Goal: Information Seeking & Learning: Learn about a topic

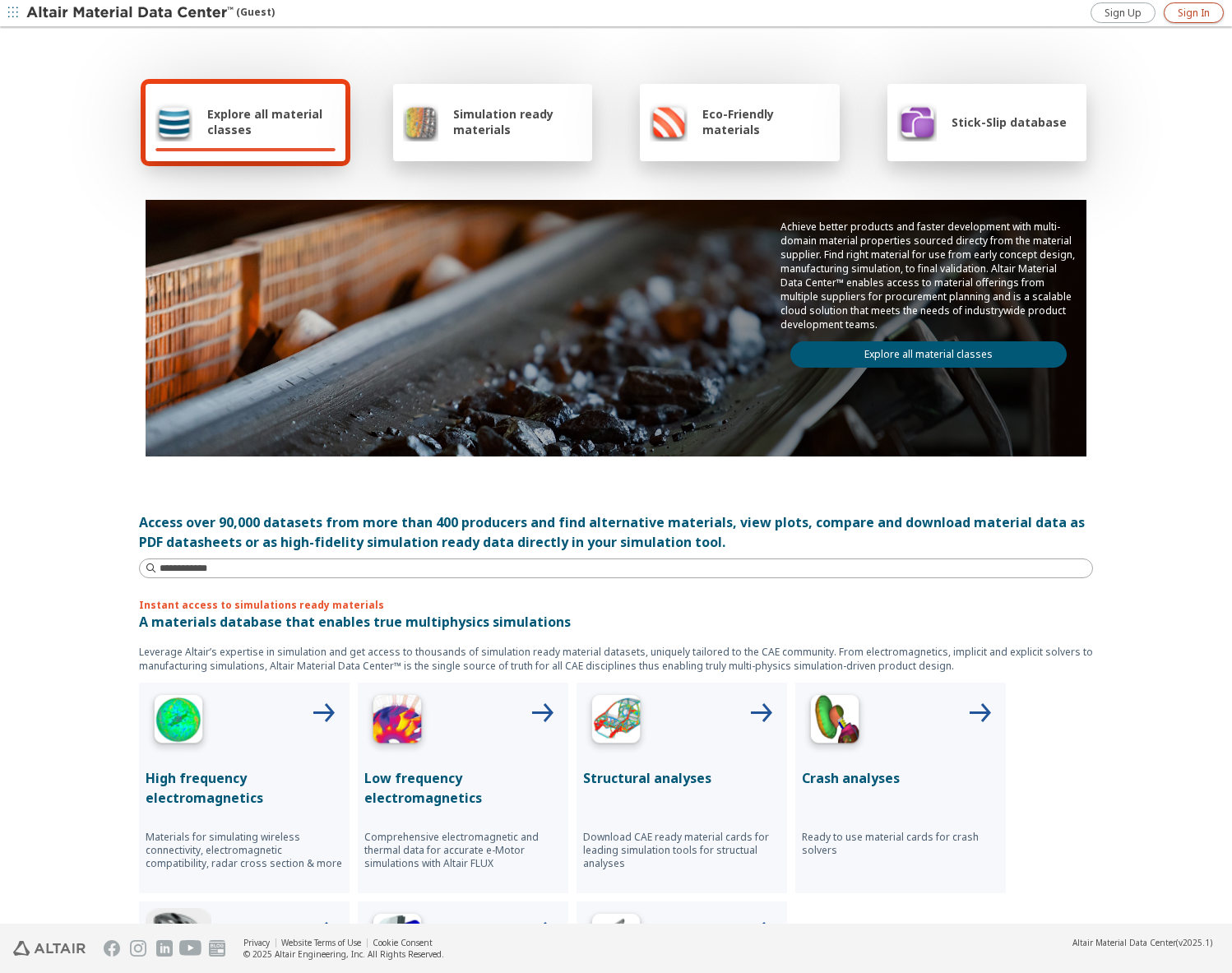
click at [1176, 6] on link "Sign In" at bounding box center [1193, 13] width 60 height 20
click at [851, 355] on link "Explore all material classes" at bounding box center [929, 354] width 277 height 26
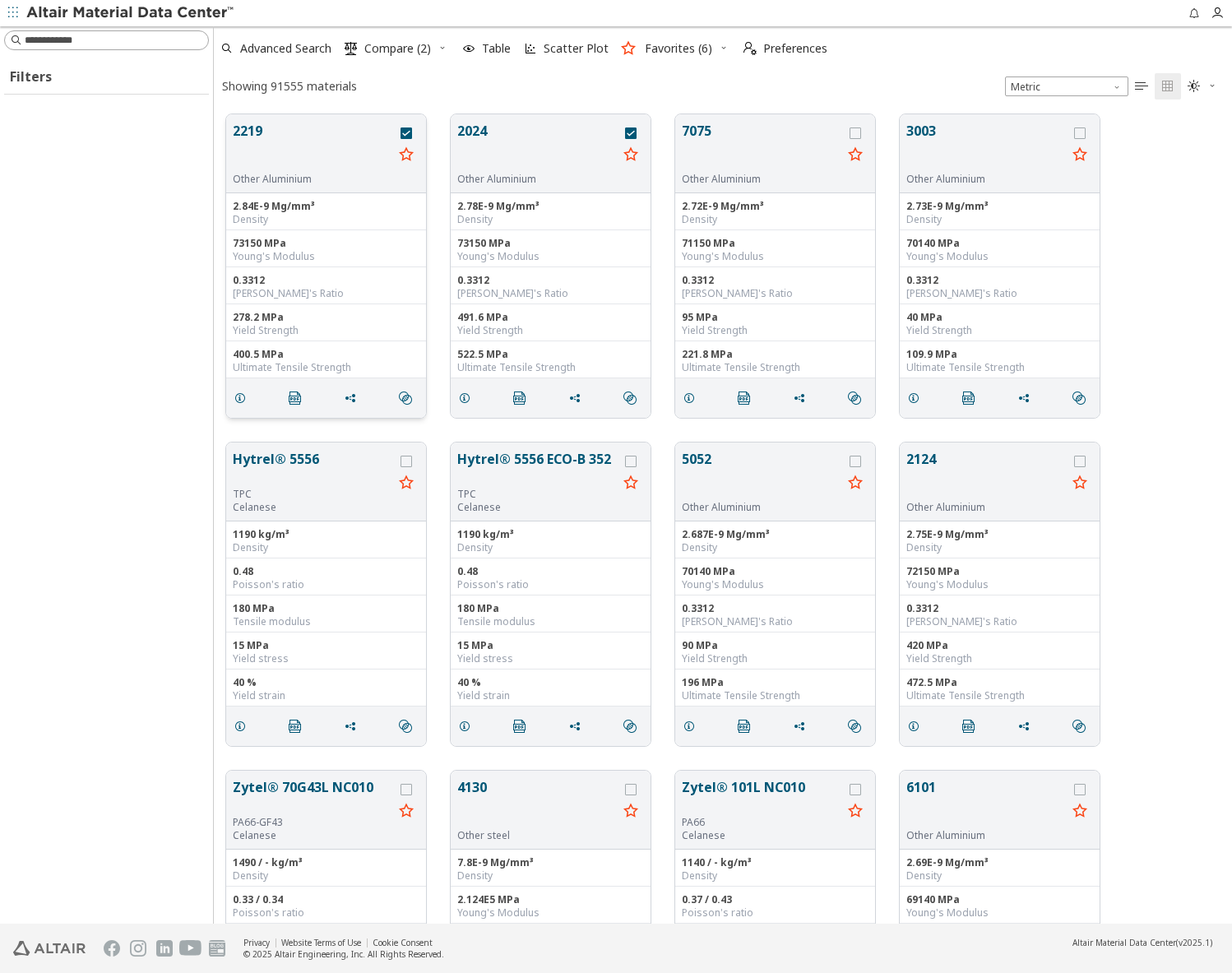
click at [253, 132] on button "2219" at bounding box center [313, 146] width 160 height 51
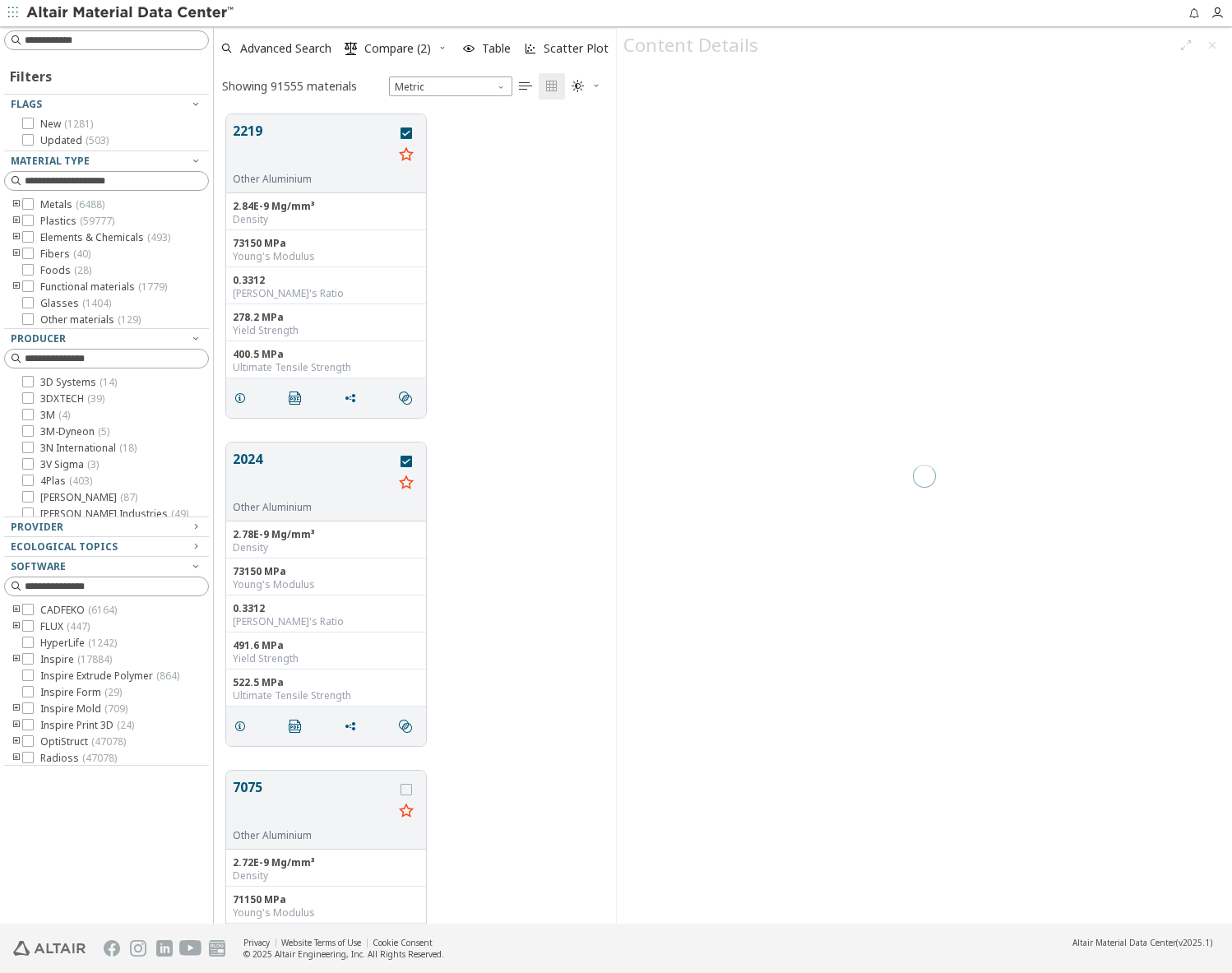
scroll to position [14, 14]
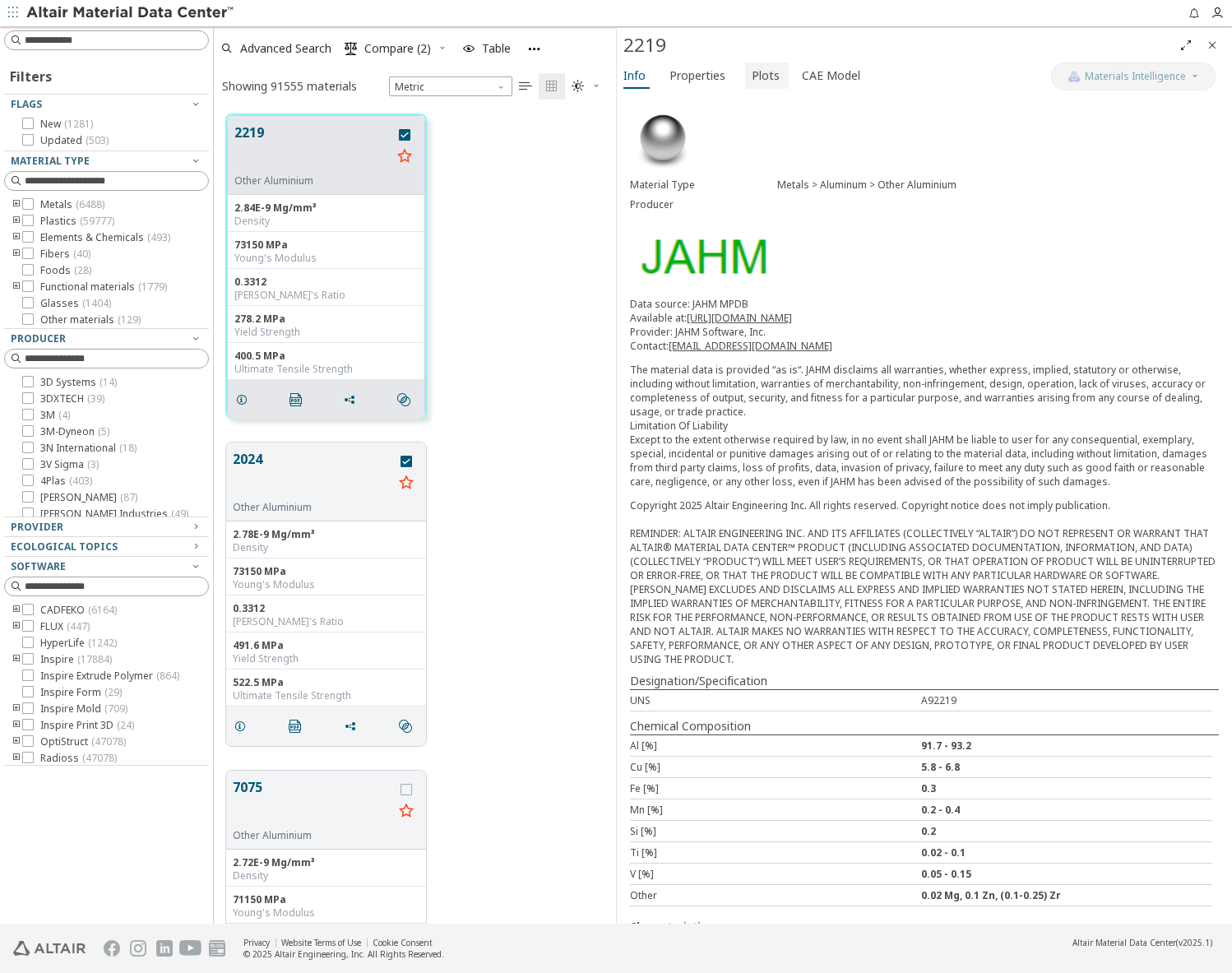
click at [761, 75] on span "Plots" at bounding box center [765, 75] width 28 height 26
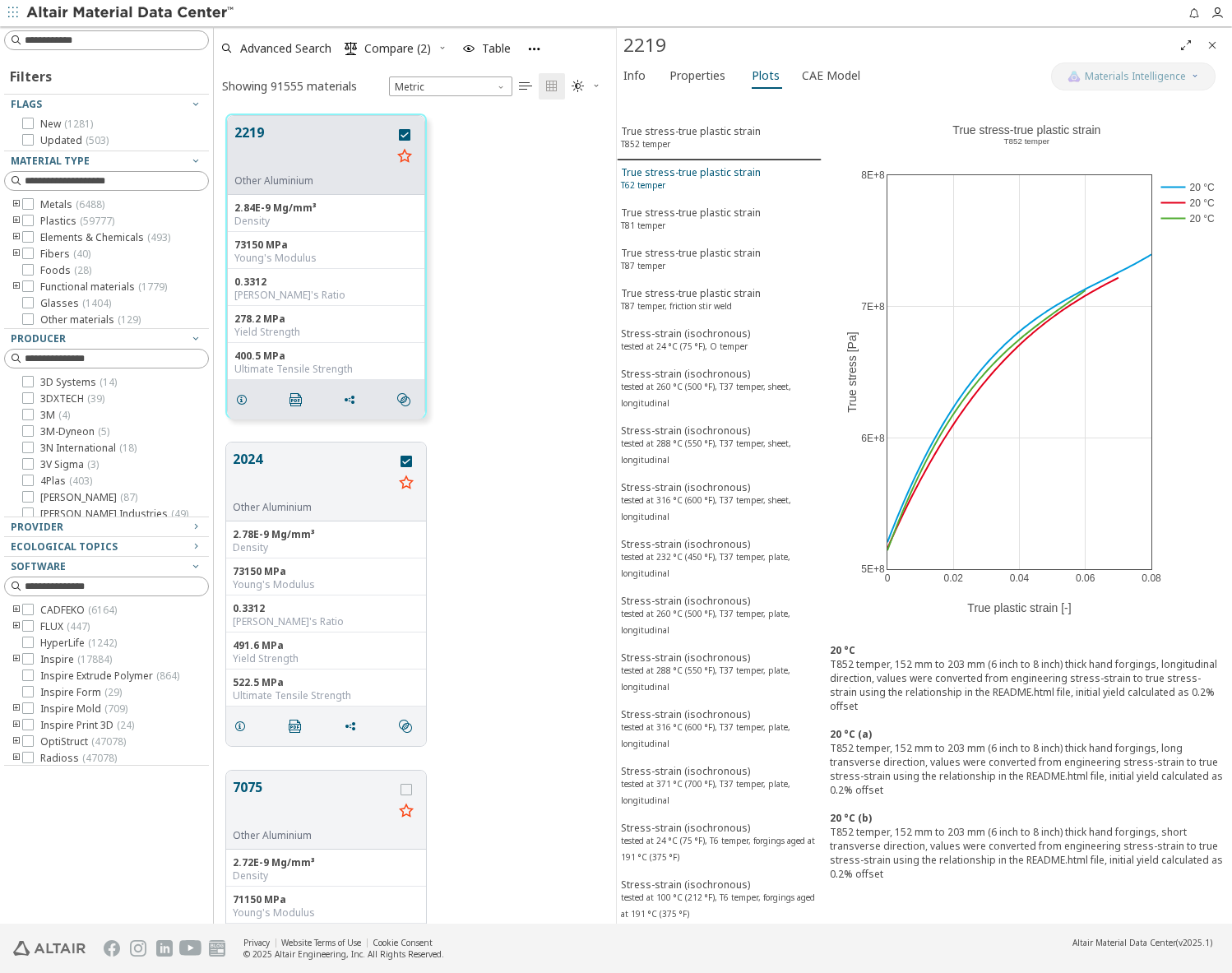
click at [657, 176] on div "True stress-true plastic strain T62 temper" at bounding box center [691, 181] width 140 height 30
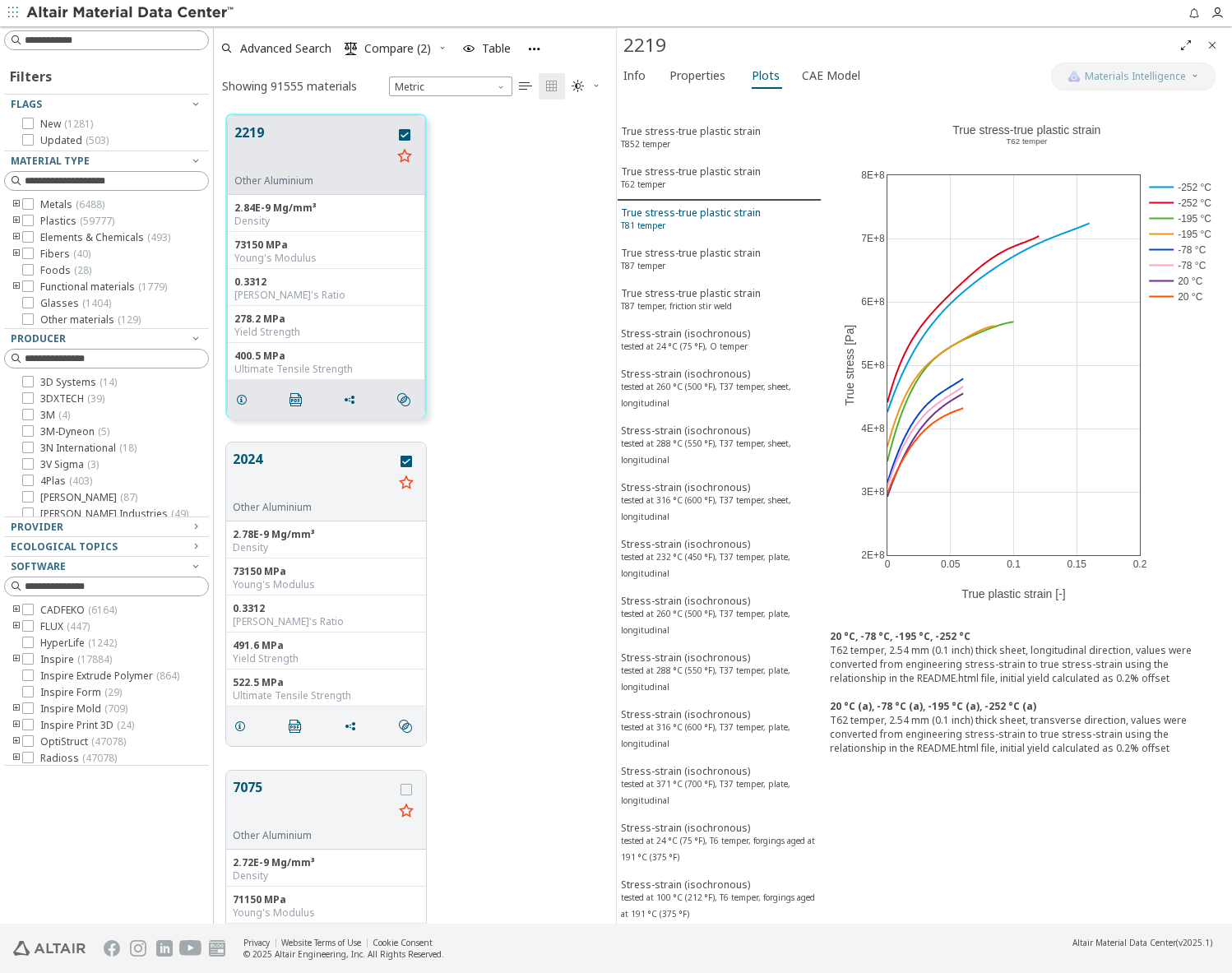
click at [660, 219] on sup "T81 temper" at bounding box center [643, 225] width 45 height 12
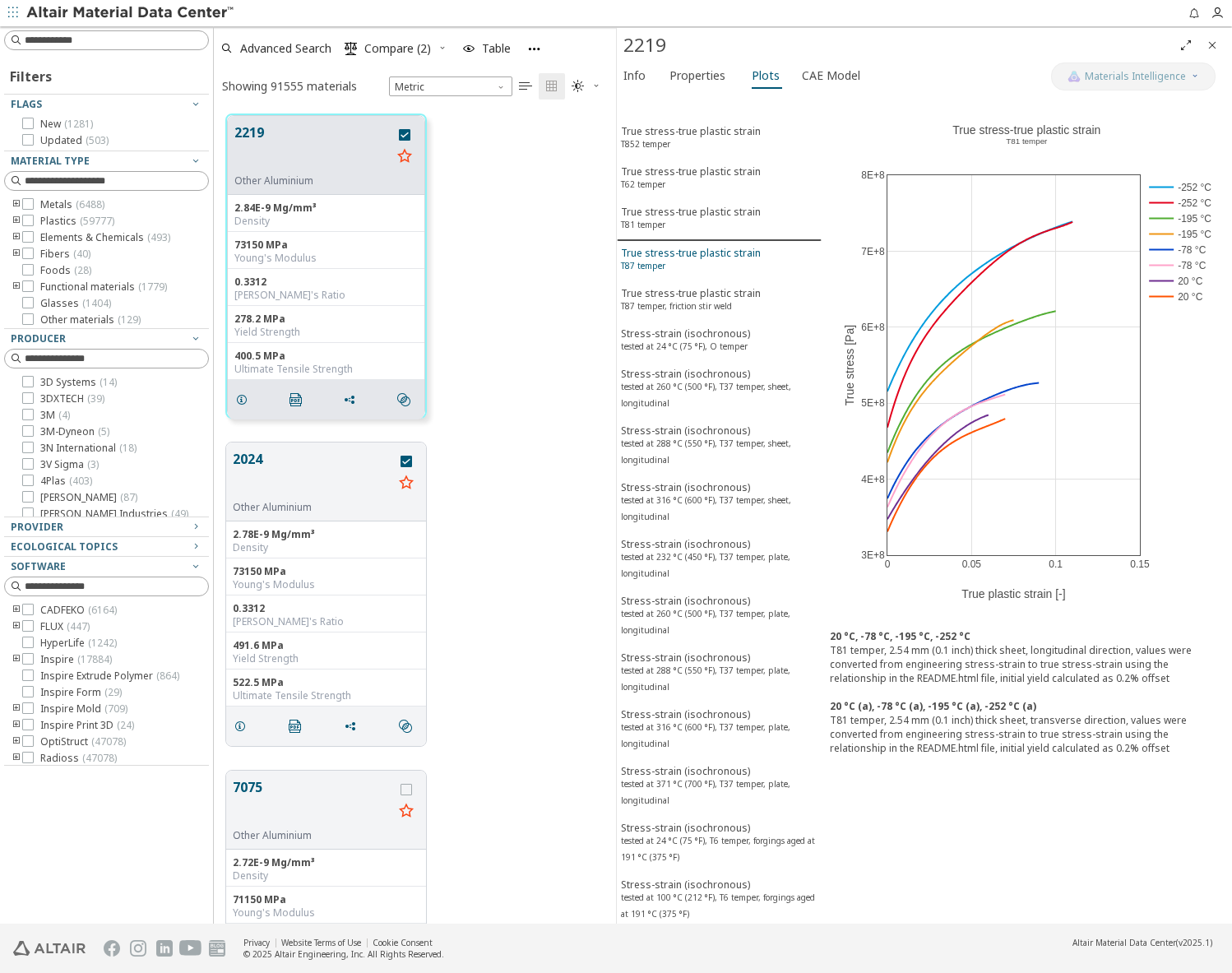
click at [657, 261] on sup "T87 temper" at bounding box center [643, 266] width 45 height 12
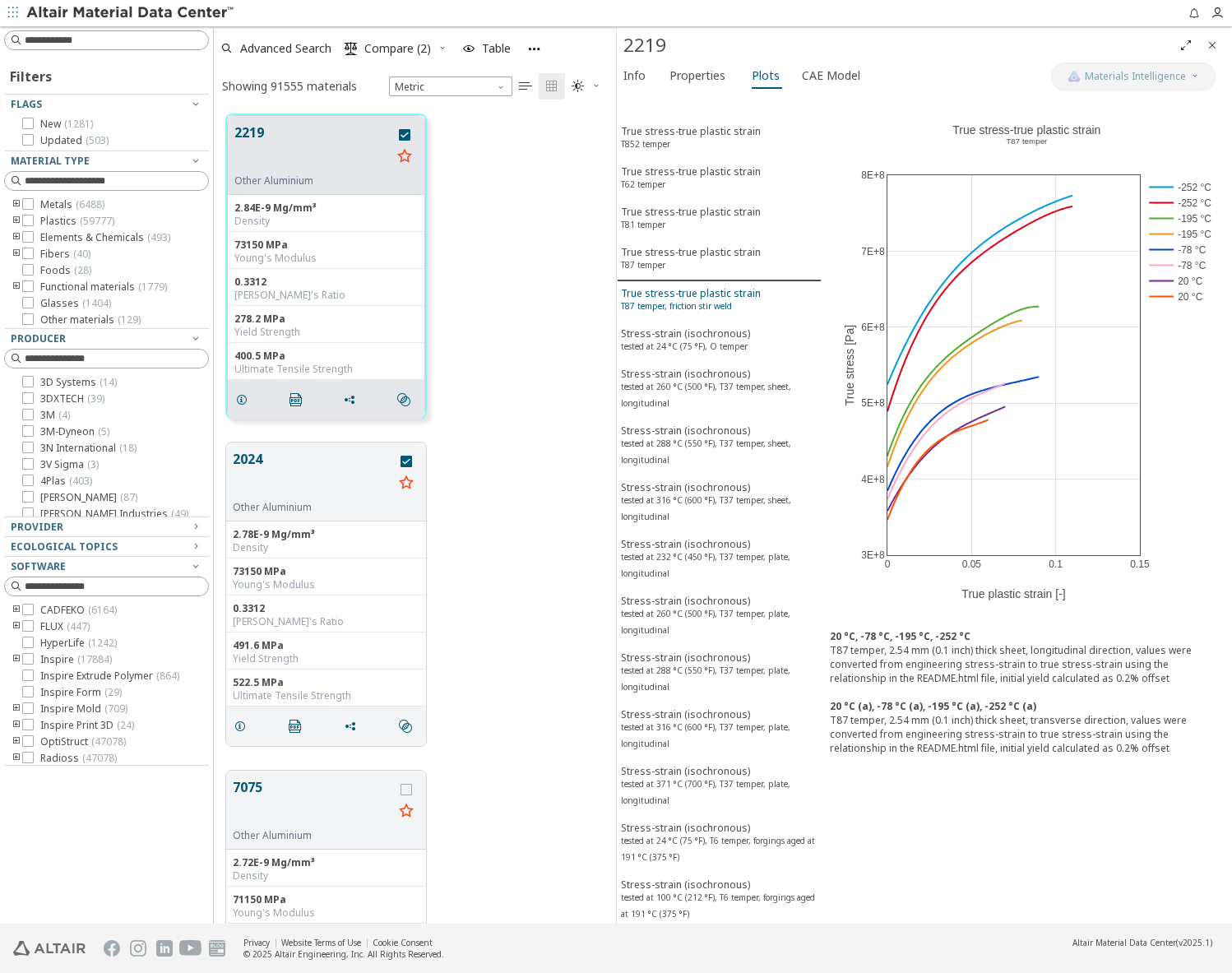
click at [661, 290] on div "True stress-true plastic strain T87 temper, friction stir weld" at bounding box center [691, 301] width 140 height 30
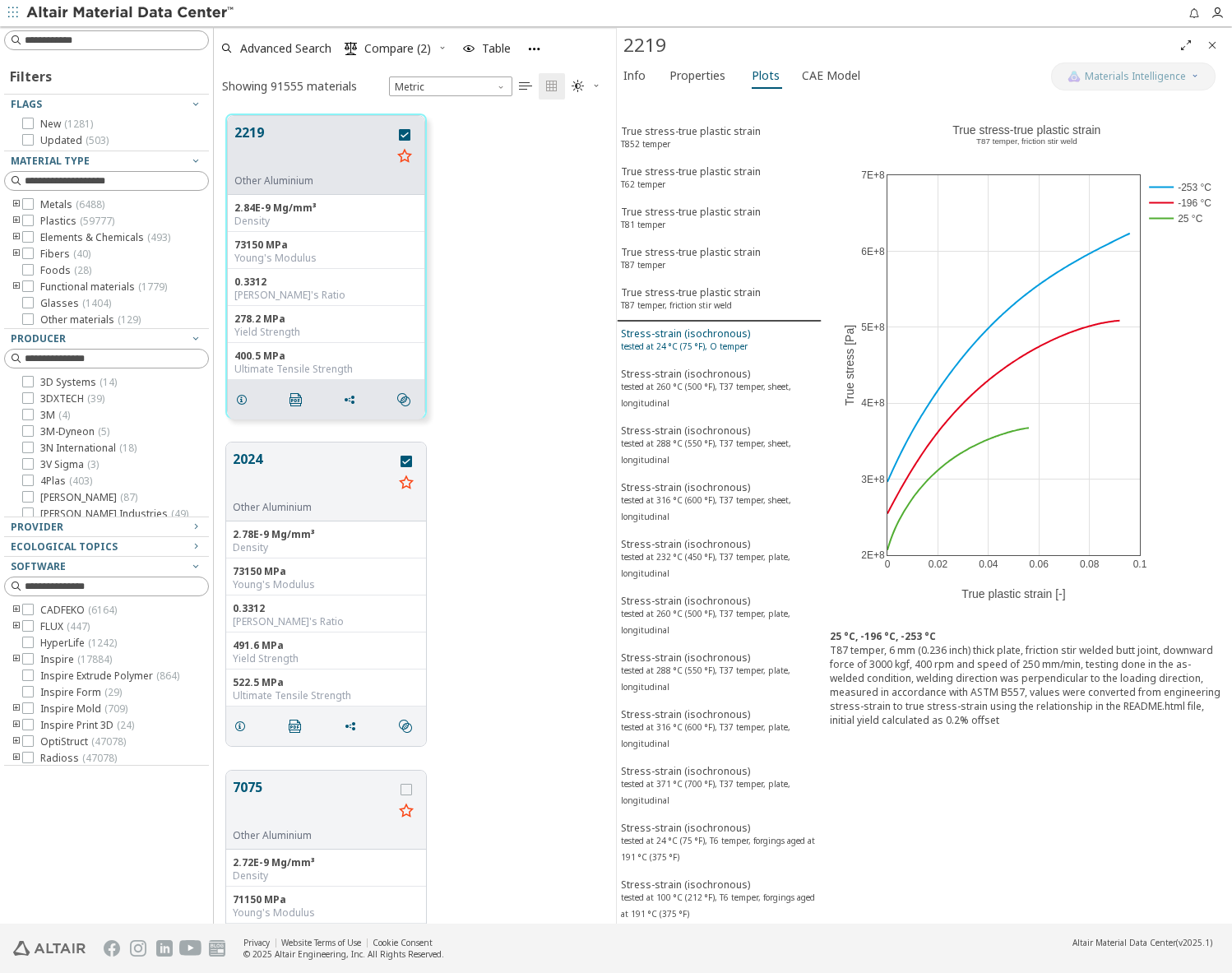
click at [650, 335] on div "Stress-strain (isochronous) tested at 24 °C (75 °F), O temper" at bounding box center [685, 342] width 129 height 30
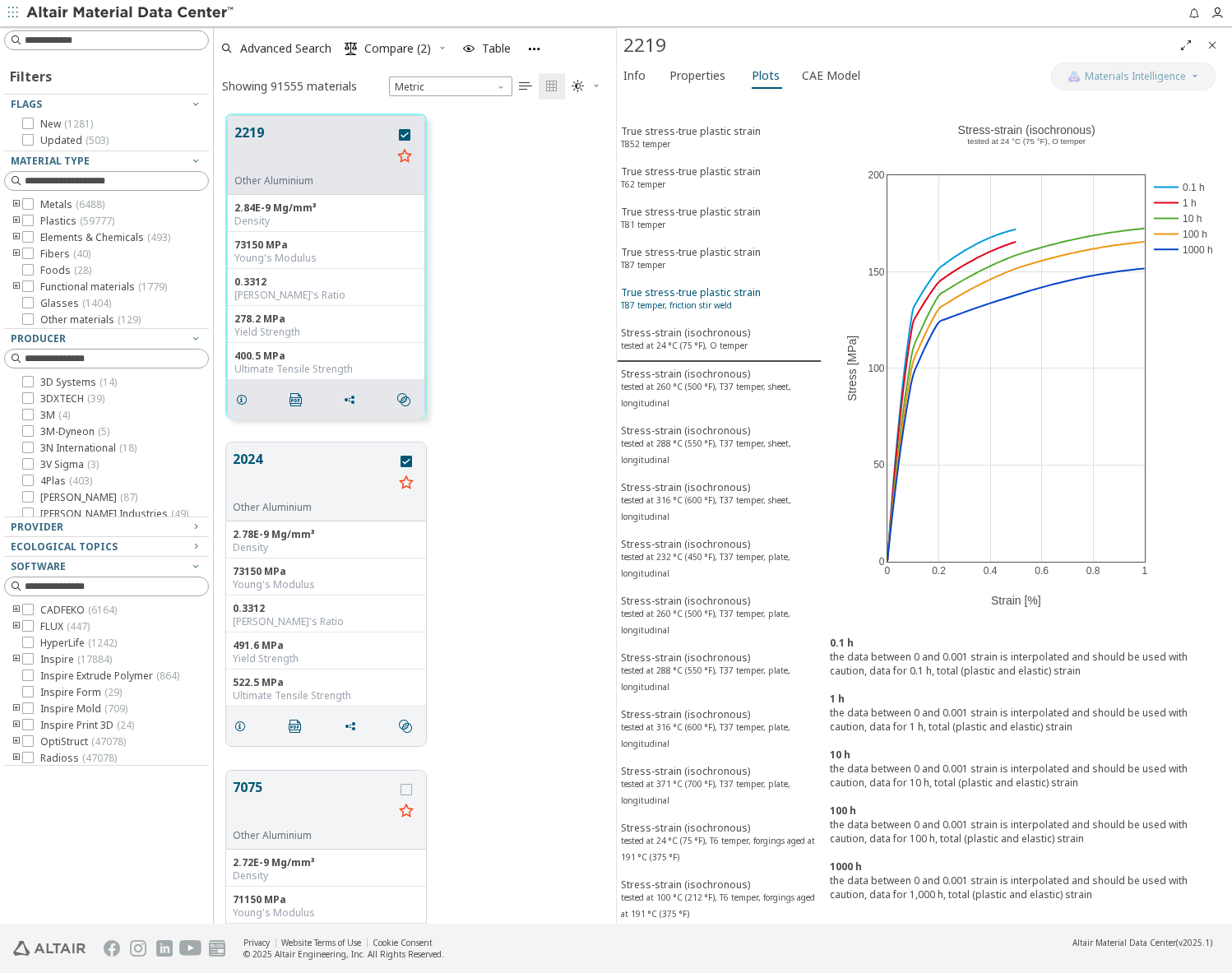
click at [651, 296] on div "True stress-true plastic strain T87 temper, friction stir weld" at bounding box center [691, 300] width 140 height 30
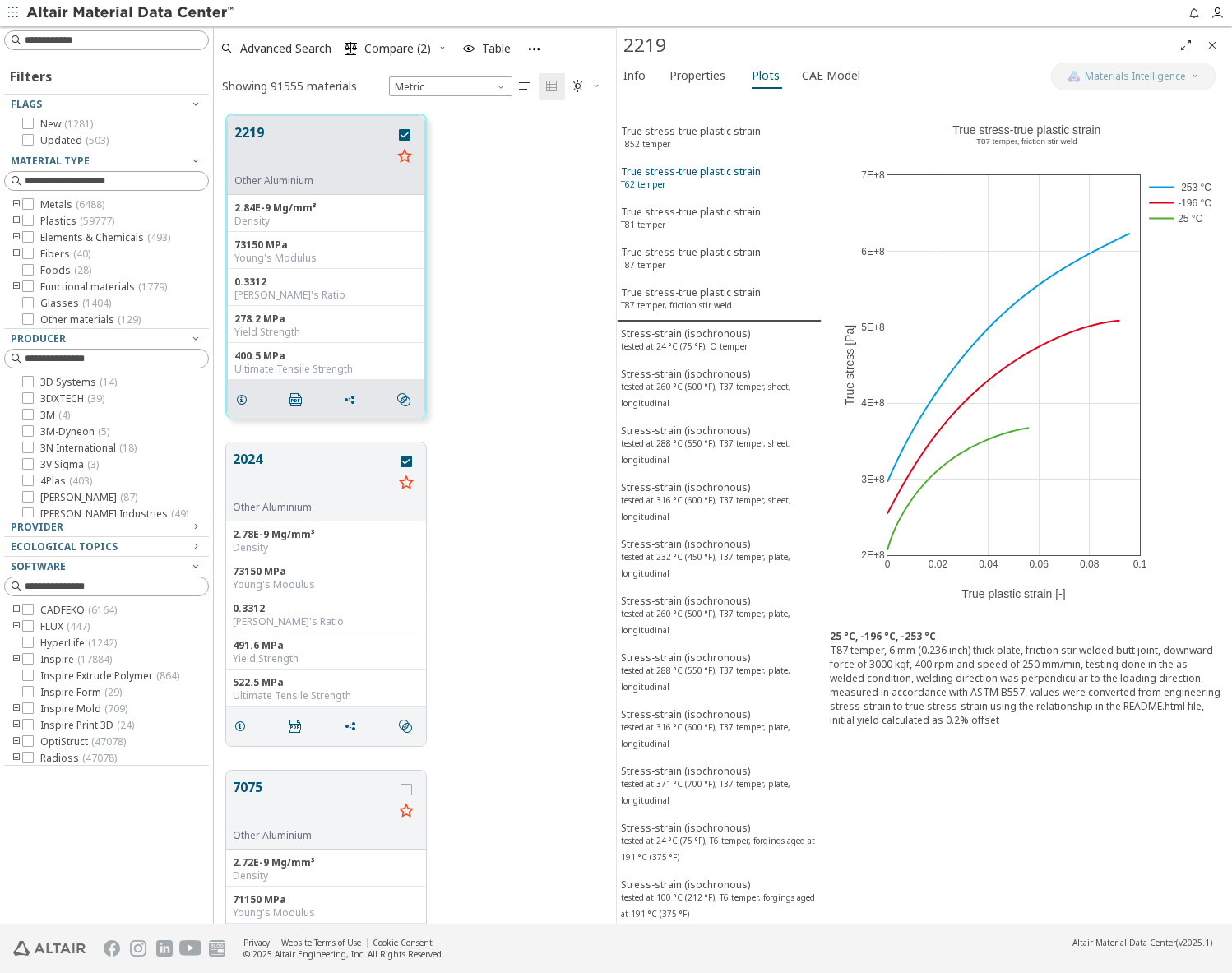
click at [664, 171] on div "True stress-true plastic strain T62 temper" at bounding box center [691, 180] width 140 height 30
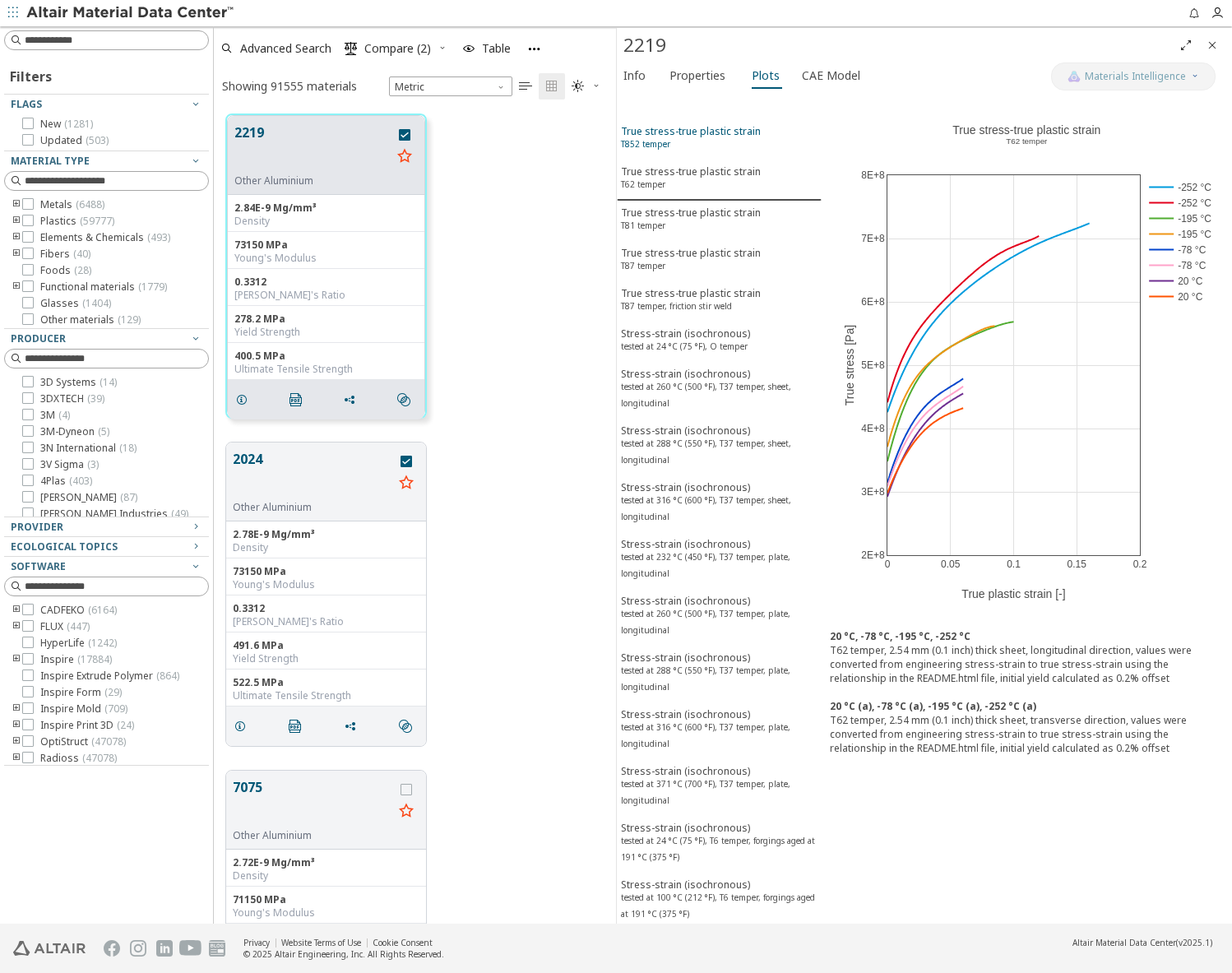
click at [664, 136] on div "True stress-true plastic strain T852 temper" at bounding box center [691, 139] width 140 height 30
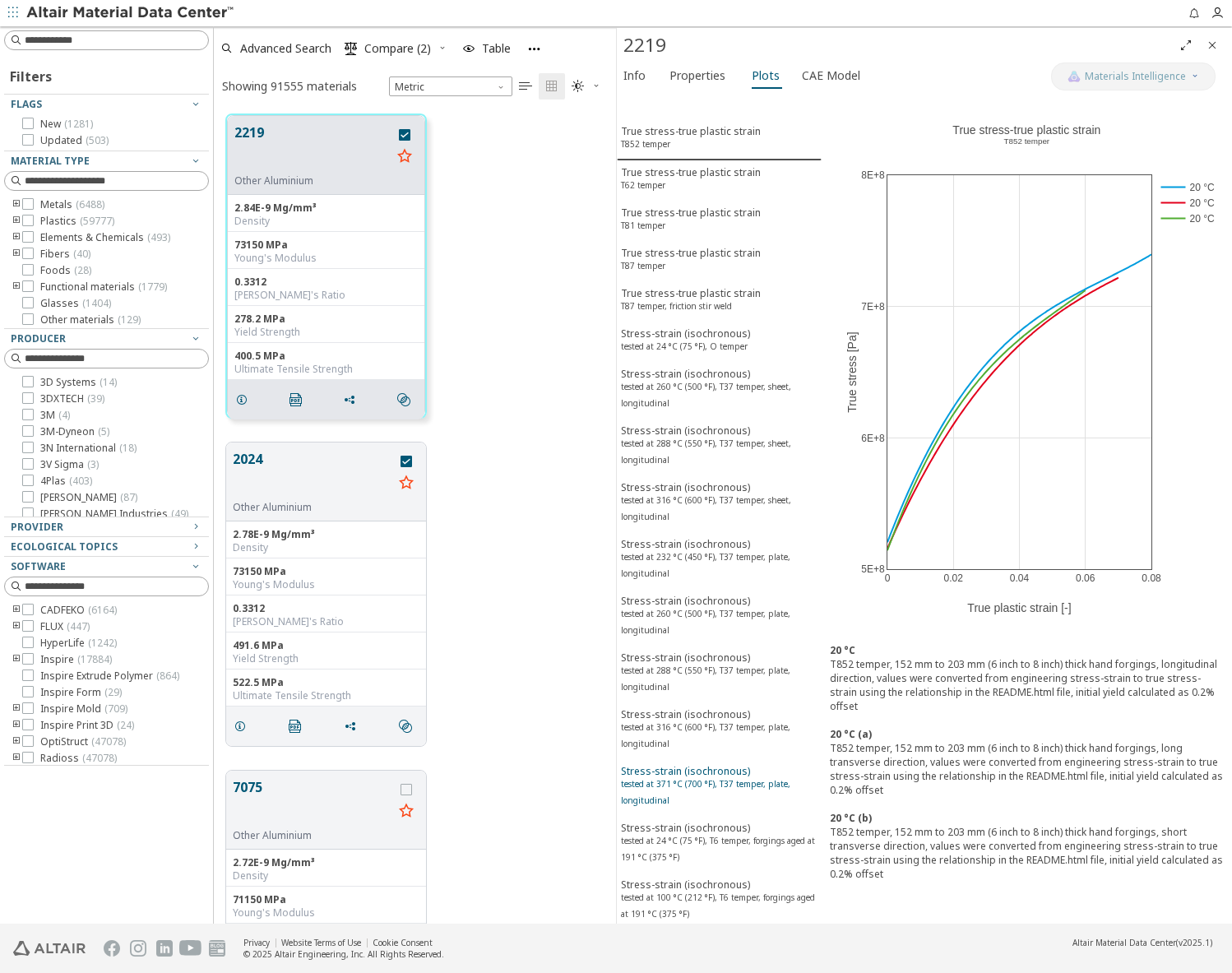
click at [651, 778] on sup "tested at 371 °C (700 °F), T37 temper, plate, longitudinal" at bounding box center [705, 792] width 170 height 28
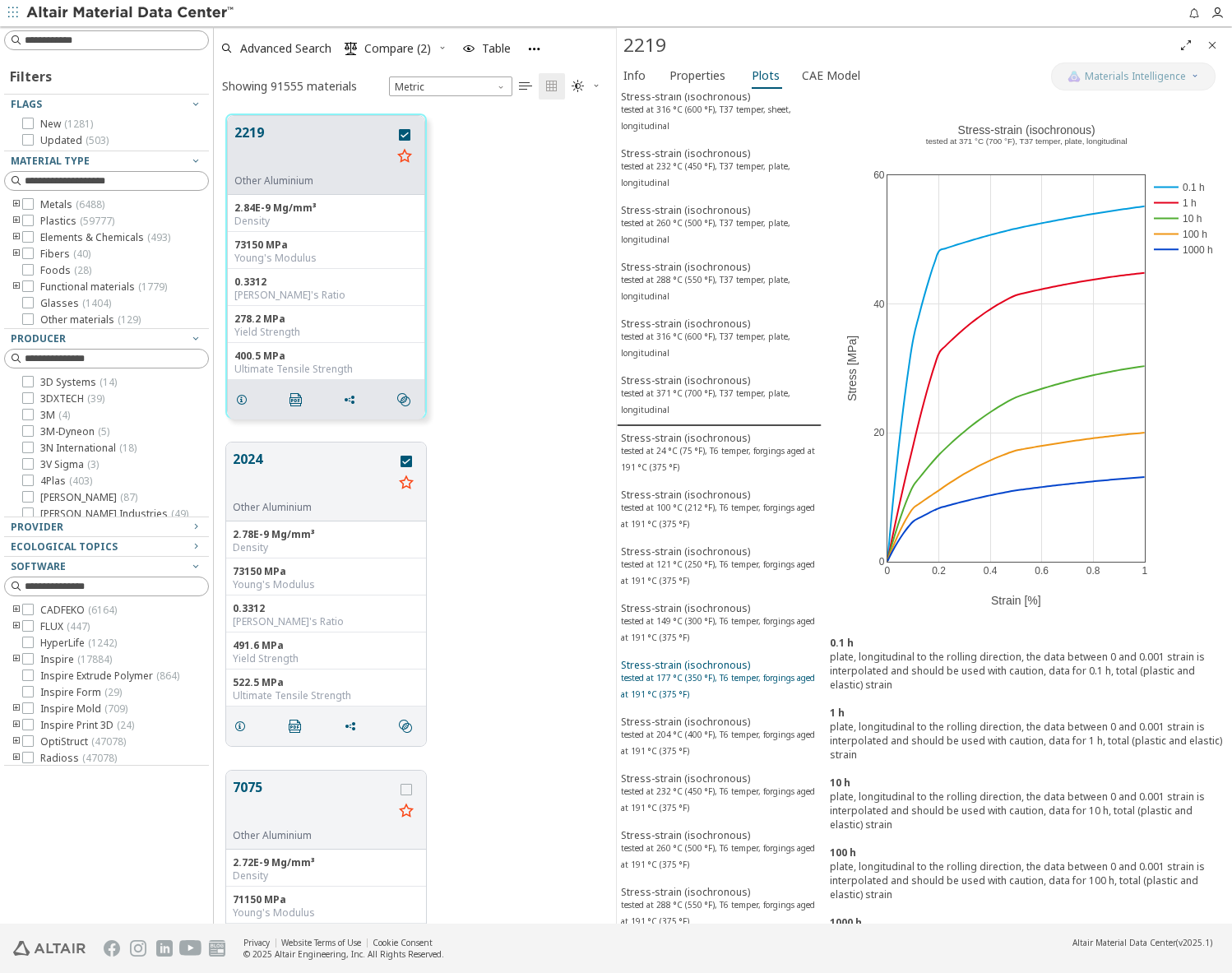
scroll to position [411, 0]
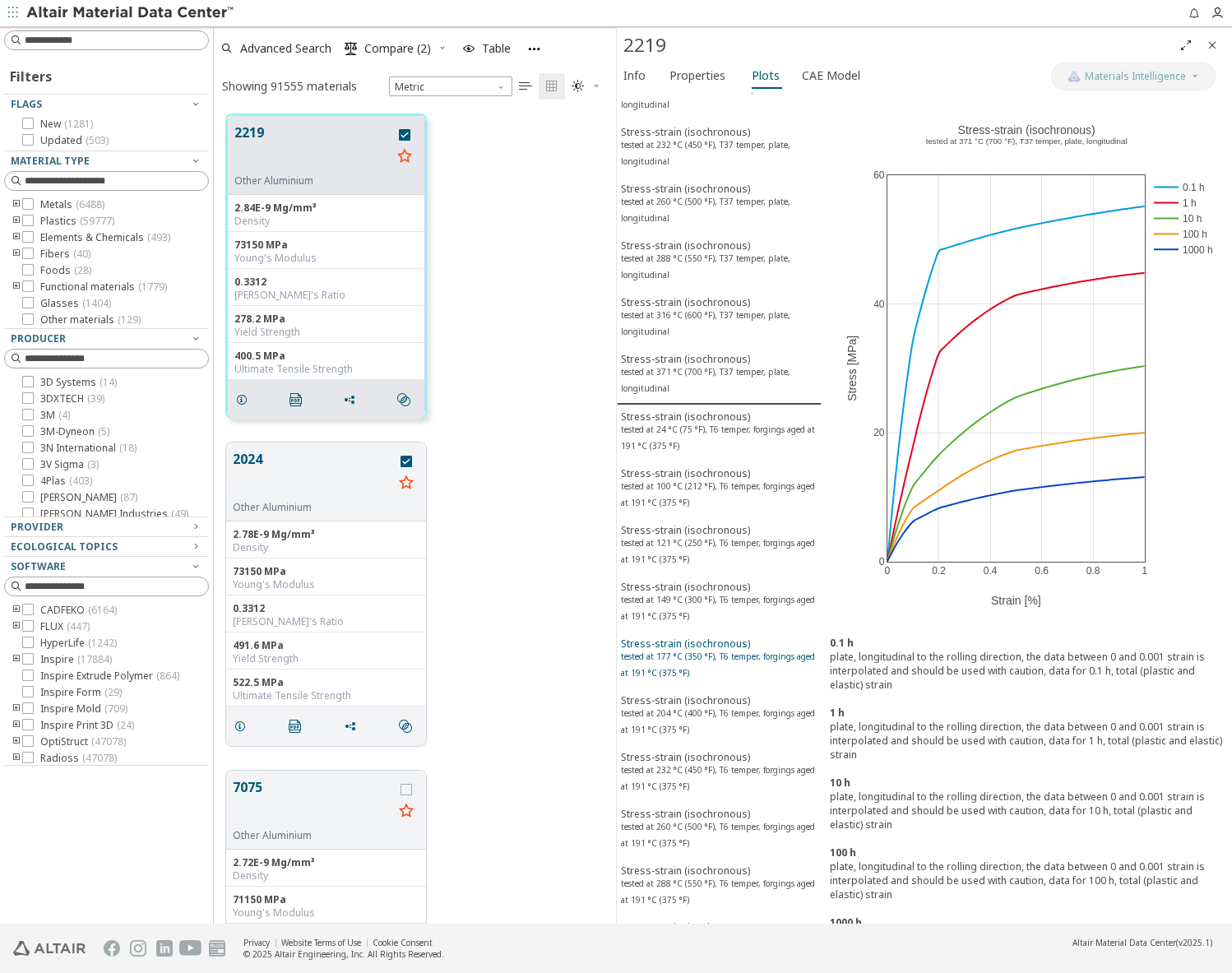
click at [677, 662] on sup "tested at 177 °C (350 °F), T6 temper, forgings aged at 191 °C (375 °F)" at bounding box center [718, 664] width 194 height 28
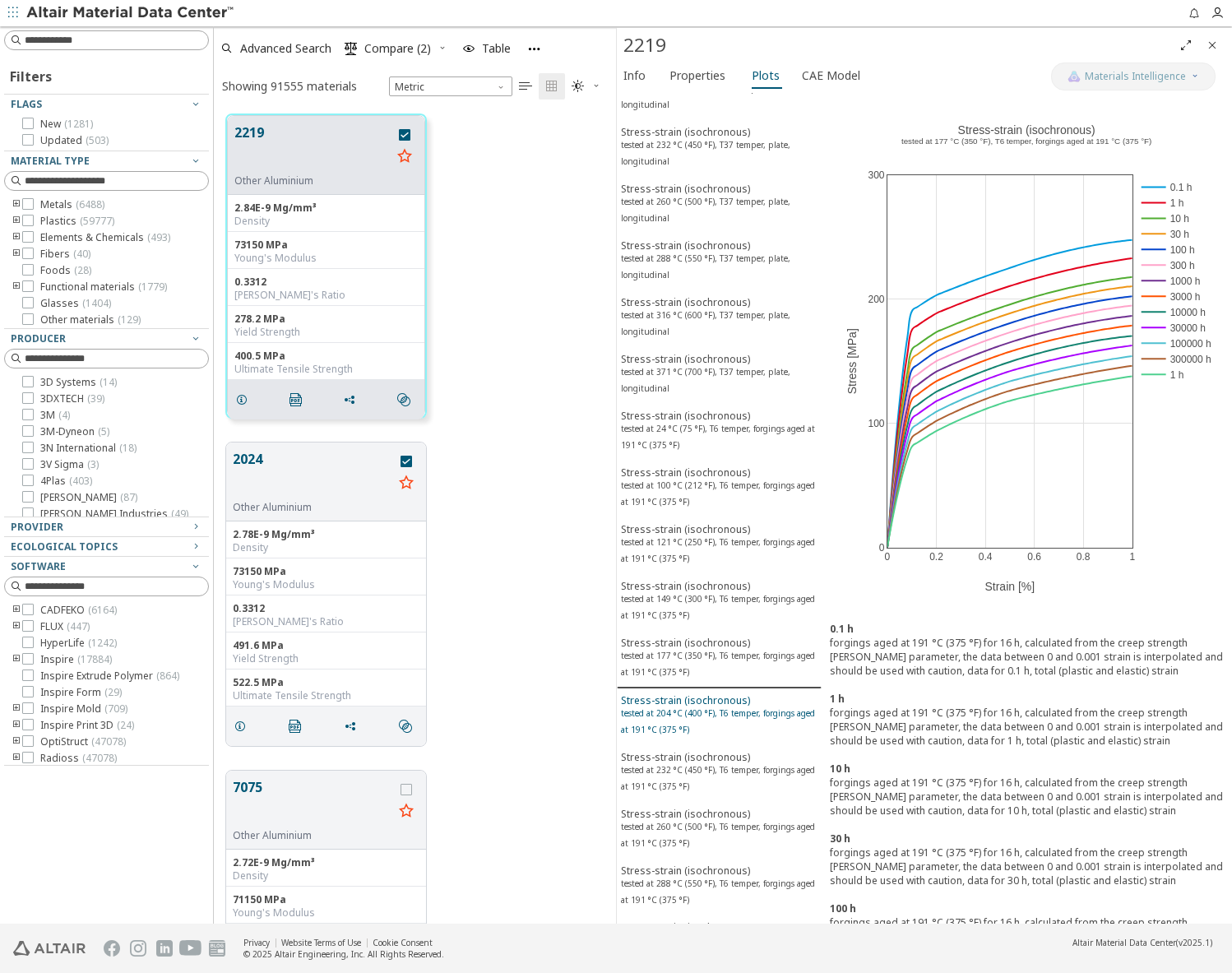
click at [675, 724] on sup "tested at 204 °C (400 °F), T6 temper, forgings aged at 191 °C (375 °F)" at bounding box center [718, 721] width 194 height 28
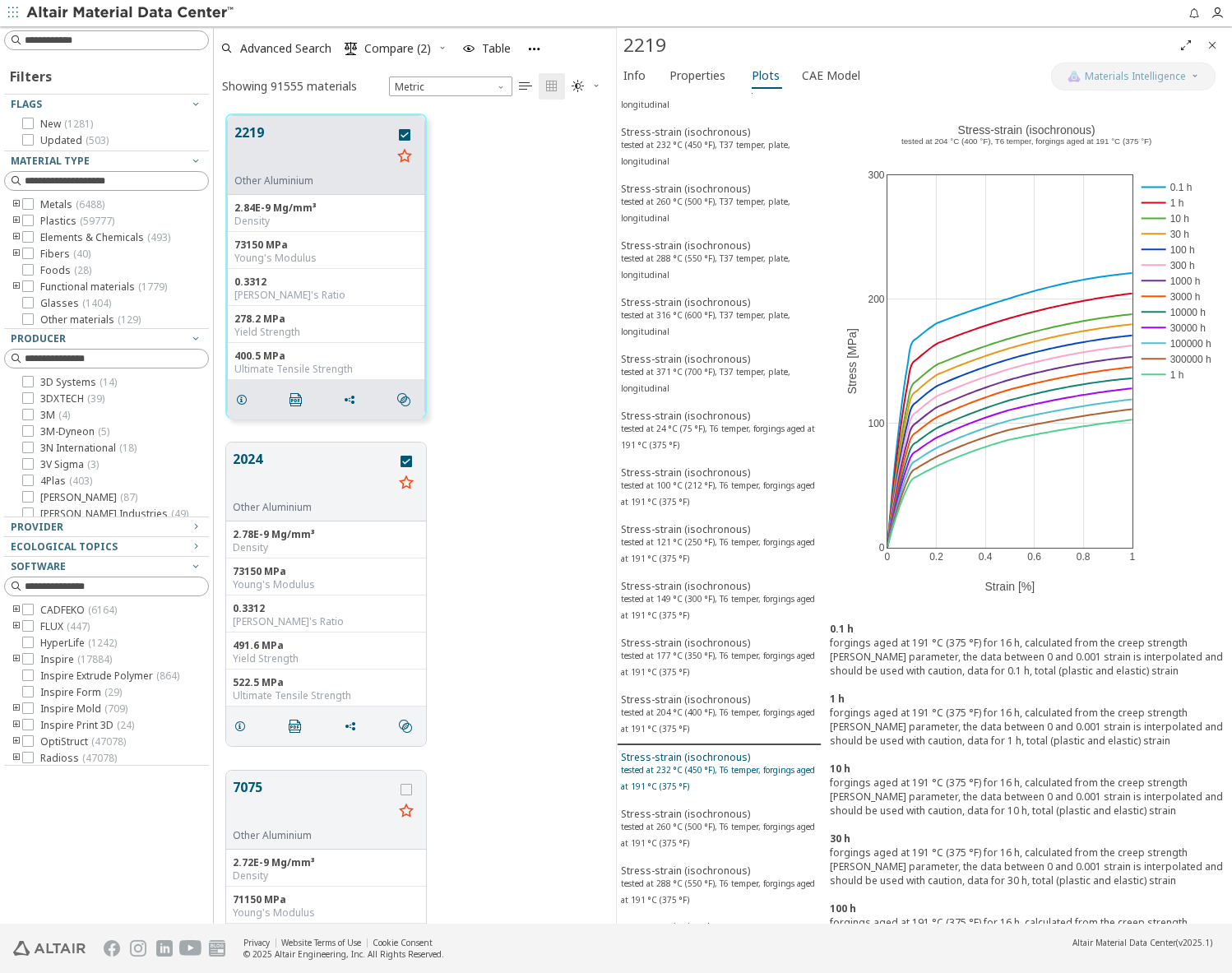
click at [678, 770] on sup "tested at 232 °C (450 °F), T6 temper, forgings aged at 191 °C (375 °F)" at bounding box center [718, 778] width 194 height 28
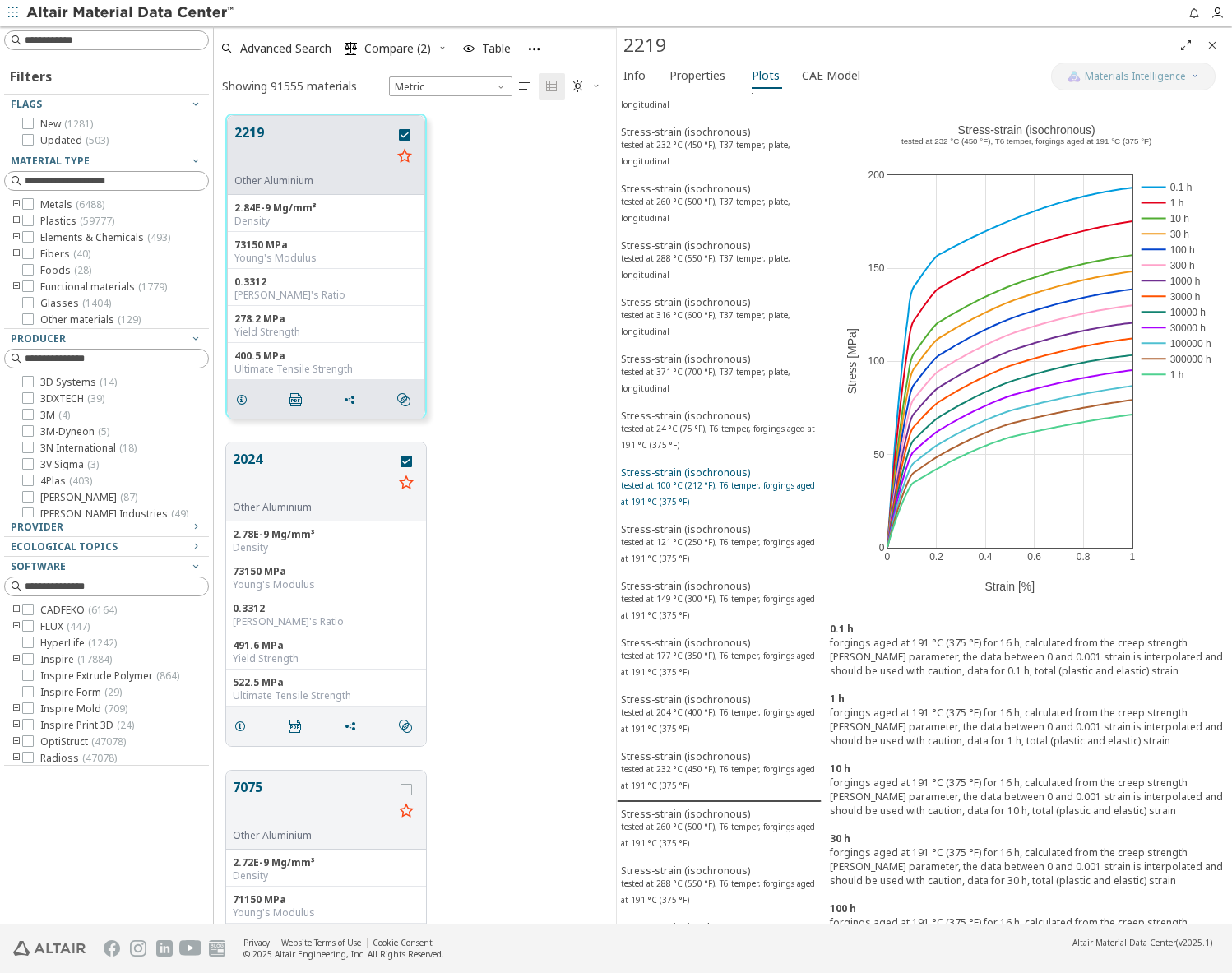
click at [675, 497] on sup "tested at 100 °C (212 °F), T6 temper, forgings aged at 191 °C (375 °F)" at bounding box center [718, 493] width 194 height 28
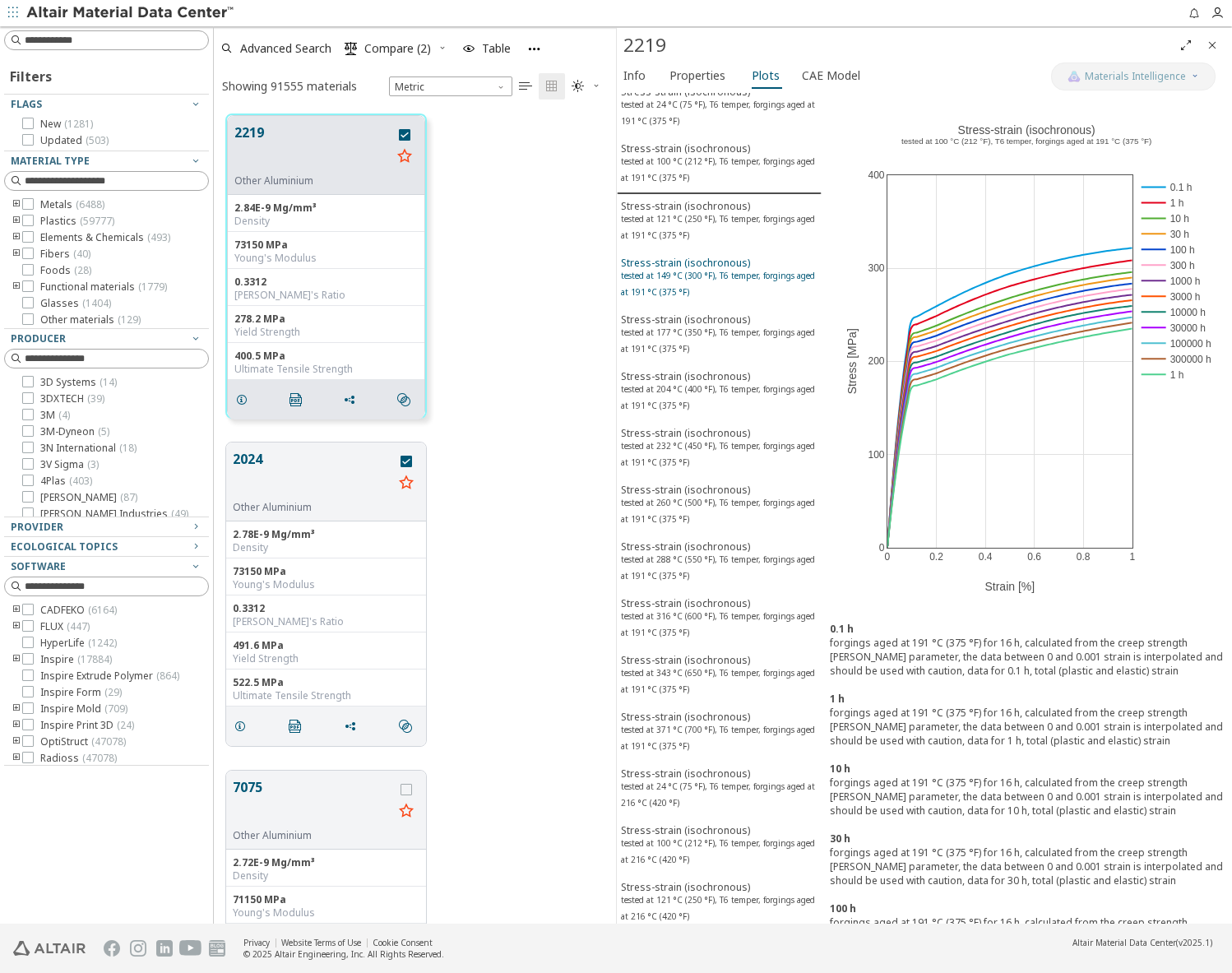
scroll to position [823, 0]
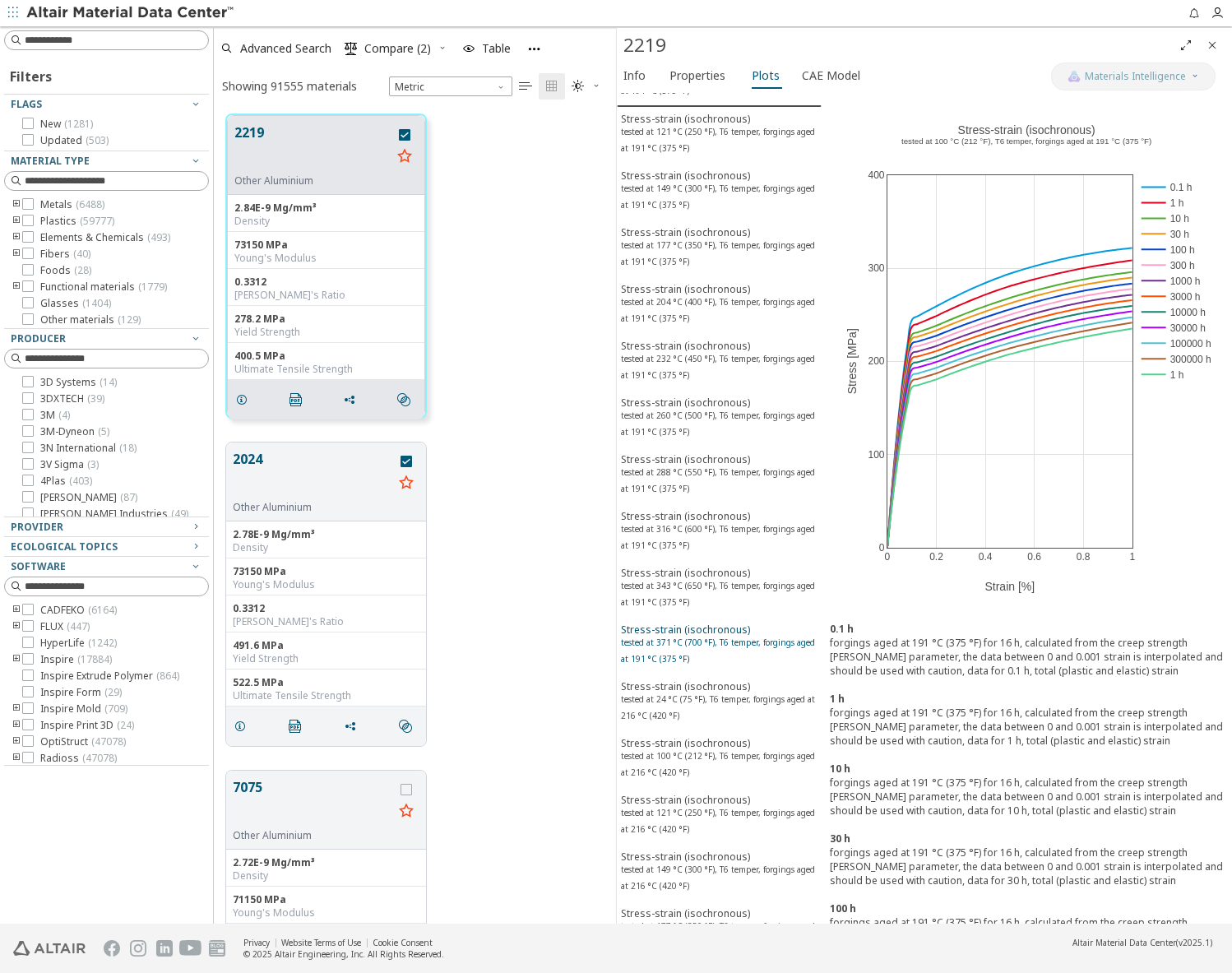
click at [671, 637] on sup "tested at 371 °C (700 °F), T6 temper, forgings aged at 191 °C (375 °F)" at bounding box center [718, 651] width 194 height 28
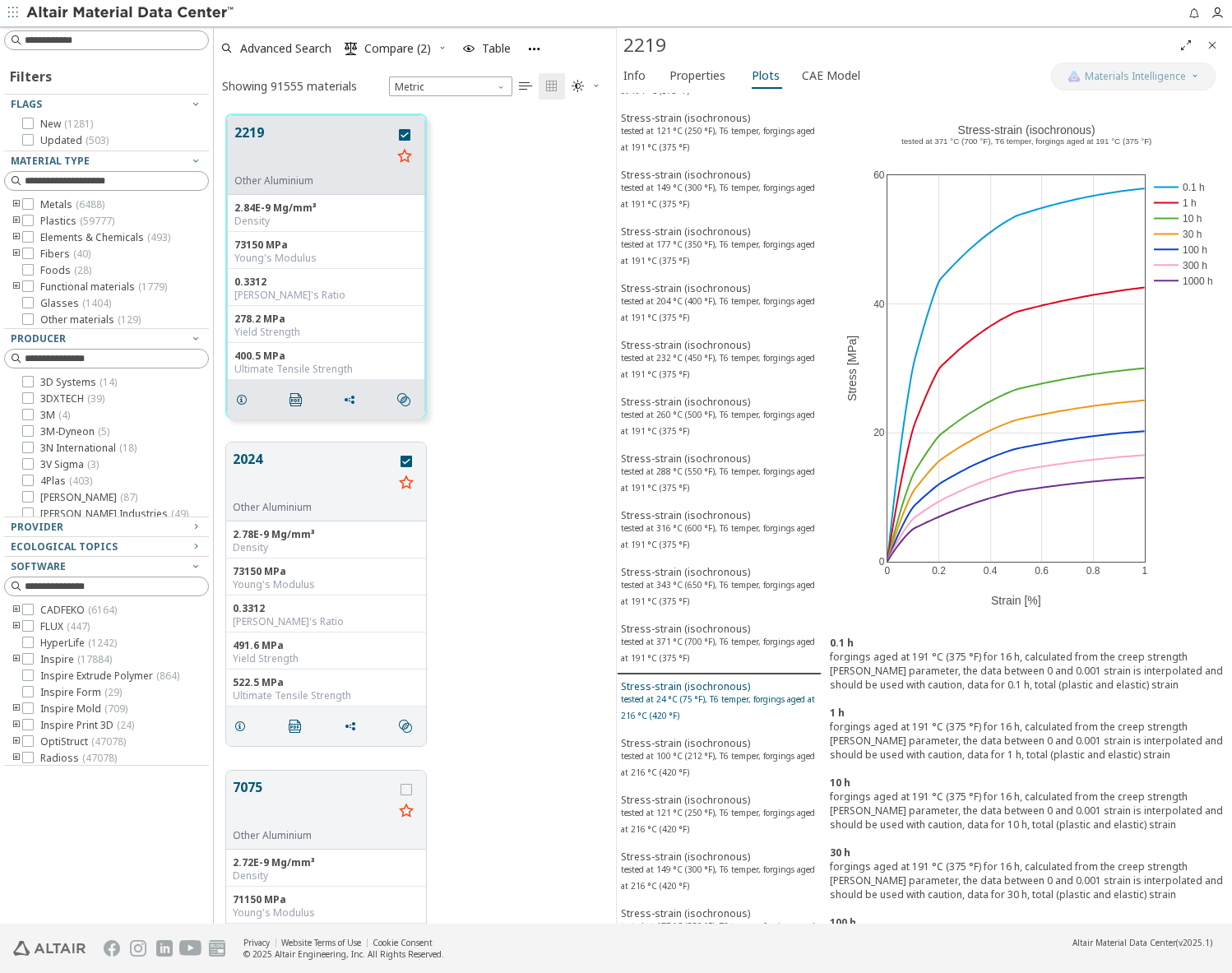
drag, startPoint x: 688, startPoint y: 687, endPoint x: 681, endPoint y: 725, distance: 38.6
click at [688, 687] on div "Stress-strain (isochronous) tested at 24 °C (75 °F), T6 temper, forgings aged a…" at bounding box center [719, 703] width 197 height 47
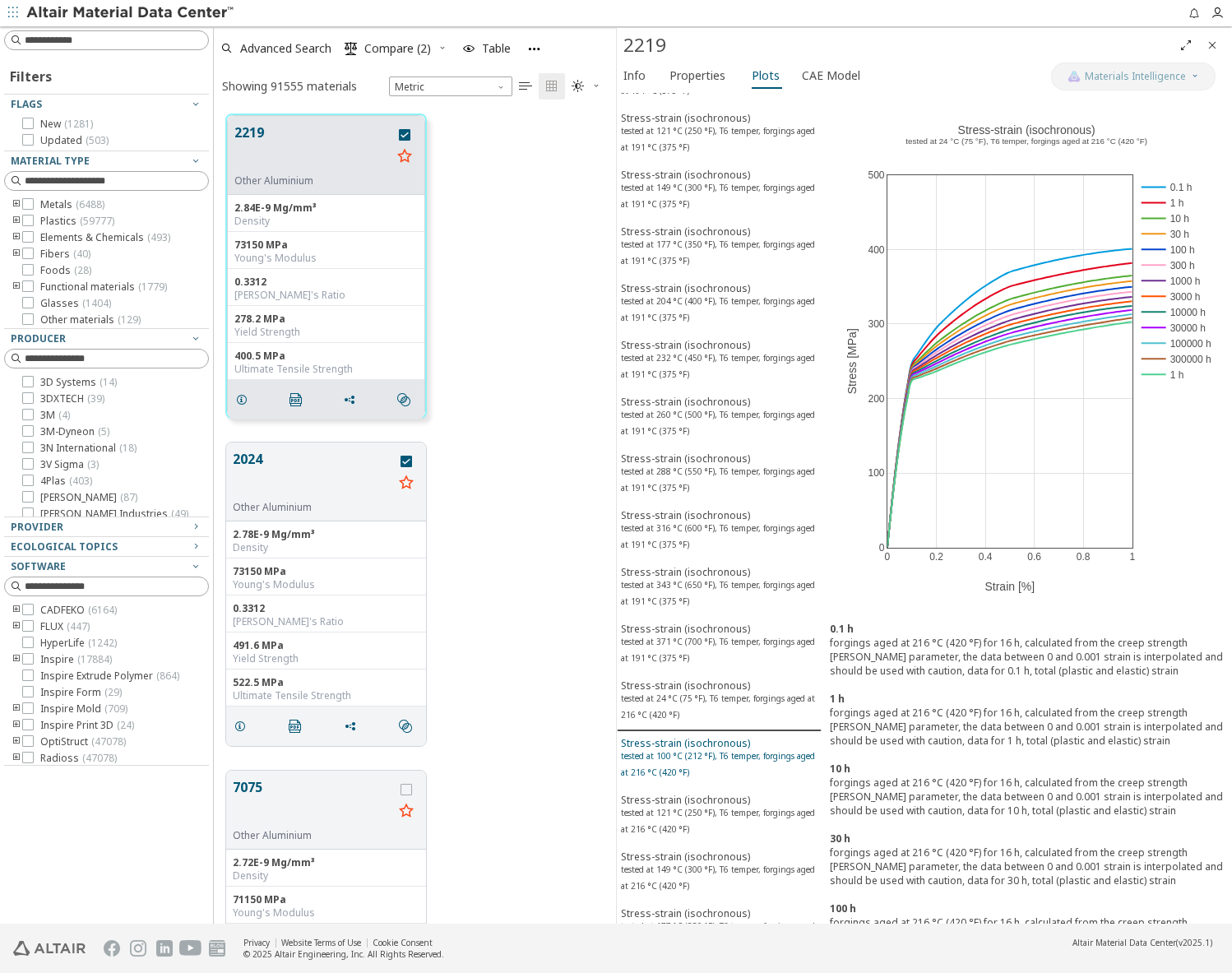
click at [674, 745] on div "Stress-strain (isochronous) tested at 100 °C (212 °F), T6 temper, forgings aged…" at bounding box center [719, 760] width 197 height 47
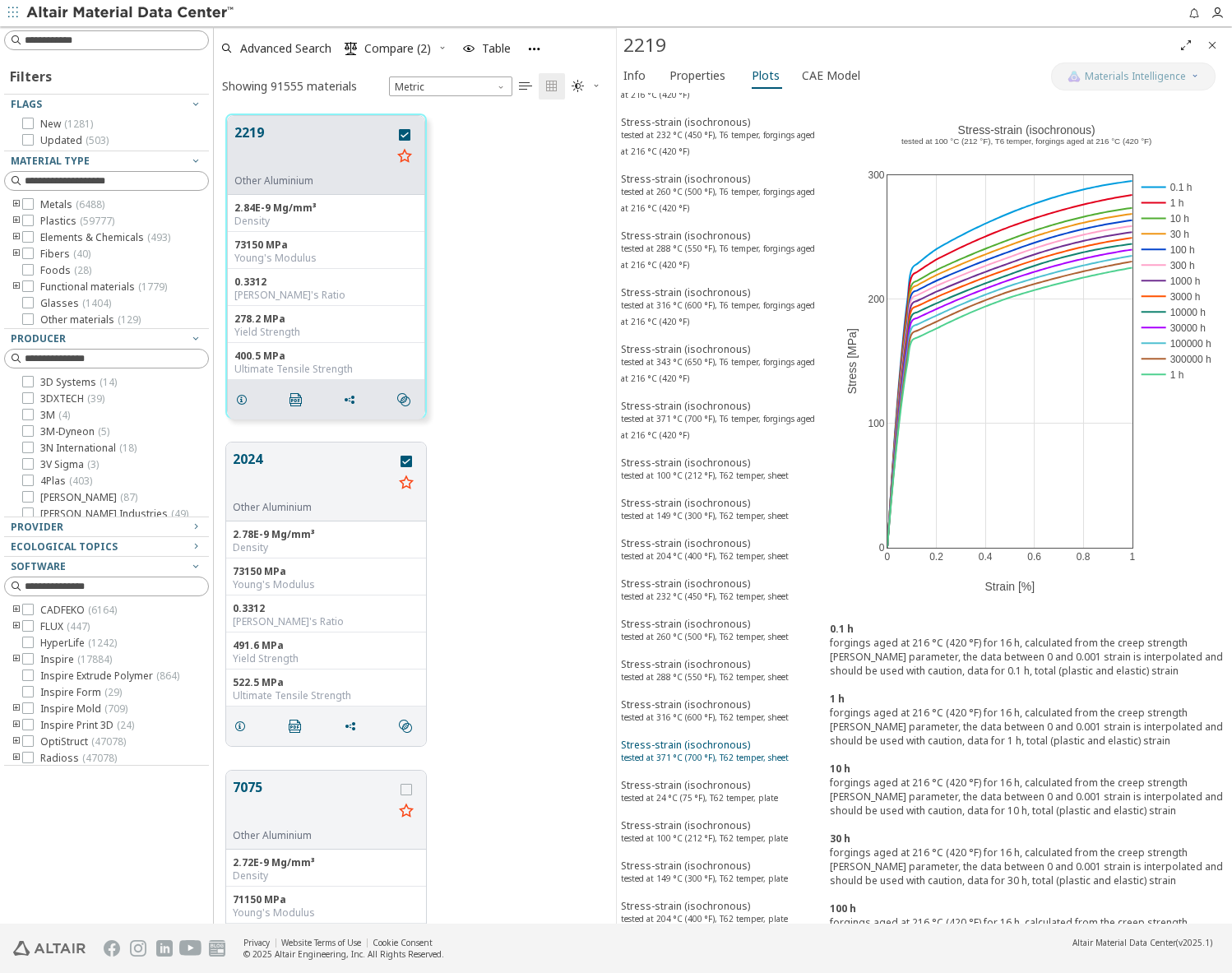
click at [672, 744] on div "Stress-strain (isochronous) tested at 371 °C (700 °F), T62 temper, sheet" at bounding box center [705, 753] width 168 height 30
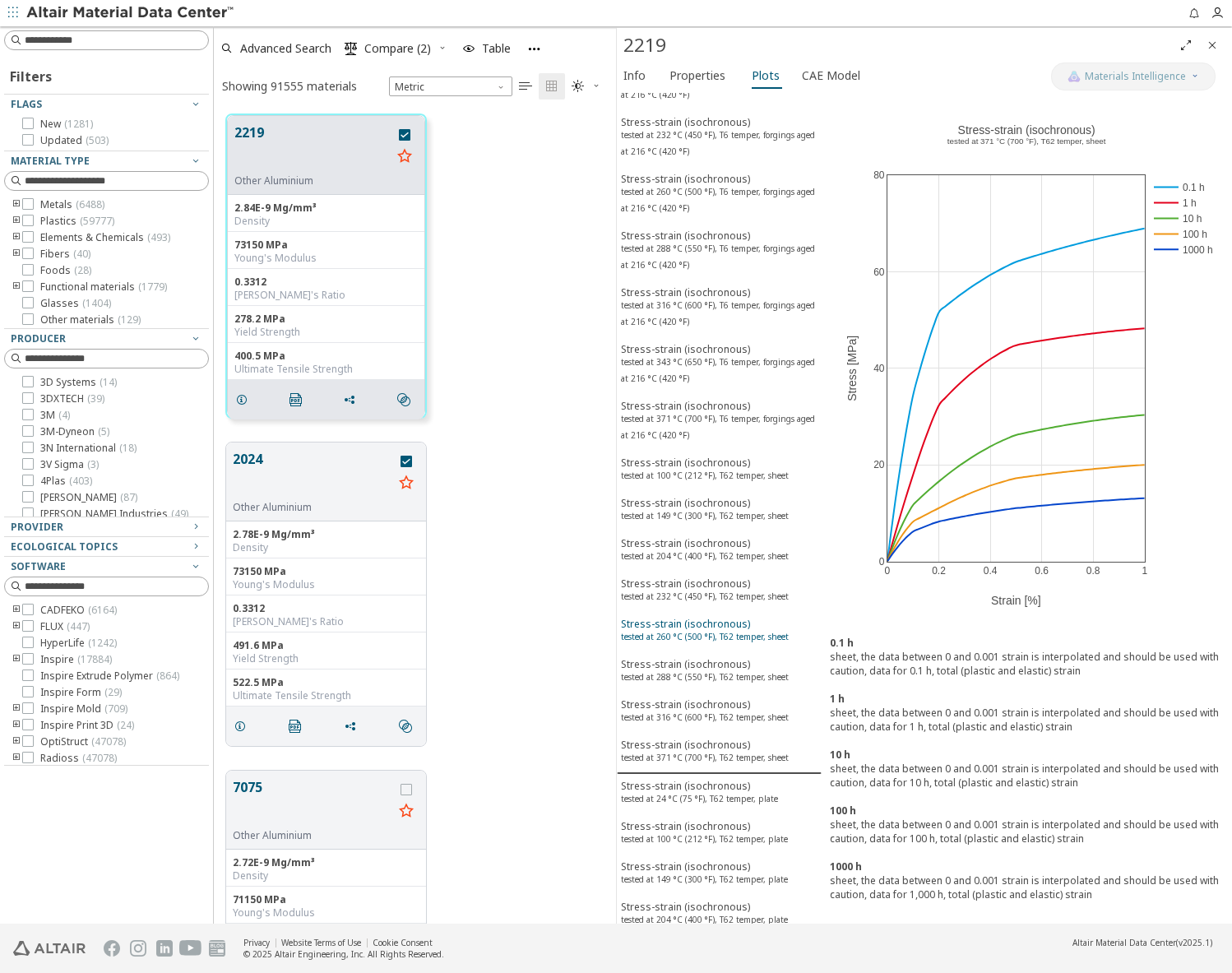
click at [673, 629] on div "Stress-strain (isochronous) tested at 260 °C (500 °F), T62 temper, sheet" at bounding box center [705, 632] width 168 height 30
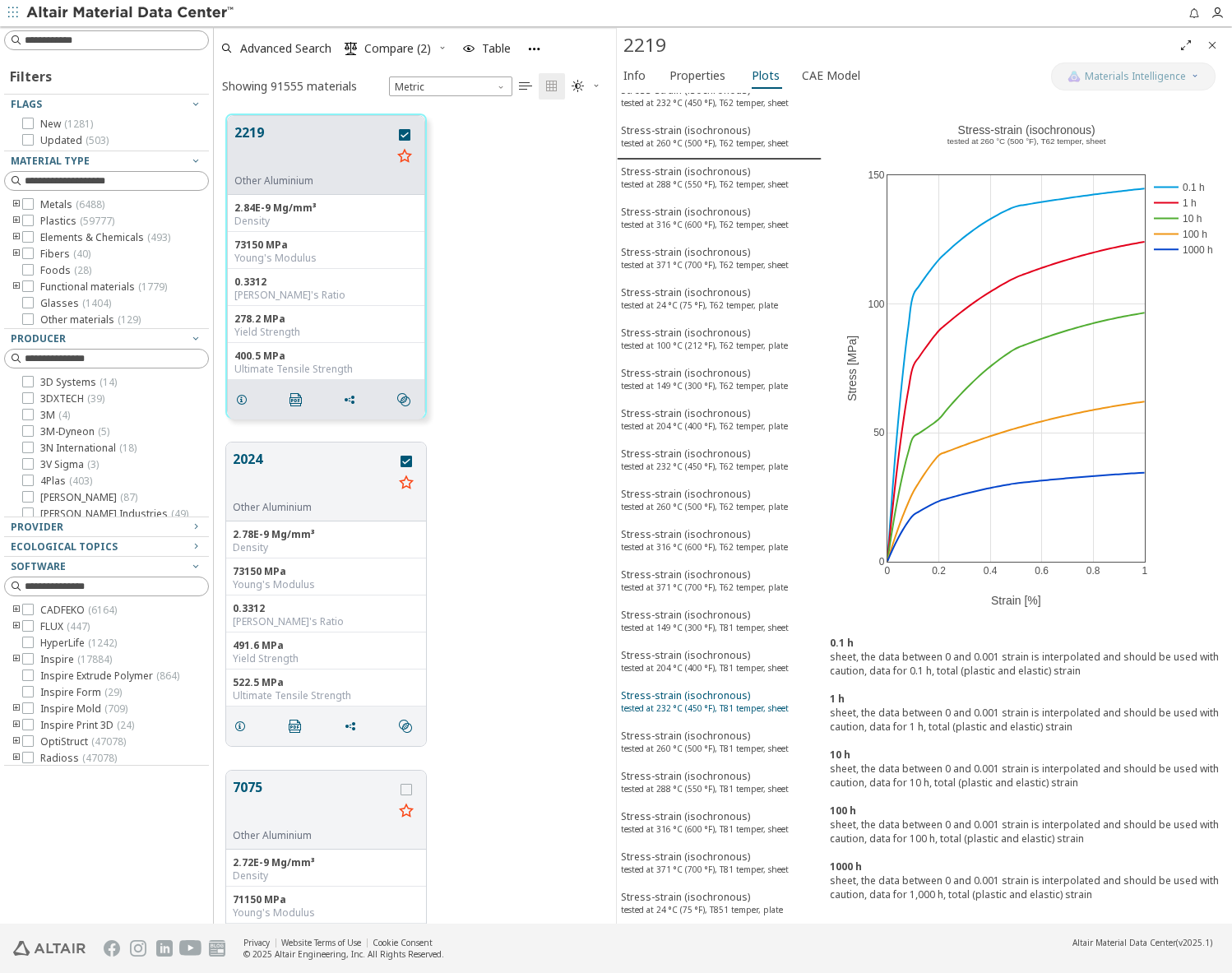
click at [674, 716] on div "Stress-strain (isochronous) tested at 232 °C (450 °F), T81 temper, sheet" at bounding box center [705, 704] width 168 height 30
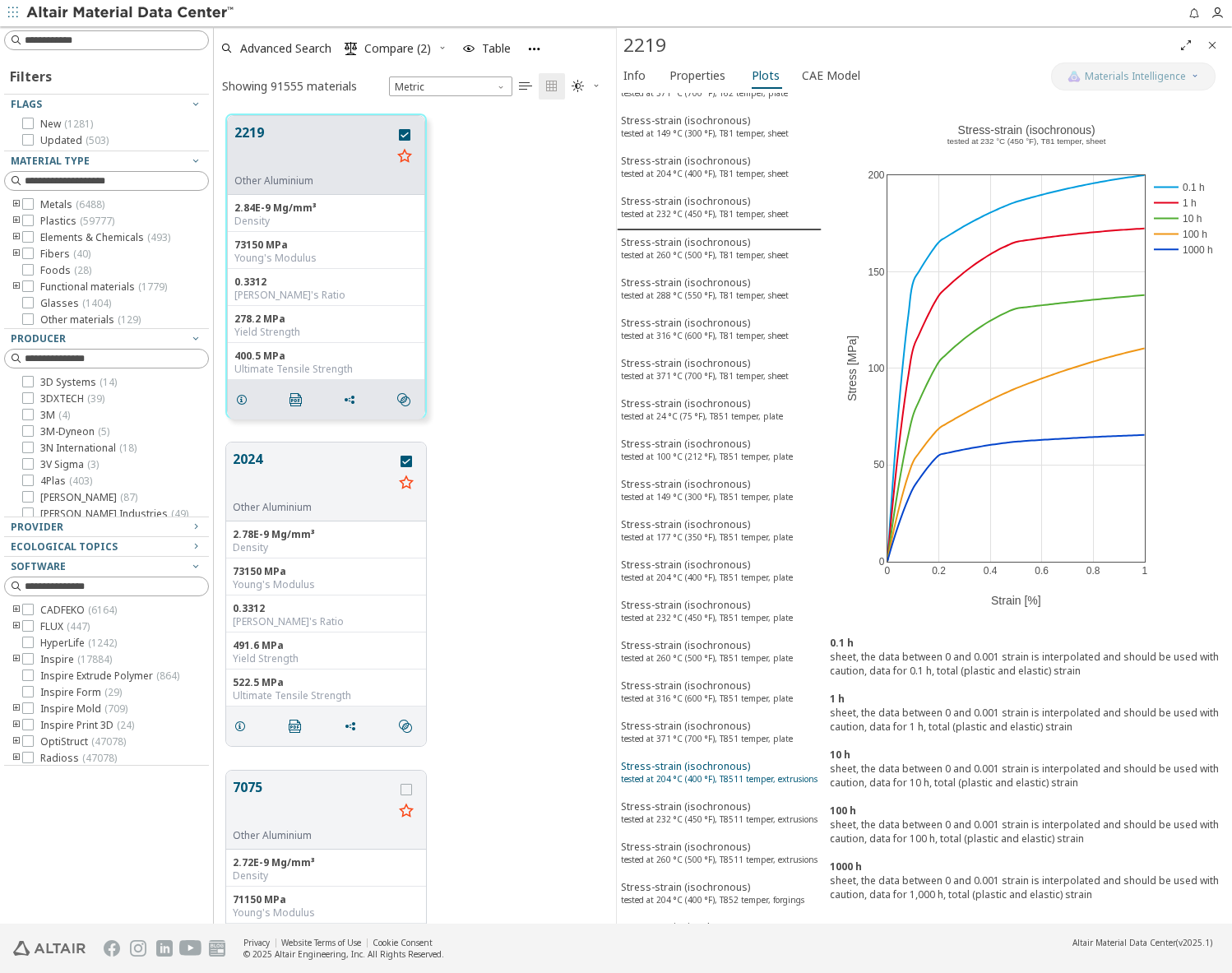
click at [677, 754] on button "Stress-strain (isochronous) tested at 204 °C (400 °F), T8511 temper, extrusions" at bounding box center [719, 775] width 205 height 41
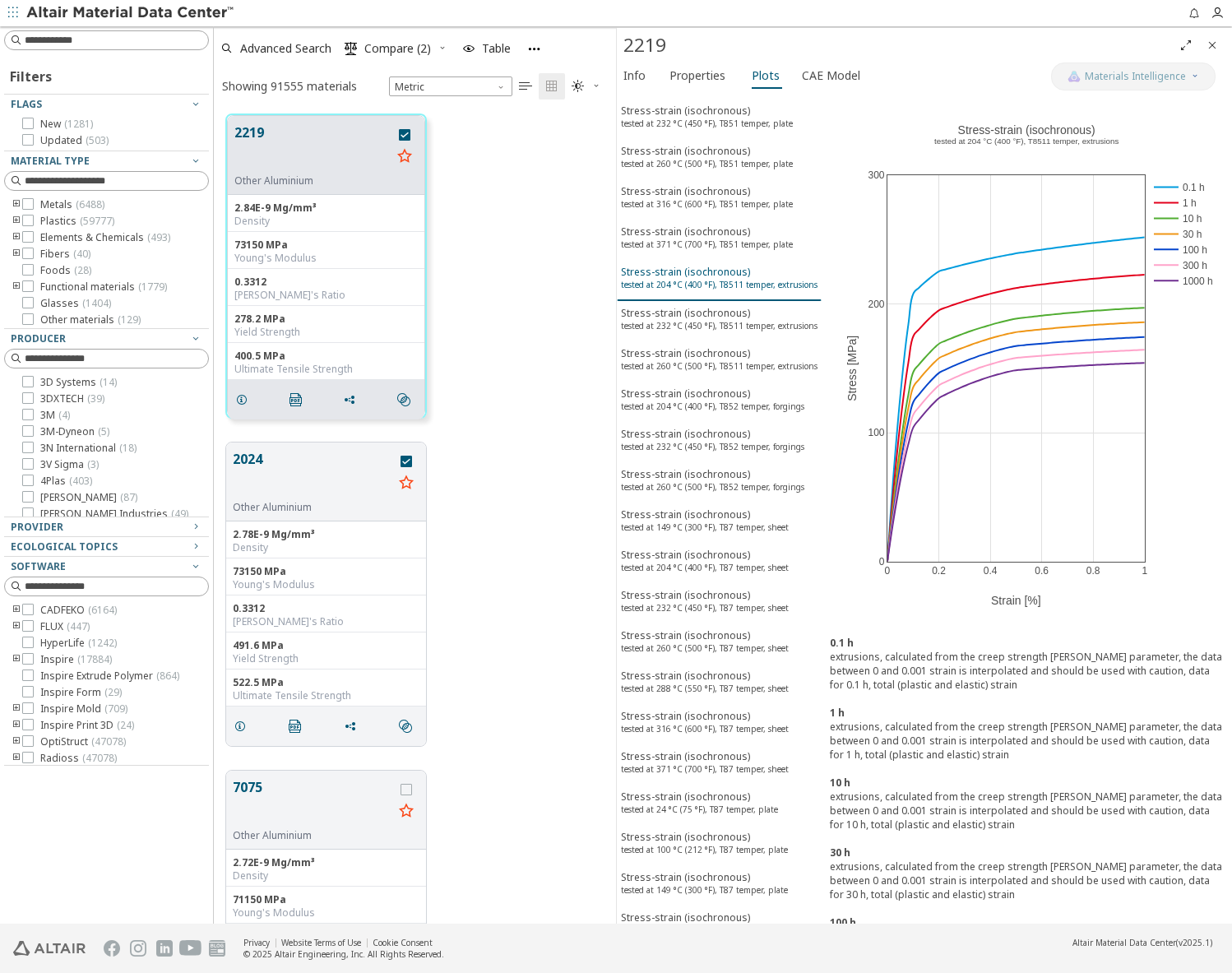
click at [677, 744] on button "Stress-strain (isochronous) tested at 316 °C (600 °F), T87 temper, sheet" at bounding box center [719, 724] width 205 height 41
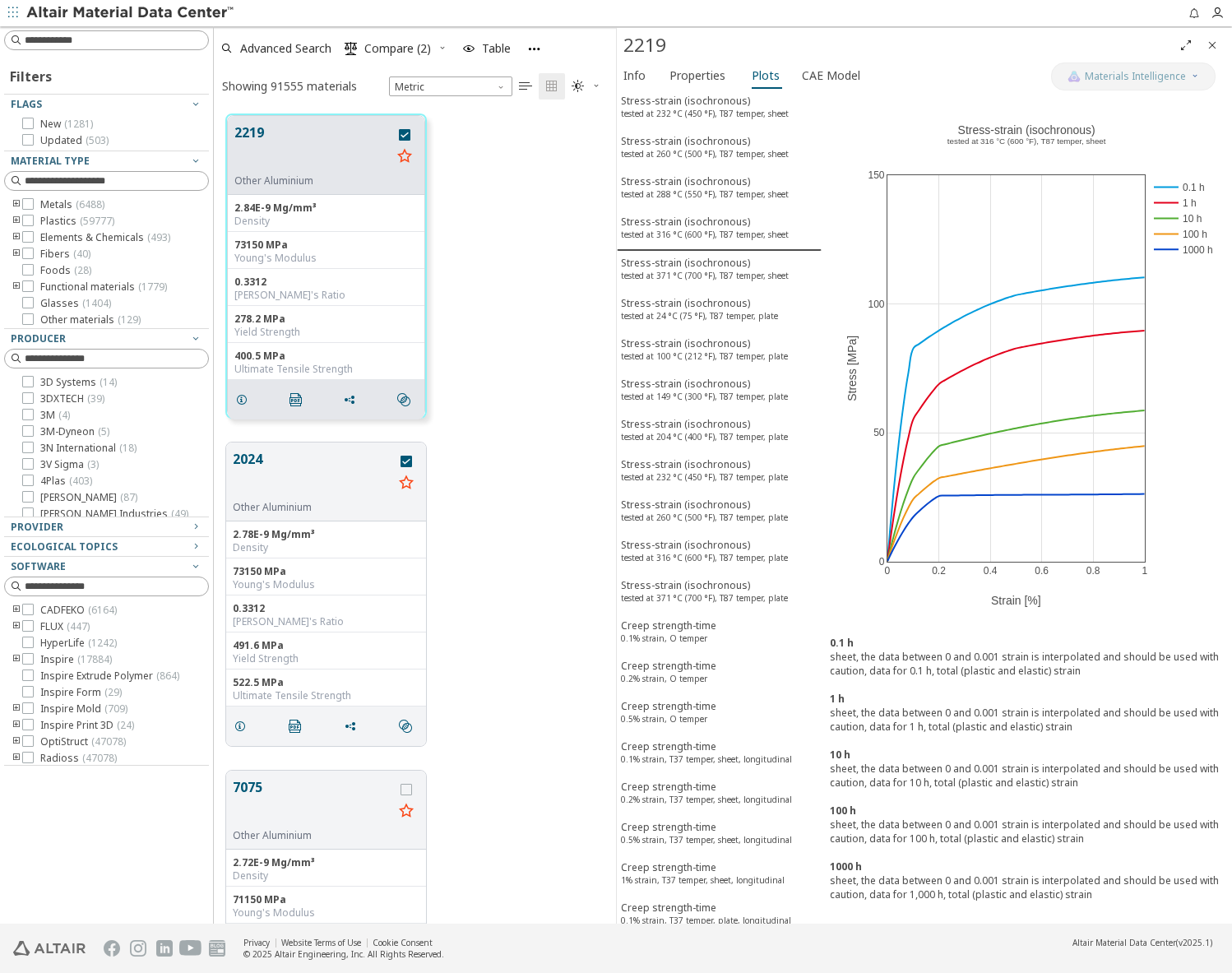
click at [677, 730] on div "Creep strength-time 0.5% strain, O temper" at bounding box center [668, 715] width 95 height 30
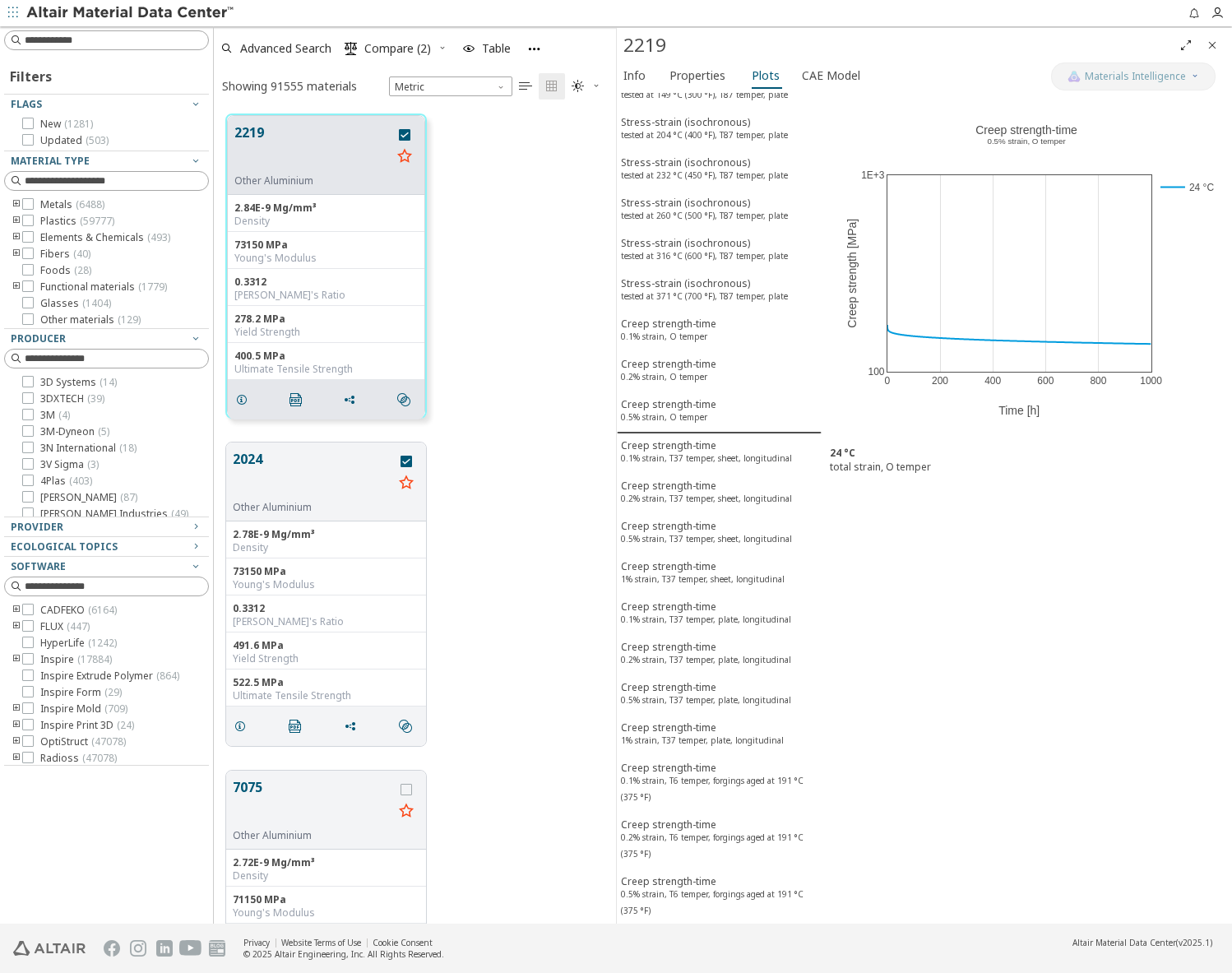
scroll to position [4112, 0]
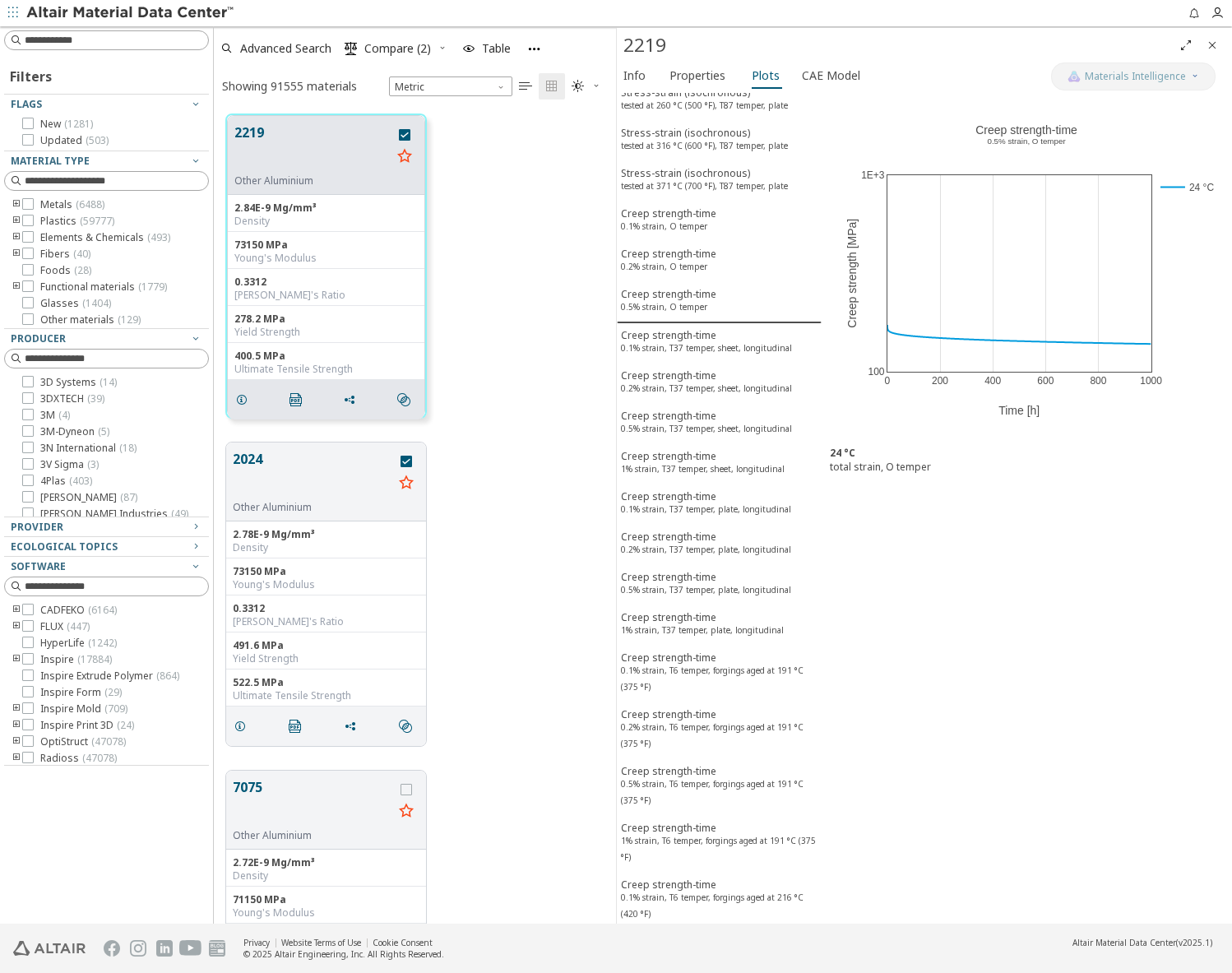
click at [677, 754] on button "Creep strength-time 0.2% strain, T6 temper, forgings aged at 191 °C (375 °F)" at bounding box center [719, 731] width 205 height 57
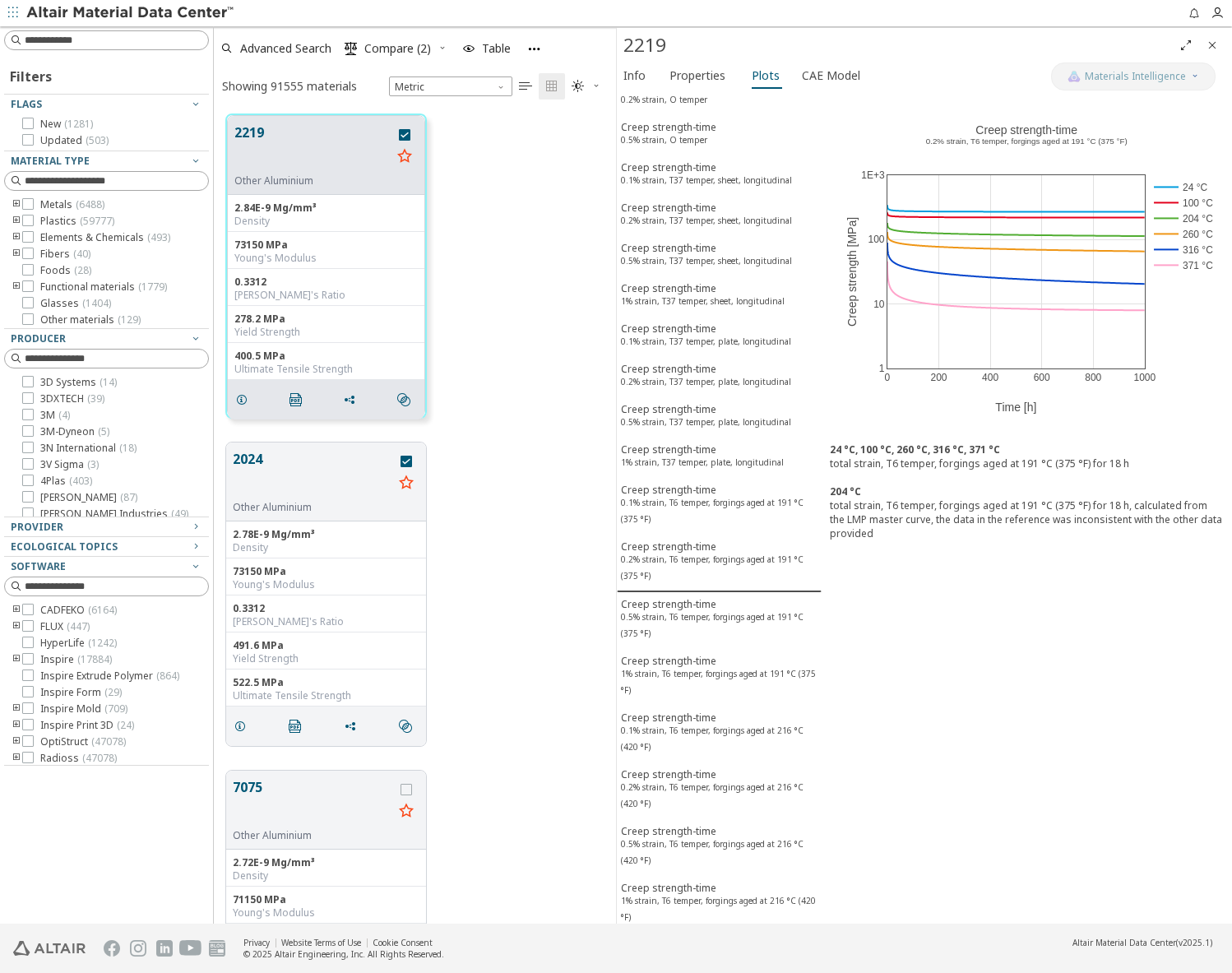
scroll to position [4524, 0]
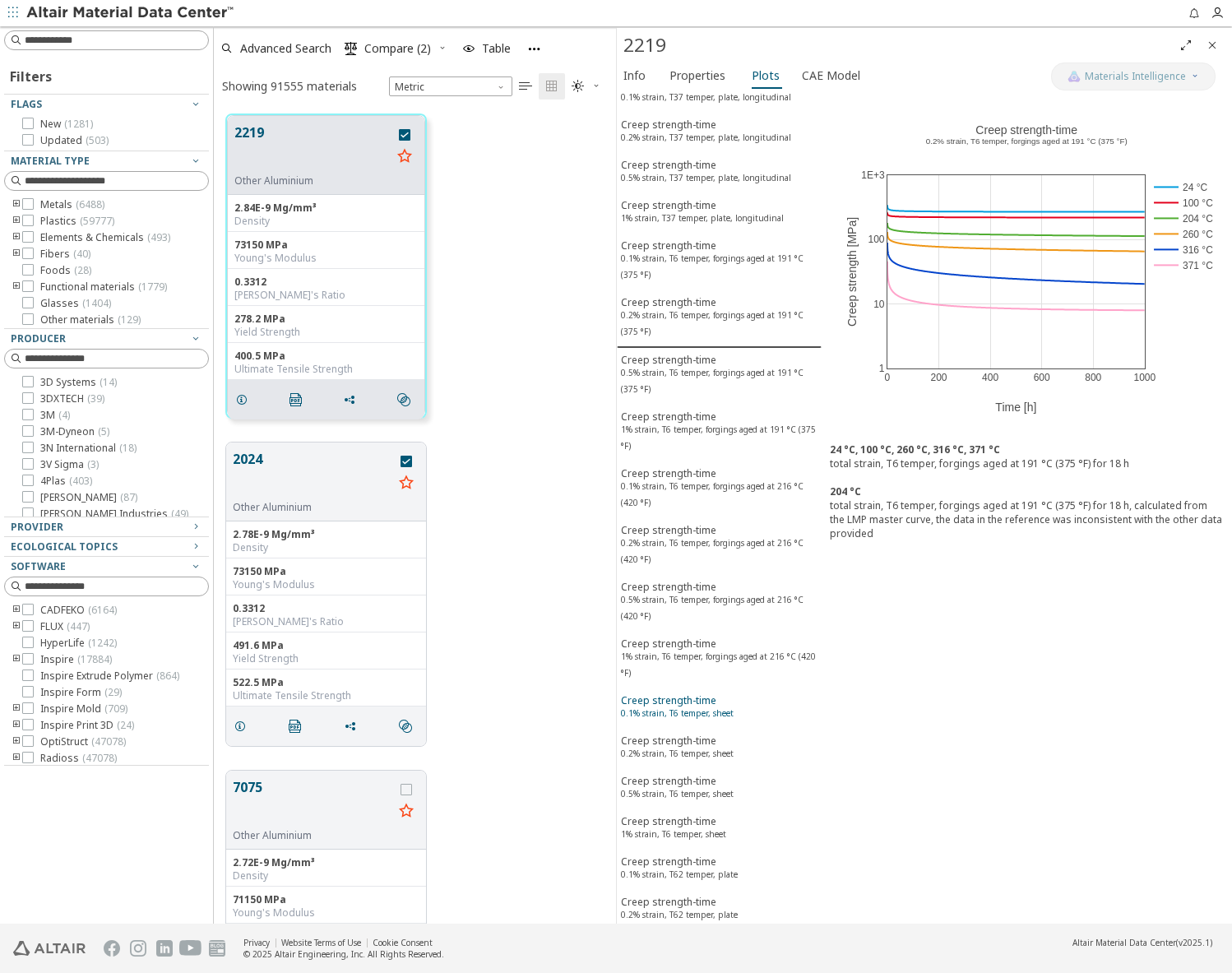
click at [677, 724] on div "Creep strength-time 0.1% strain, T6 temper, sheet" at bounding box center [678, 709] width 113 height 30
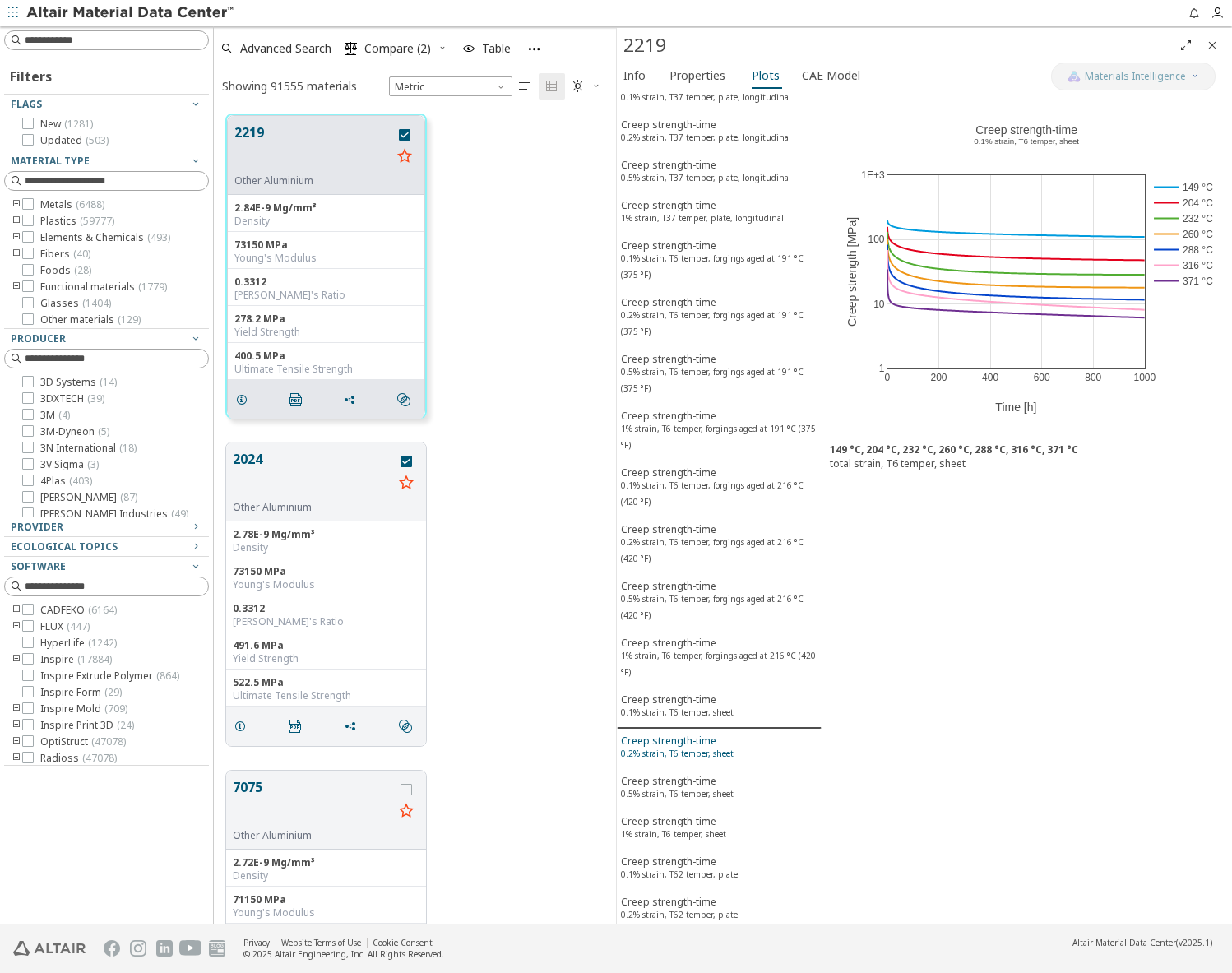
click at [678, 765] on div "Creep strength-time 0.2% strain, T6 temper, sheet" at bounding box center [678, 749] width 113 height 30
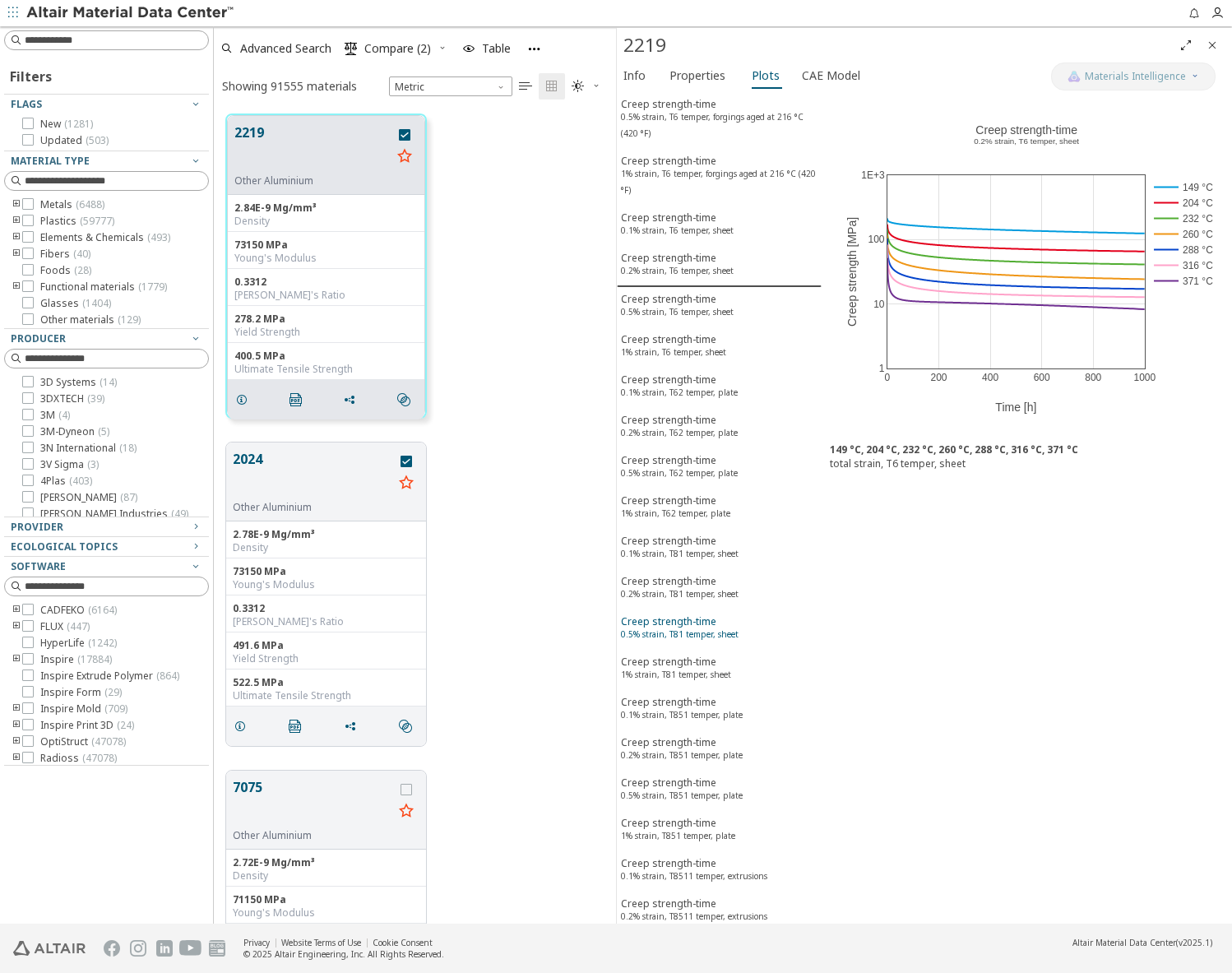
scroll to position [5100, 0]
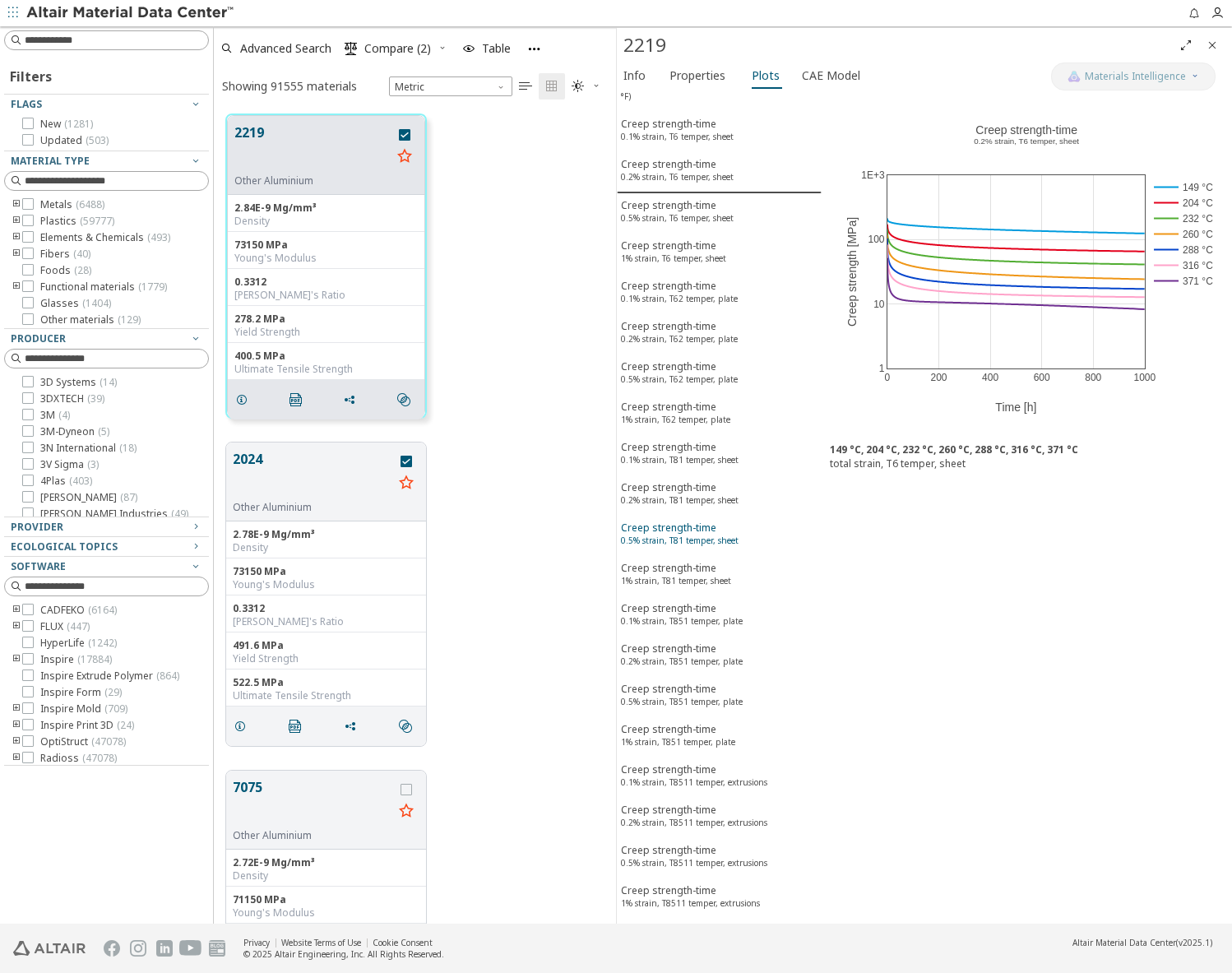
click at [678, 748] on sup "1% strain, T851 temper, plate" at bounding box center [678, 743] width 115 height 12
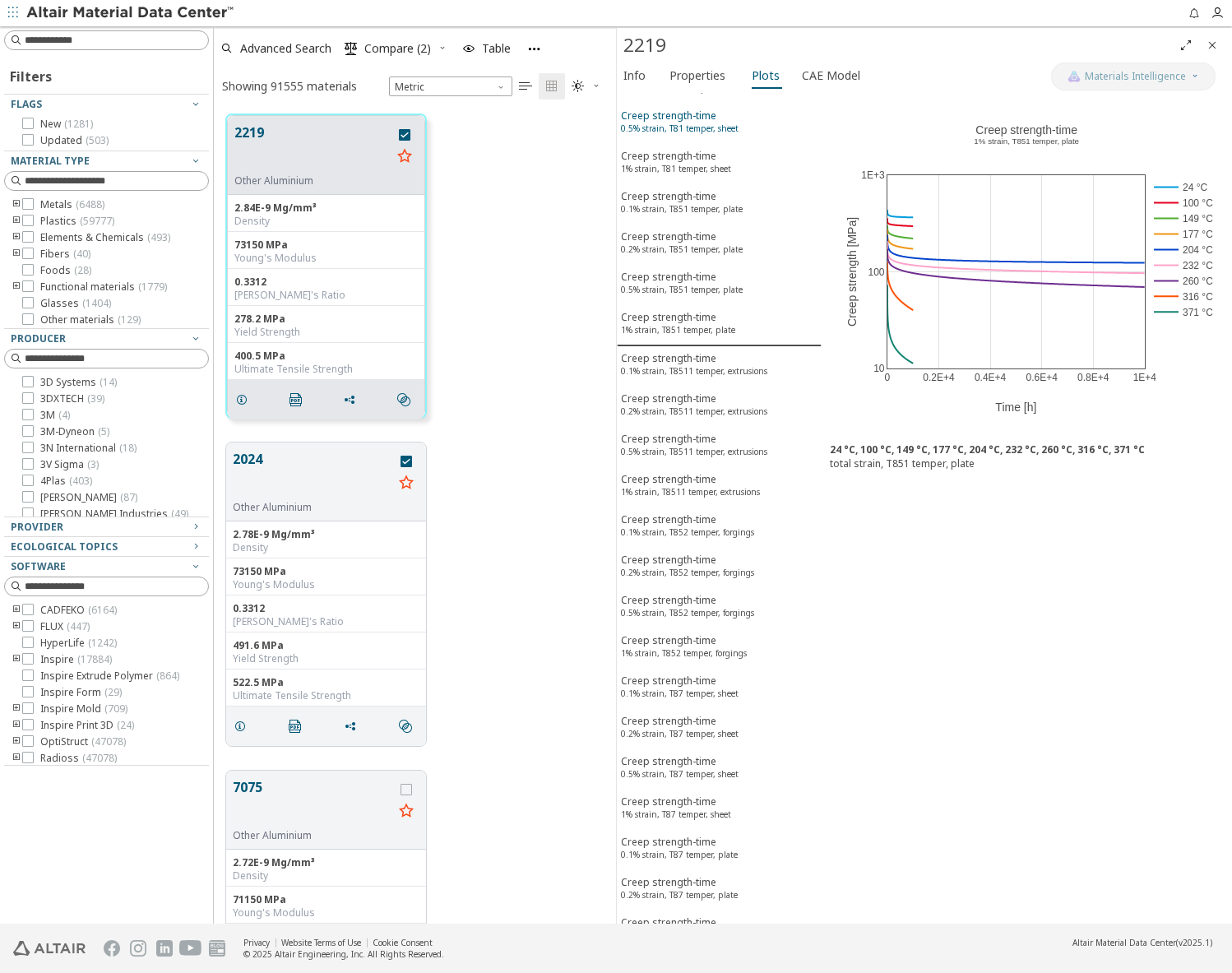
click at [678, 739] on sup "0.2% strain, T87 temper, sheet" at bounding box center [679, 734] width 117 height 12
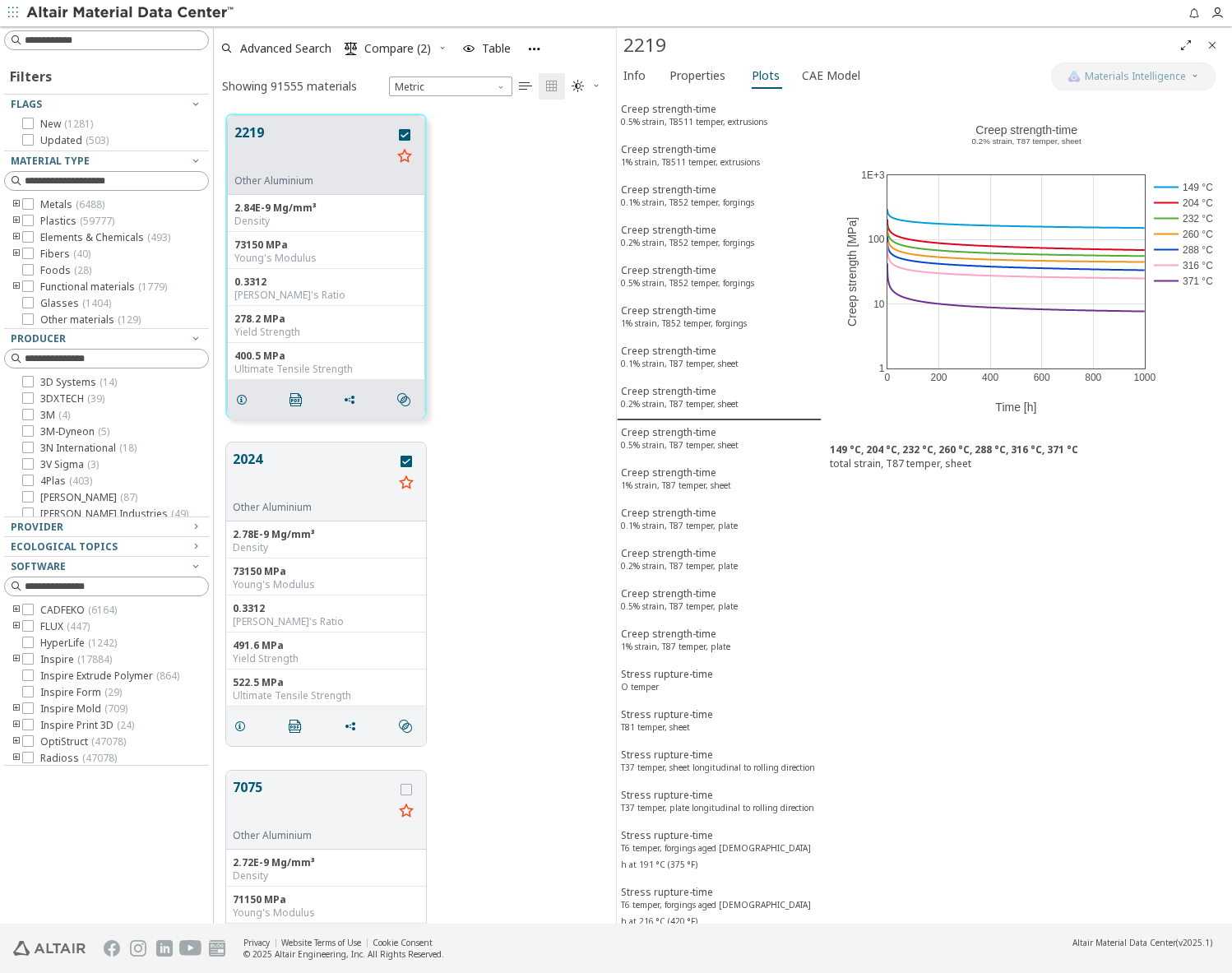
click at [678, 738] on div "Stress rupture-time T81 temper, sheet" at bounding box center [667, 722] width 92 height 30
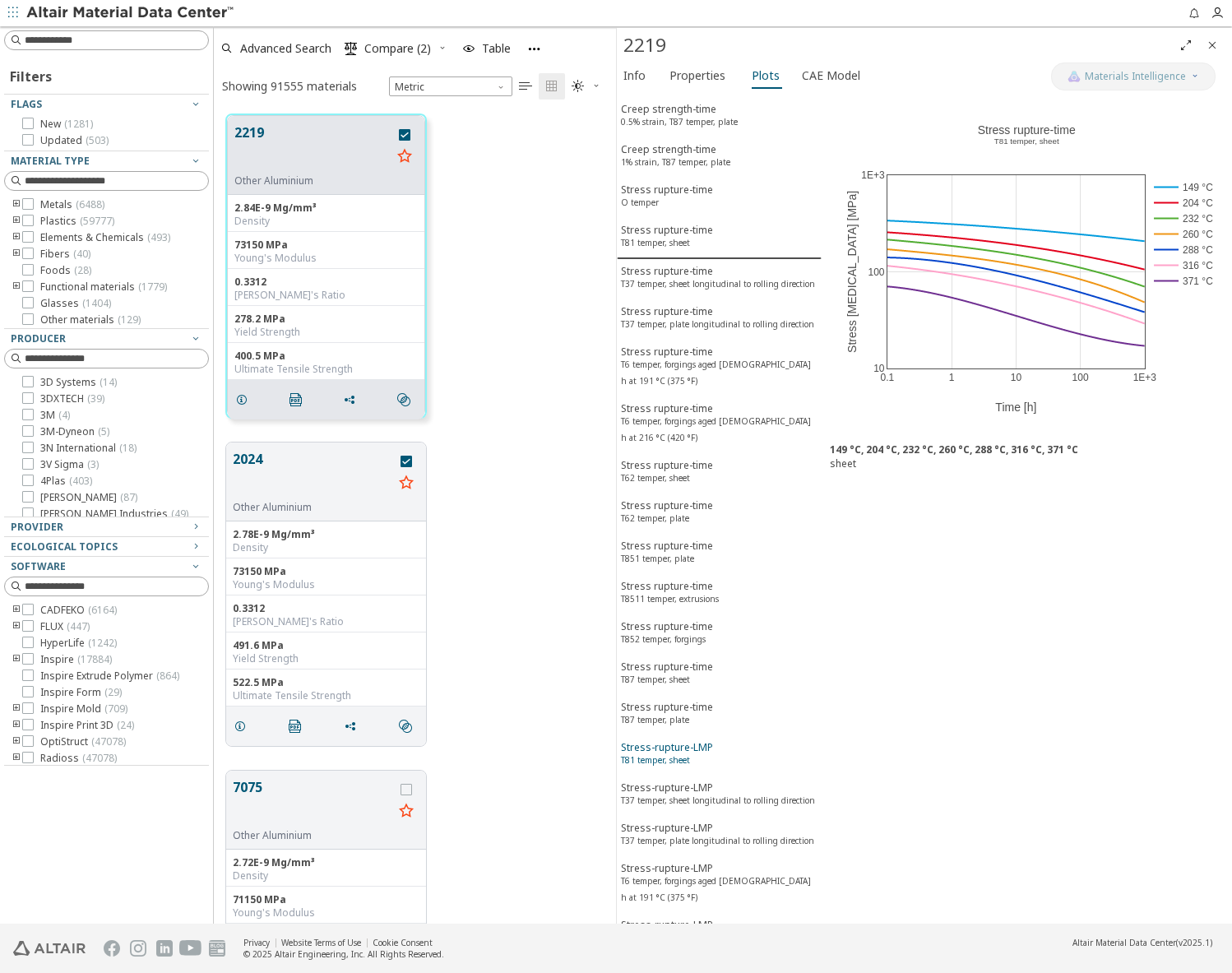
scroll to position [6334, 0]
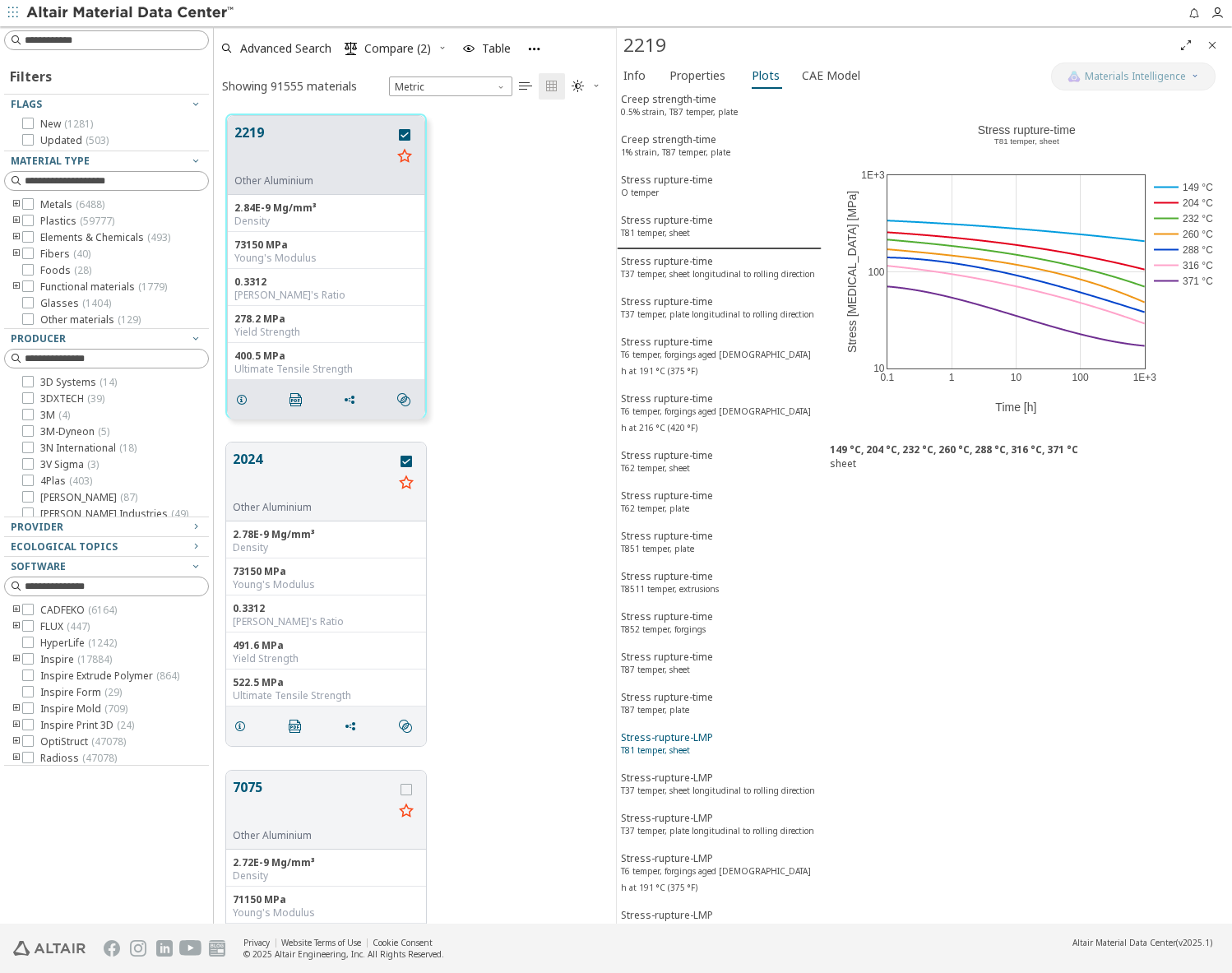
click at [678, 761] on div "Stress-rupture-LMP T81 temper, sheet" at bounding box center [667, 746] width 92 height 30
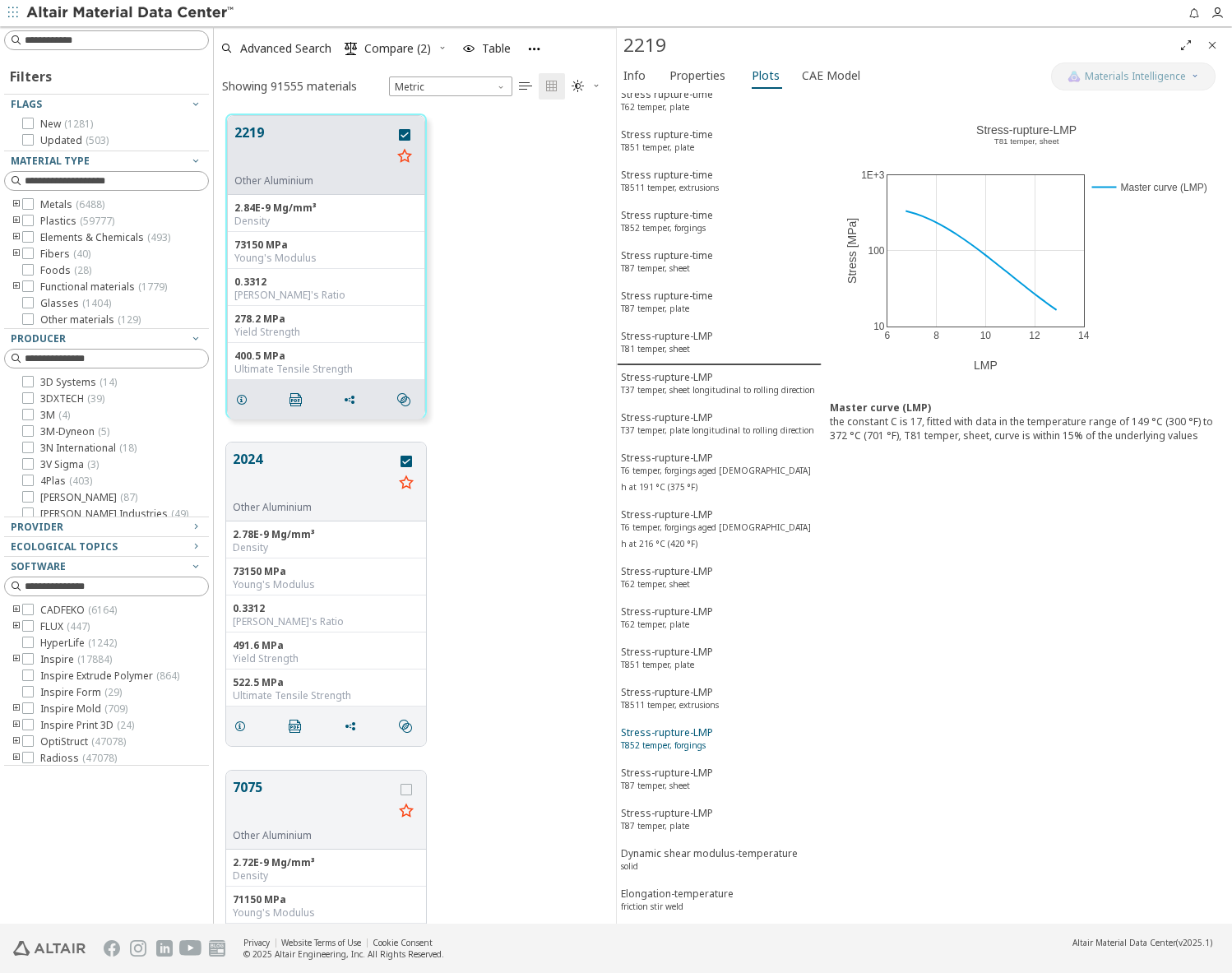
scroll to position [6745, 0]
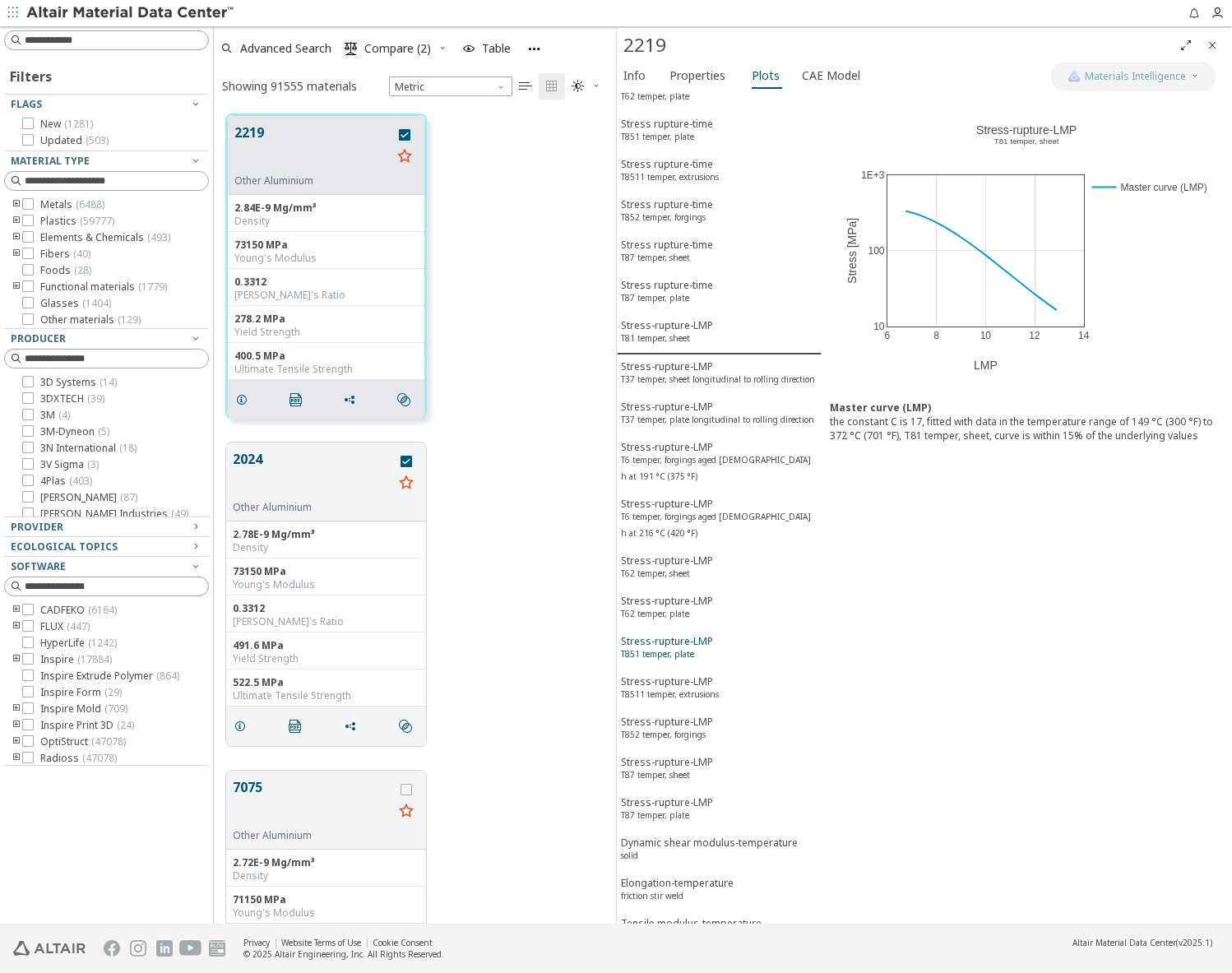
click at [670, 665] on div "Stress-rupture-LMP T851 temper, plate" at bounding box center [667, 650] width 92 height 30
click at [667, 624] on div "Stress-rupture-LMP T62 temper, plate" at bounding box center [667, 608] width 92 height 30
click at [662, 588] on button "Stress-rupture-LMP T62 temper, sheet" at bounding box center [719, 568] width 205 height 41
click at [679, 705] on div "Stress-rupture-LMP T8511 temper, extrusions" at bounding box center [670, 689] width 98 height 30
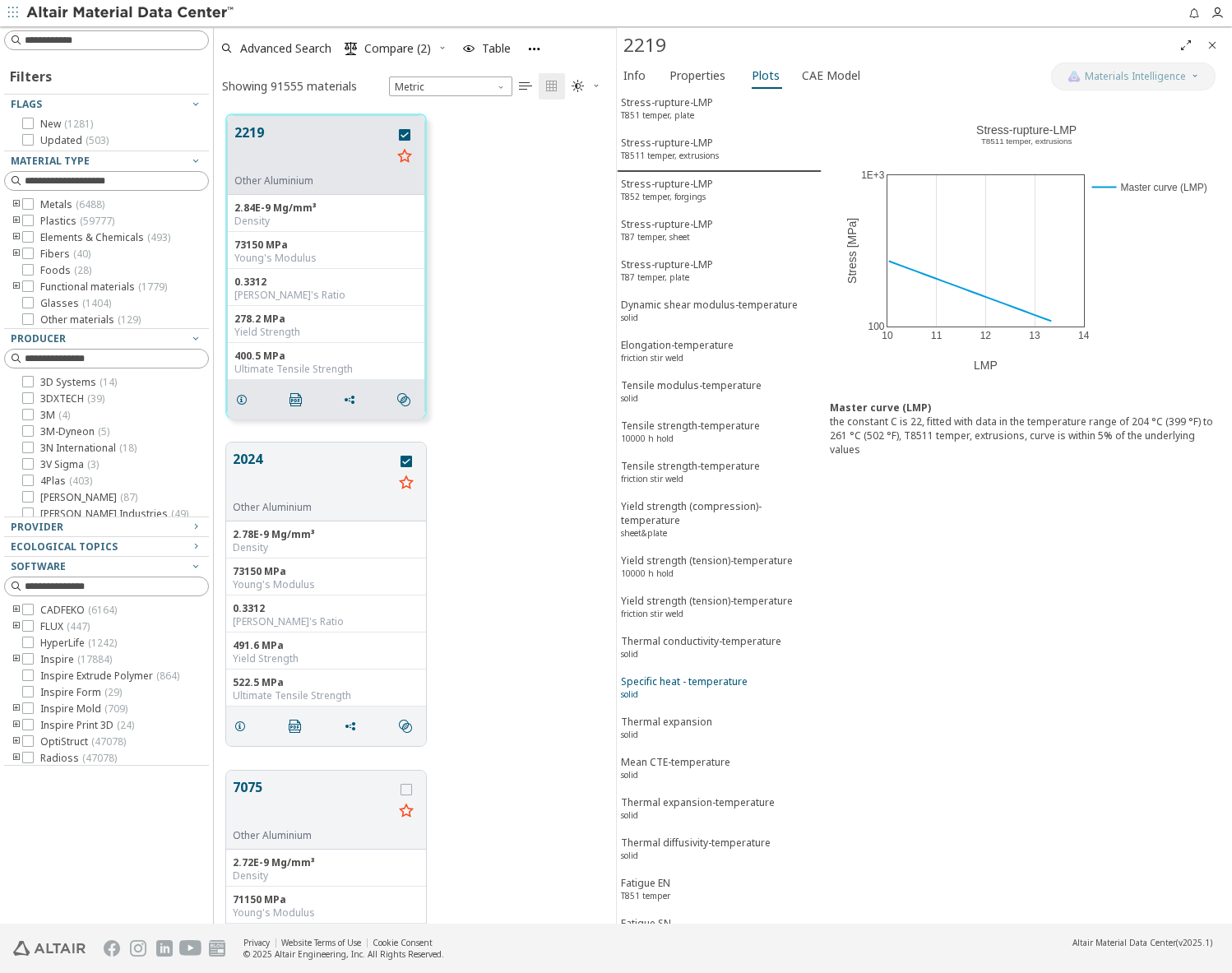
scroll to position [7321, 0]
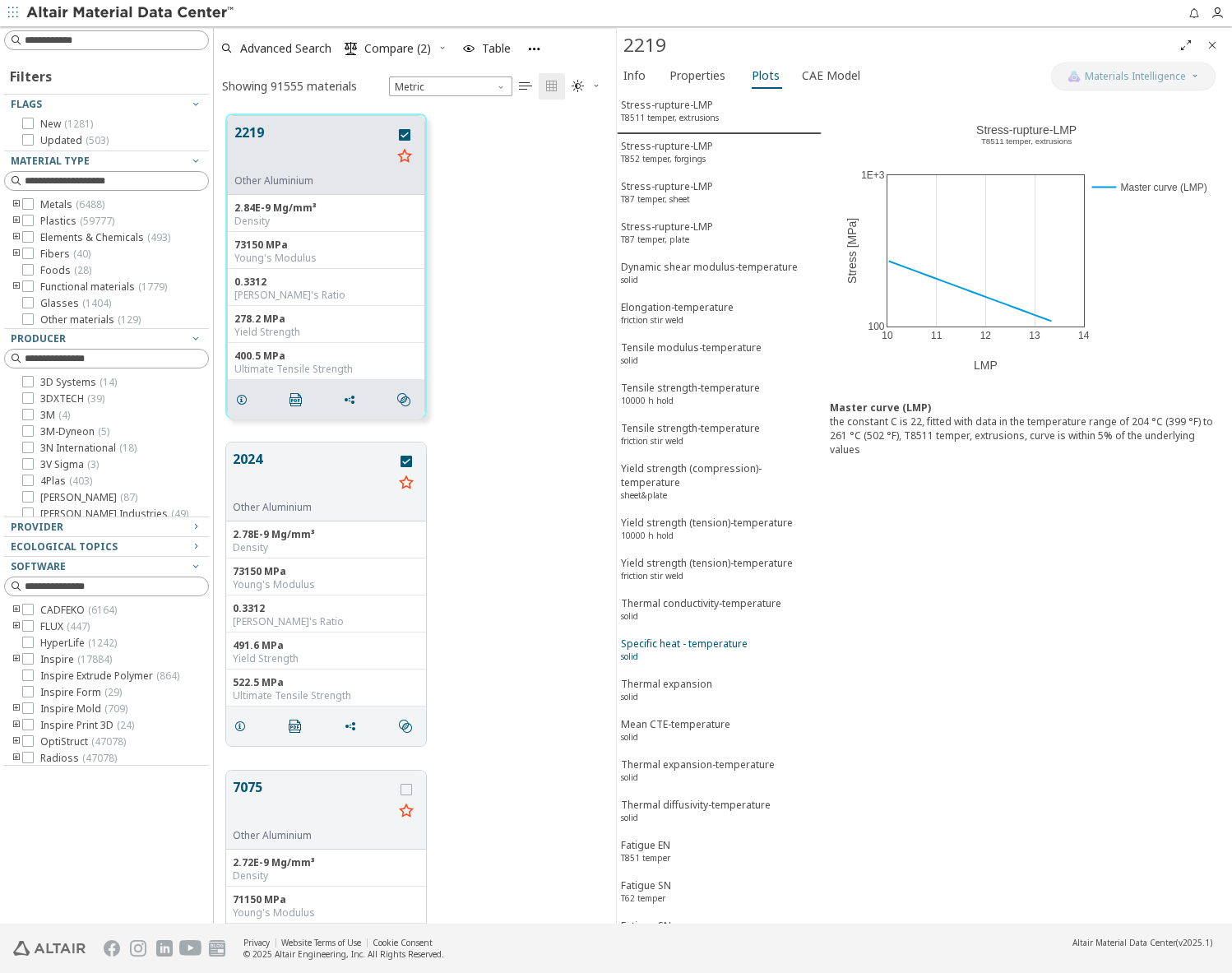
click at [674, 668] on div "Specific heat - temperature solid" at bounding box center [684, 652] width 127 height 30
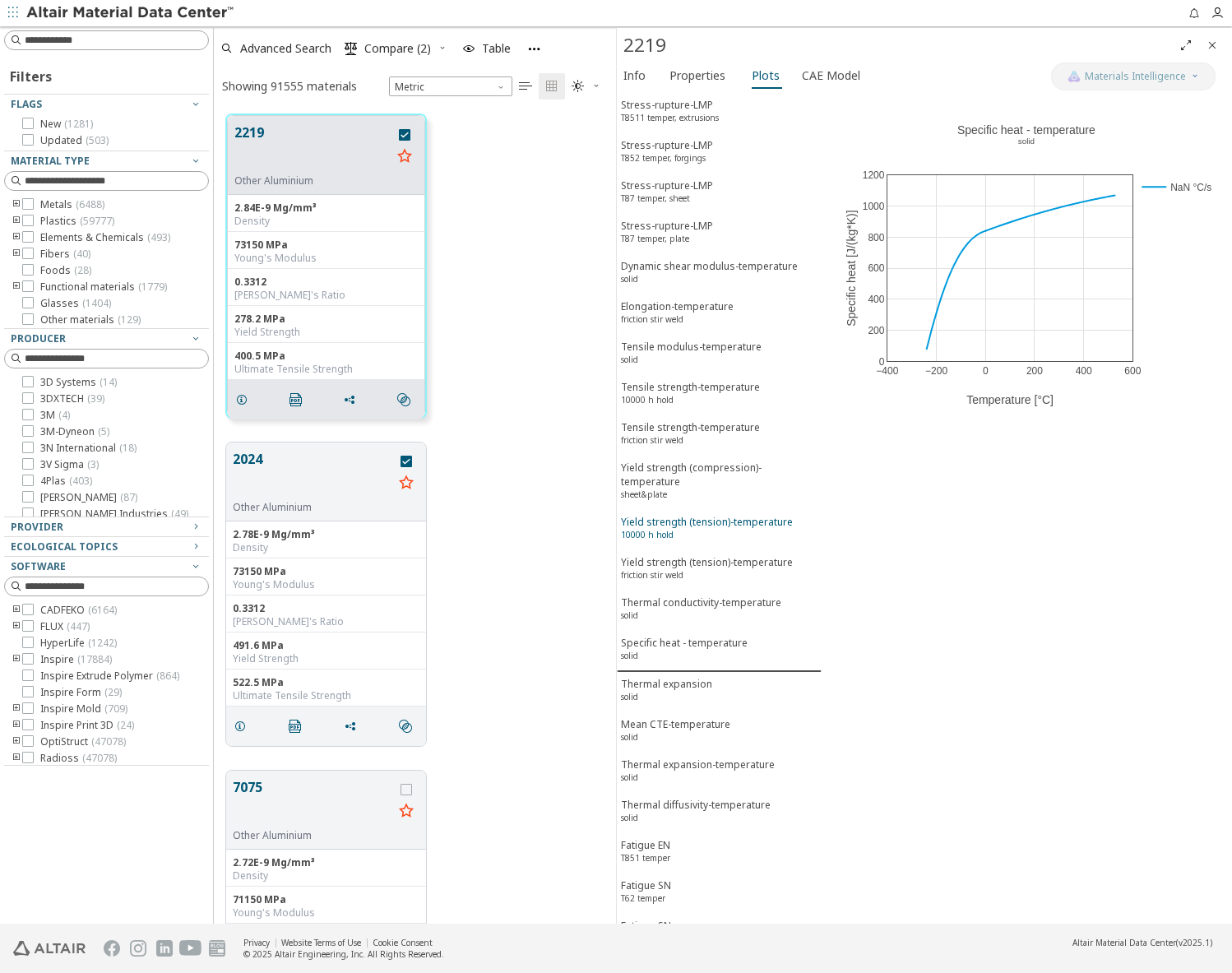
click at [657, 545] on div "Yield strength (tension)-temperature 10000 h hold" at bounding box center [707, 530] width 172 height 30
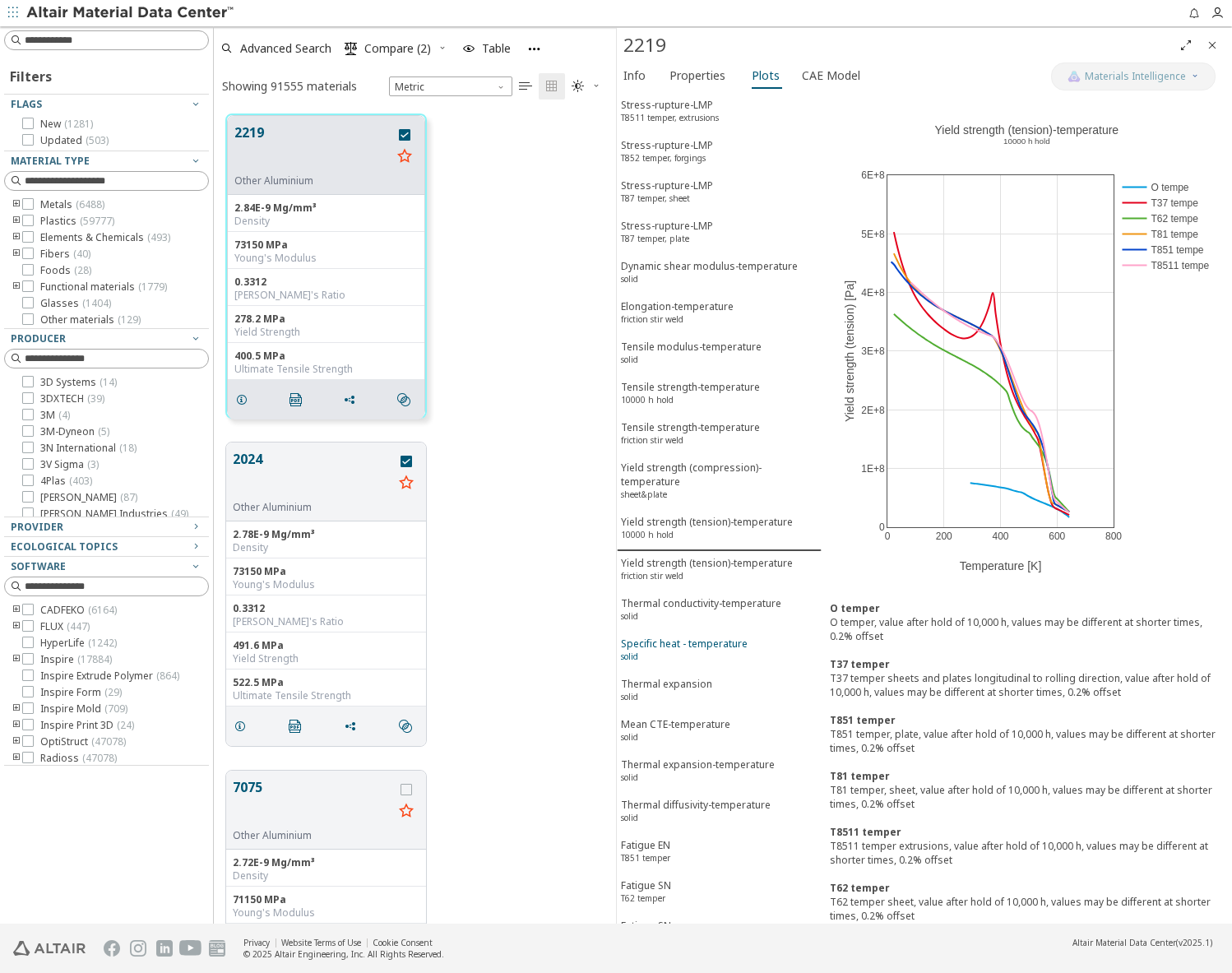
scroll to position [7643, 0]
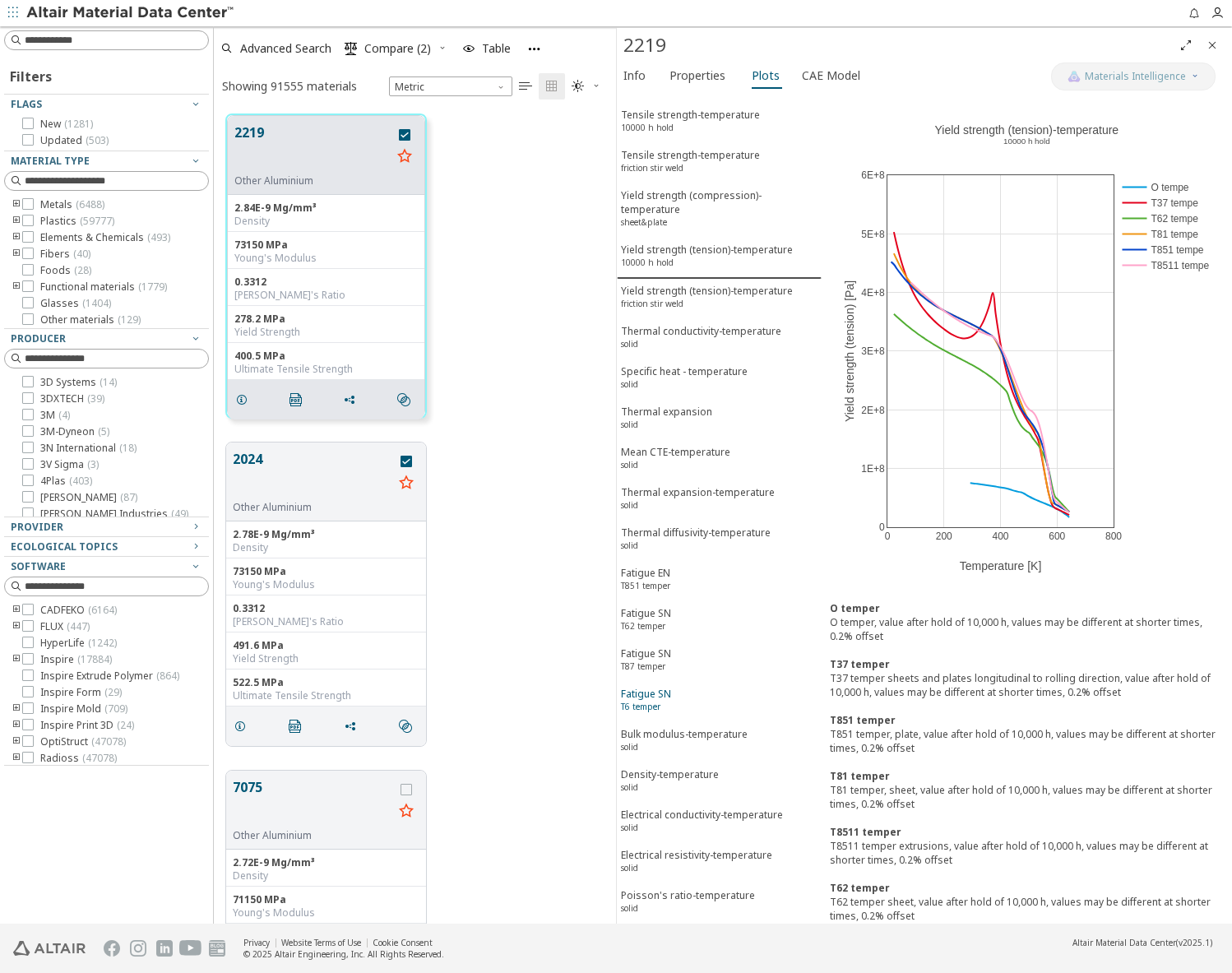
click at [665, 698] on div "Fatigue SN T6 temper" at bounding box center [646, 702] width 50 height 30
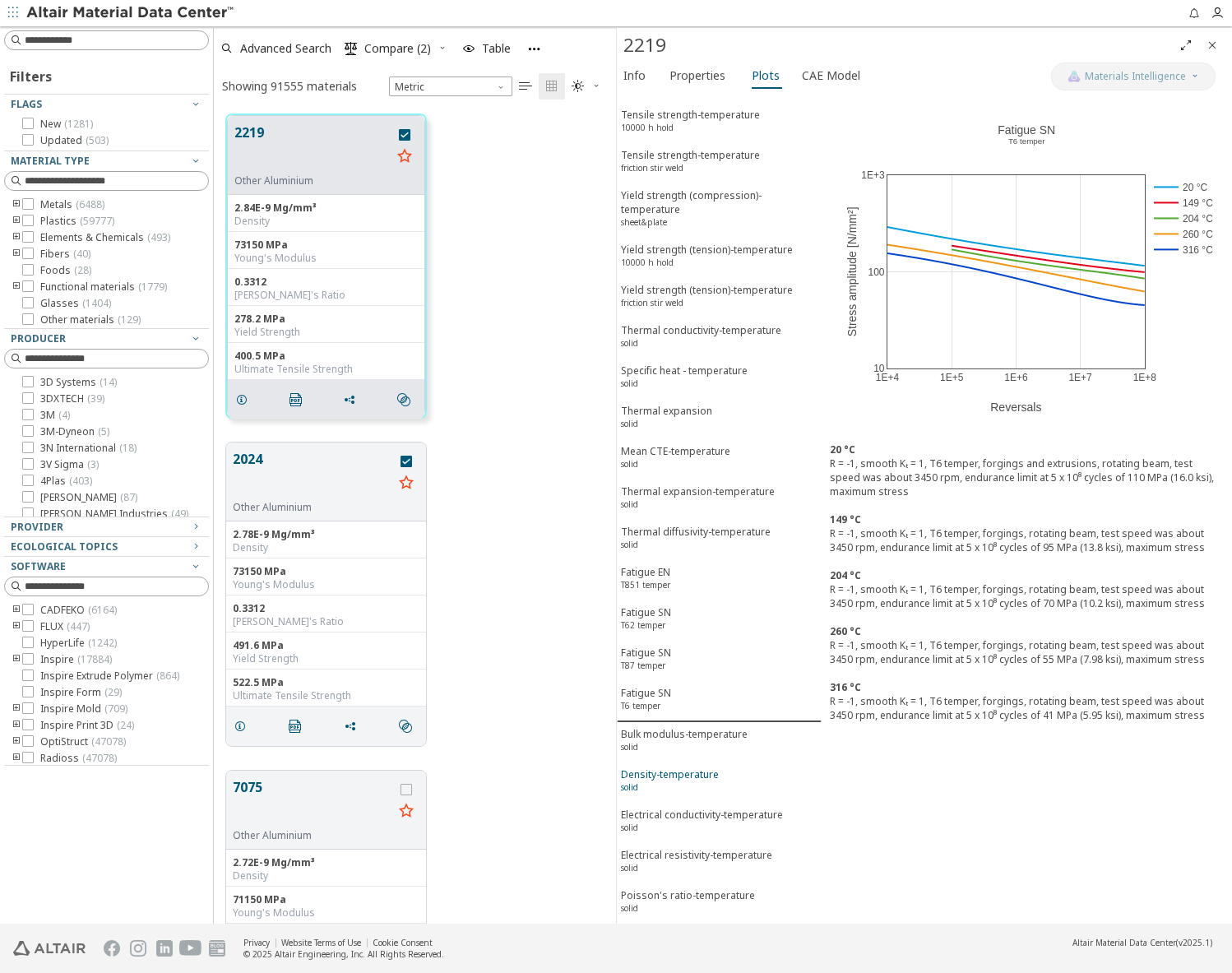
drag, startPoint x: 654, startPoint y: 749, endPoint x: 656, endPoint y: 765, distance: 16.1
click at [654, 750] on div "Bulk modulus-temperature solid" at bounding box center [684, 743] width 127 height 30
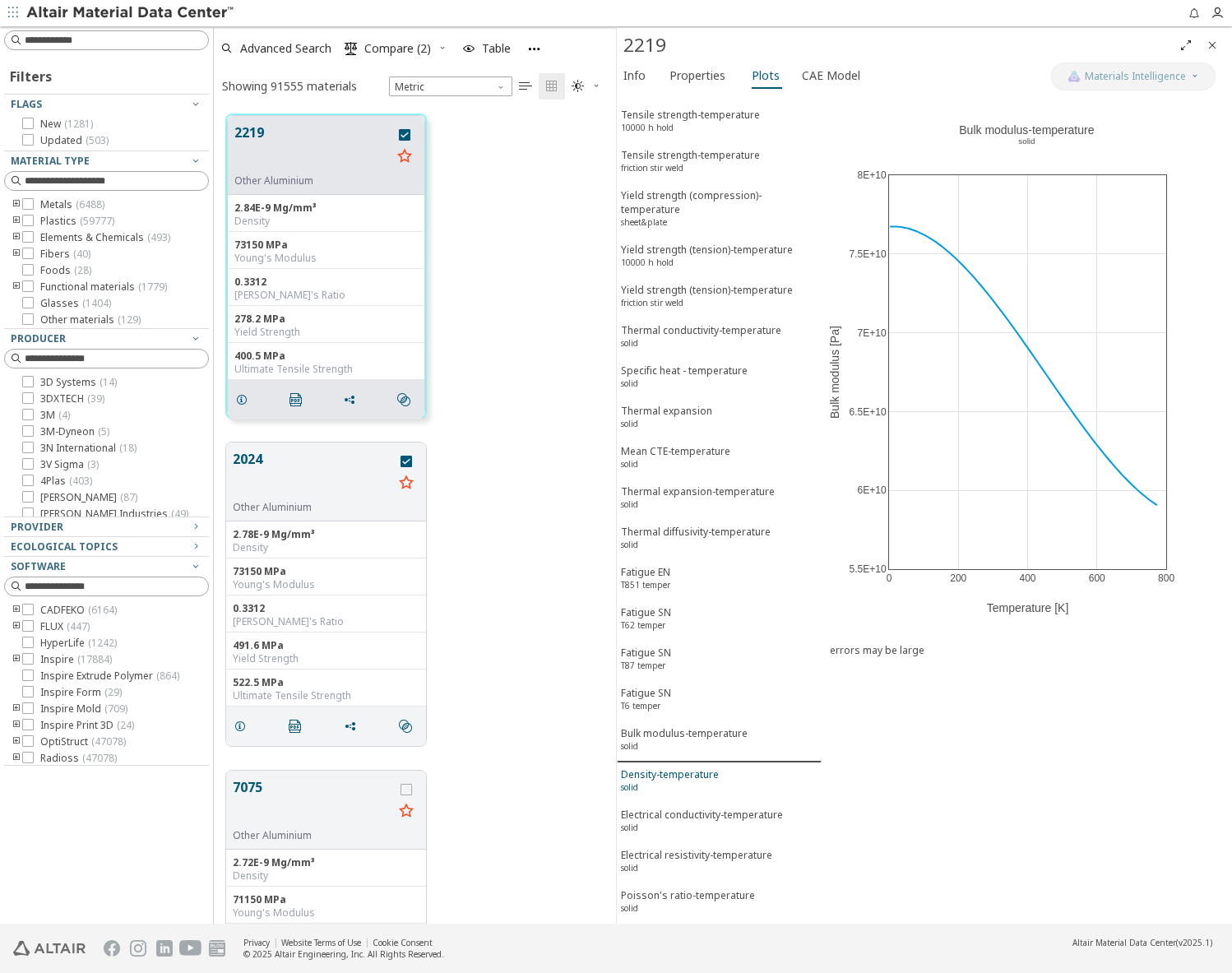
click at [657, 781] on div "Density-temperature solid" at bounding box center [670, 783] width 98 height 30
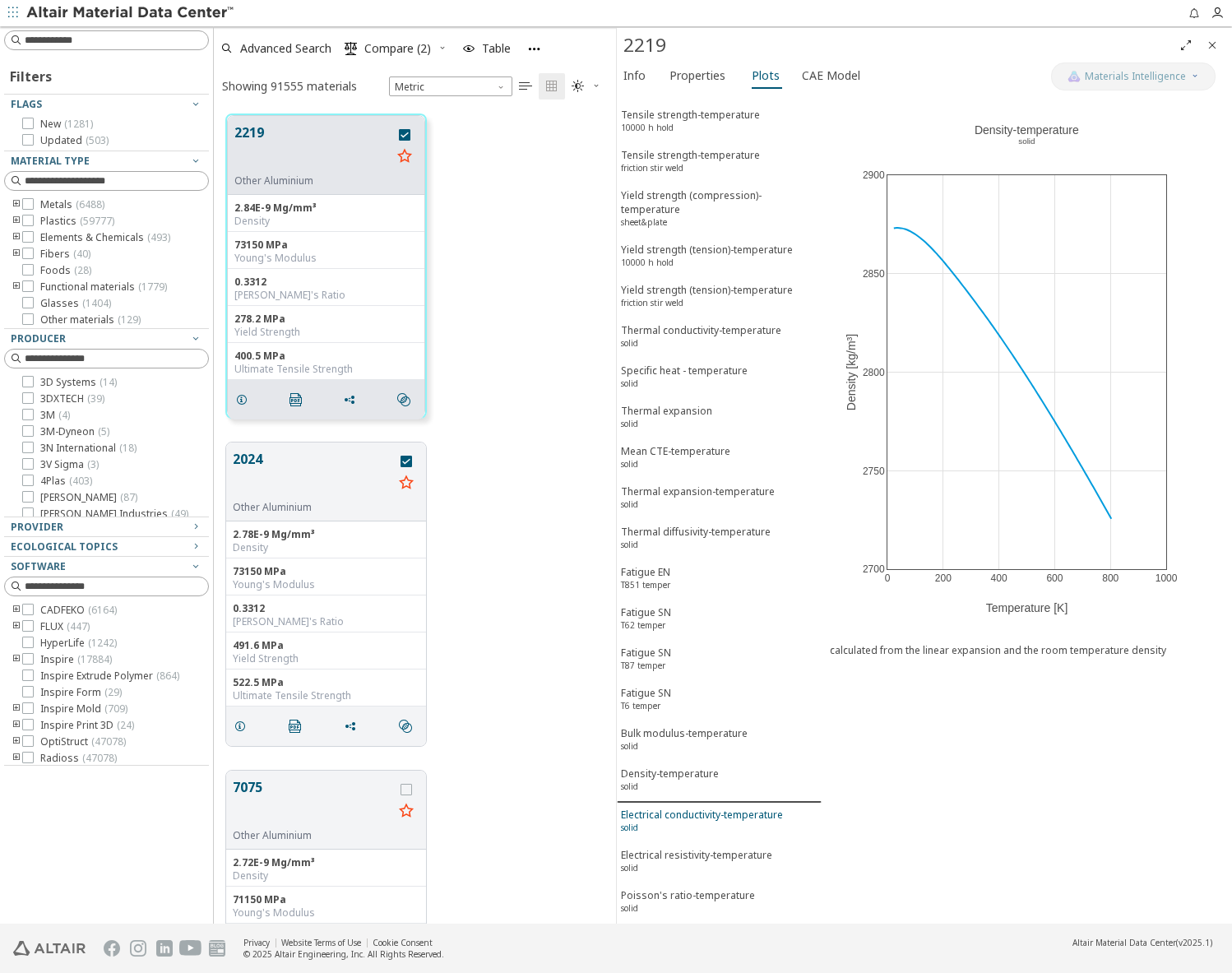
click at [663, 822] on div "Electrical conductivity-temperature solid" at bounding box center [702, 823] width 162 height 30
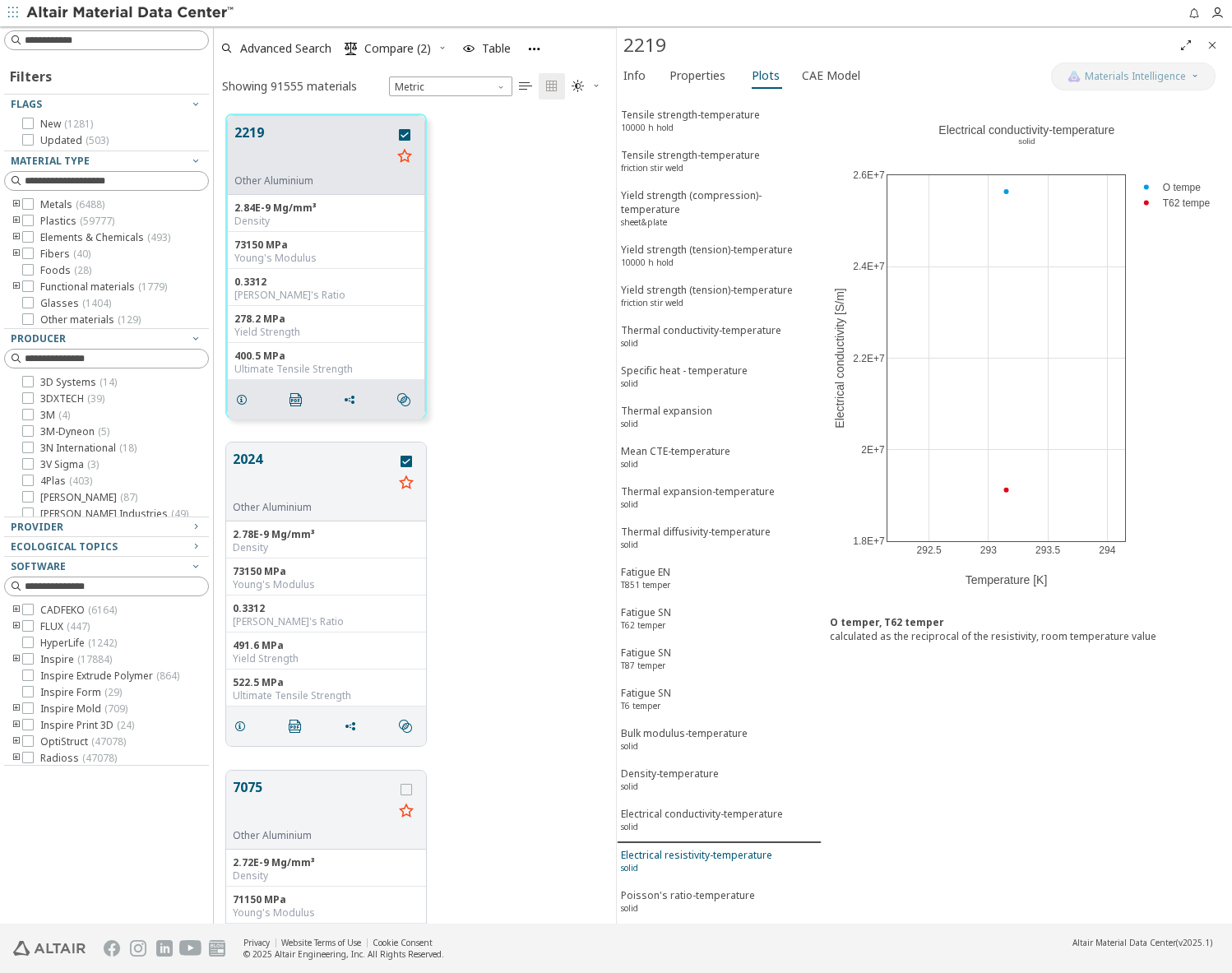
click at [667, 845] on button "Electrical resistivity-temperature solid" at bounding box center [719, 863] width 205 height 41
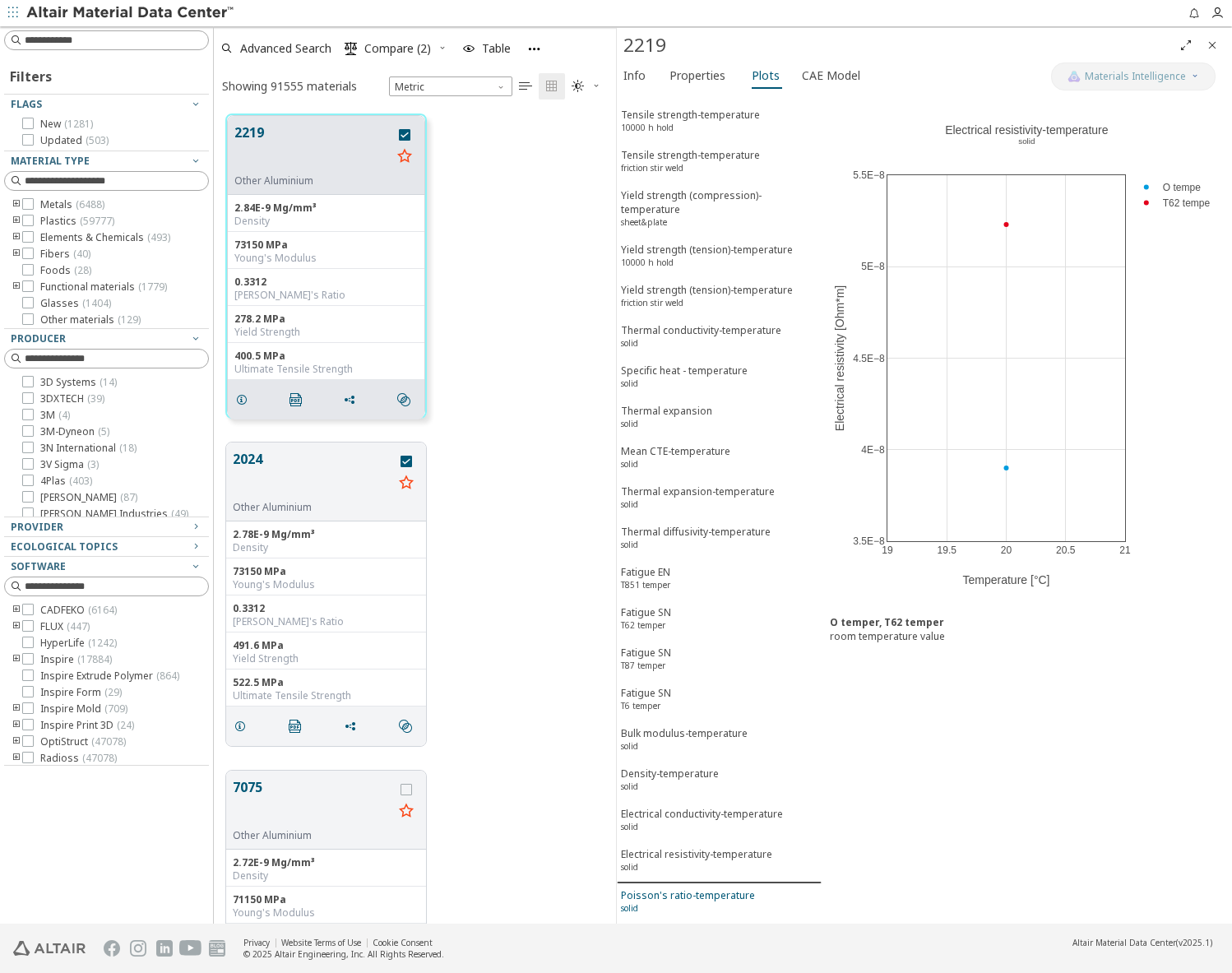
click at [671, 884] on button "Poisson's ratio-temperature solid" at bounding box center [719, 904] width 205 height 41
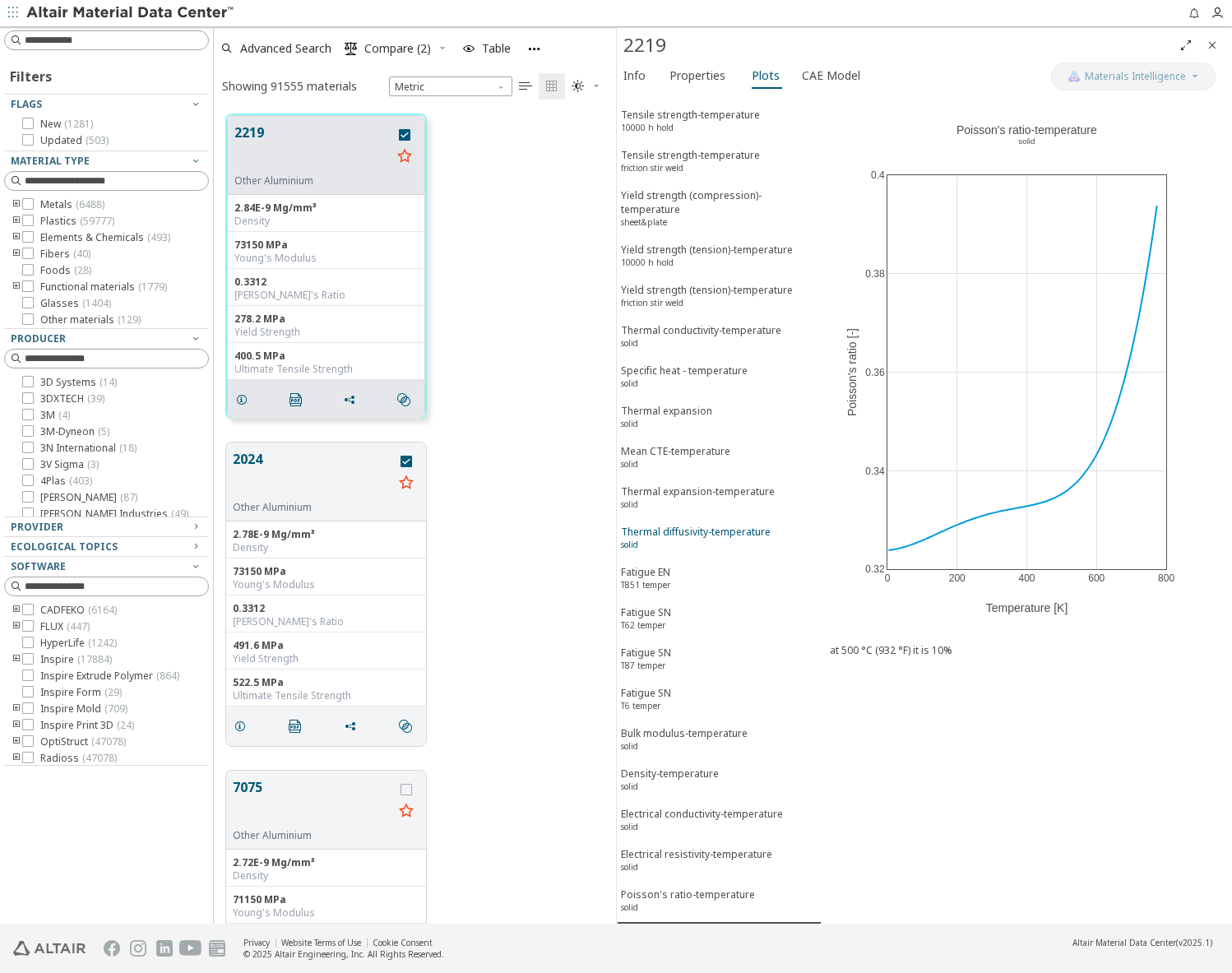
click at [636, 532] on div "Thermal diffusivity-temperature solid" at bounding box center [695, 540] width 149 height 30
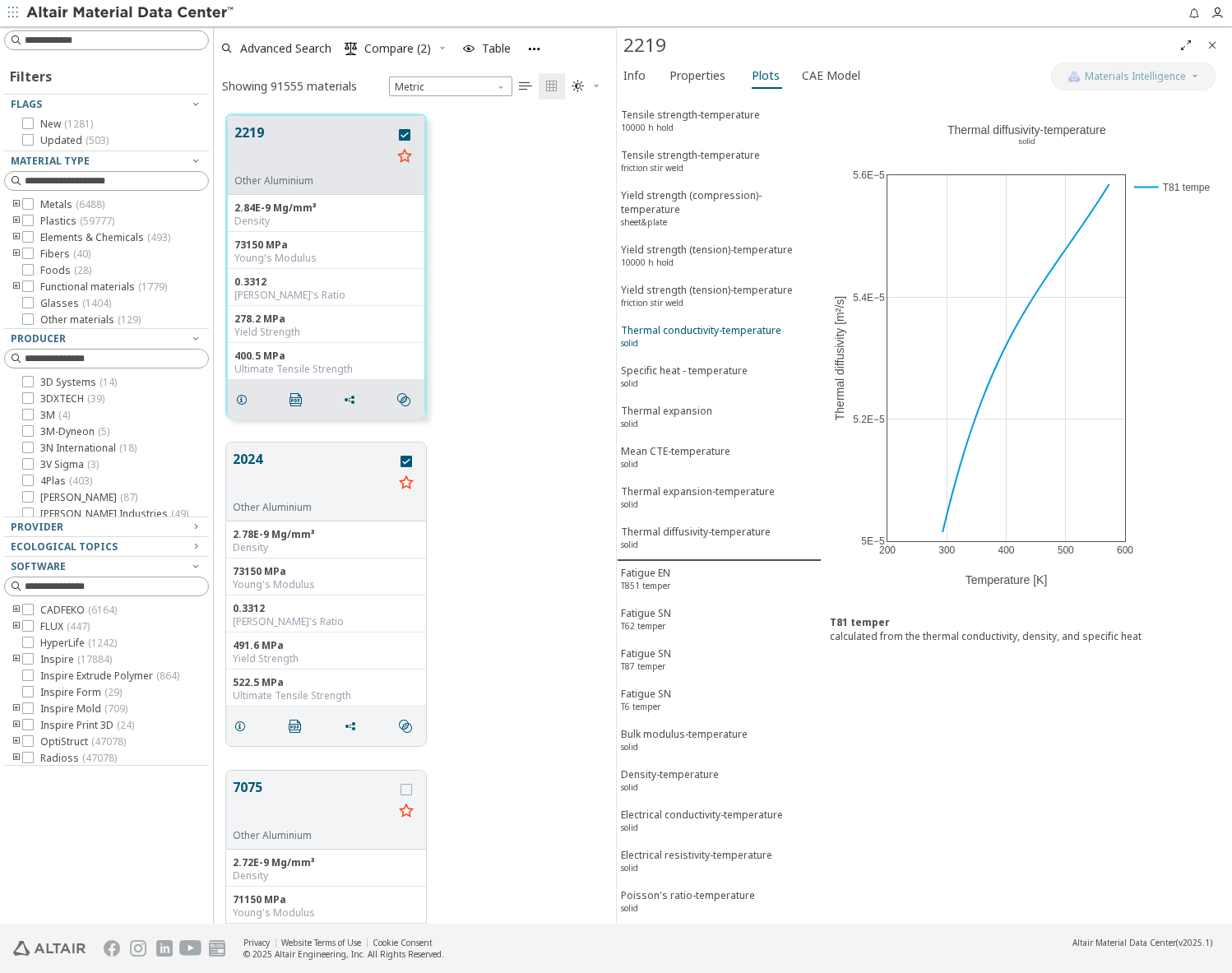
drag, startPoint x: 672, startPoint y: 350, endPoint x: 667, endPoint y: 327, distance: 23.5
click at [671, 346] on div "Thermal conductivity-temperature solid" at bounding box center [701, 338] width 160 height 30
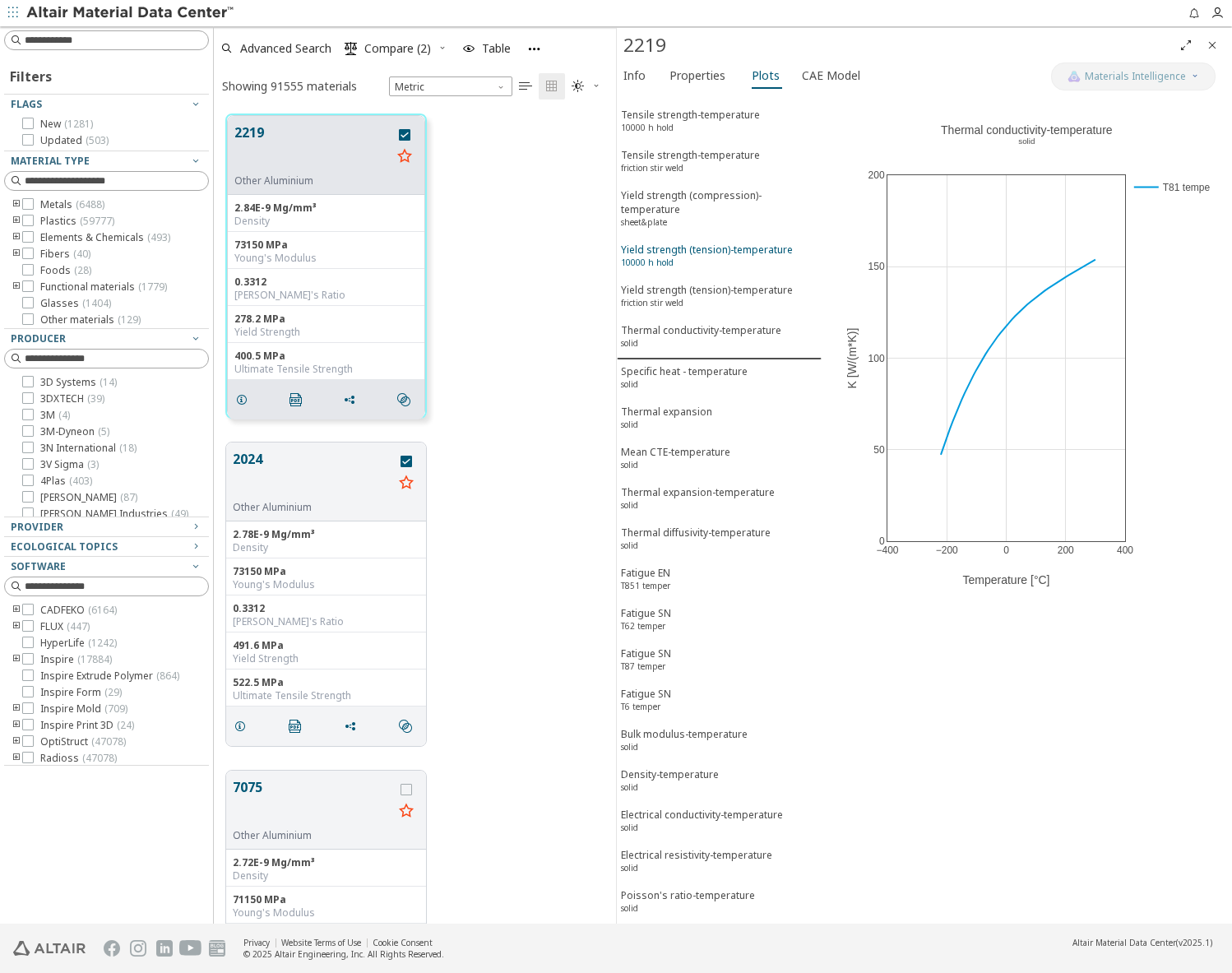
click at [651, 260] on sup "10000 h hold" at bounding box center [647, 262] width 52 height 12
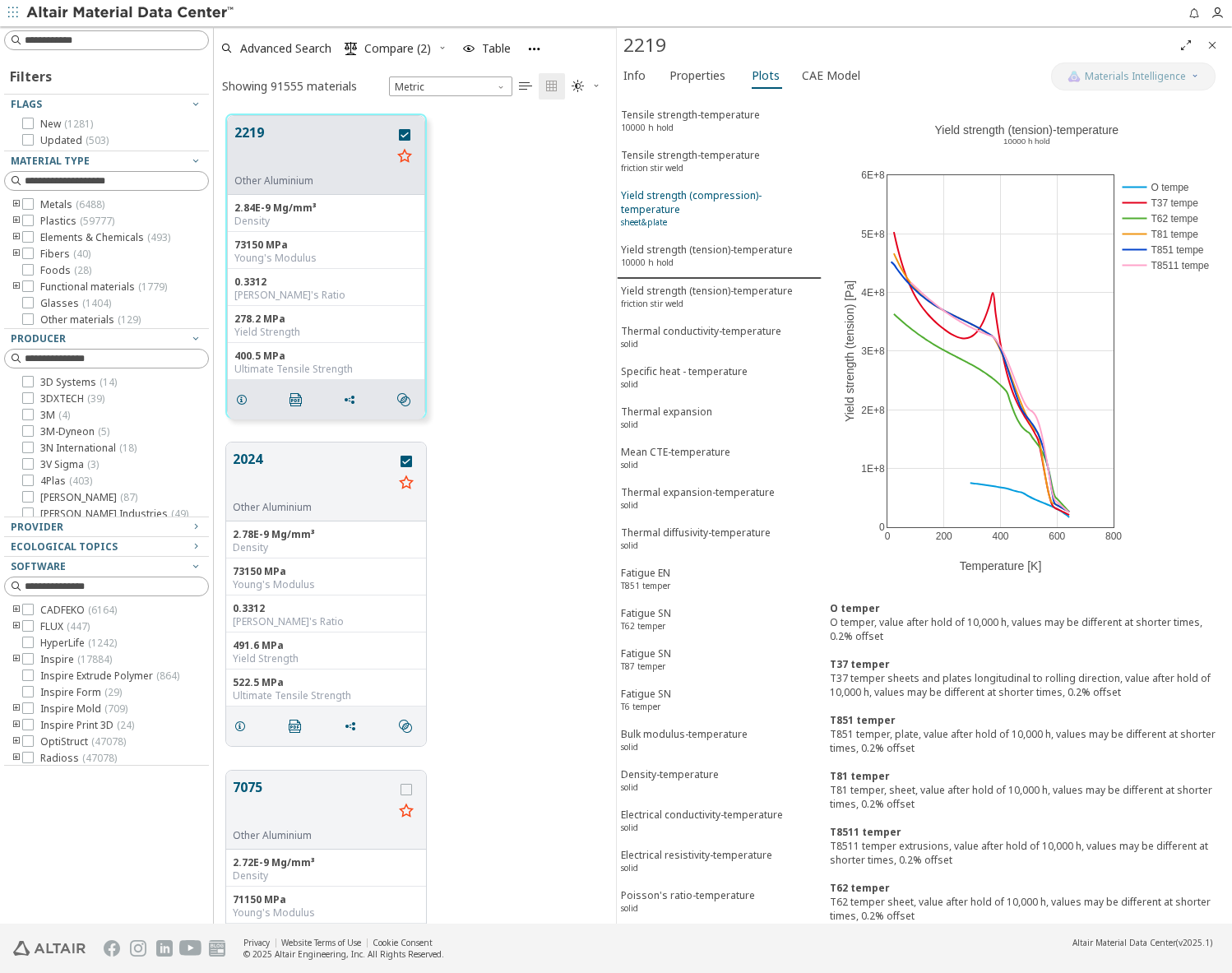
click at [653, 232] on div "Yield strength (compression)-temperature sheet&plate" at bounding box center [719, 210] width 197 height 45
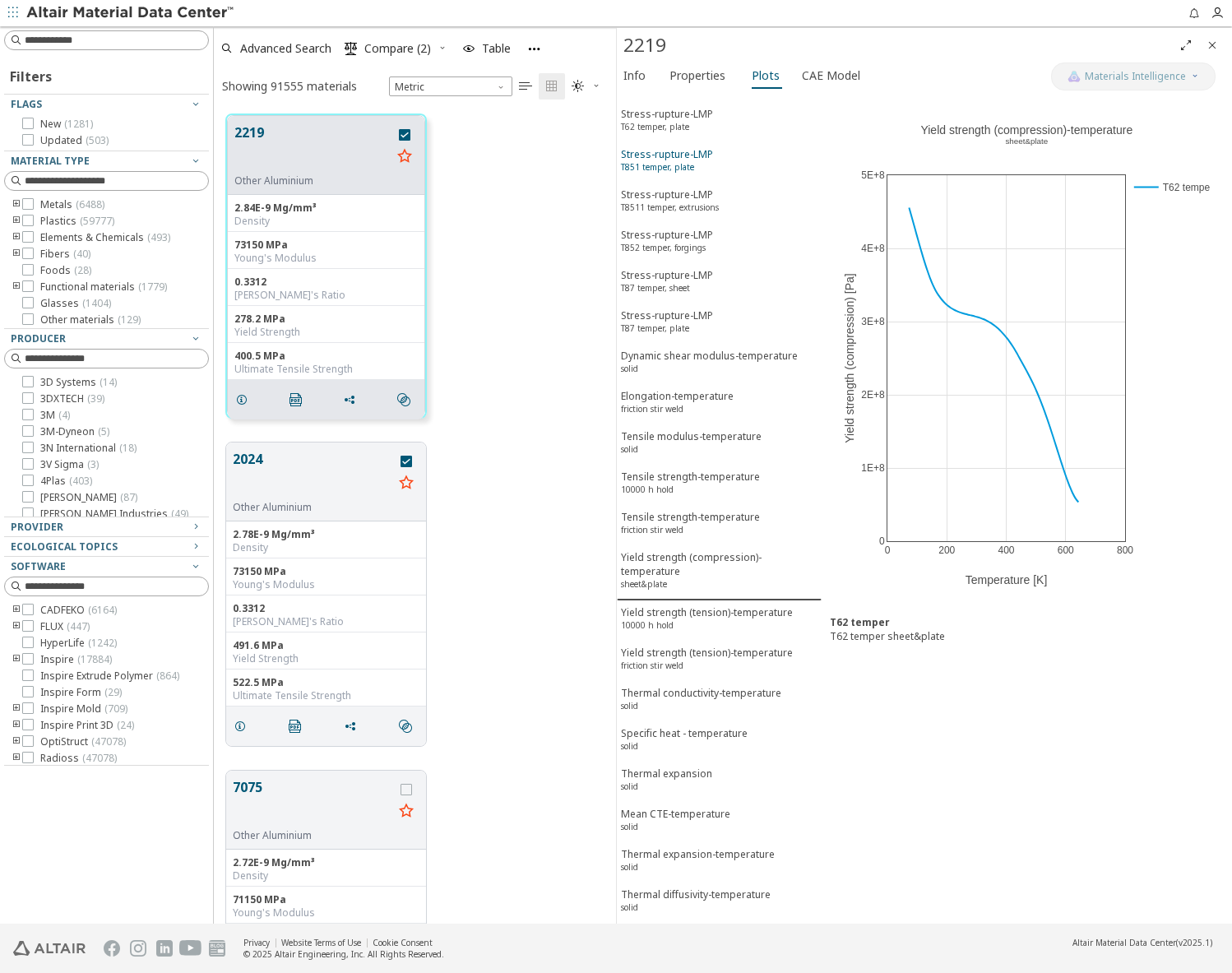
drag, startPoint x: 657, startPoint y: 229, endPoint x: 657, endPoint y: 218, distance: 11.0
click at [657, 182] on button "Stress-rupture-LMP T851 temper, plate" at bounding box center [719, 163] width 205 height 41
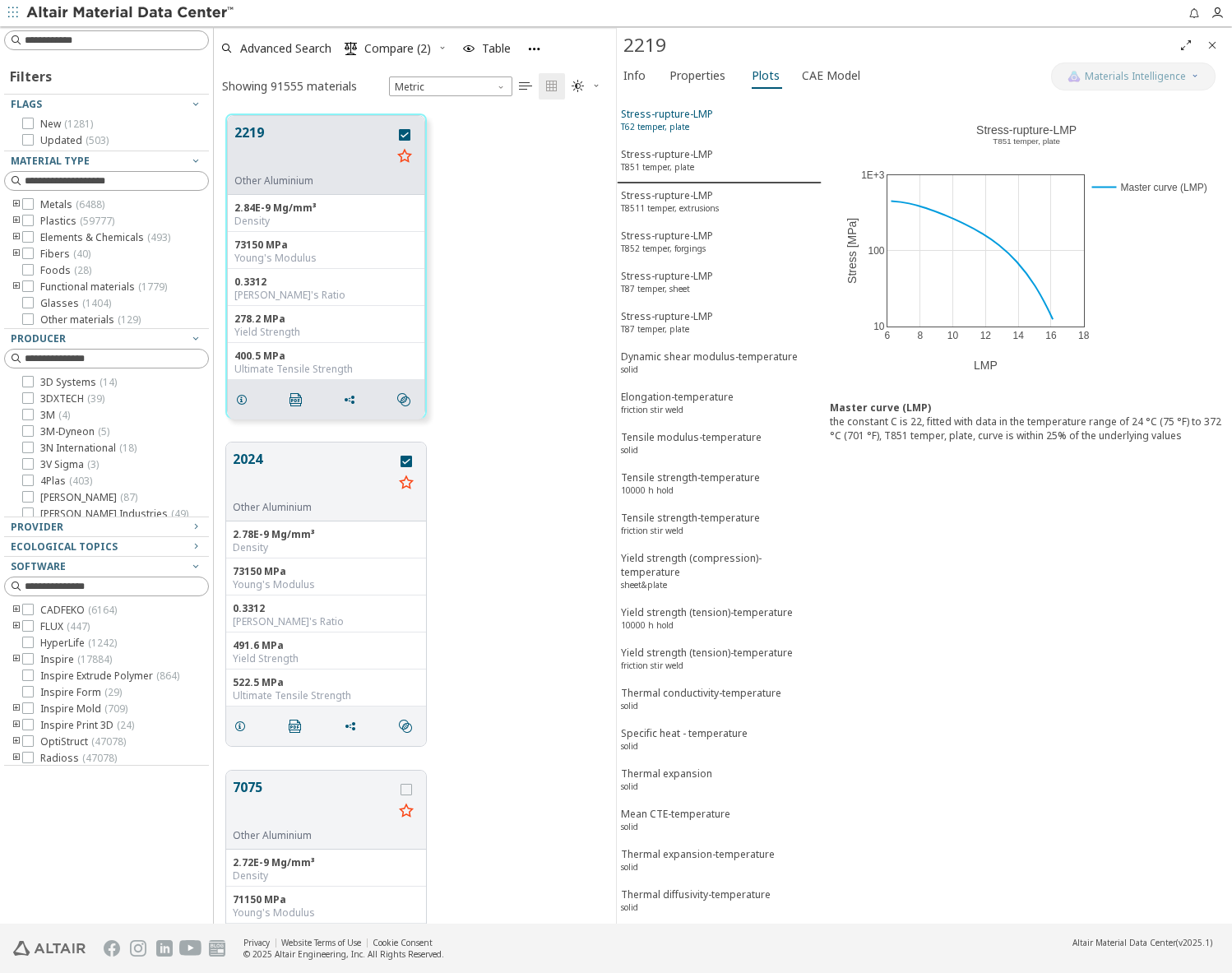
scroll to position [6738, 0]
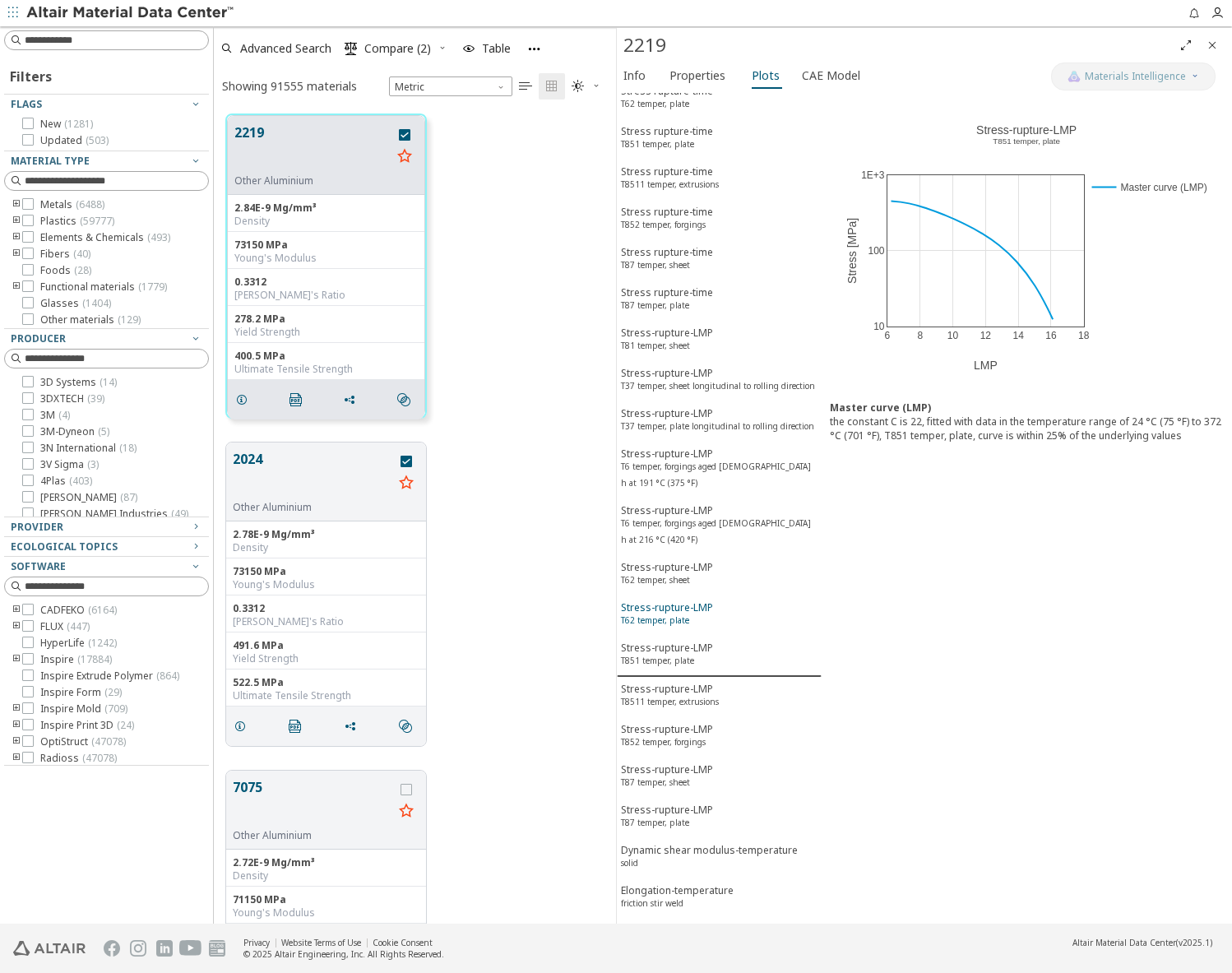
click at [665, 119] on button "Stress rupture-time T62 temper, plate" at bounding box center [719, 100] width 205 height 41
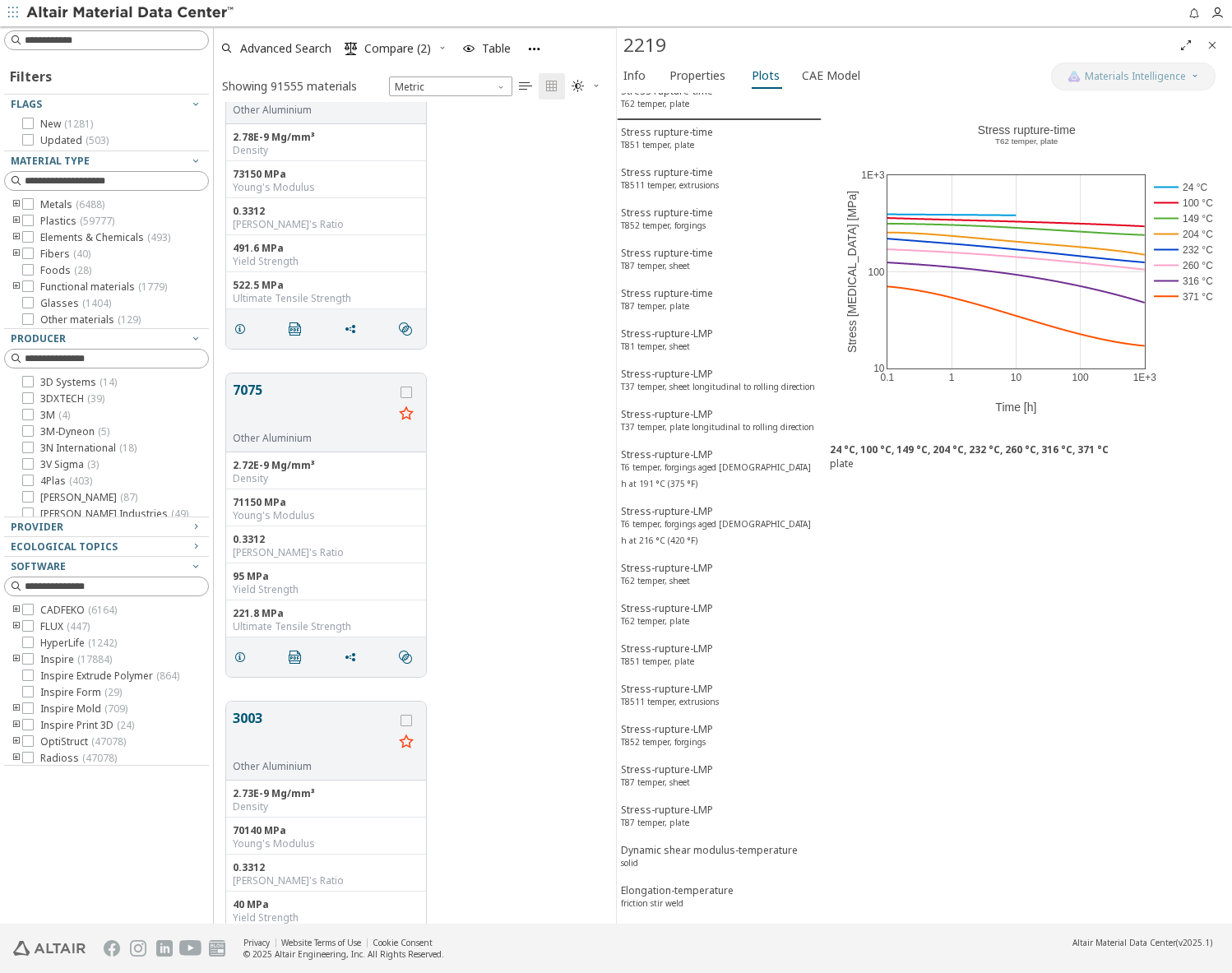
scroll to position [411, 0]
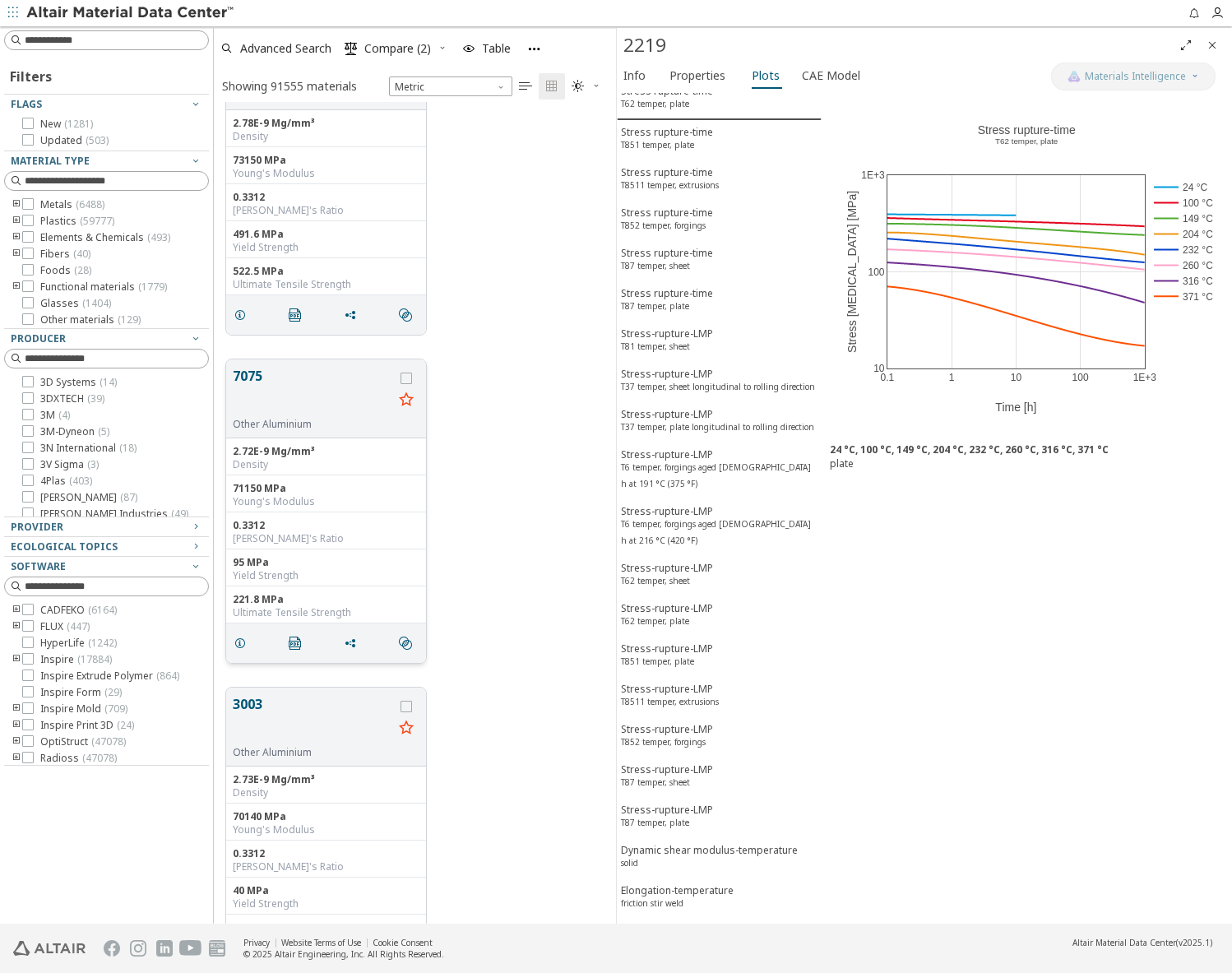
click at [254, 376] on button "7075" at bounding box center [313, 392] width 160 height 51
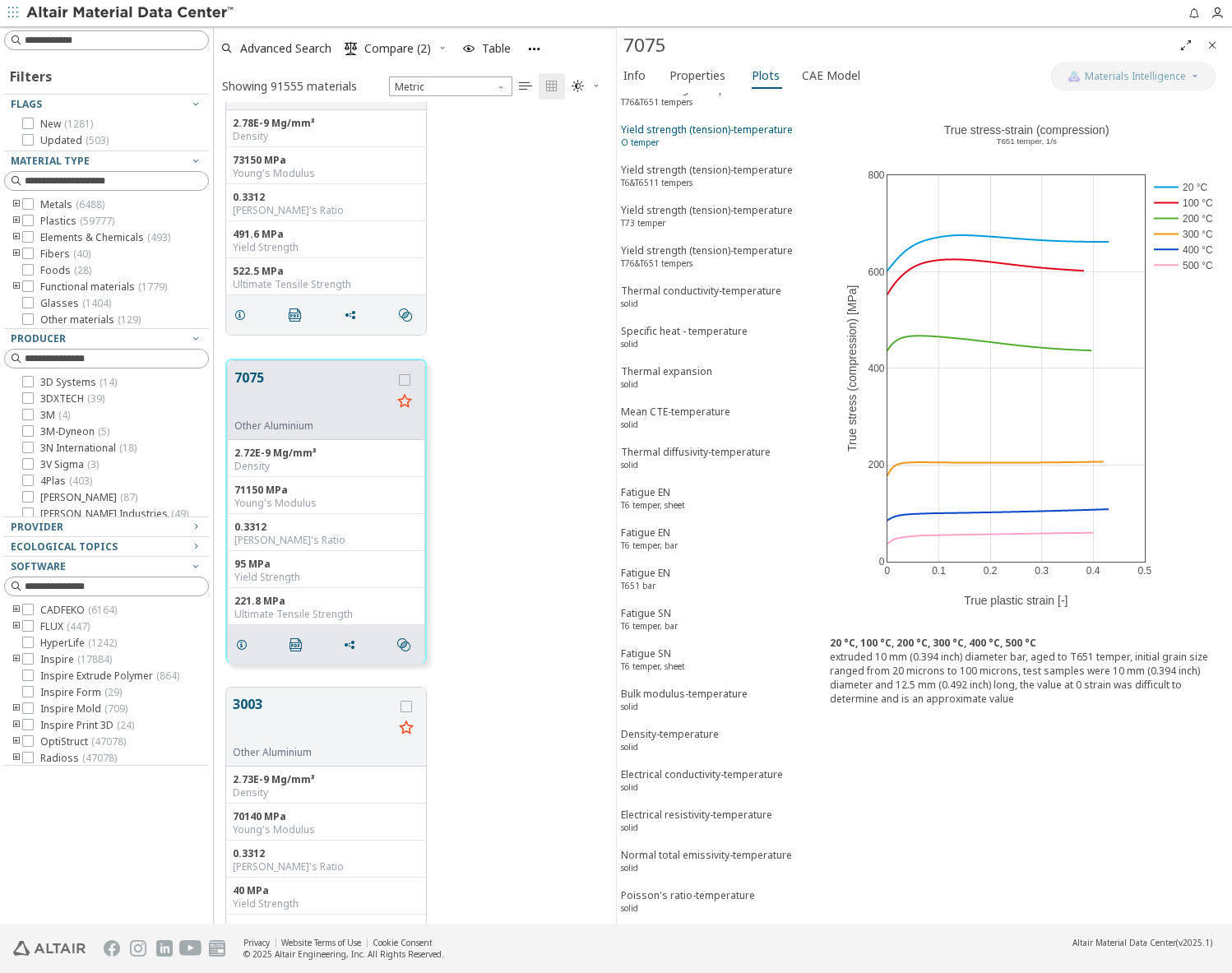
click at [665, 131] on div "Yield strength (tension)-temperature O temper" at bounding box center [707, 138] width 172 height 30
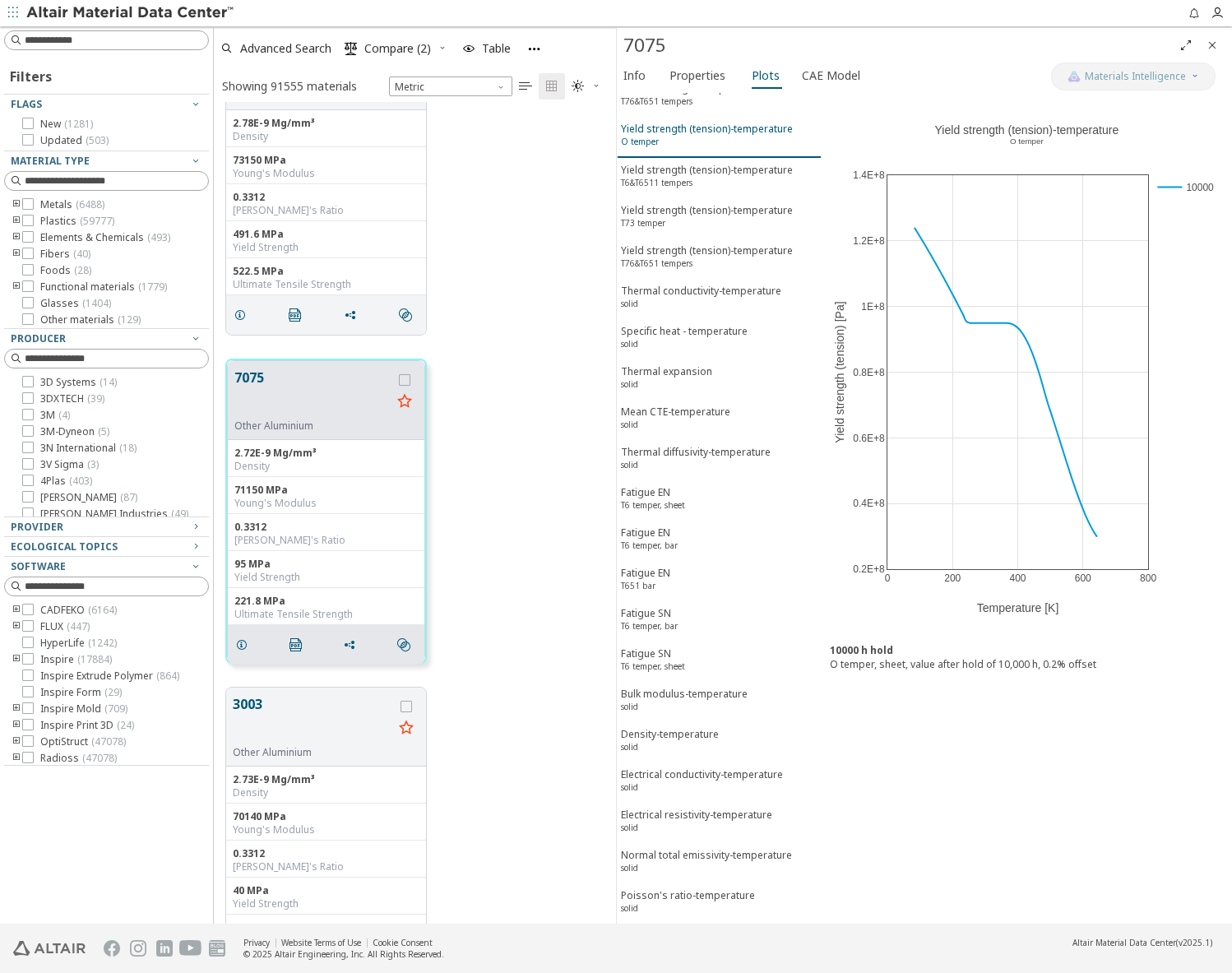
scroll to position [2992, 0]
click at [665, 176] on div "Yield strength (tension)-temperature T6&T6511 tempers" at bounding box center [707, 179] width 172 height 30
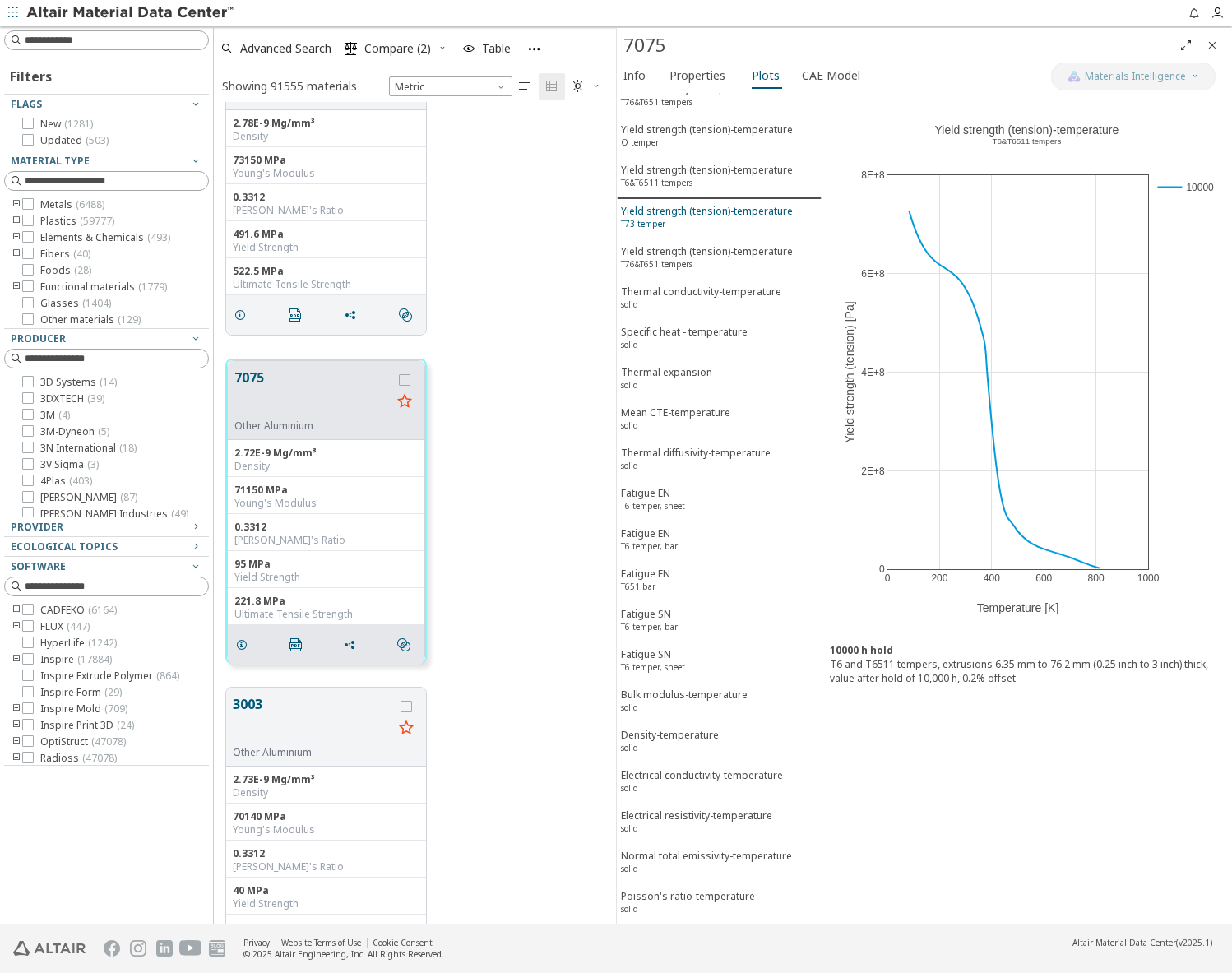
click at [665, 204] on div "Yield strength (tension)-temperature T73 temper" at bounding box center [707, 219] width 172 height 30
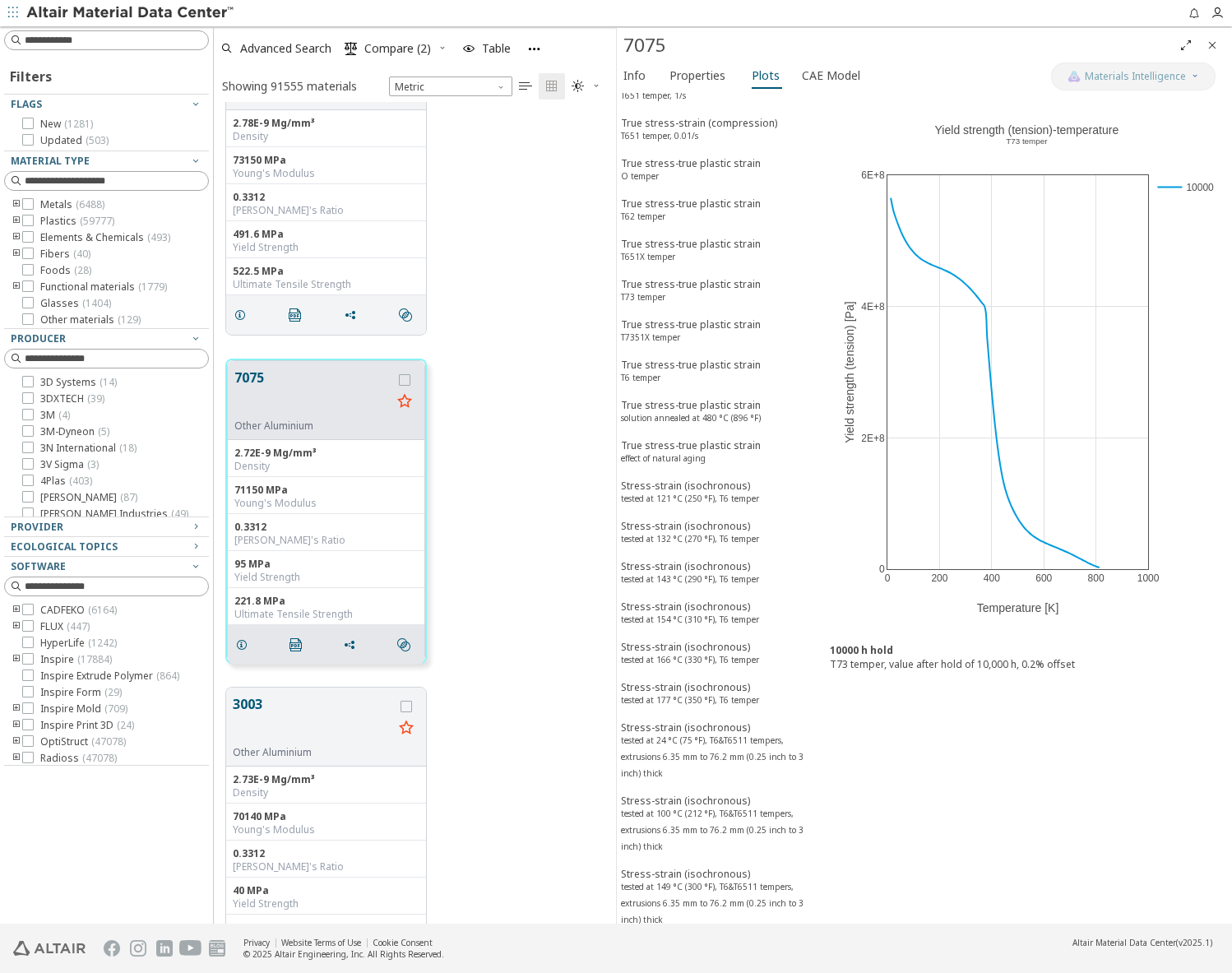
scroll to position [0, 0]
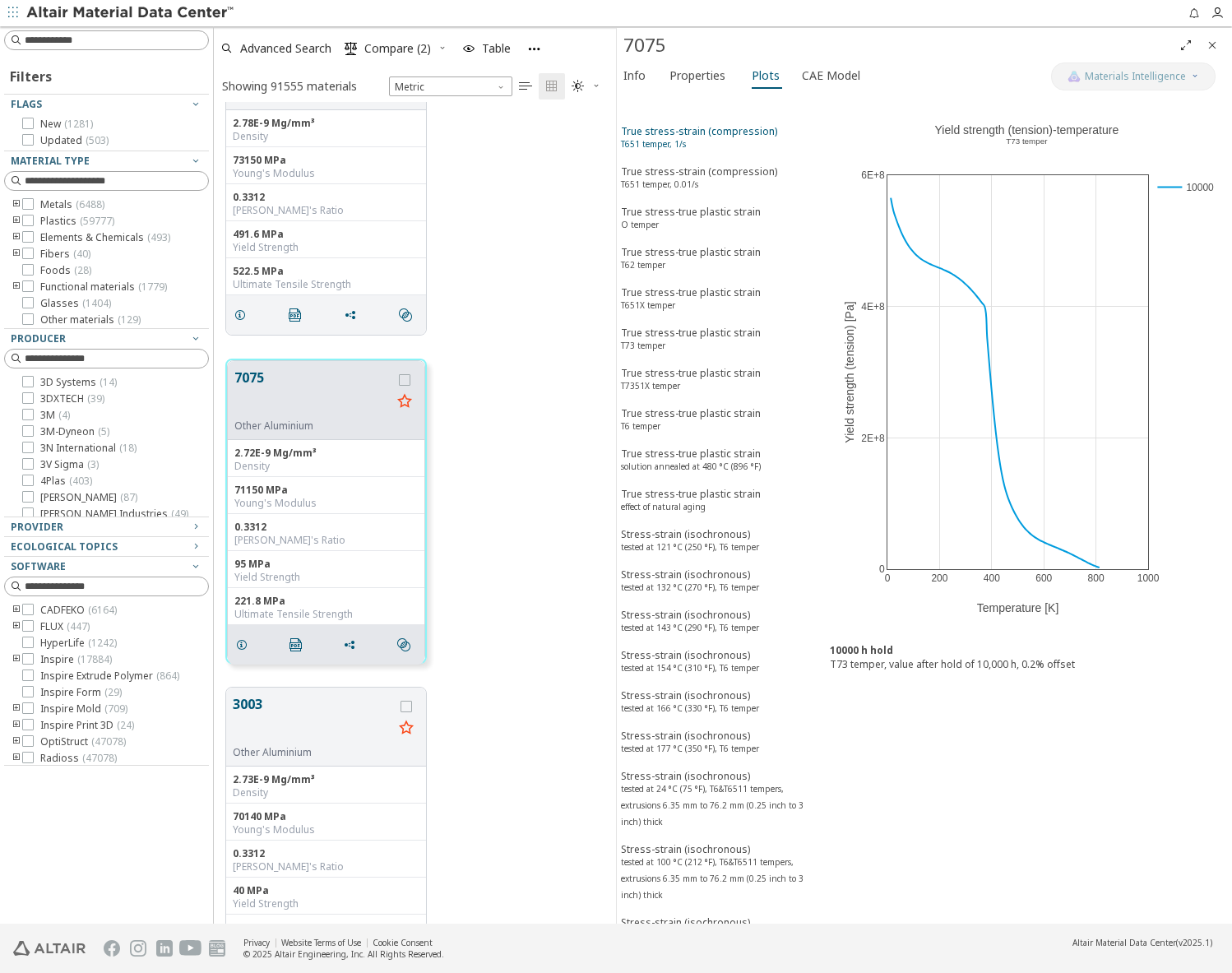
click at [715, 133] on div "True stress-strain (compression) T651 temper, 1/s" at bounding box center [699, 139] width 156 height 30
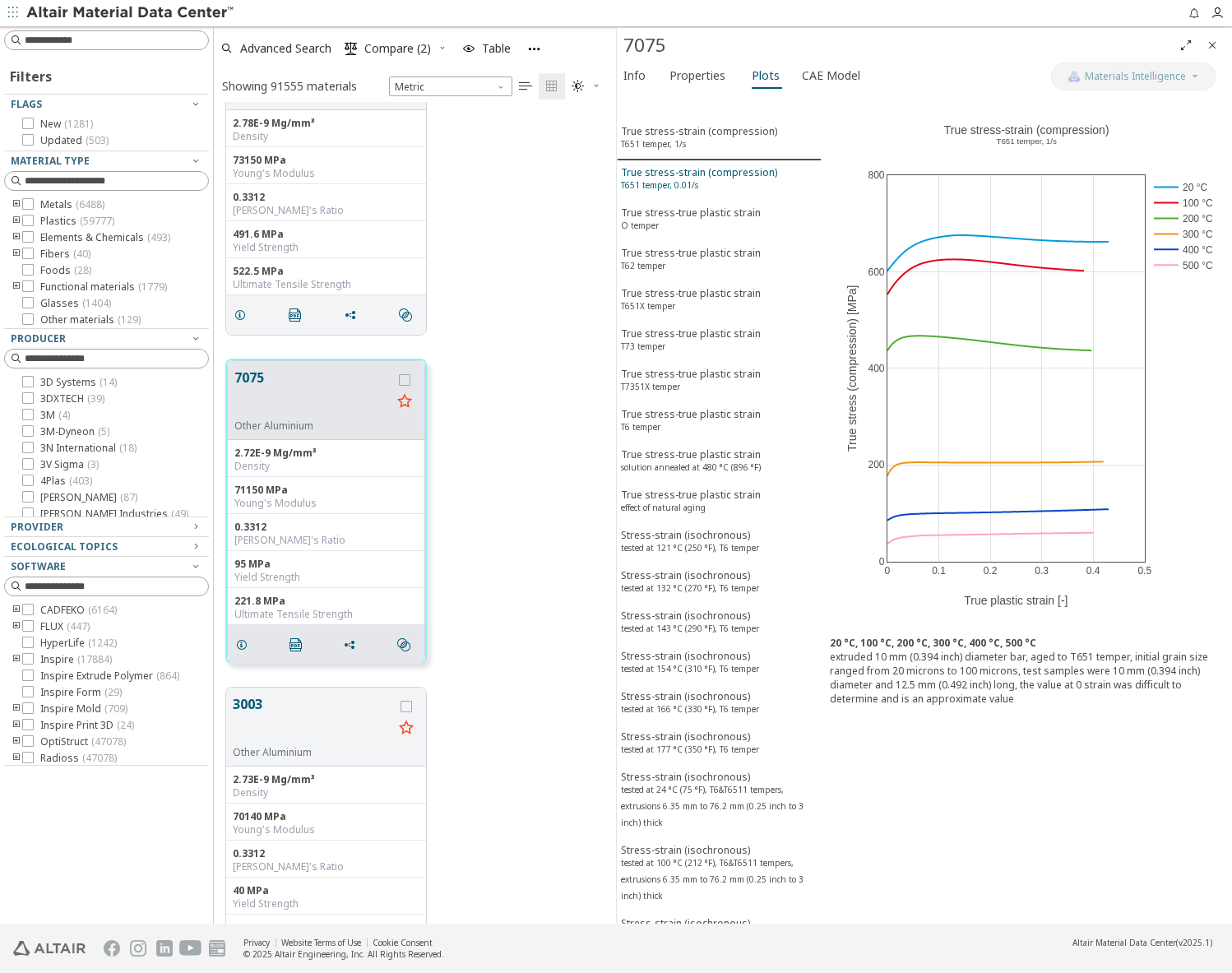
click at [693, 176] on div "True stress-strain (compression) T651 temper, 0.01/s" at bounding box center [699, 181] width 156 height 30
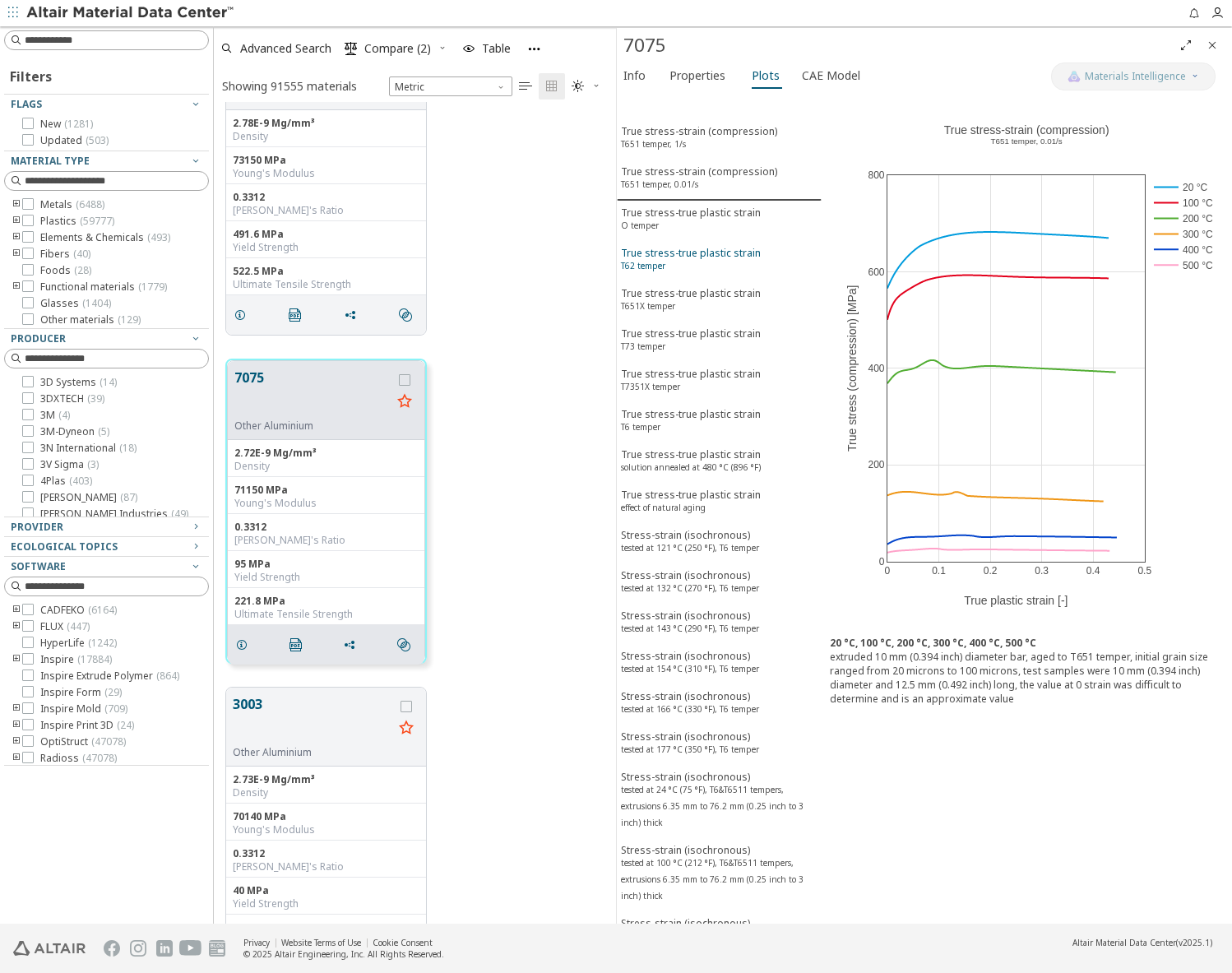
click at [679, 244] on button "True stress-true plastic strain T62 temper" at bounding box center [719, 262] width 205 height 41
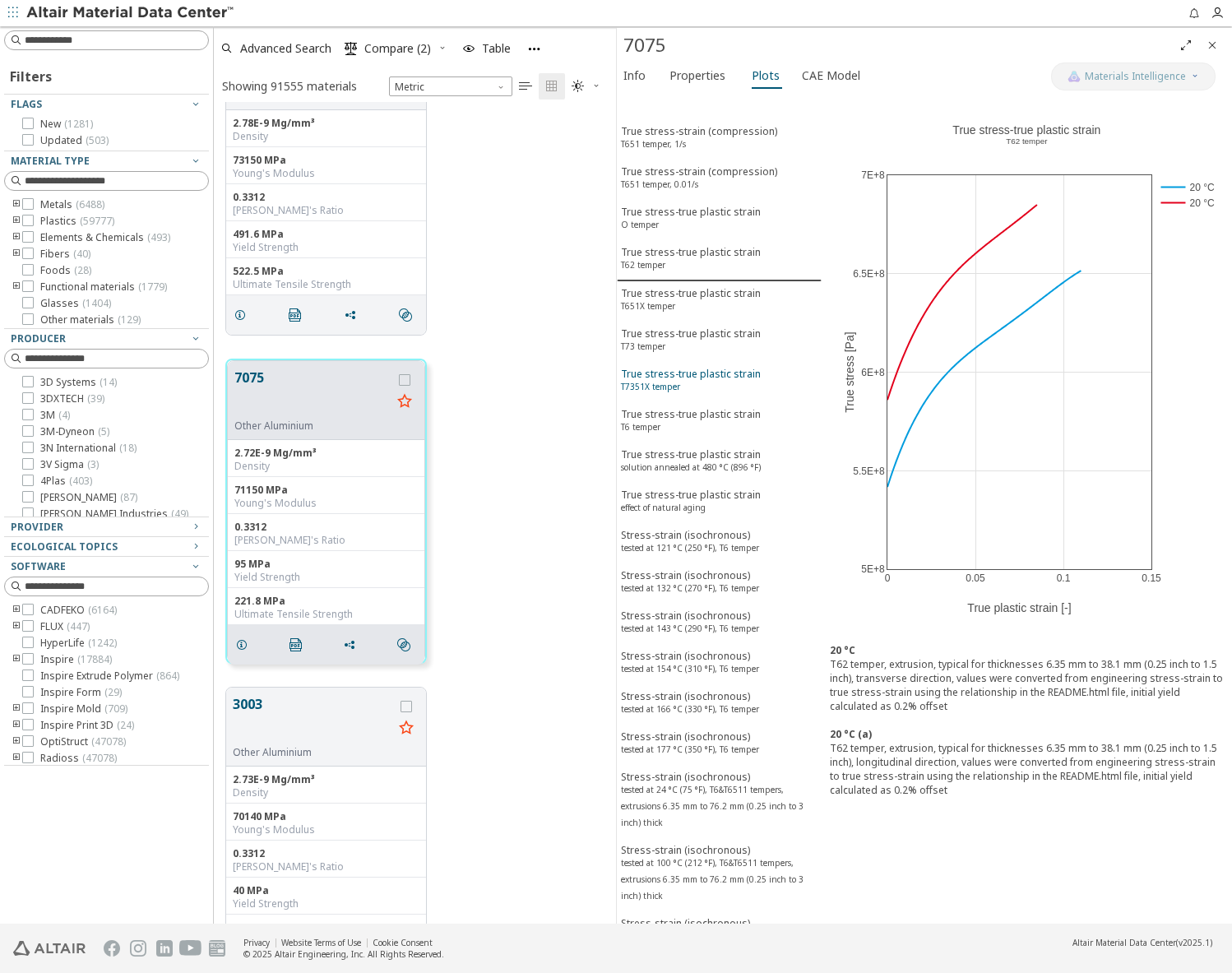
click at [692, 376] on div "True stress-true plastic strain T7351X temper" at bounding box center [691, 382] width 140 height 30
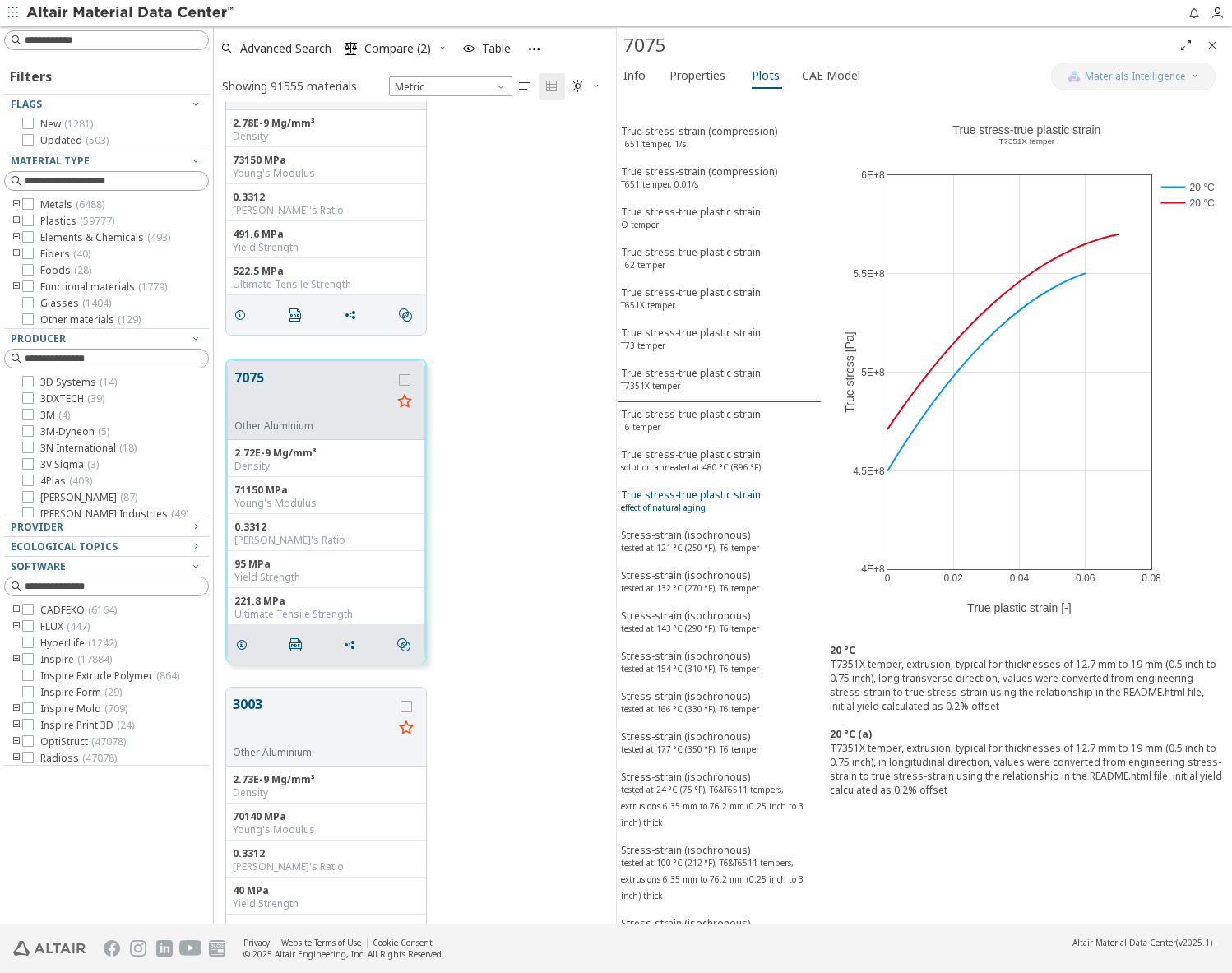
click at [701, 498] on div "True stress-true plastic strain effect of natural aging" at bounding box center [691, 503] width 140 height 30
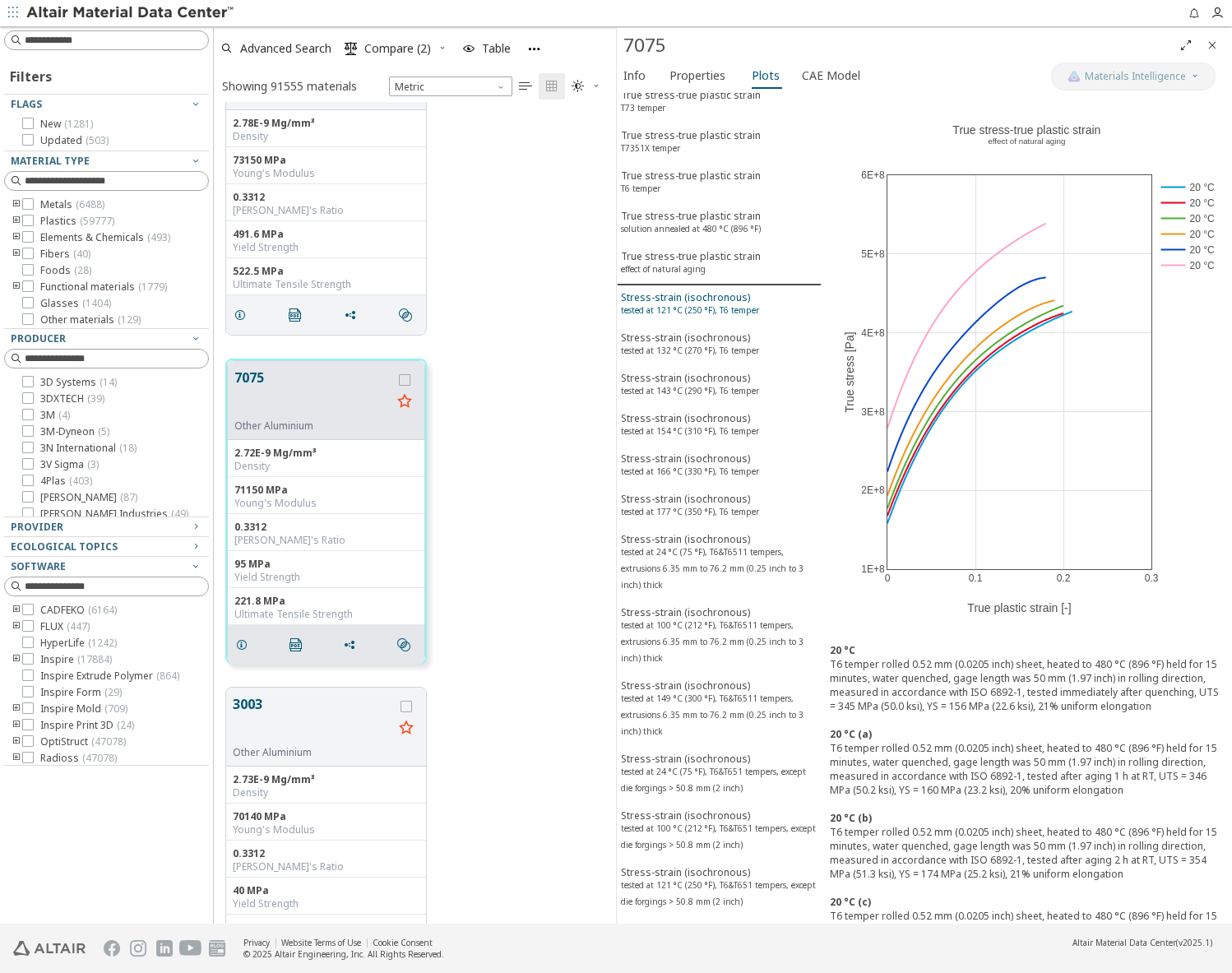
scroll to position [329, 0]
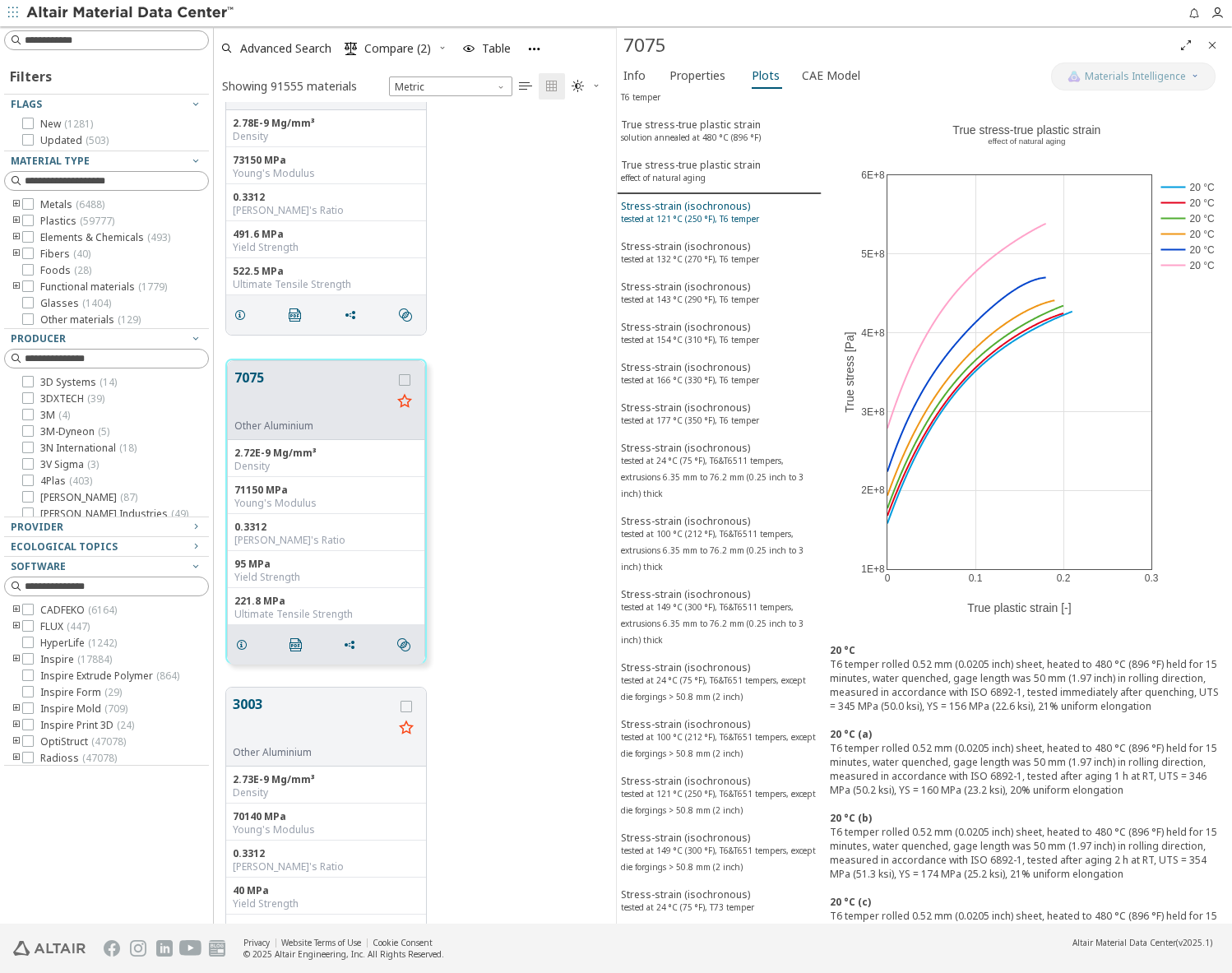
click at [694, 551] on sup "tested at 100 °C (212 °F), T6&T6511 tempers, extrusions 6.35 mm to 76.2 mm (0.2…" at bounding box center [712, 550] width 182 height 45
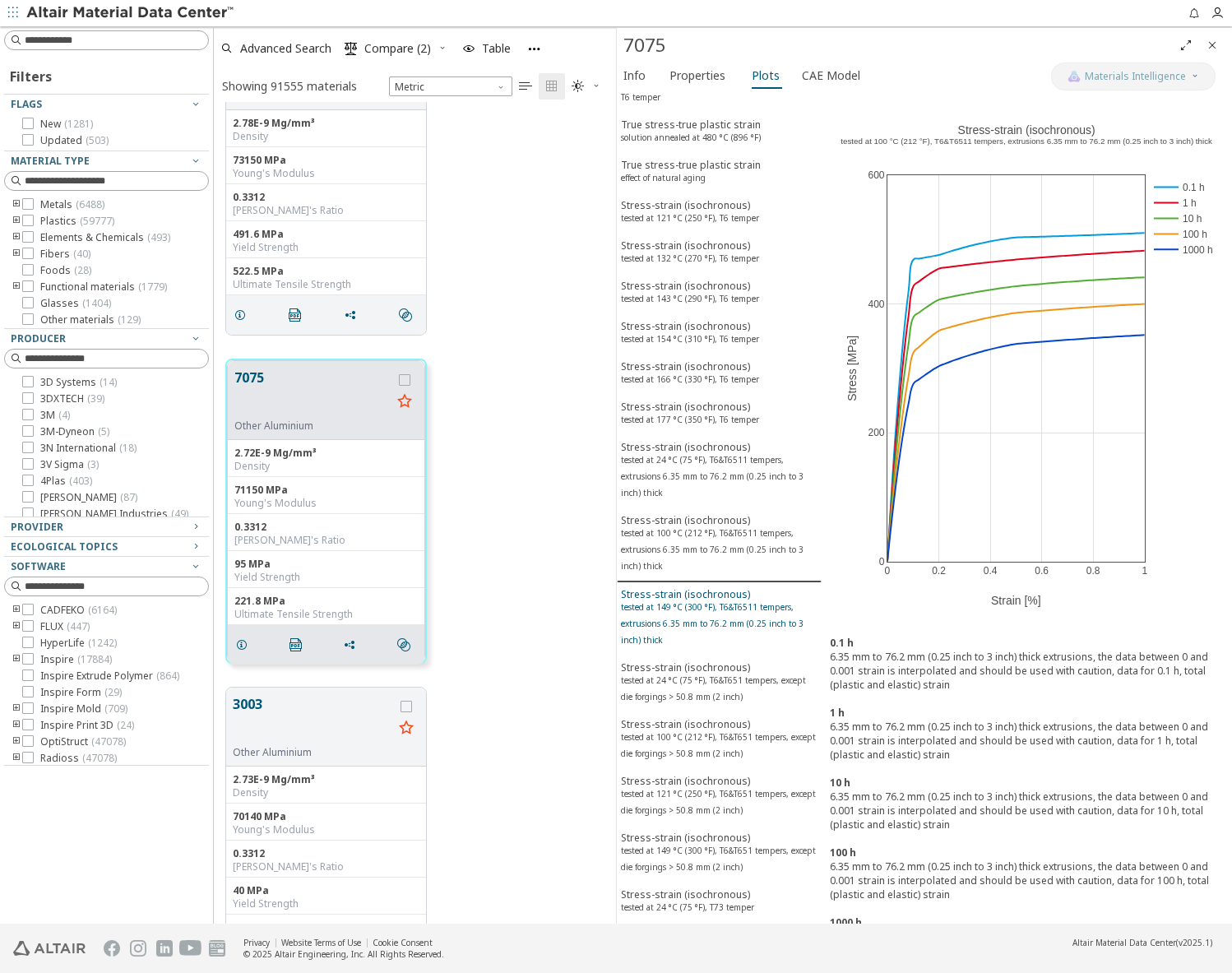
click at [696, 642] on div "Stress-strain (isochronous) tested at 149 °C (300 °F), T6&T6511 tempers, extrus…" at bounding box center [719, 619] width 197 height 63
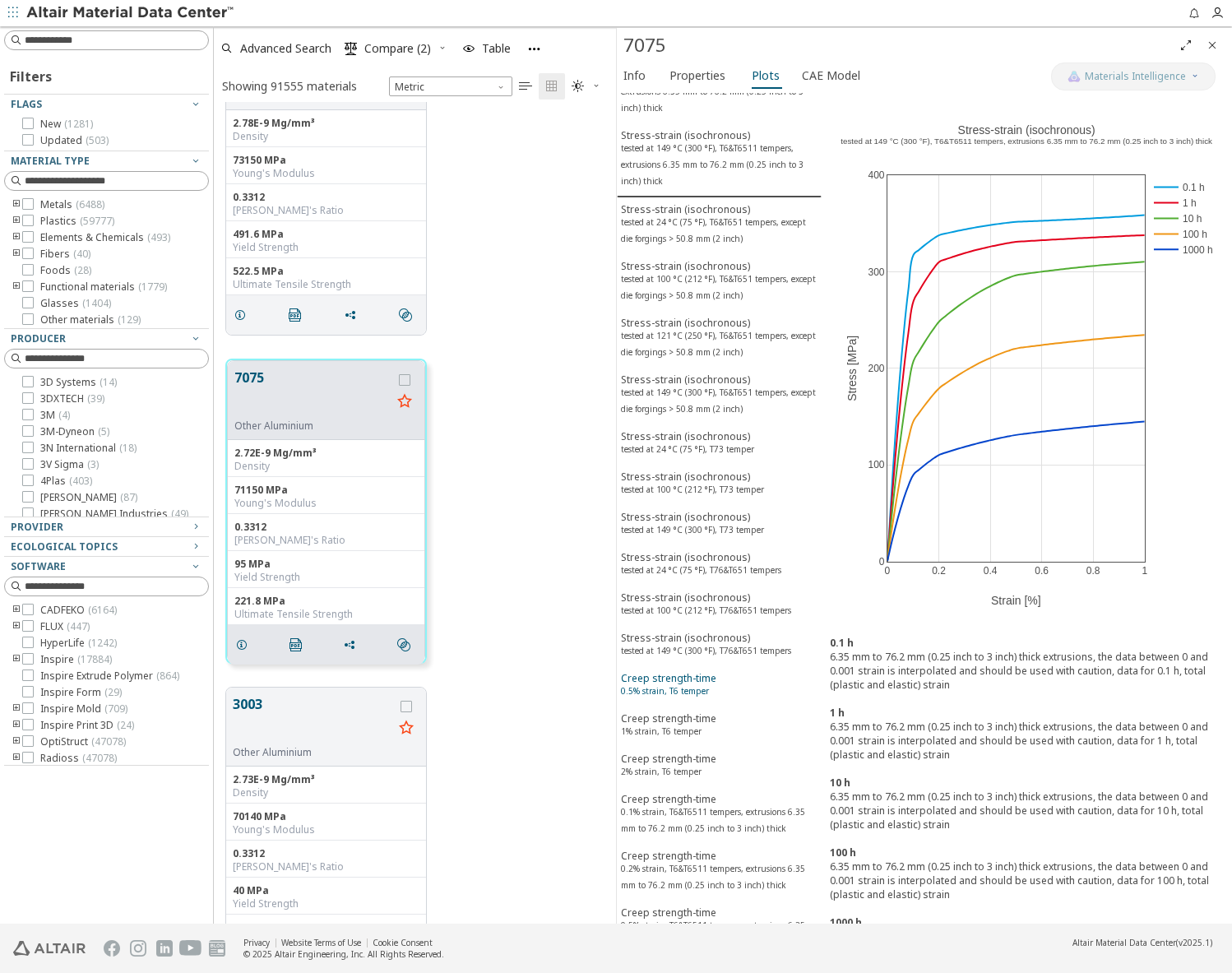
scroll to position [823, 0]
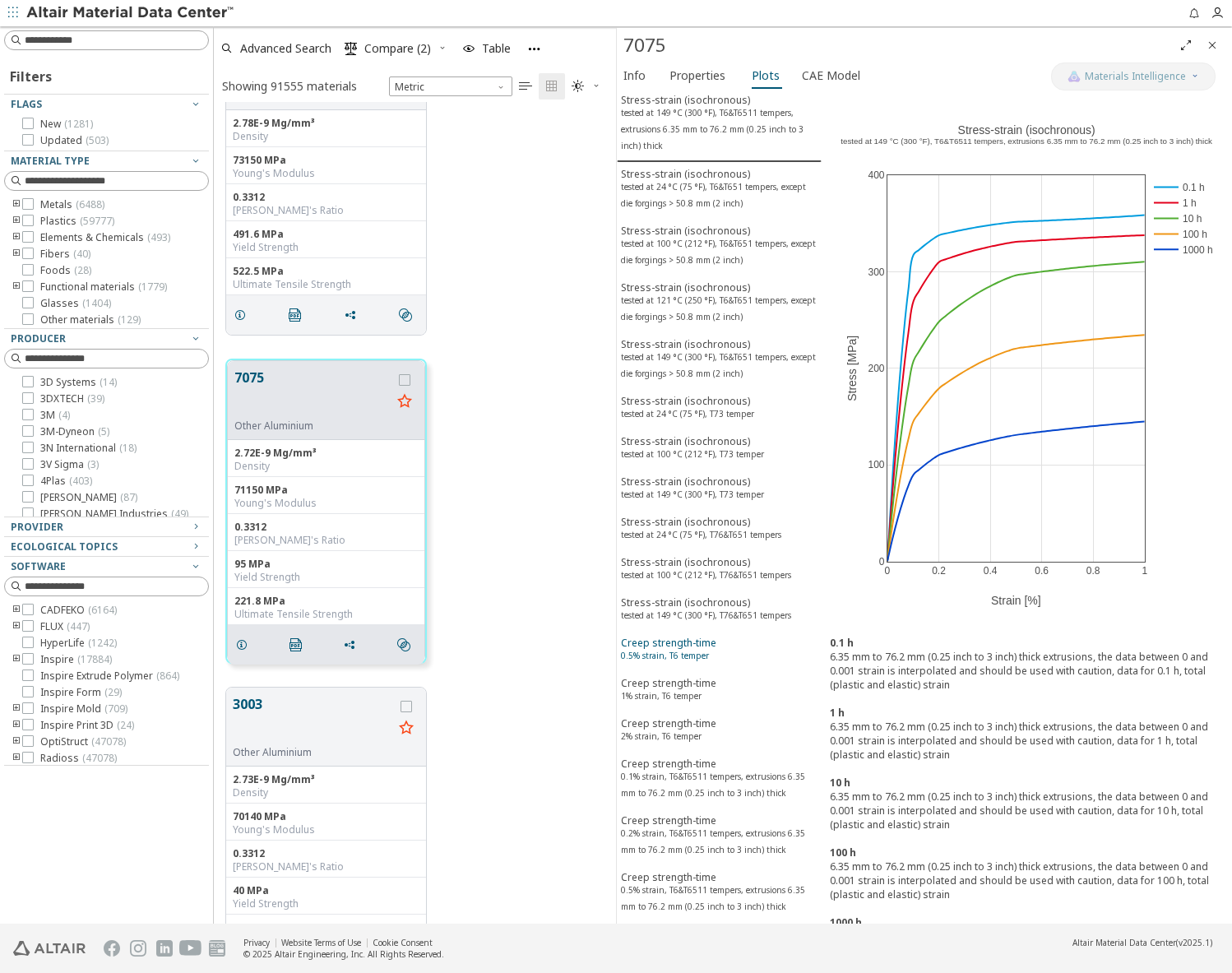
click at [697, 660] on sup "0.5% strain, T6 temper" at bounding box center [665, 656] width 88 height 12
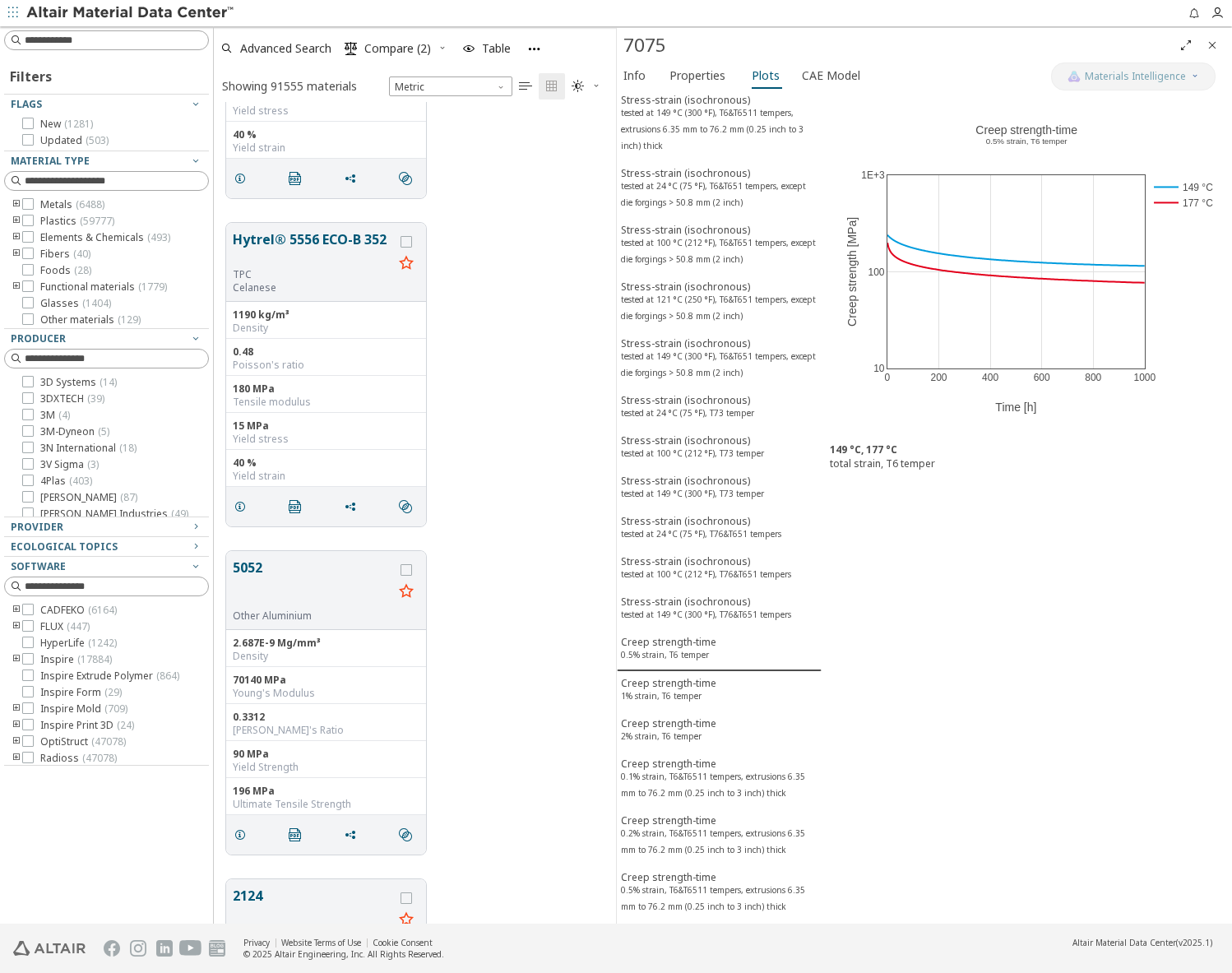
scroll to position [1563, 0]
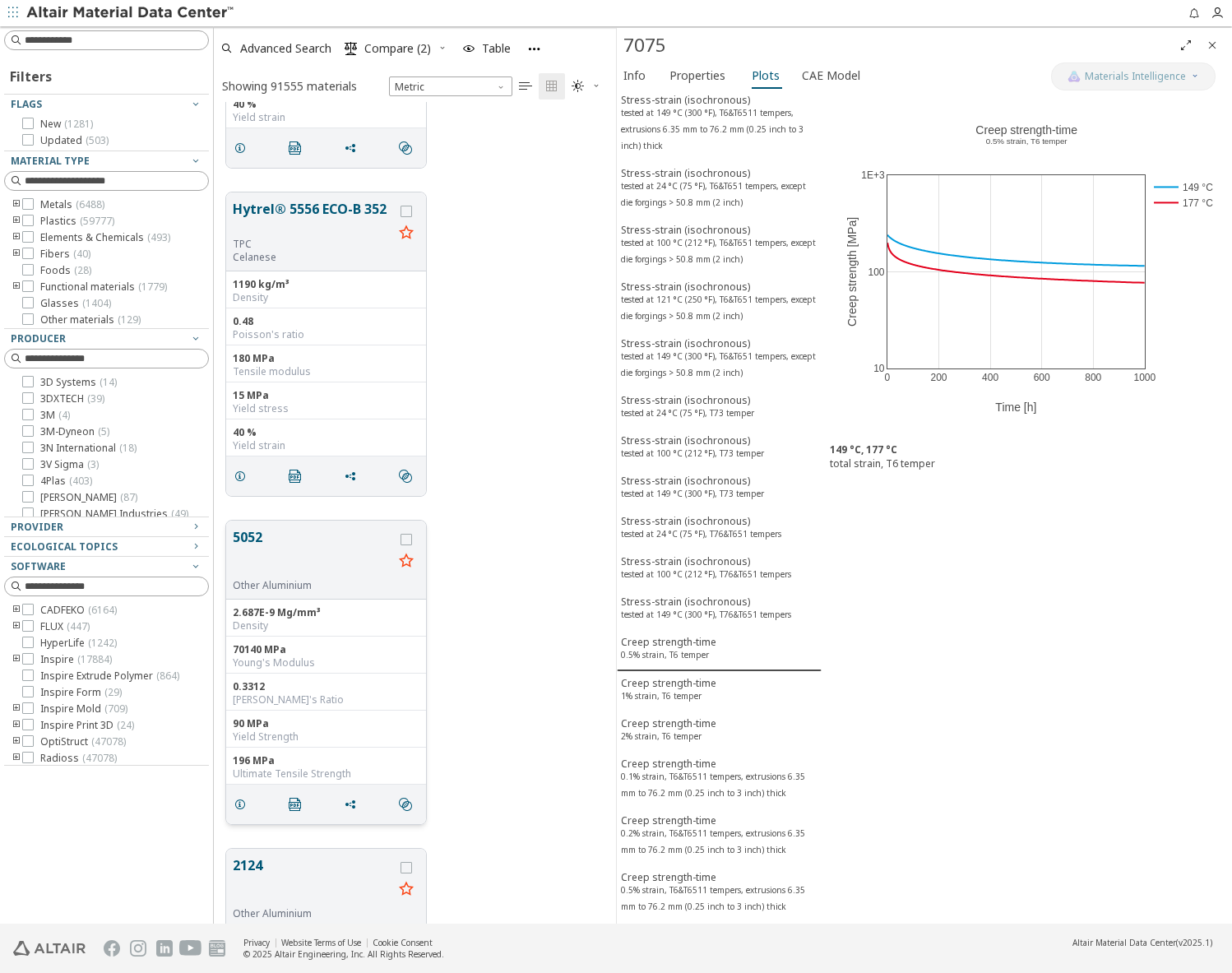
click at [252, 536] on button "5052" at bounding box center [313, 553] width 160 height 51
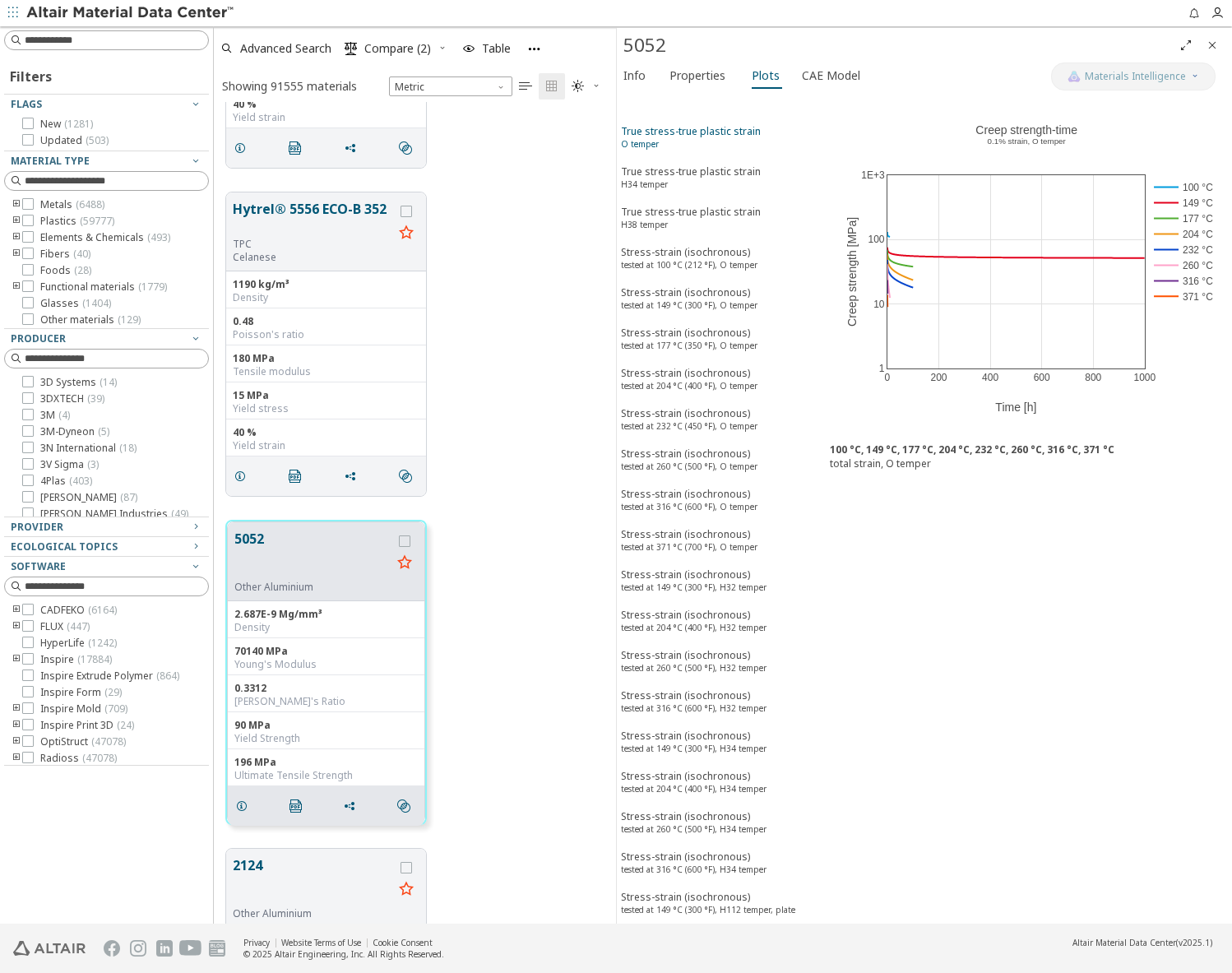
click at [678, 142] on div "True stress-true plastic strain O temper" at bounding box center [691, 139] width 140 height 30
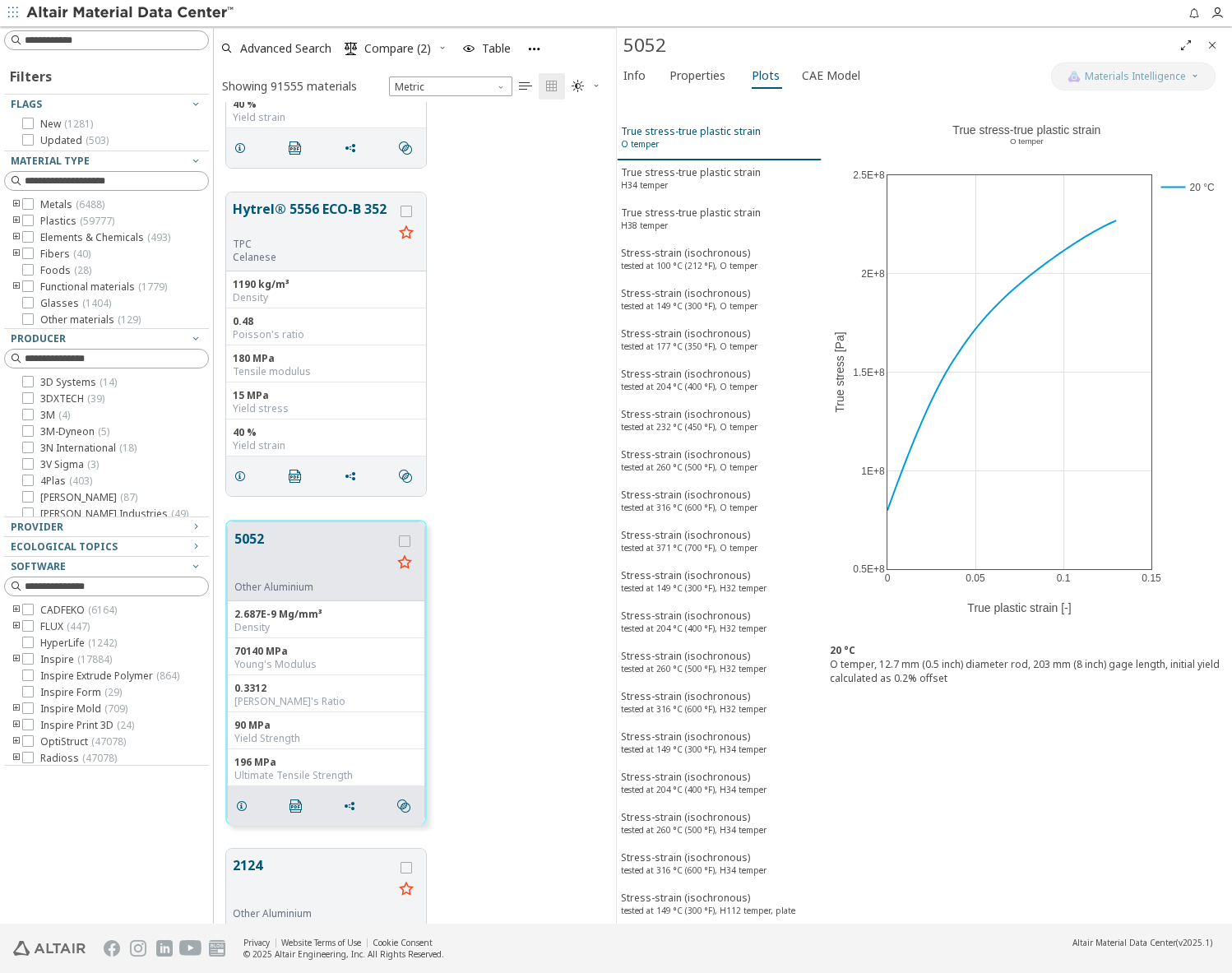
click at [677, 136] on div "True stress-true plastic strain O temper" at bounding box center [691, 139] width 140 height 30
click at [673, 174] on div "True stress-true plastic strain H34 temper" at bounding box center [691, 181] width 140 height 30
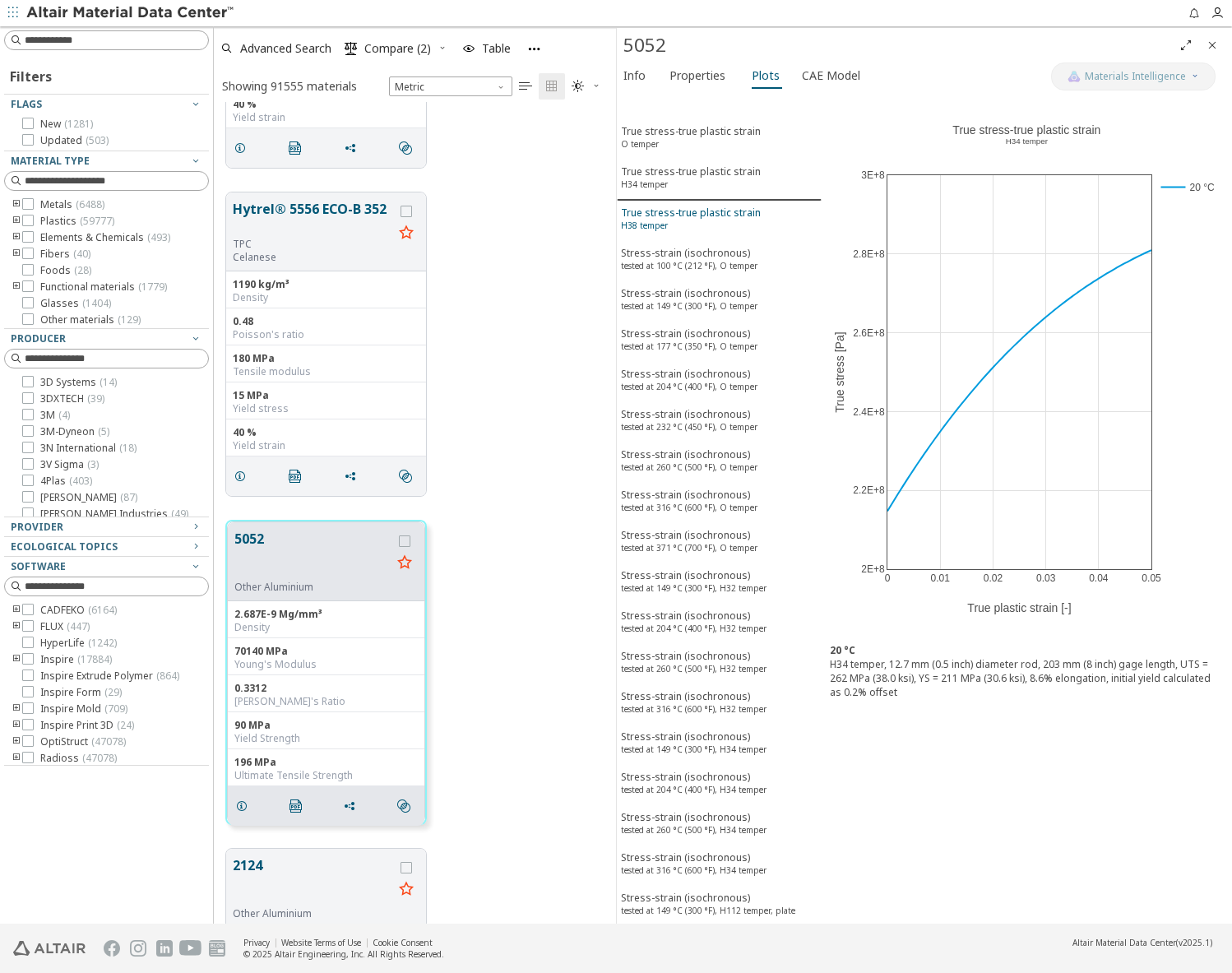
click at [675, 219] on div "True stress-true plastic strain H38 temper" at bounding box center [691, 221] width 140 height 30
drag, startPoint x: 675, startPoint y: 258, endPoint x: 675, endPoint y: 272, distance: 14.0
click at [675, 260] on div "Stress-strain (isochronous) tested at 100 °C (212 °F), O temper" at bounding box center [689, 261] width 137 height 30
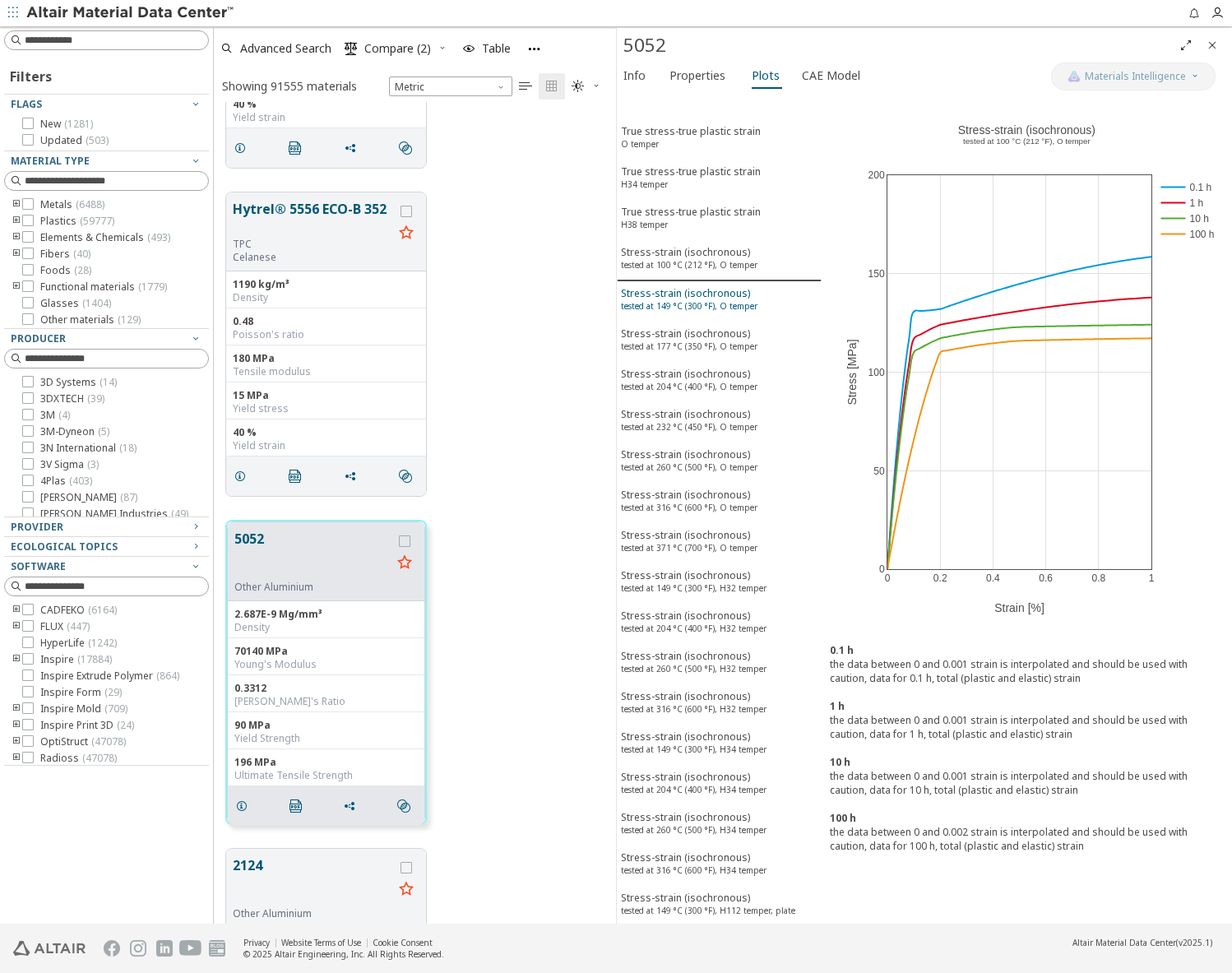
click at [676, 296] on div "Stress-strain (isochronous) tested at 149 °C (300 °F), O temper" at bounding box center [689, 301] width 137 height 30
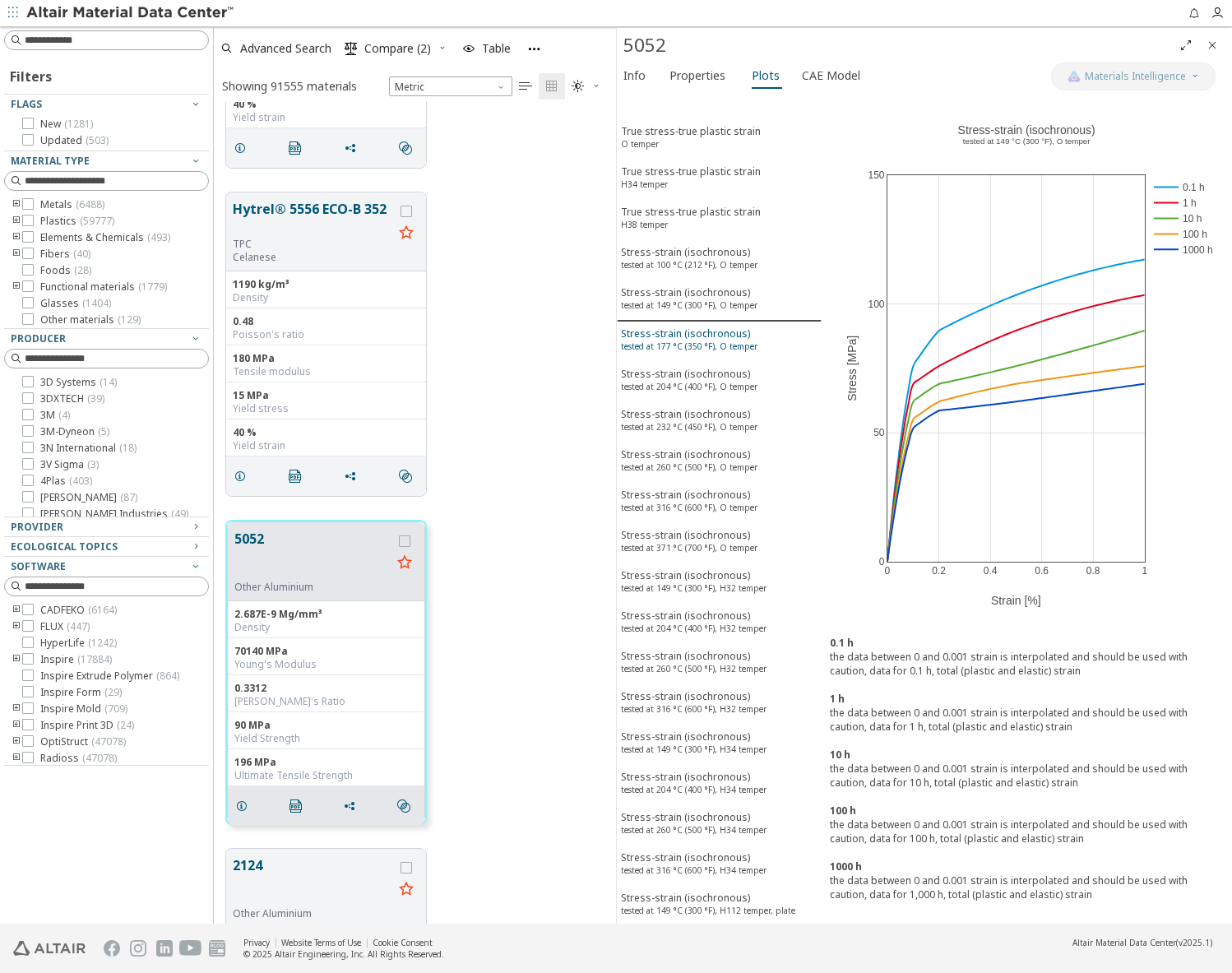
click at [679, 334] on div "Stress-strain (isochronous) tested at 177 °C (350 °F), O temper" at bounding box center [689, 342] width 137 height 30
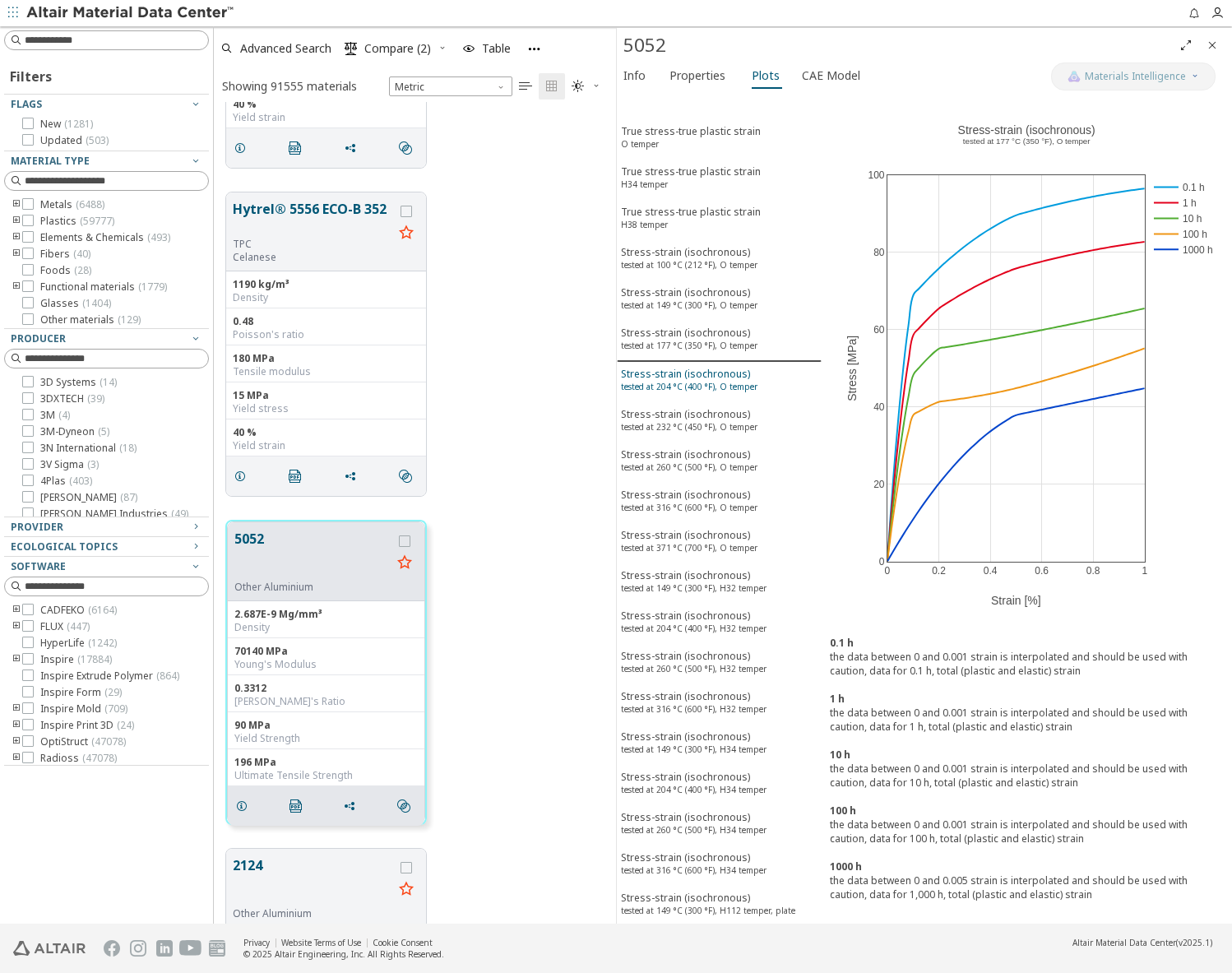
click at [679, 395] on div "Stress-strain (isochronous) tested at 204 °C (400 °F), O temper" at bounding box center [689, 382] width 137 height 30
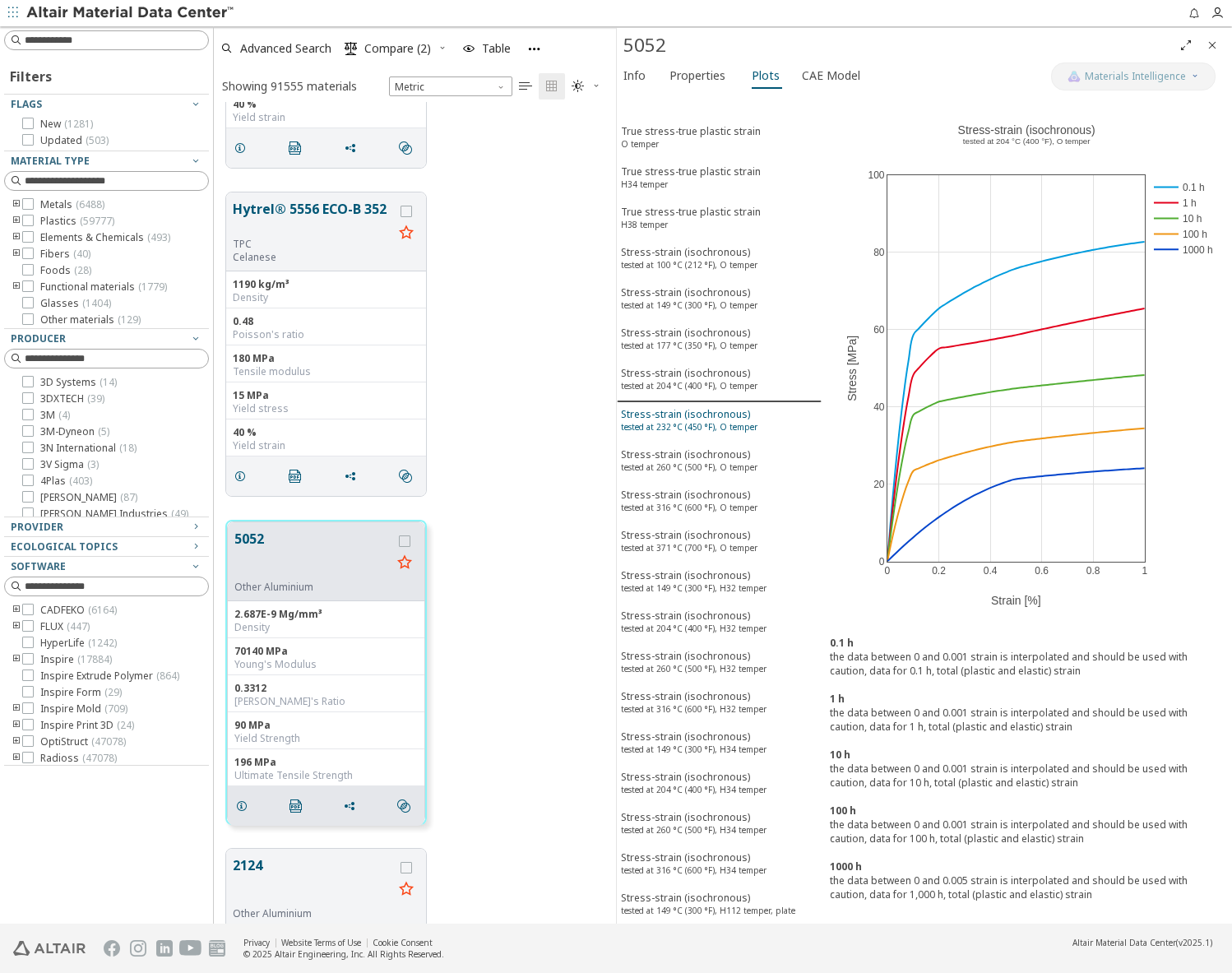
click at [678, 435] on div "Stress-strain (isochronous) tested at 232 °C (450 °F), O temper" at bounding box center [689, 423] width 137 height 30
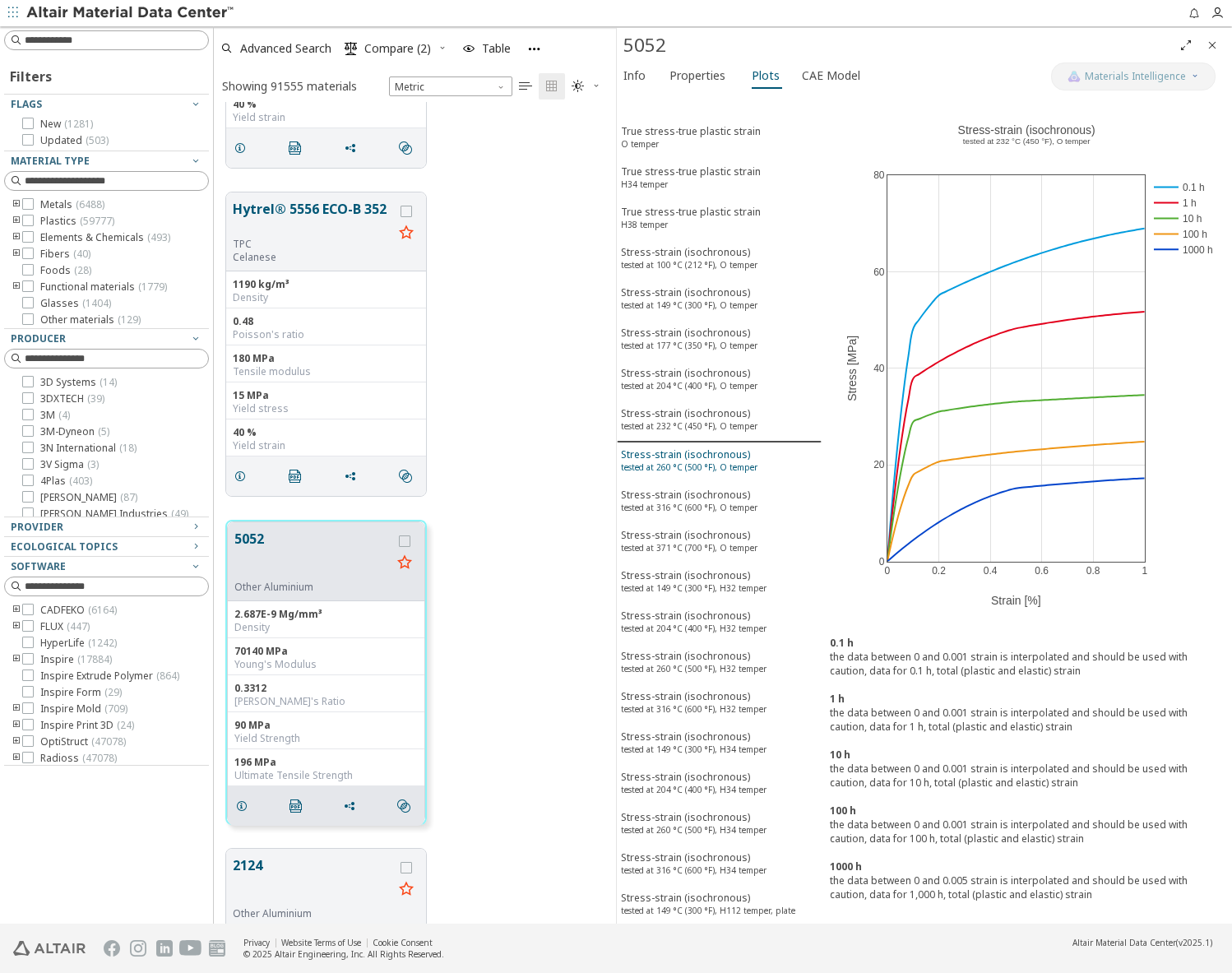
click at [678, 456] on div "Stress-strain (isochronous) tested at 260 °C (500 °F), O temper" at bounding box center [689, 462] width 137 height 30
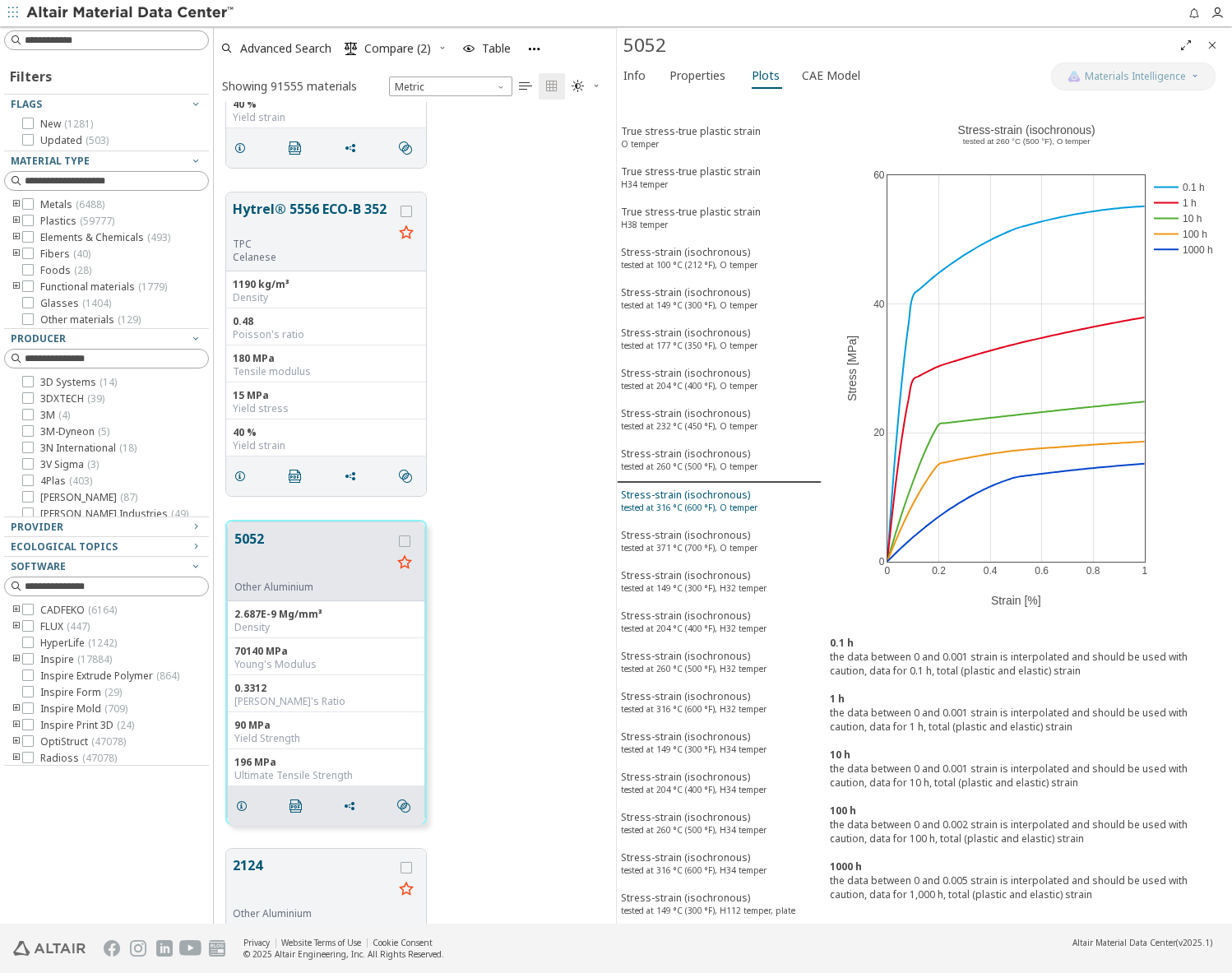
click at [673, 498] on div "Stress-strain (isochronous) tested at 316 °C (600 °F), O temper" at bounding box center [689, 503] width 137 height 30
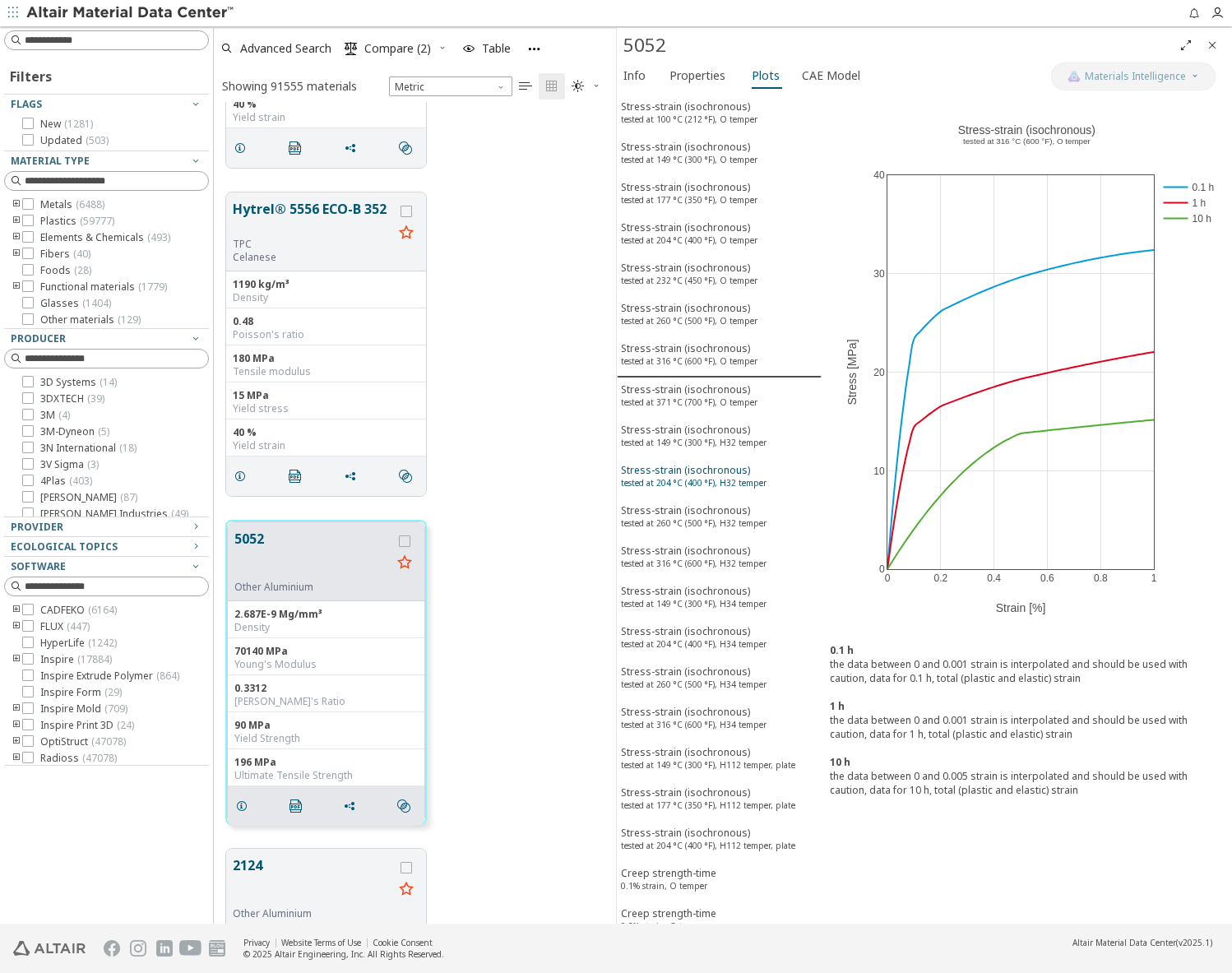
scroll to position [165, 0]
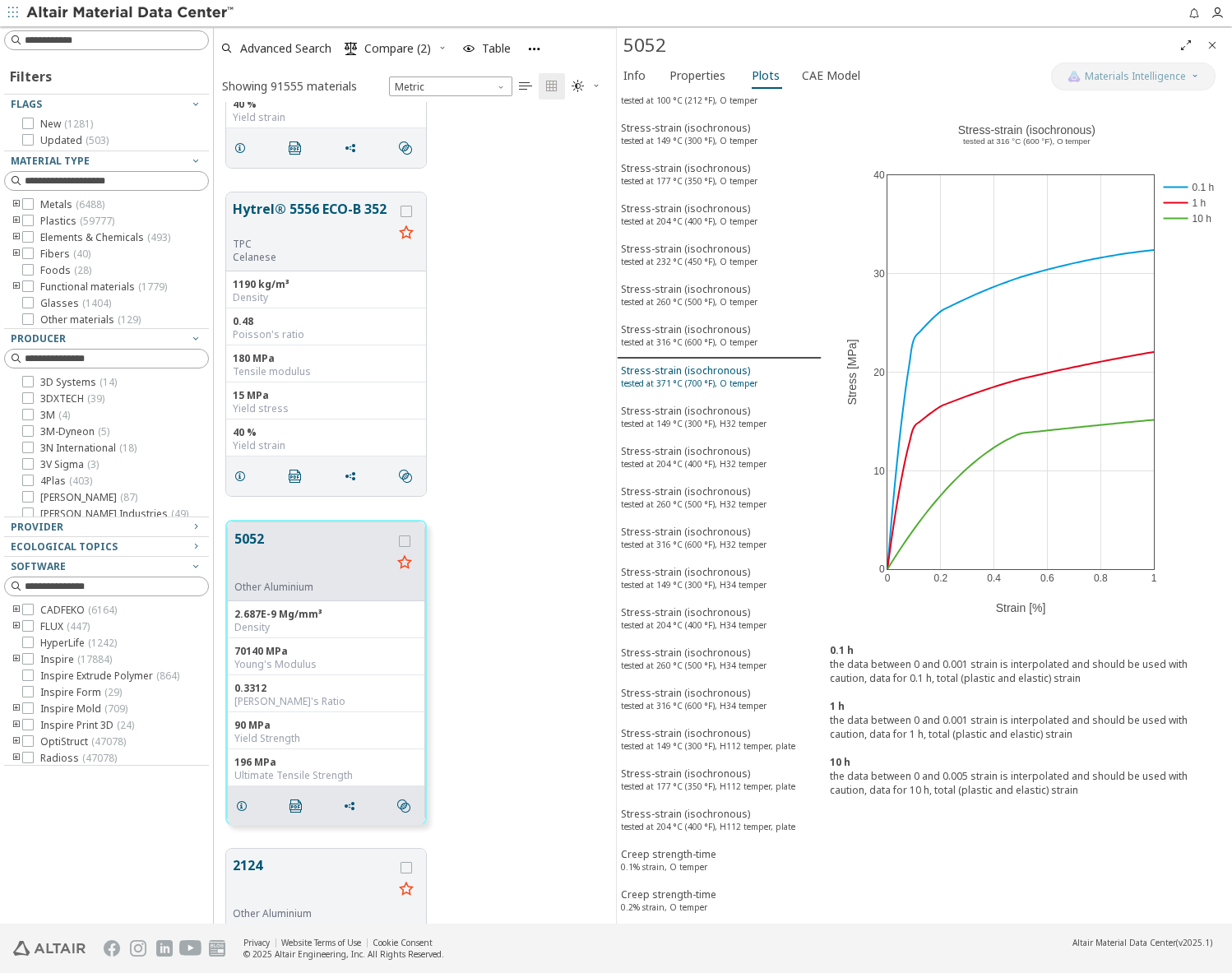
click at [669, 382] on sup "tested at 371 °C (700 °F), O temper" at bounding box center [689, 383] width 137 height 12
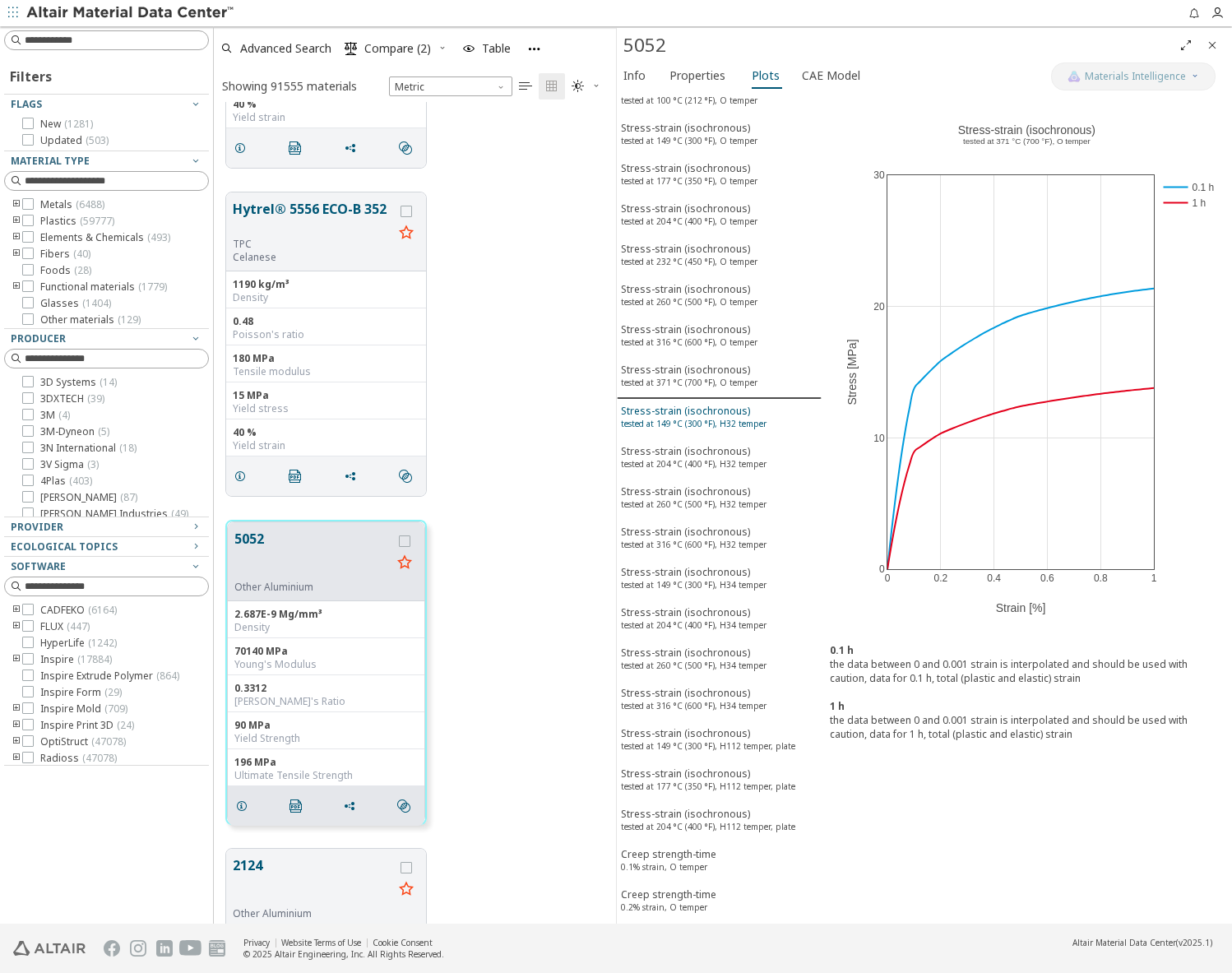
click at [666, 410] on div "Stress-strain (isochronous) tested at 149 °C (300 °F), H32 temper" at bounding box center [694, 419] width 146 height 30
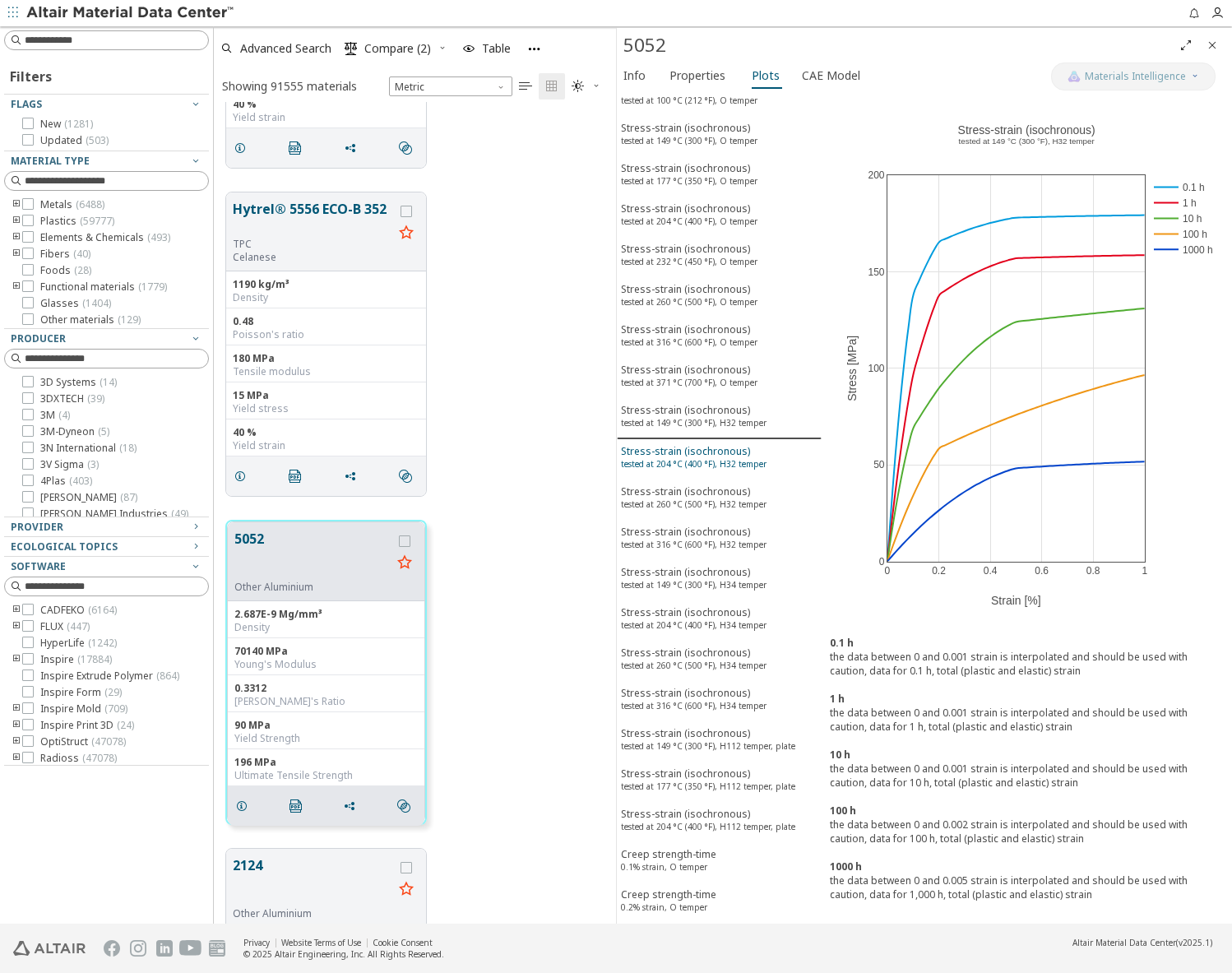
click at [670, 452] on div "Stress-strain (isochronous) tested at 204 °C (400 °F), H32 temper" at bounding box center [694, 459] width 146 height 30
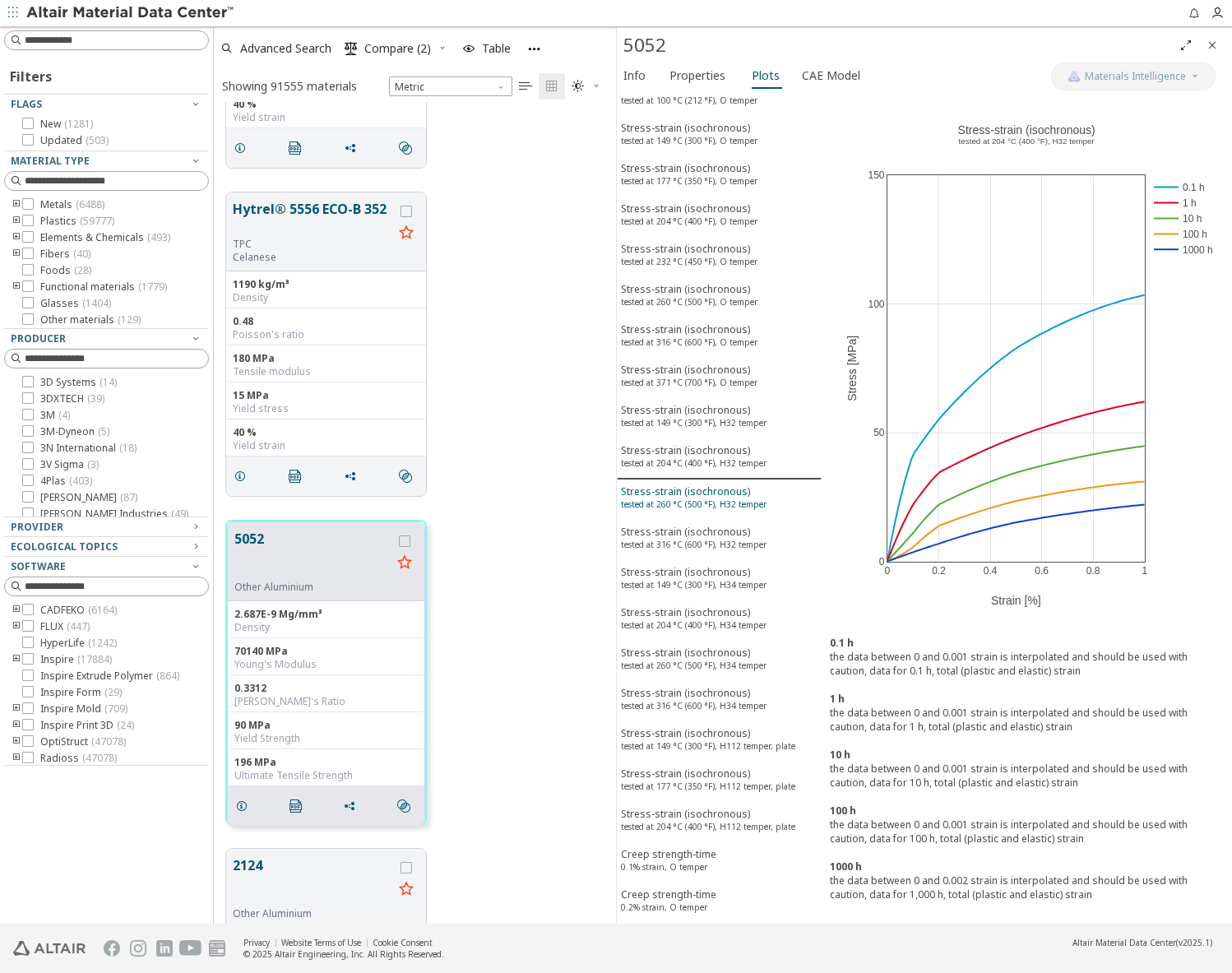
click at [670, 490] on div "Stress-strain (isochronous) tested at 260 °C (500 °F), H32 temper" at bounding box center [694, 500] width 146 height 30
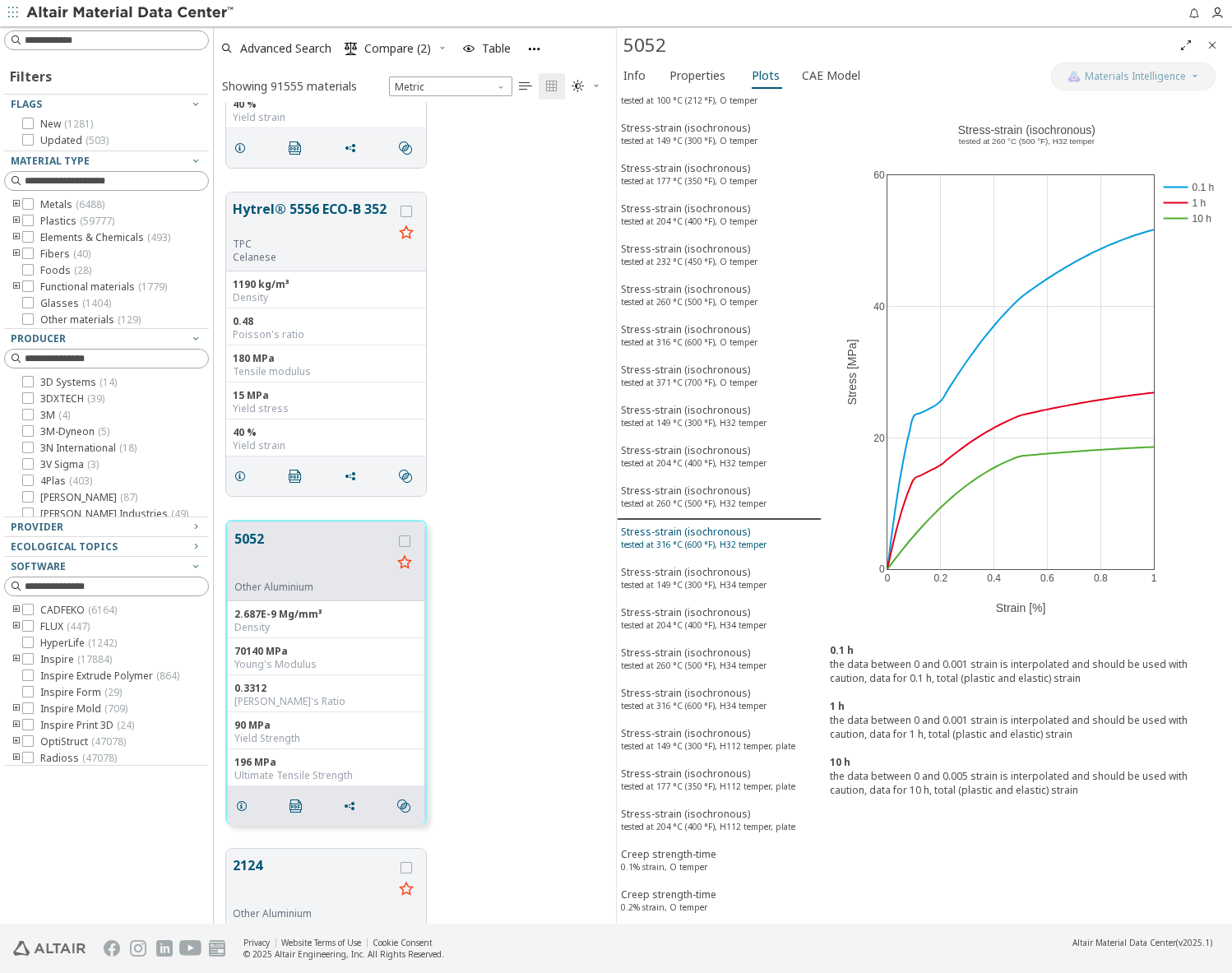
click at [672, 528] on div "Stress-strain (isochronous) tested at 316 °C (600 °F), H32 temper" at bounding box center [694, 540] width 146 height 30
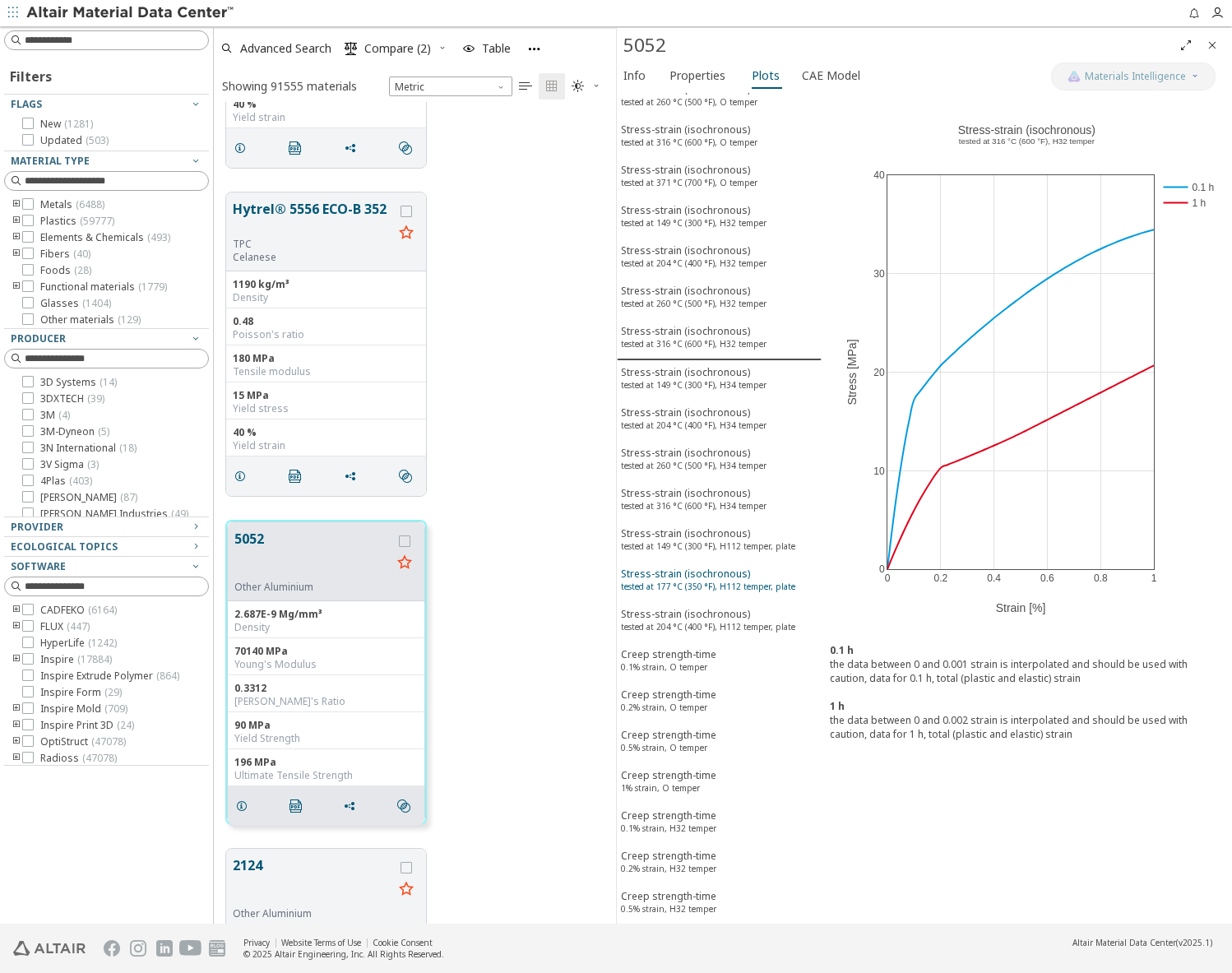
scroll to position [411, 0]
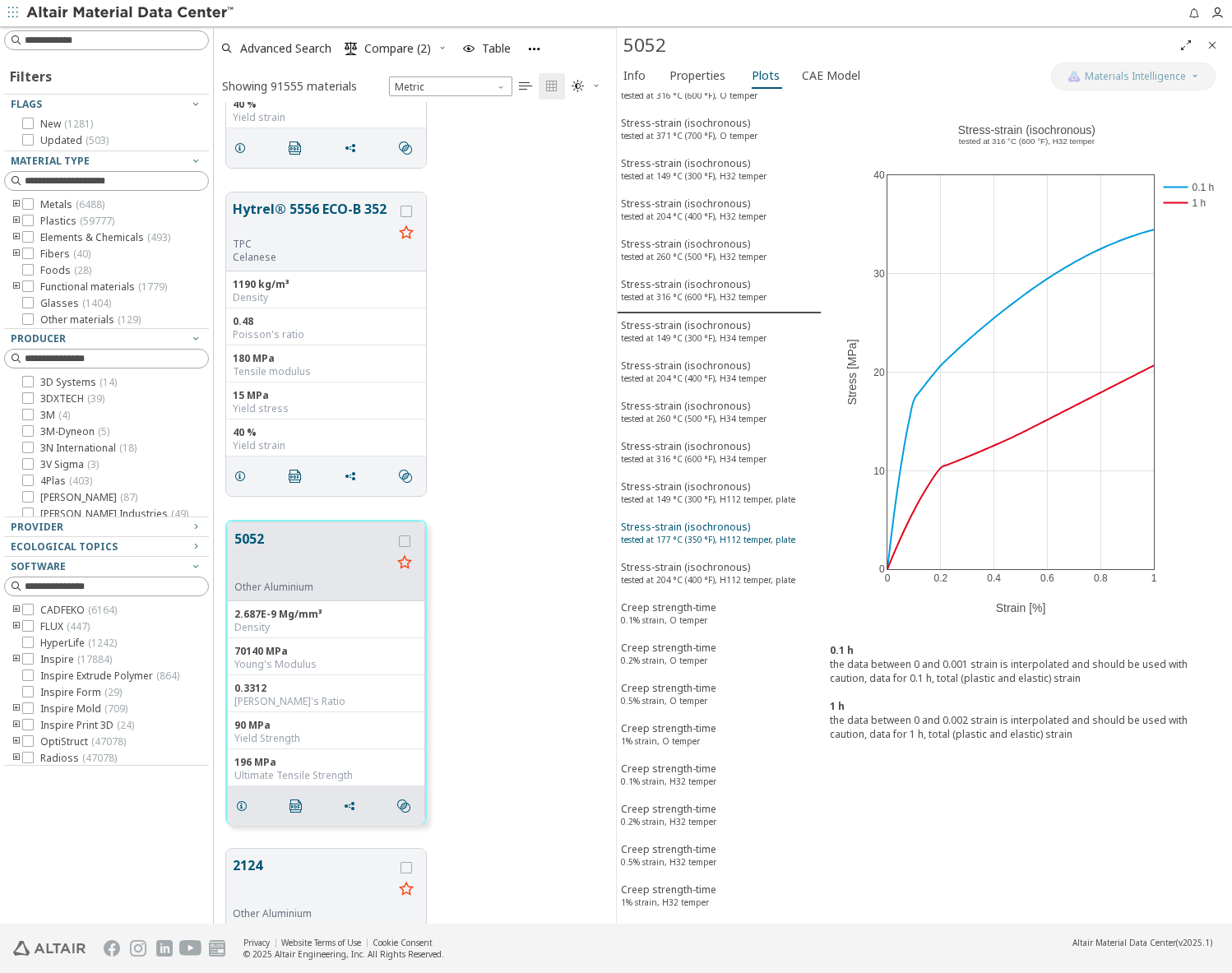
click at [674, 530] on div "Stress-strain (isochronous) tested at 177 °C (350 °F), H112 temper, plate" at bounding box center [708, 535] width 175 height 30
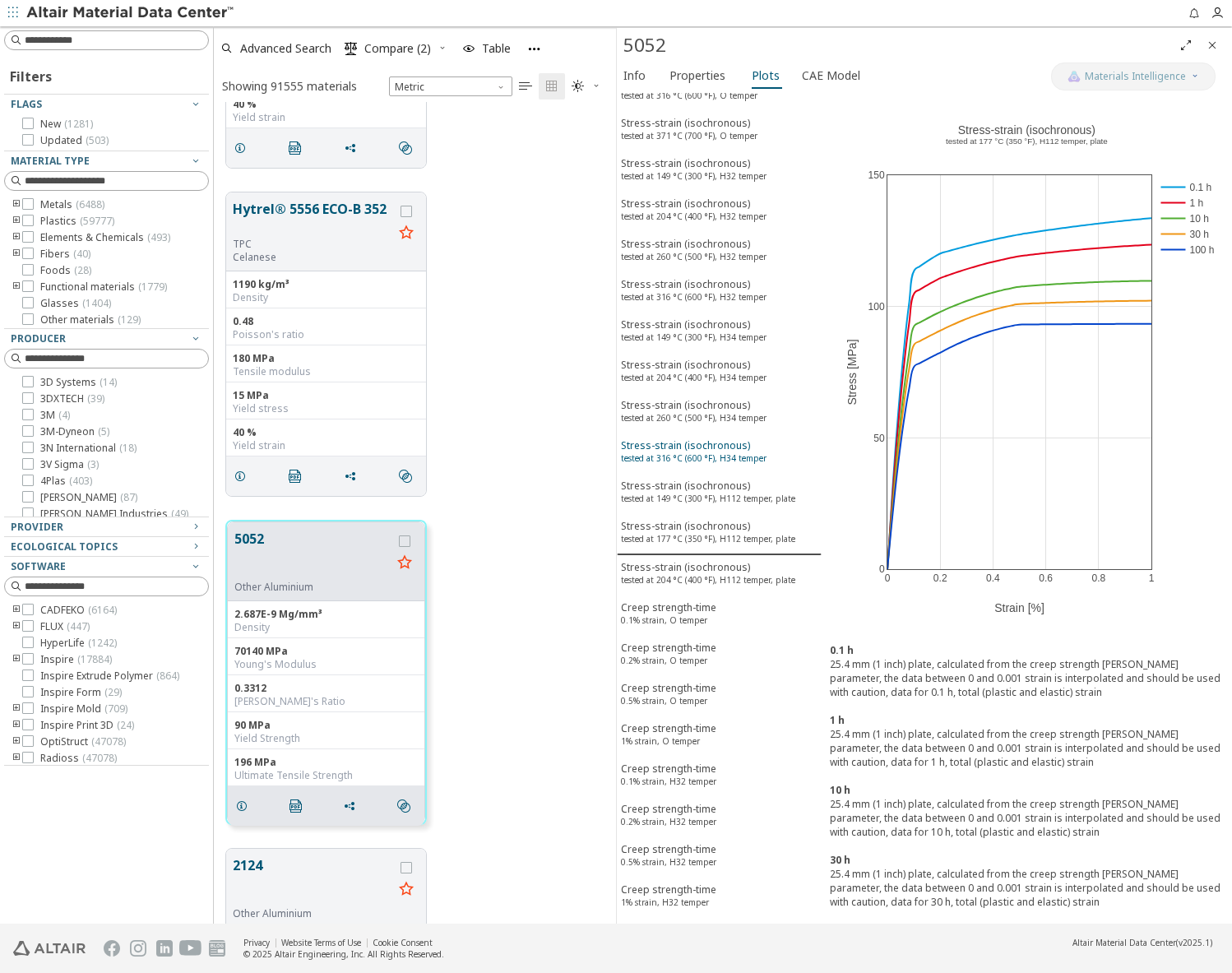
click at [671, 467] on div "Stress-strain (isochronous) tested at 316 °C (600 °F), H34 temper" at bounding box center [694, 454] width 146 height 30
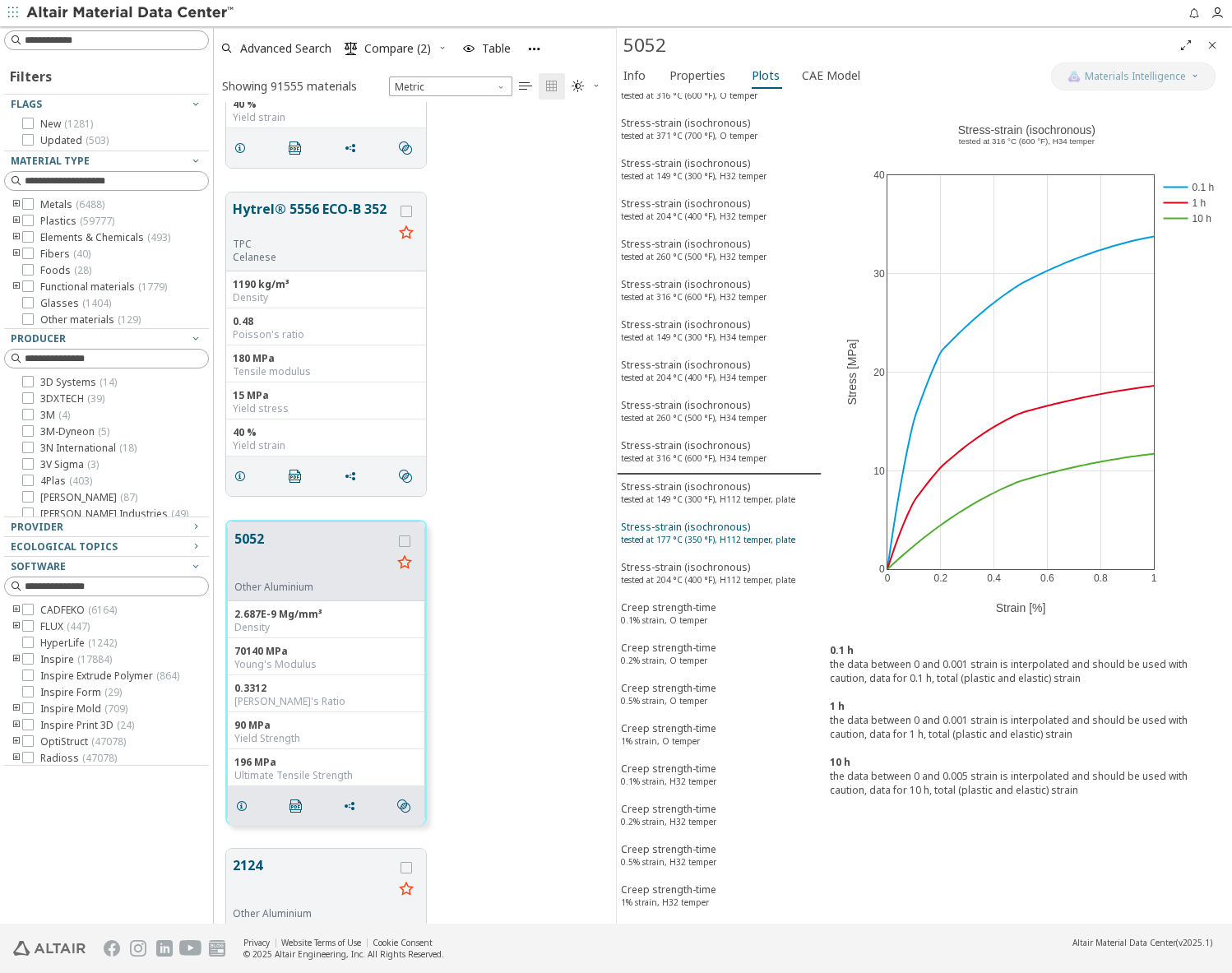
click at [672, 529] on div "Stress-strain (isochronous) tested at 177 °C (350 °F), H112 temper, plate" at bounding box center [708, 535] width 175 height 30
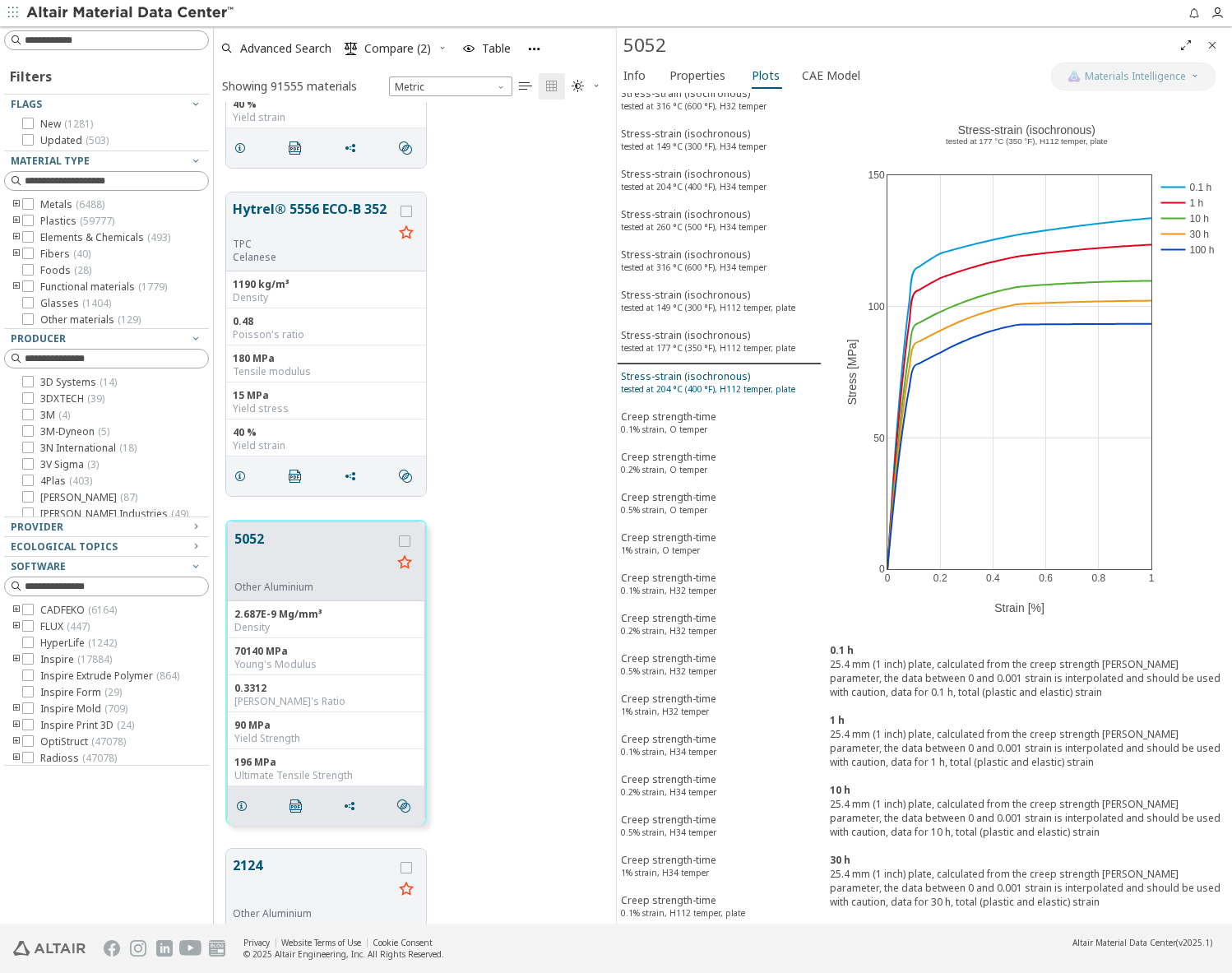
scroll to position [740, 0]
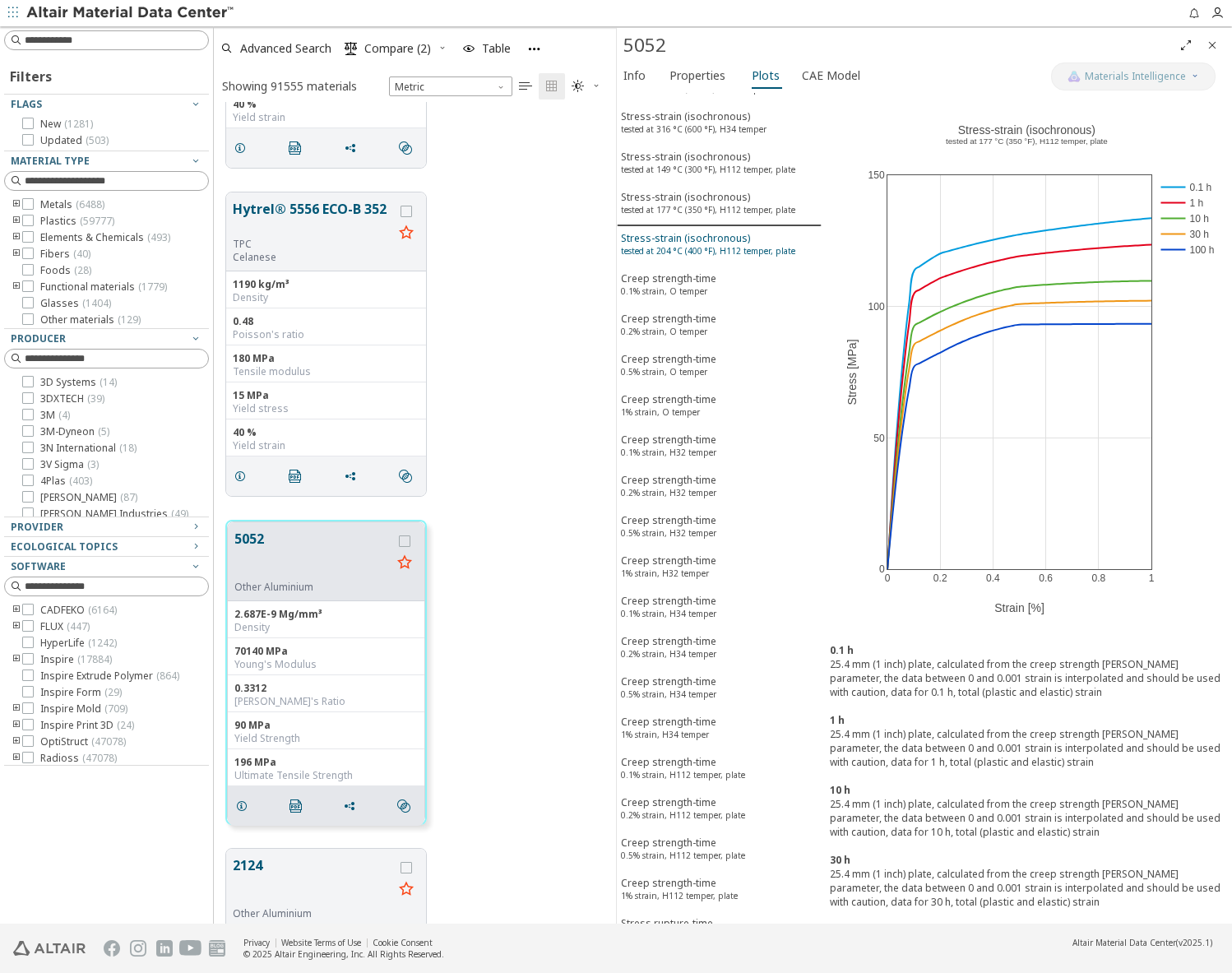
click at [673, 575] on sup "1% strain, H32 temper" at bounding box center [665, 574] width 88 height 12
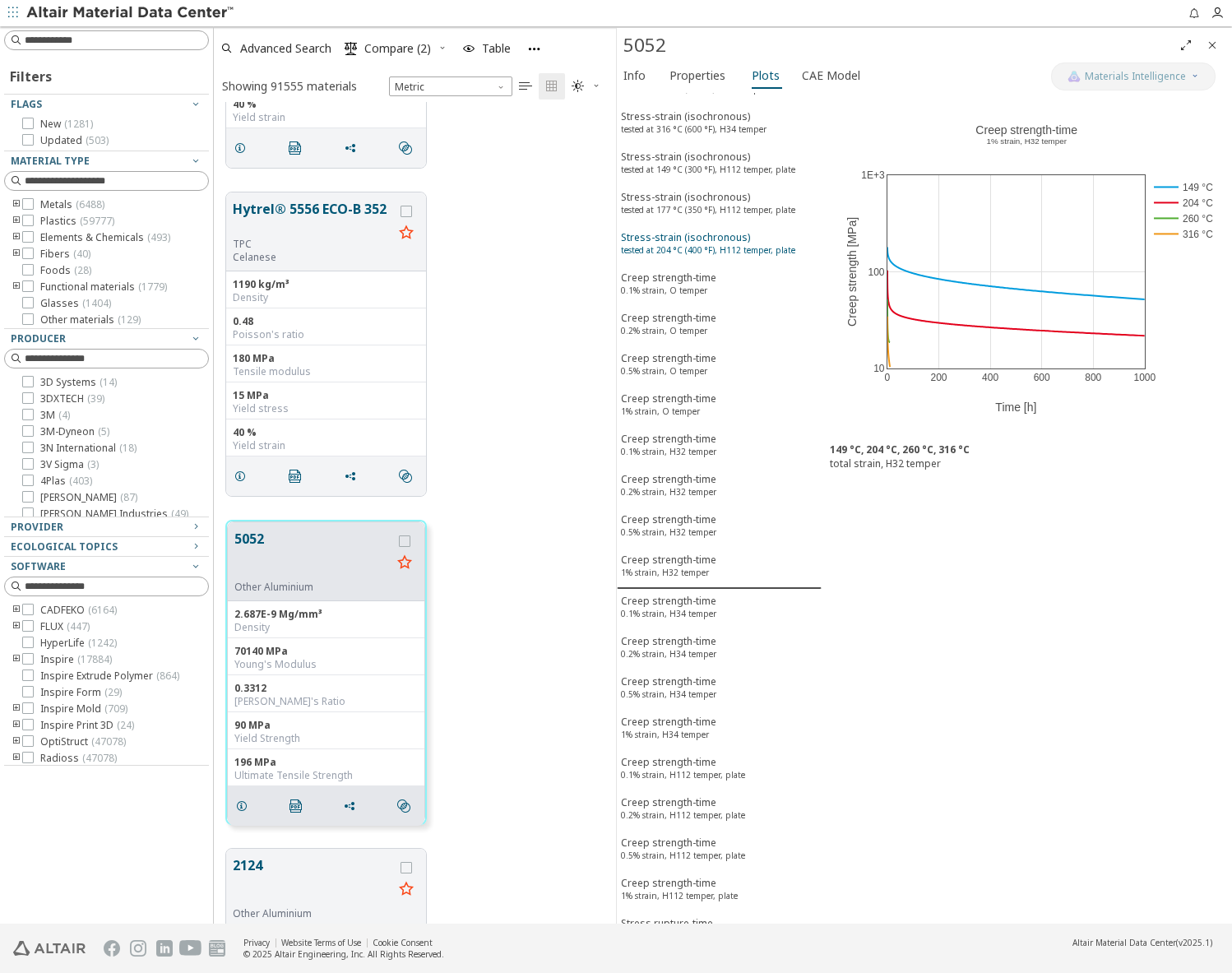
click at [673, 575] on sup "1% strain, H32 temper" at bounding box center [665, 573] width 88 height 12
click at [653, 623] on div "Creep strength-time 0.1% strain, H34 temper" at bounding box center [668, 609] width 95 height 30
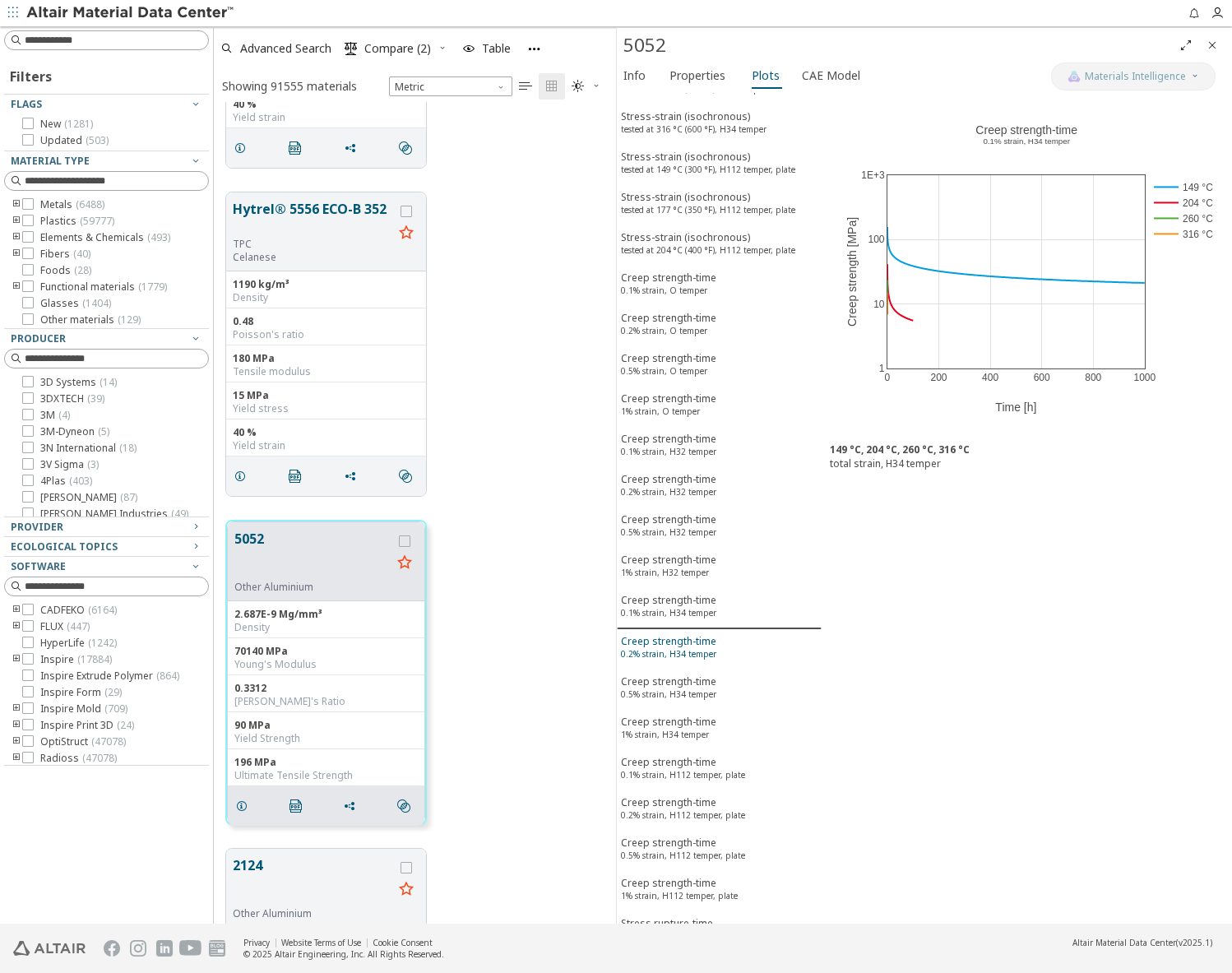
click at [656, 635] on div "Creep strength-time 0.2% strain, H34 temper" at bounding box center [668, 650] width 95 height 30
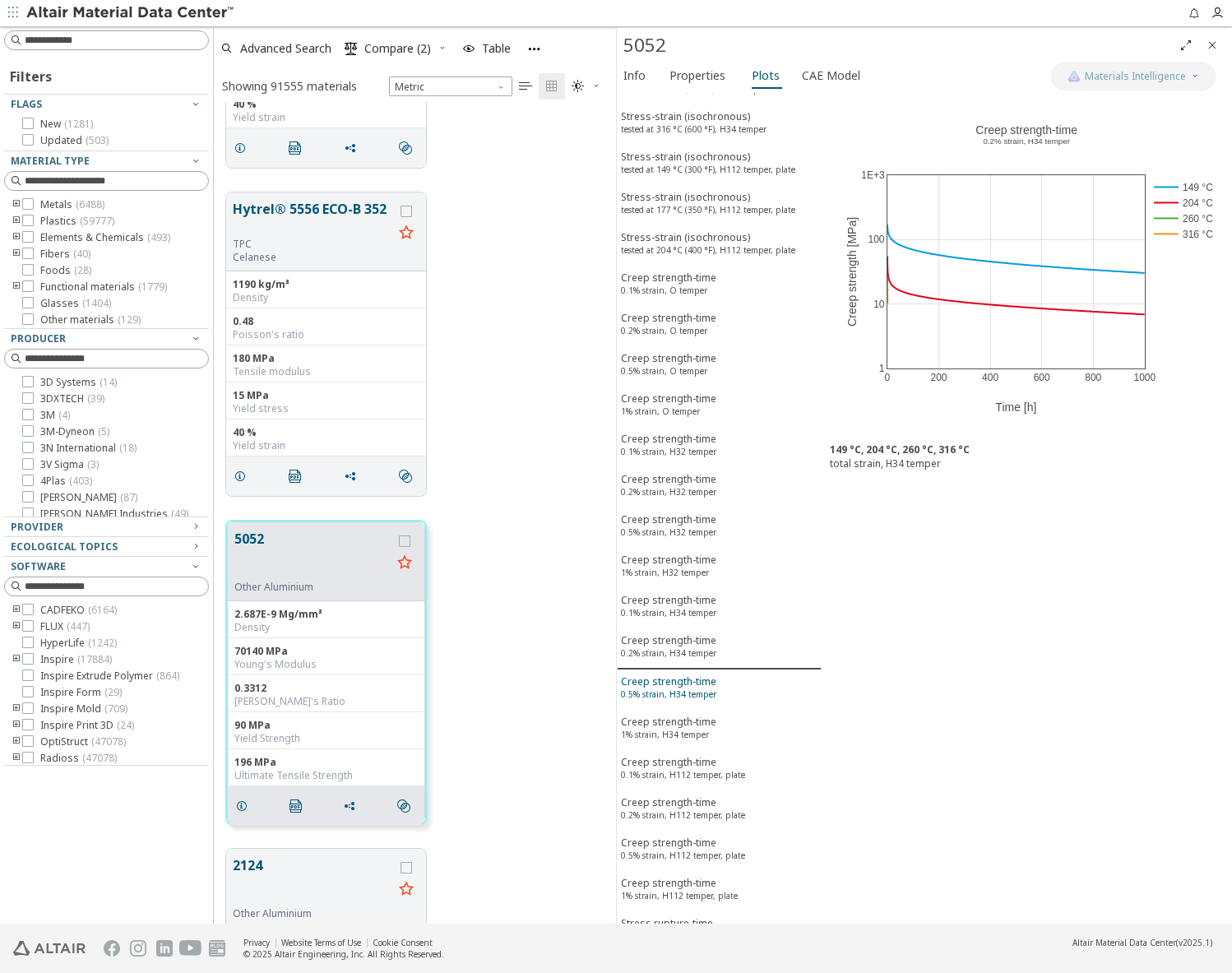
click at [661, 678] on div "Creep strength-time 0.5% strain, H34 temper" at bounding box center [668, 689] width 95 height 30
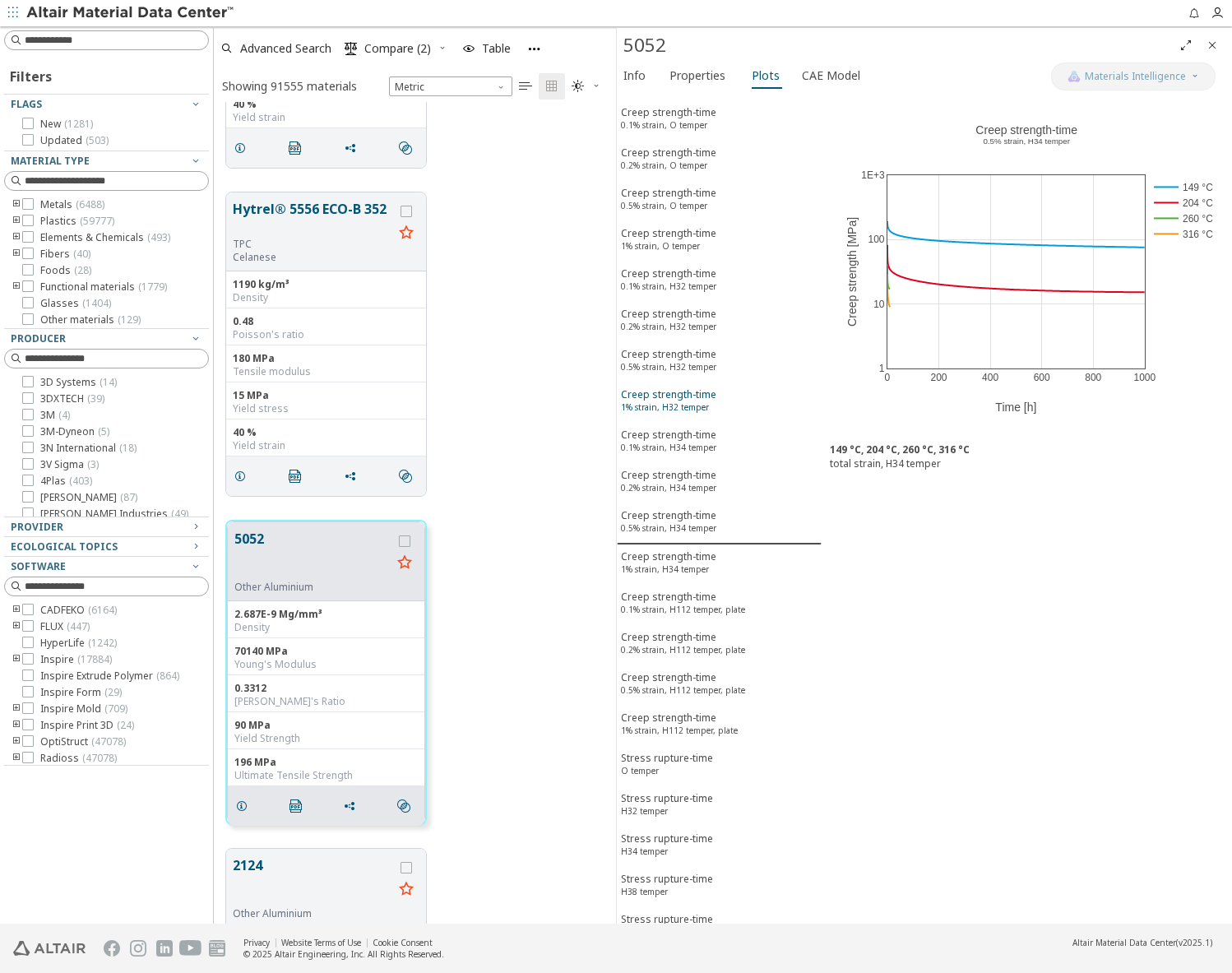
scroll to position [987, 0]
click at [662, 578] on div "Creep strength-time 0.2% strain, H112 temper, plate" at bounding box center [683, 564] width 124 height 30
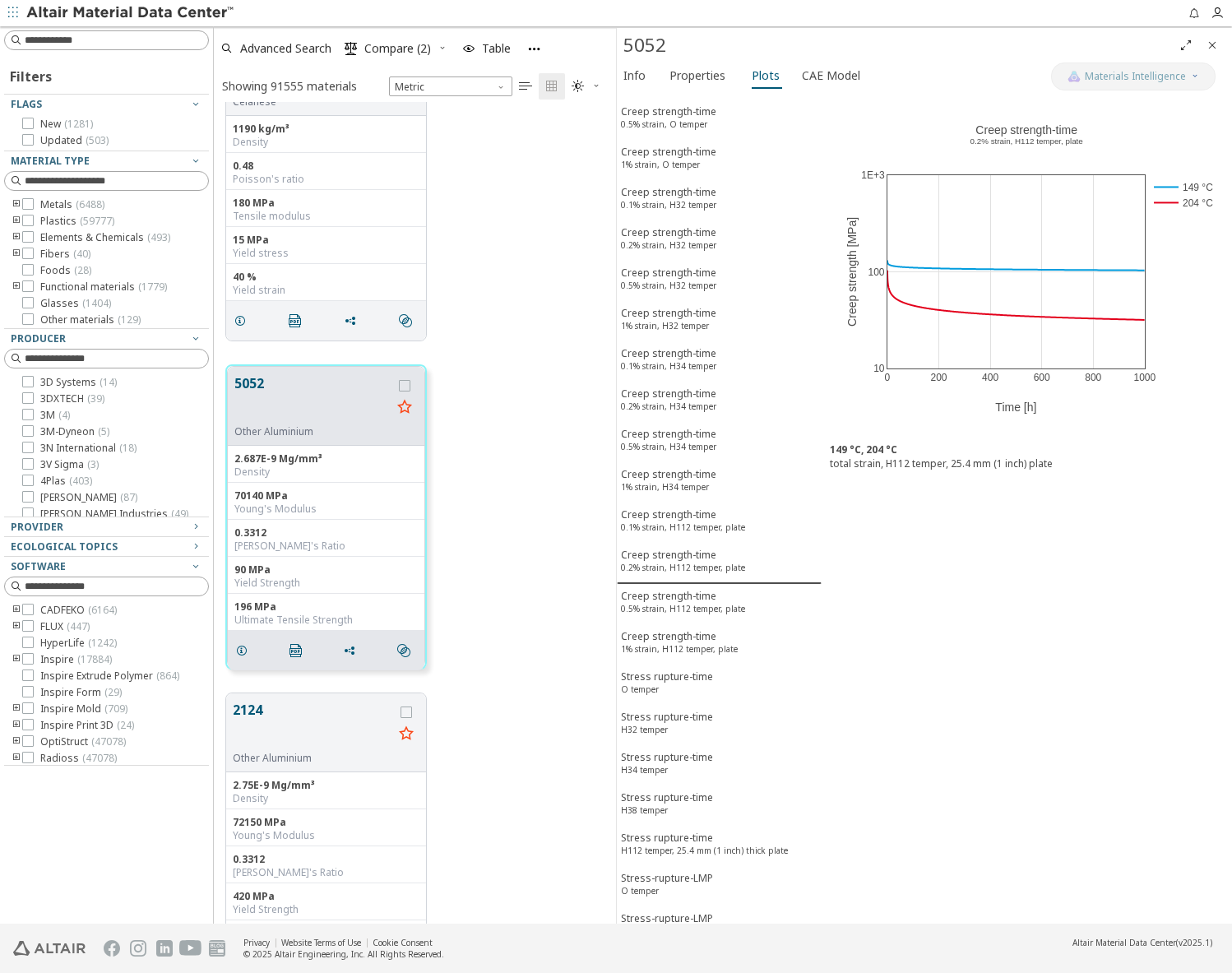
scroll to position [1810, 0]
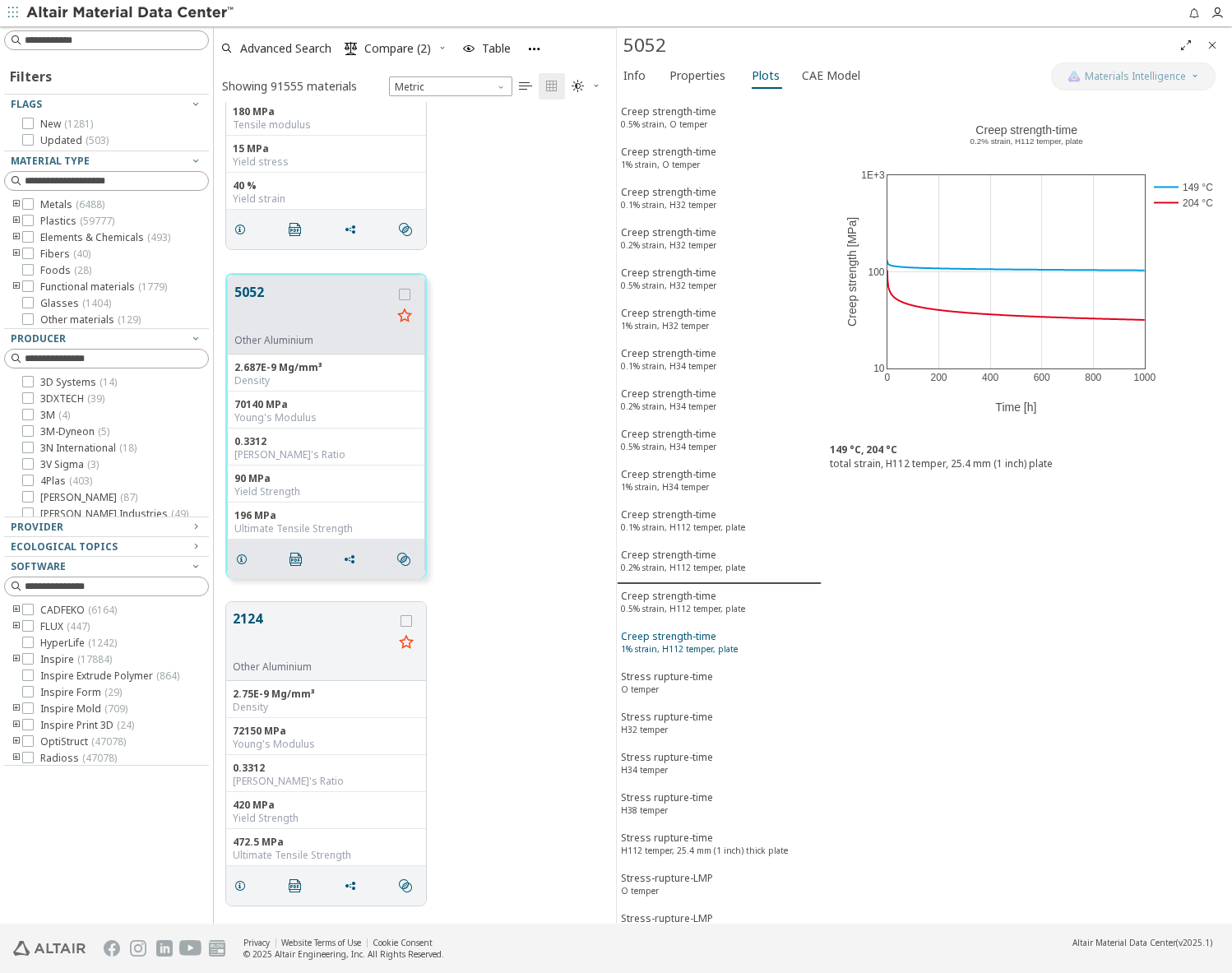
click at [652, 656] on div "Creep strength-time 1% strain, H112 temper, plate" at bounding box center [679, 645] width 116 height 30
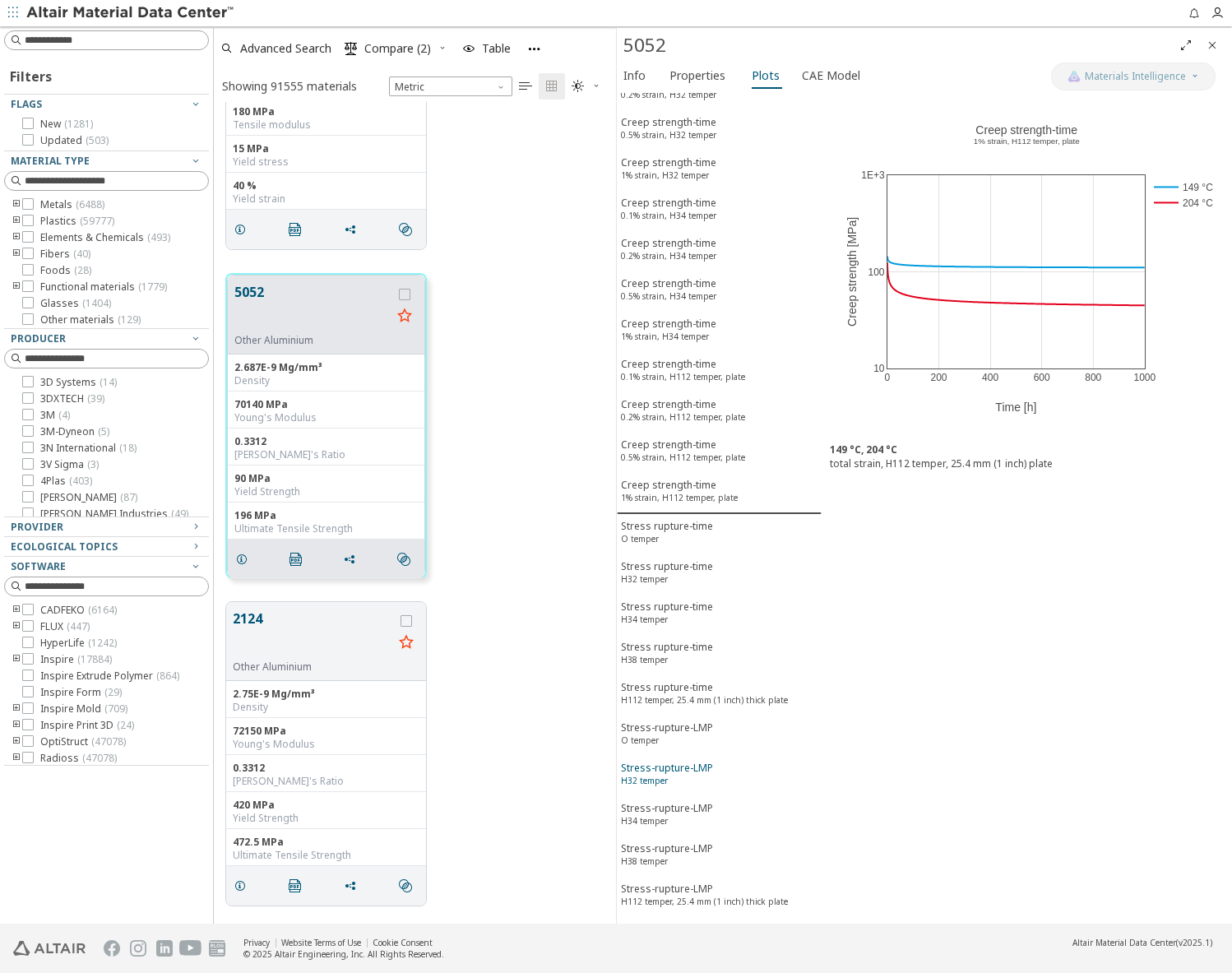
scroll to position [1316, 0]
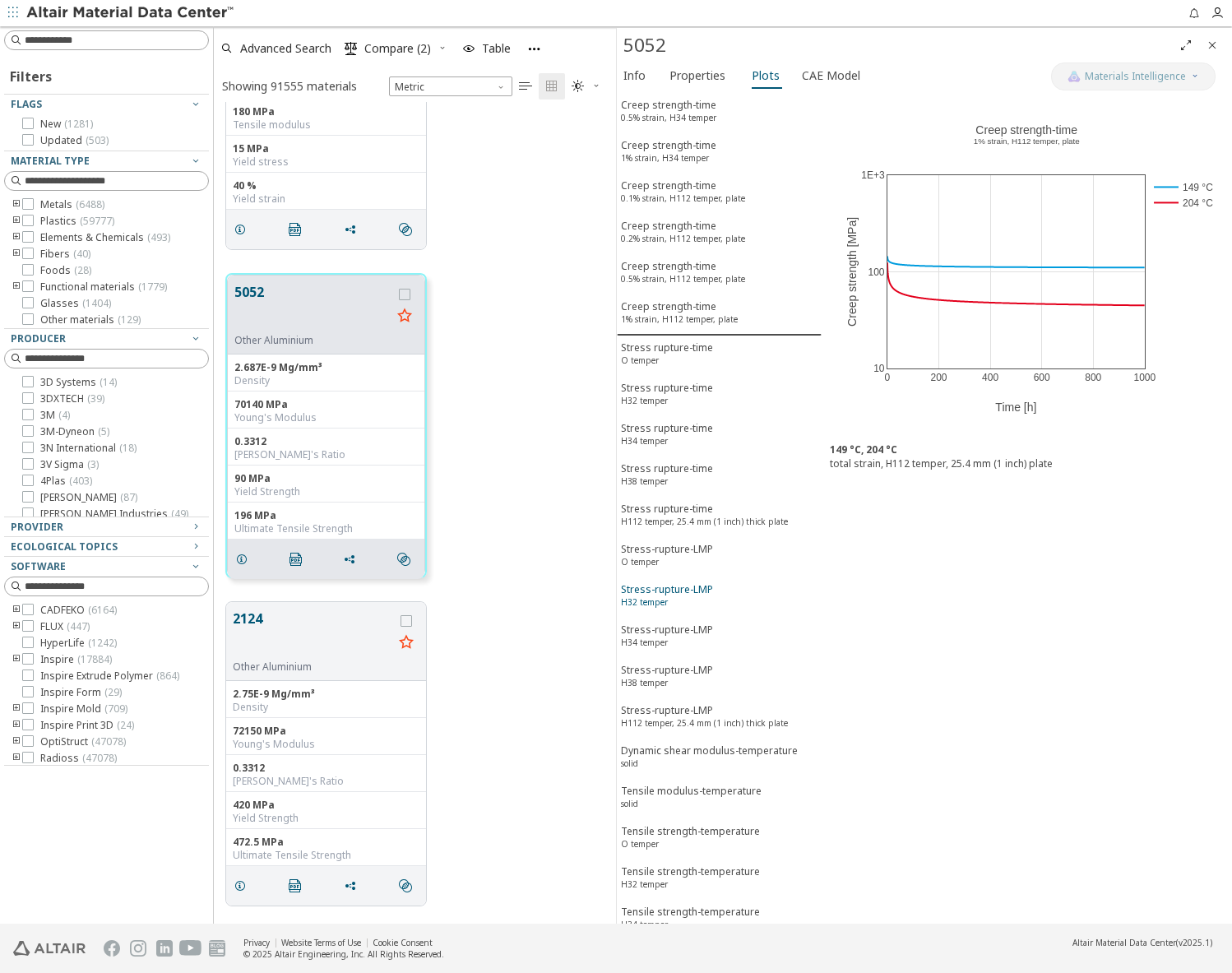
click at [653, 650] on div "Stress-rupture-LMP H34 temper" at bounding box center [667, 638] width 92 height 30
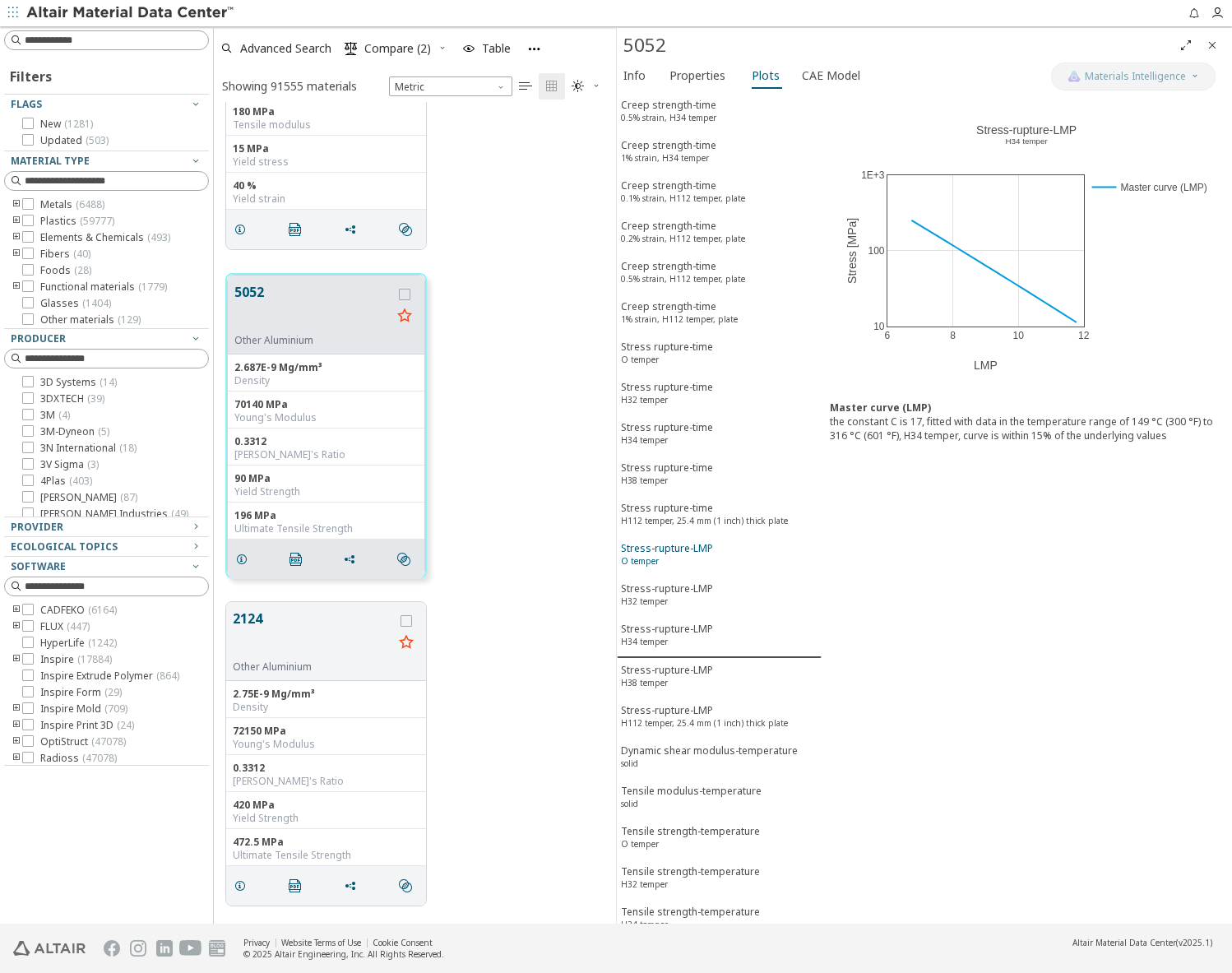
click at [662, 550] on div "Stress-rupture-LMP O temper" at bounding box center [667, 556] width 92 height 30
click at [667, 595] on div "Stress-rupture-LMP H32 temper" at bounding box center [667, 597] width 92 height 30
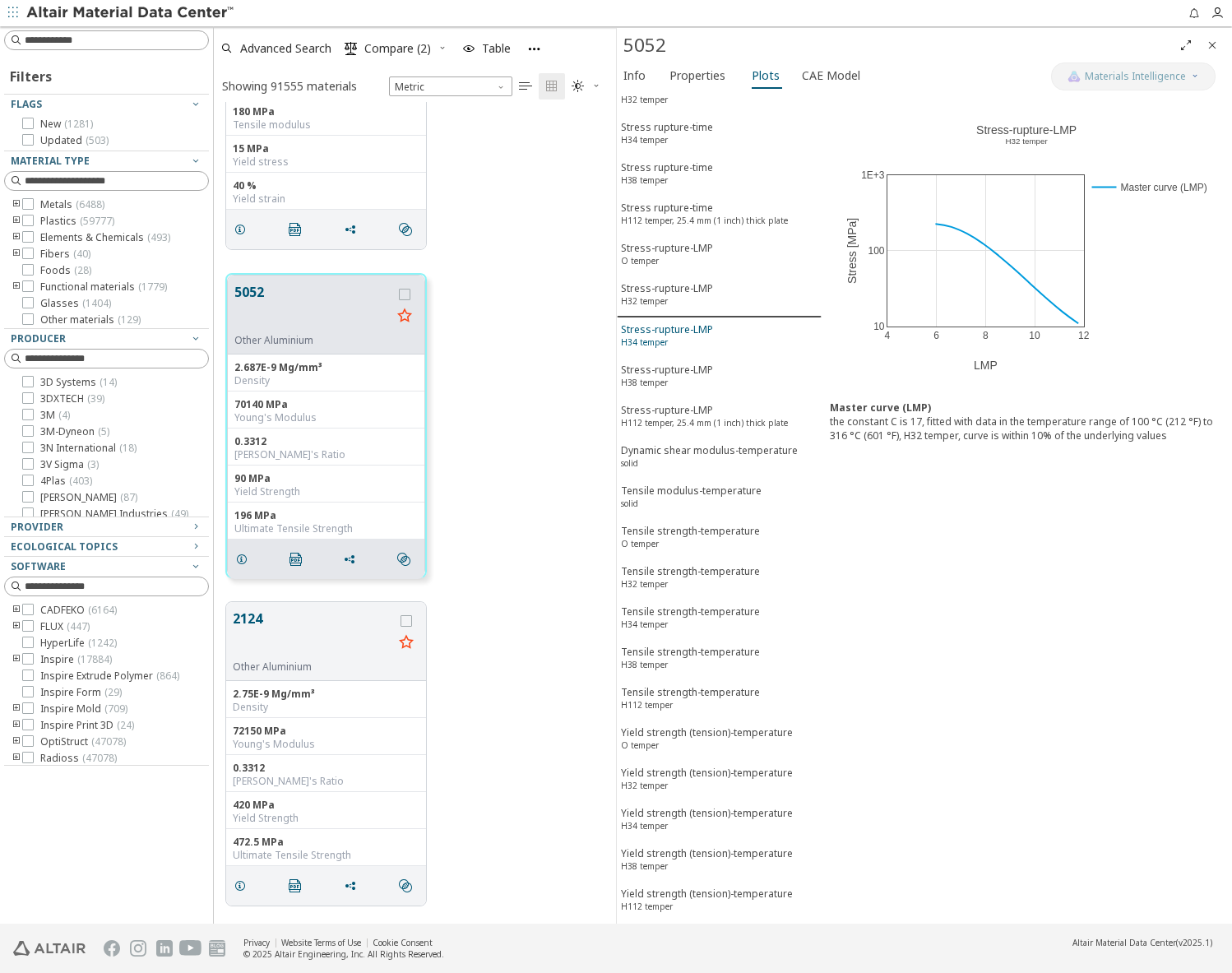
scroll to position [1646, 0]
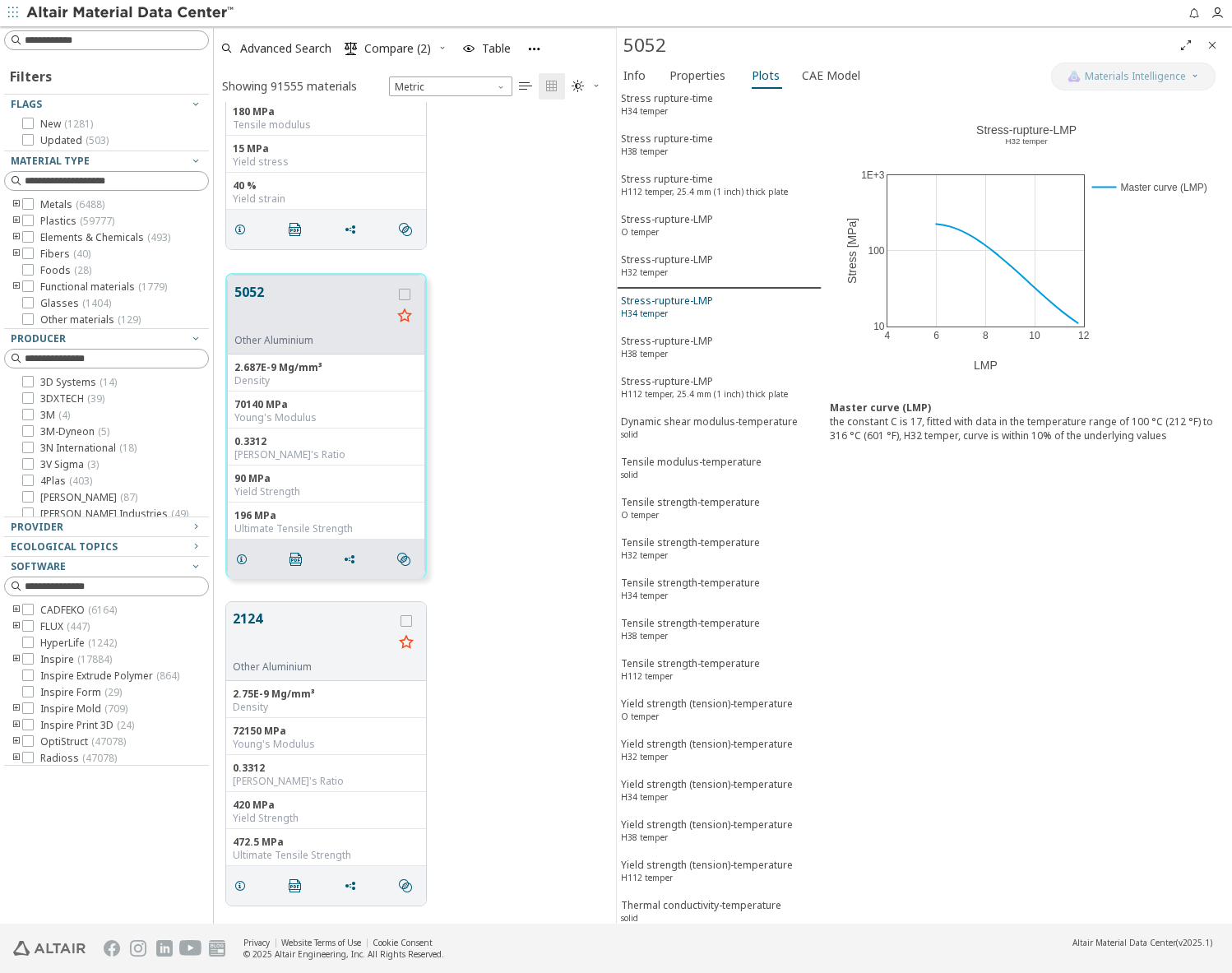
click at [658, 642] on div "Tensile strength-temperature H38 temper" at bounding box center [690, 631] width 139 height 30
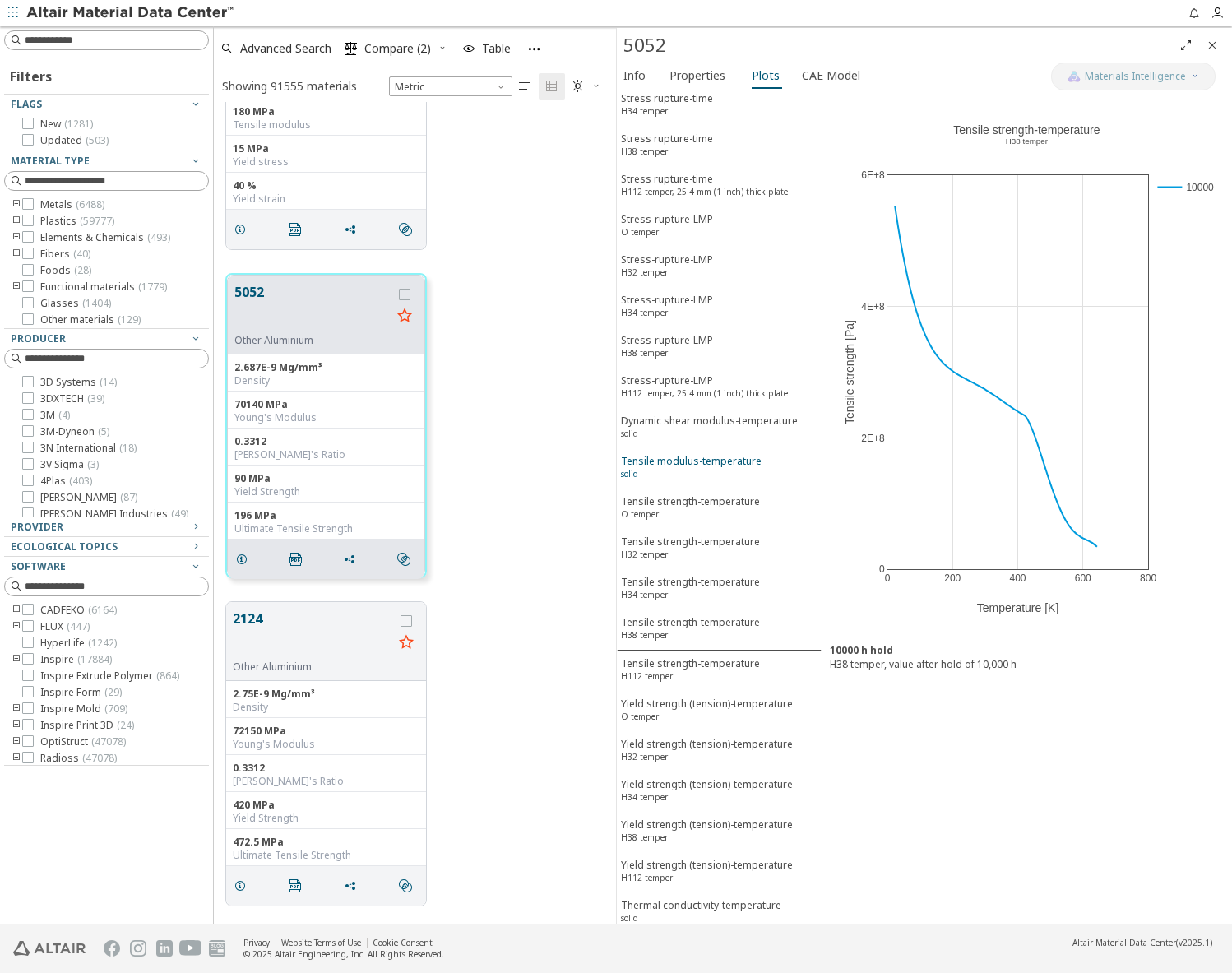
click at [669, 470] on div "Tensile modulus-temperature solid" at bounding box center [691, 469] width 141 height 30
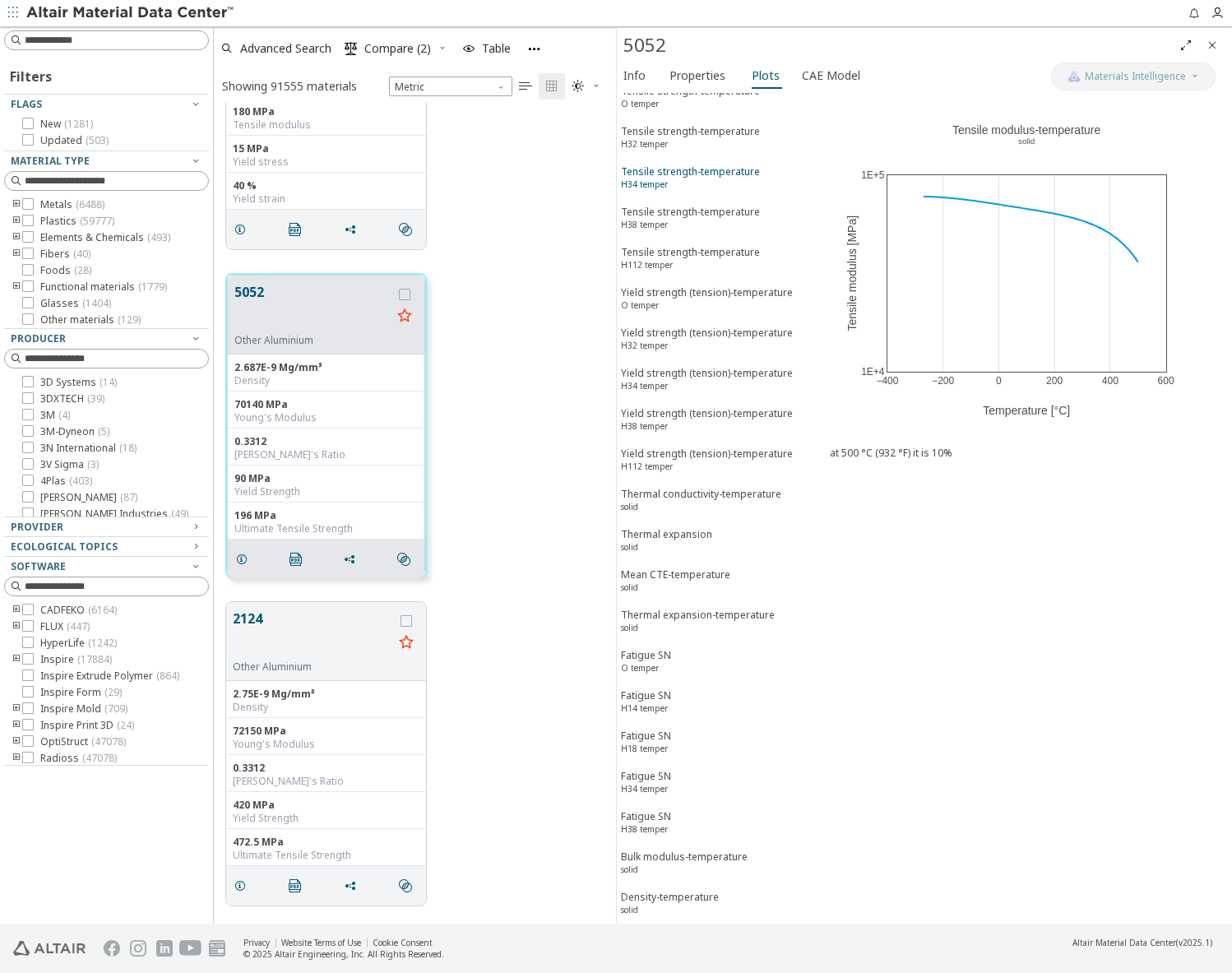
click at [668, 602] on button "Mean CTE-temperature solid" at bounding box center [719, 583] width 205 height 41
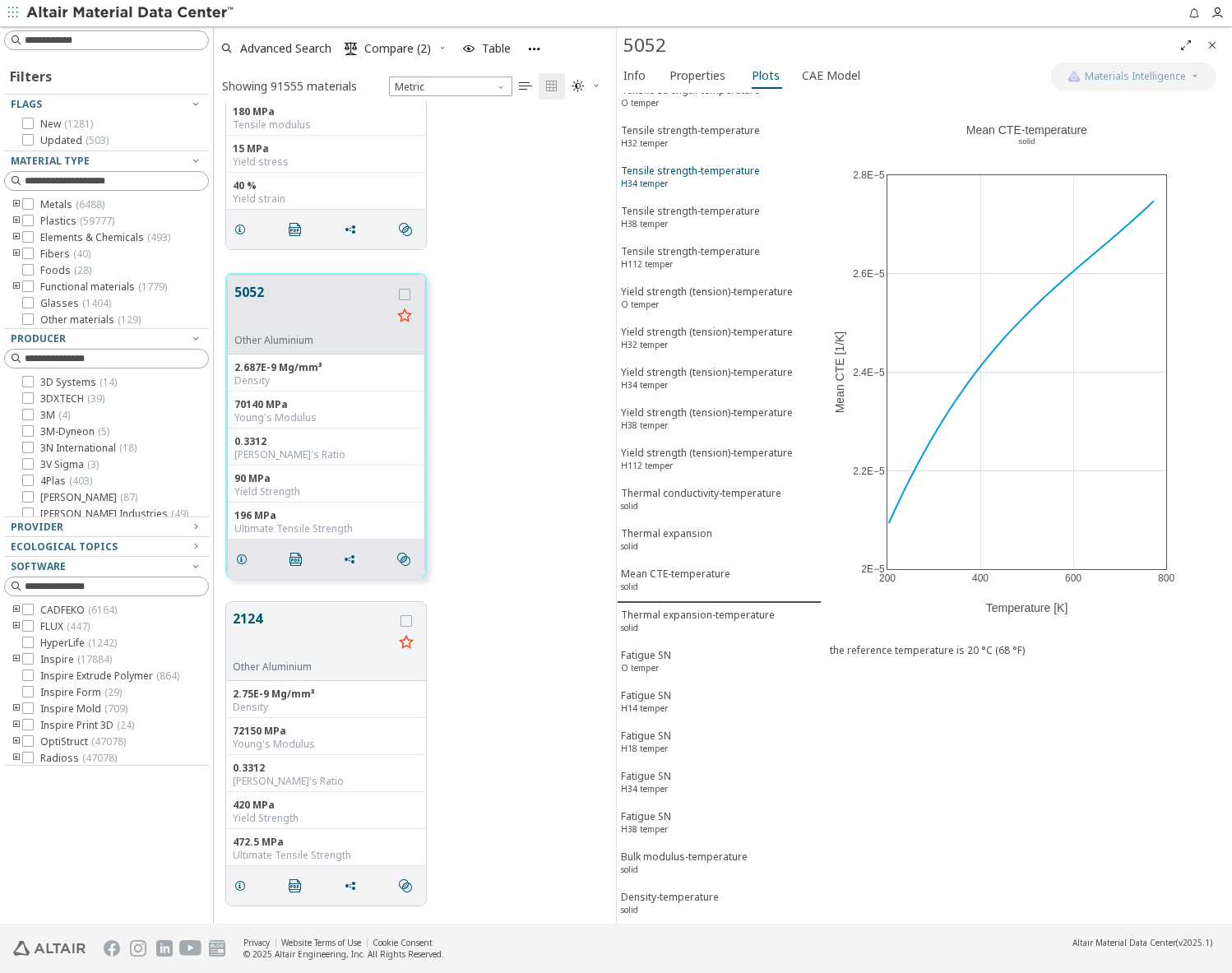
scroll to position [2056, 0]
click at [669, 635] on div "Thermal expansion-temperature solid" at bounding box center [698, 624] width 154 height 30
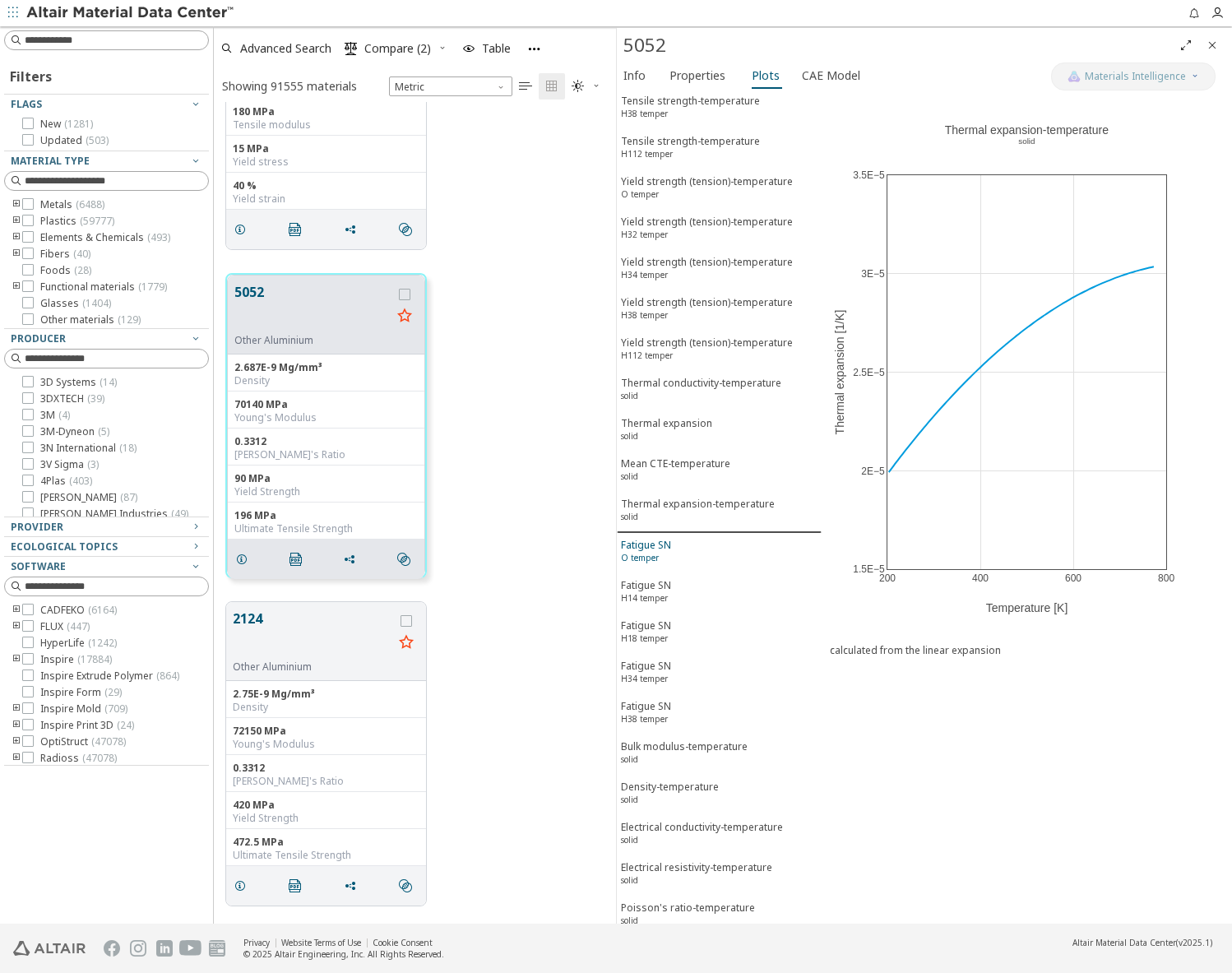
scroll to position [2179, 0]
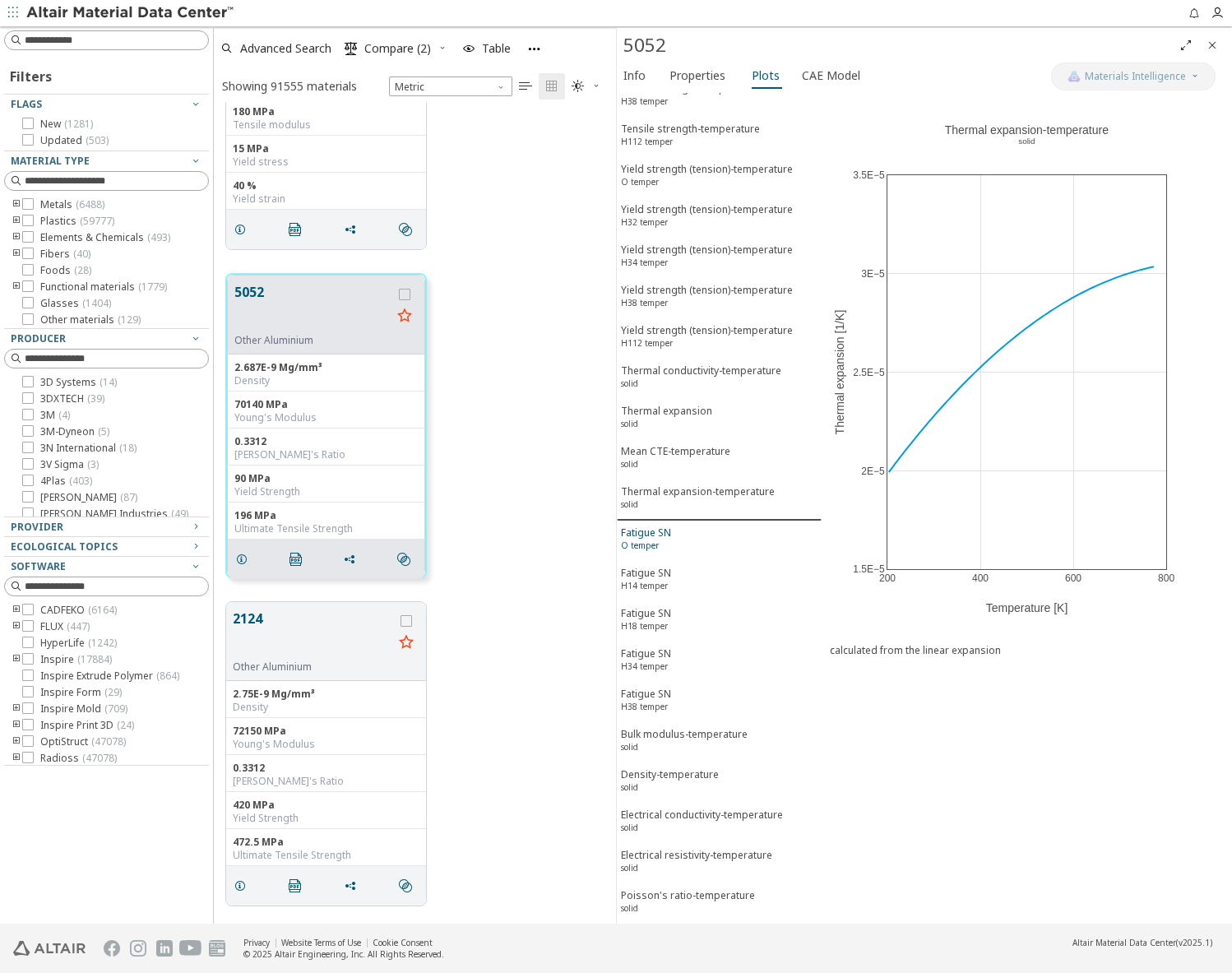
click at [673, 670] on span "Fatigue SN H34 temper" at bounding box center [719, 662] width 197 height 30
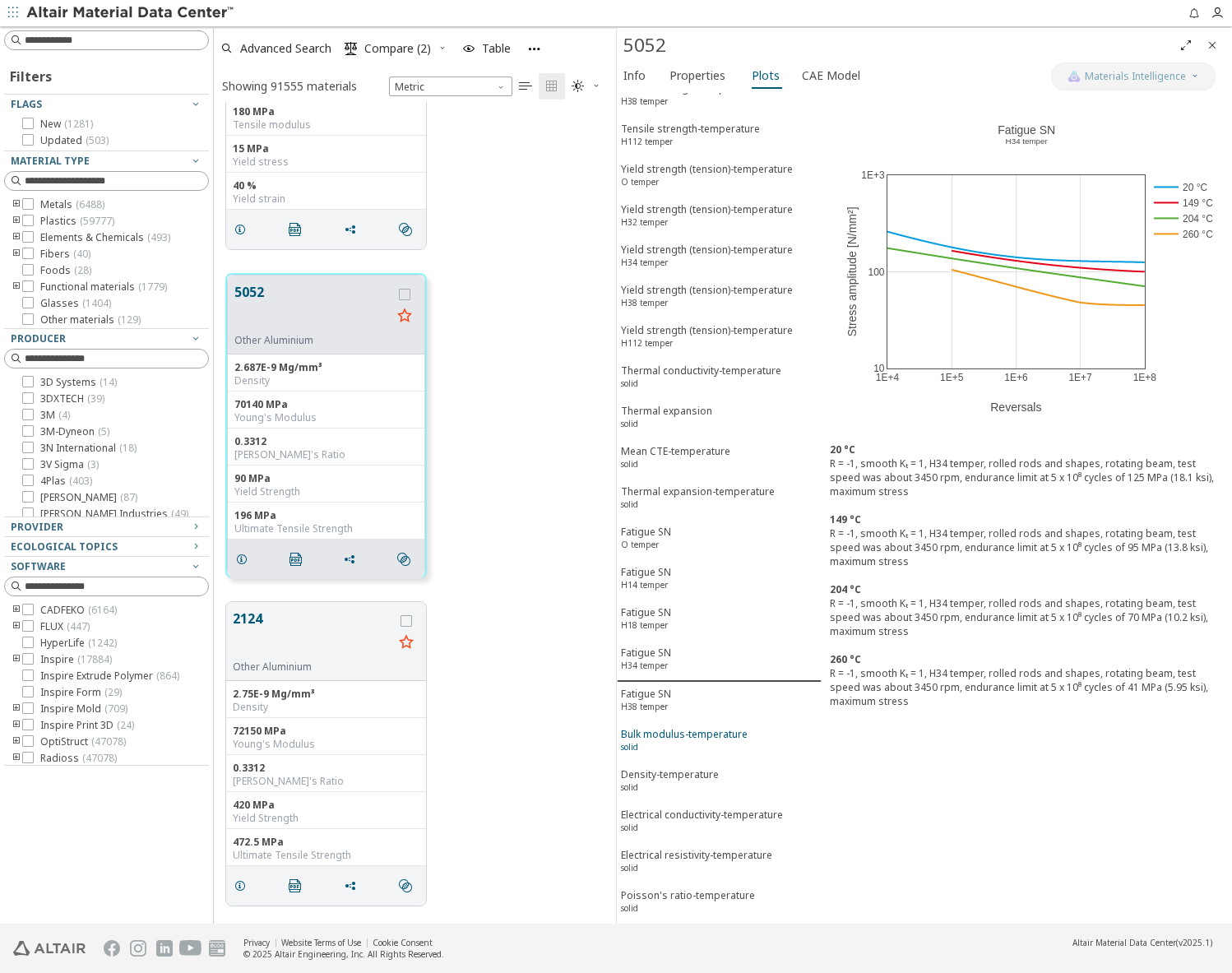
drag, startPoint x: 708, startPoint y: 762, endPoint x: 705, endPoint y: 752, distance: 10.4
click at [708, 761] on div "True stress-true plastic strain O temper True stress-true plastic strain H34 te…" at bounding box center [719, 508] width 205 height 831
click at [697, 732] on div "Bulk modulus-temperature solid" at bounding box center [684, 743] width 127 height 30
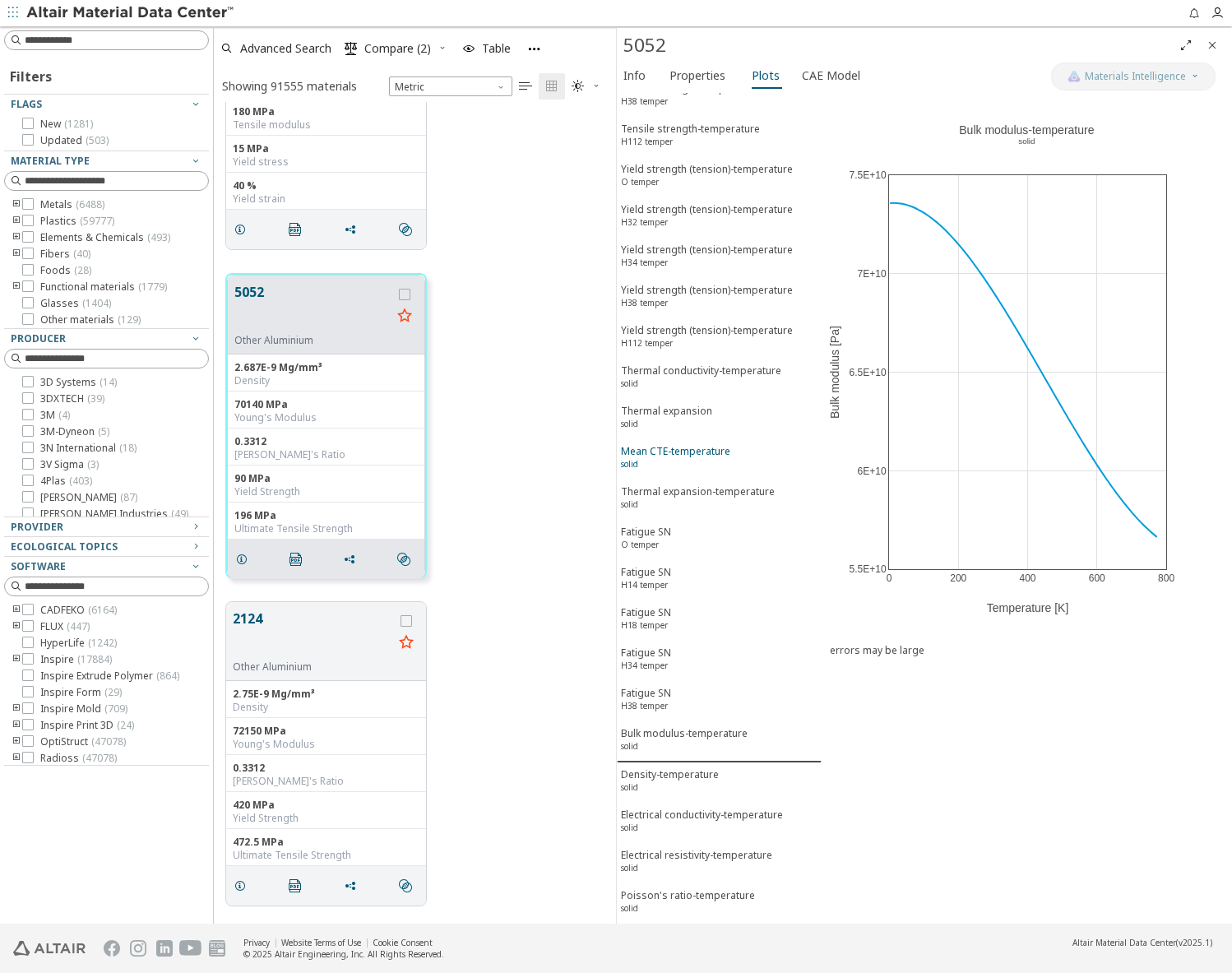
click at [679, 470] on div "Mean CTE-temperature solid" at bounding box center [676, 459] width 110 height 30
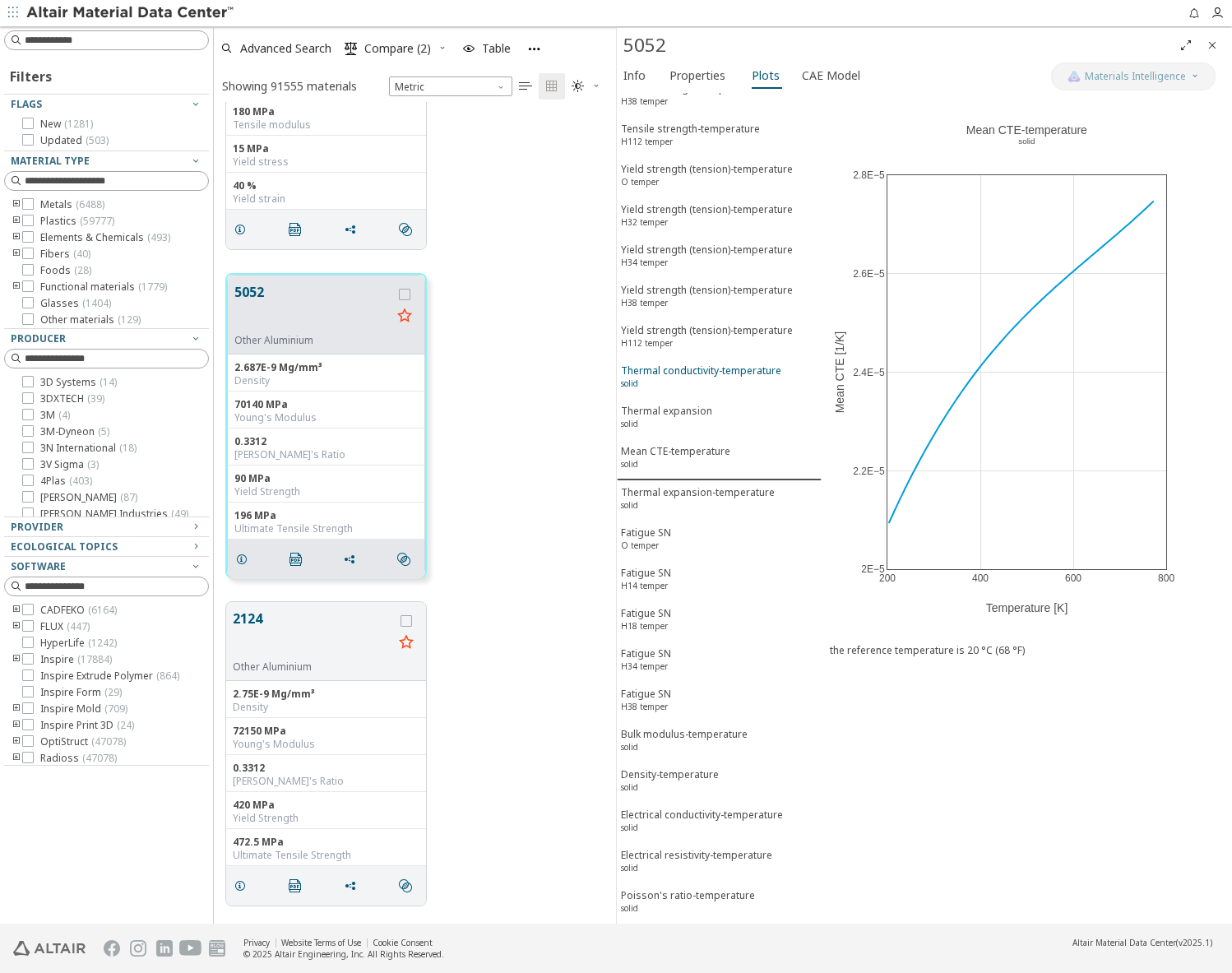
click at [672, 359] on button "Thermal conductivity-temperature solid" at bounding box center [719, 379] width 205 height 41
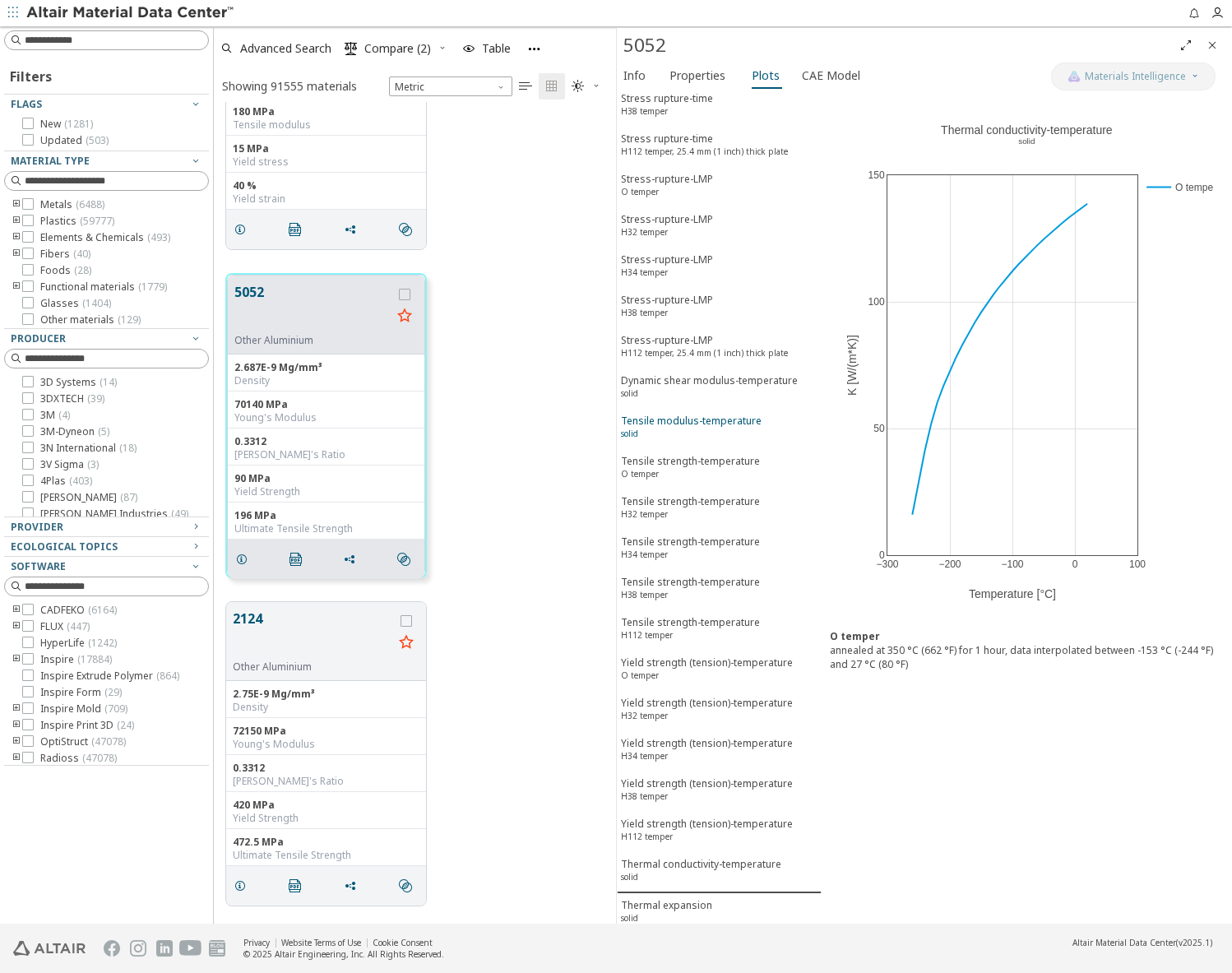
scroll to position [1192, 0]
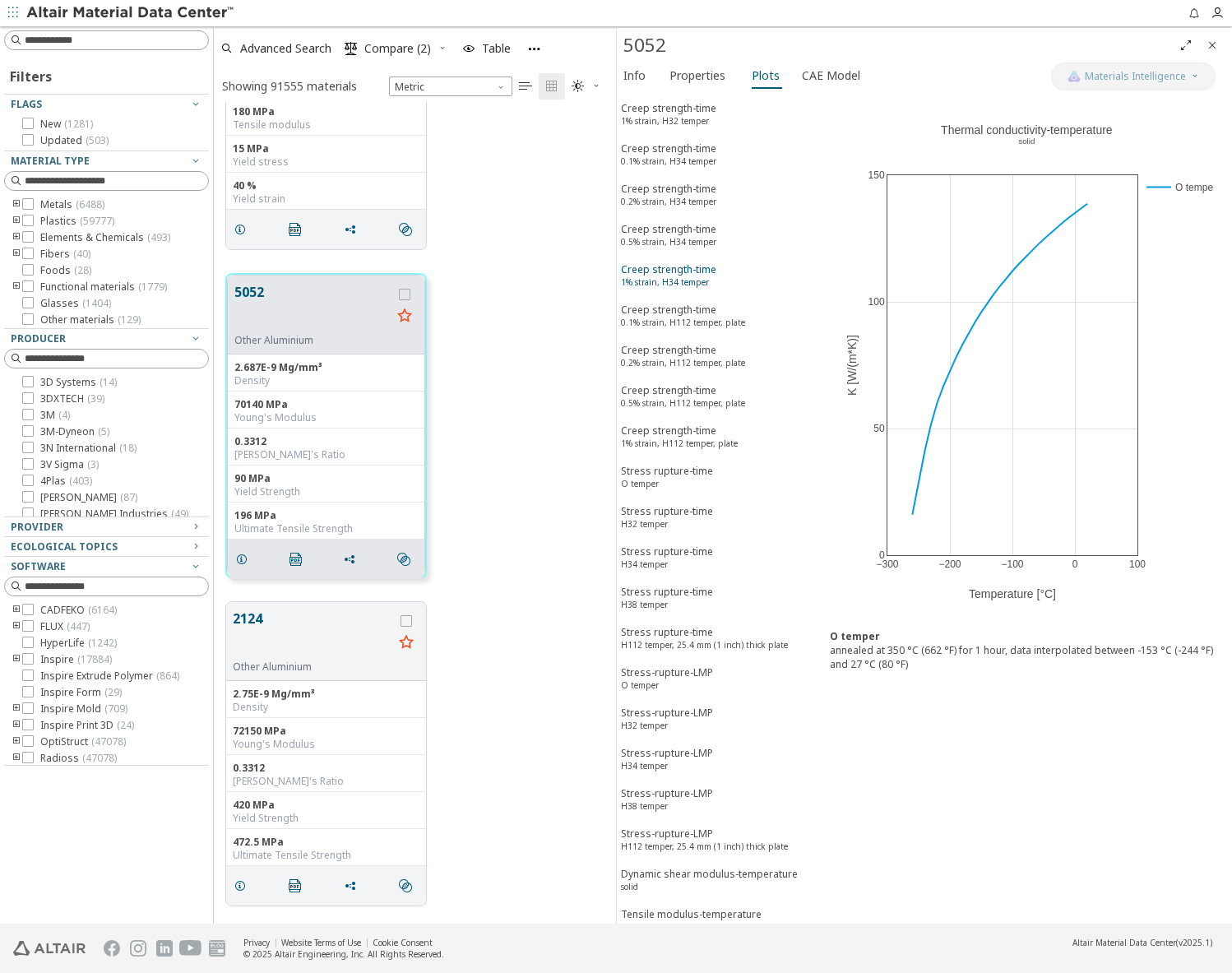
click at [664, 289] on div "Creep strength-time 1% strain, H34 temper" at bounding box center [668, 278] width 95 height 30
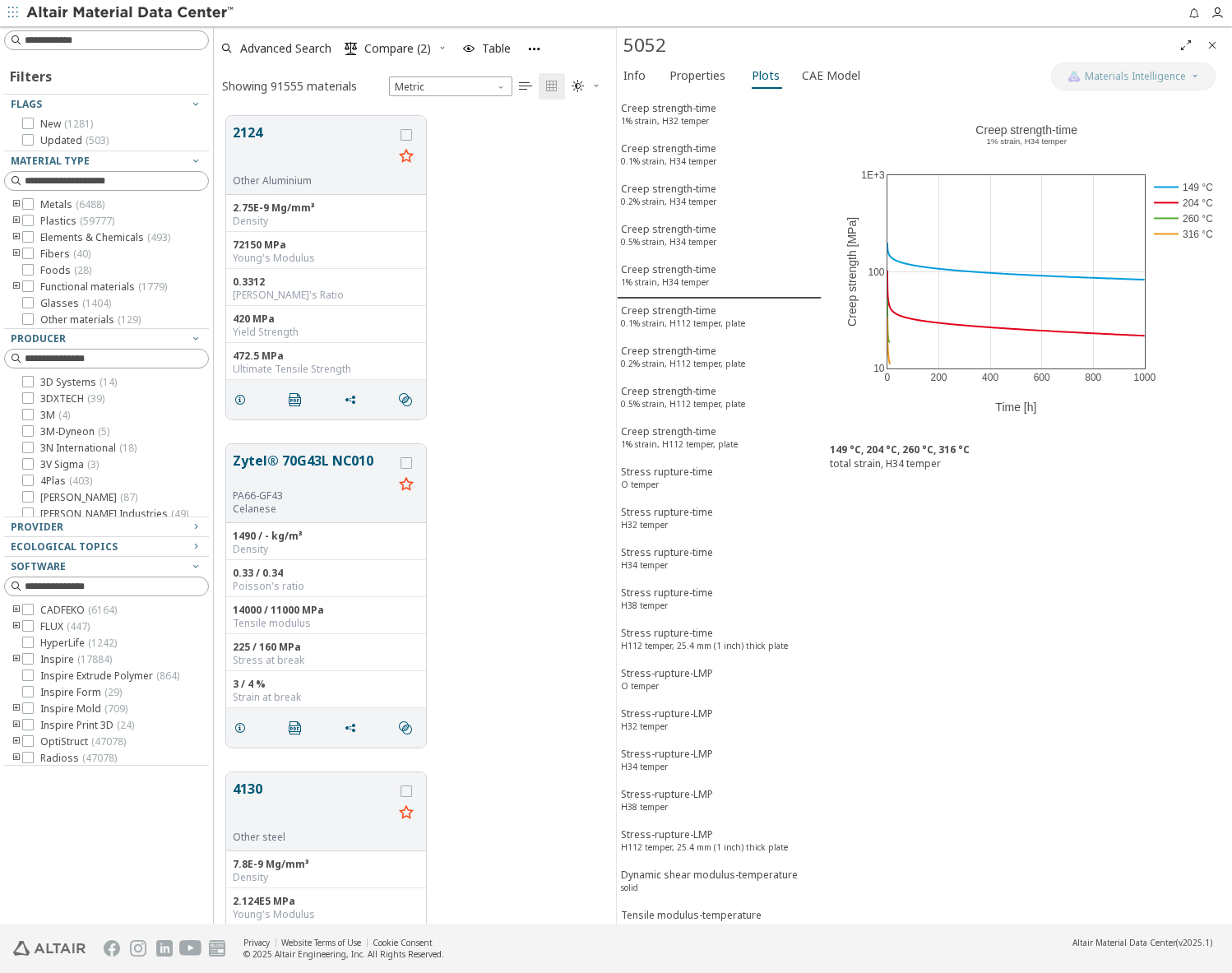
scroll to position [2304, 0]
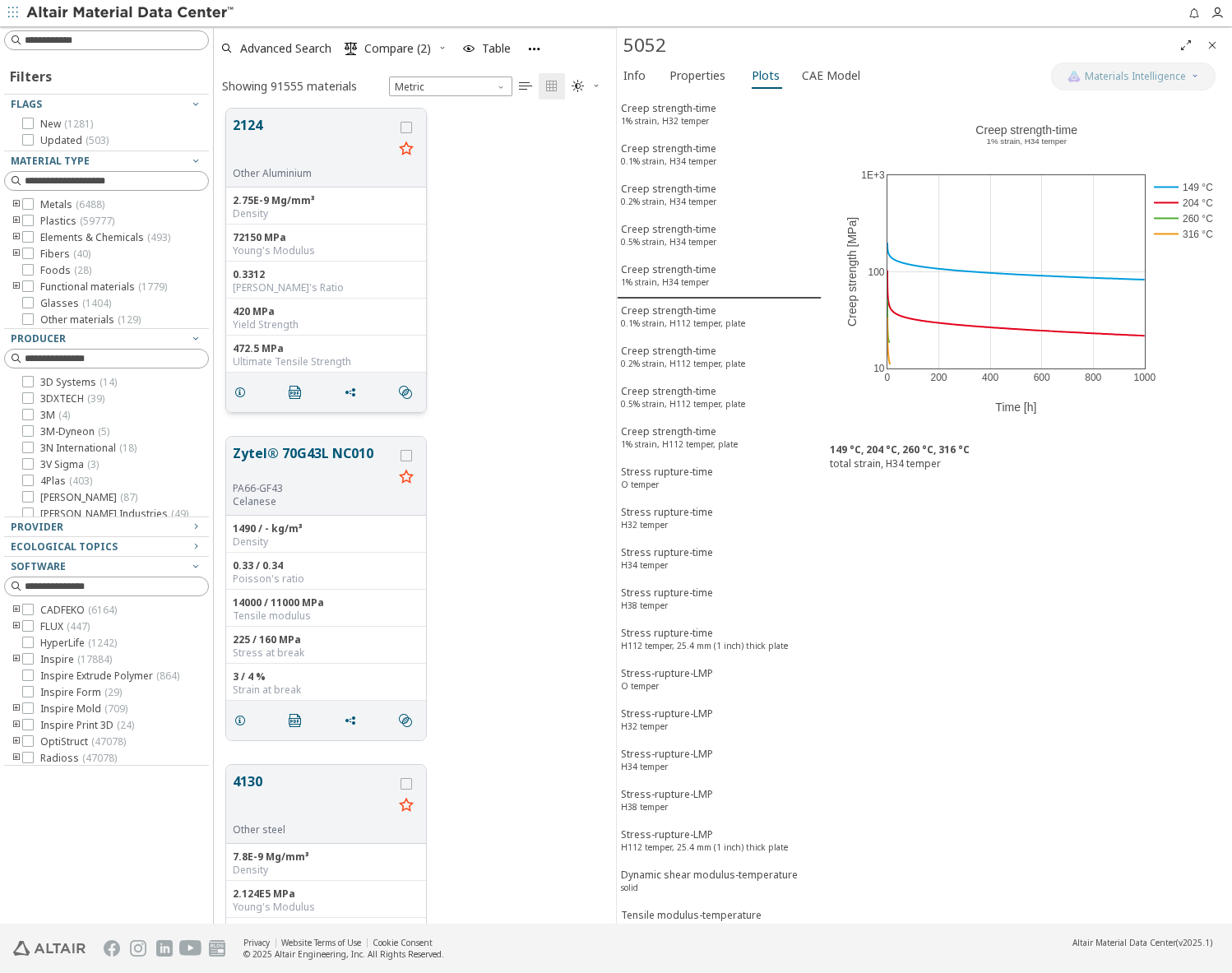
click at [247, 126] on button "2124" at bounding box center [313, 140] width 160 height 51
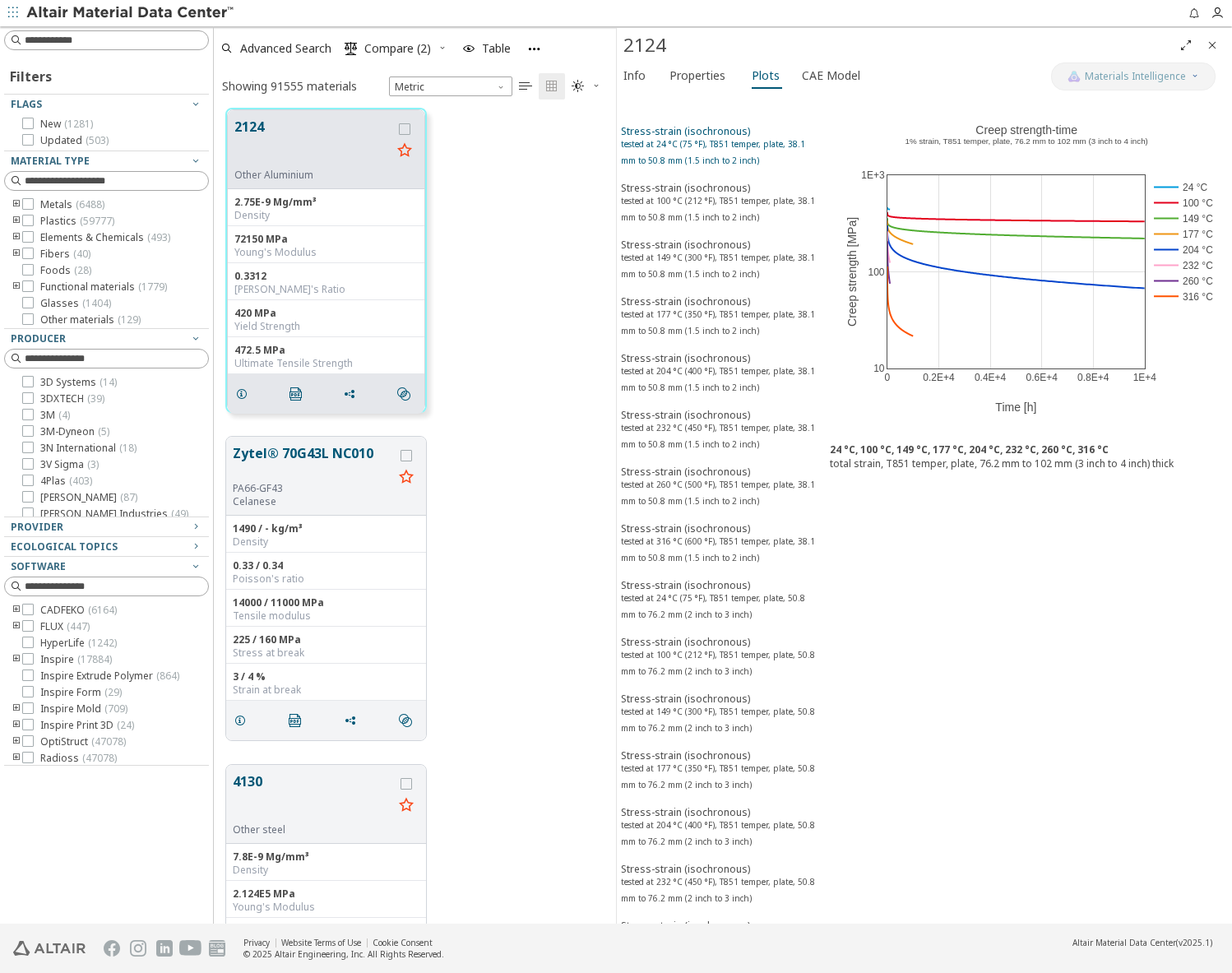
click at [686, 144] on sup "tested at 24 °C (75 °F), T851 temper, plate, 38.1 mm to 50.8 mm (1.5 inch to 2 …" at bounding box center [713, 152] width 184 height 28
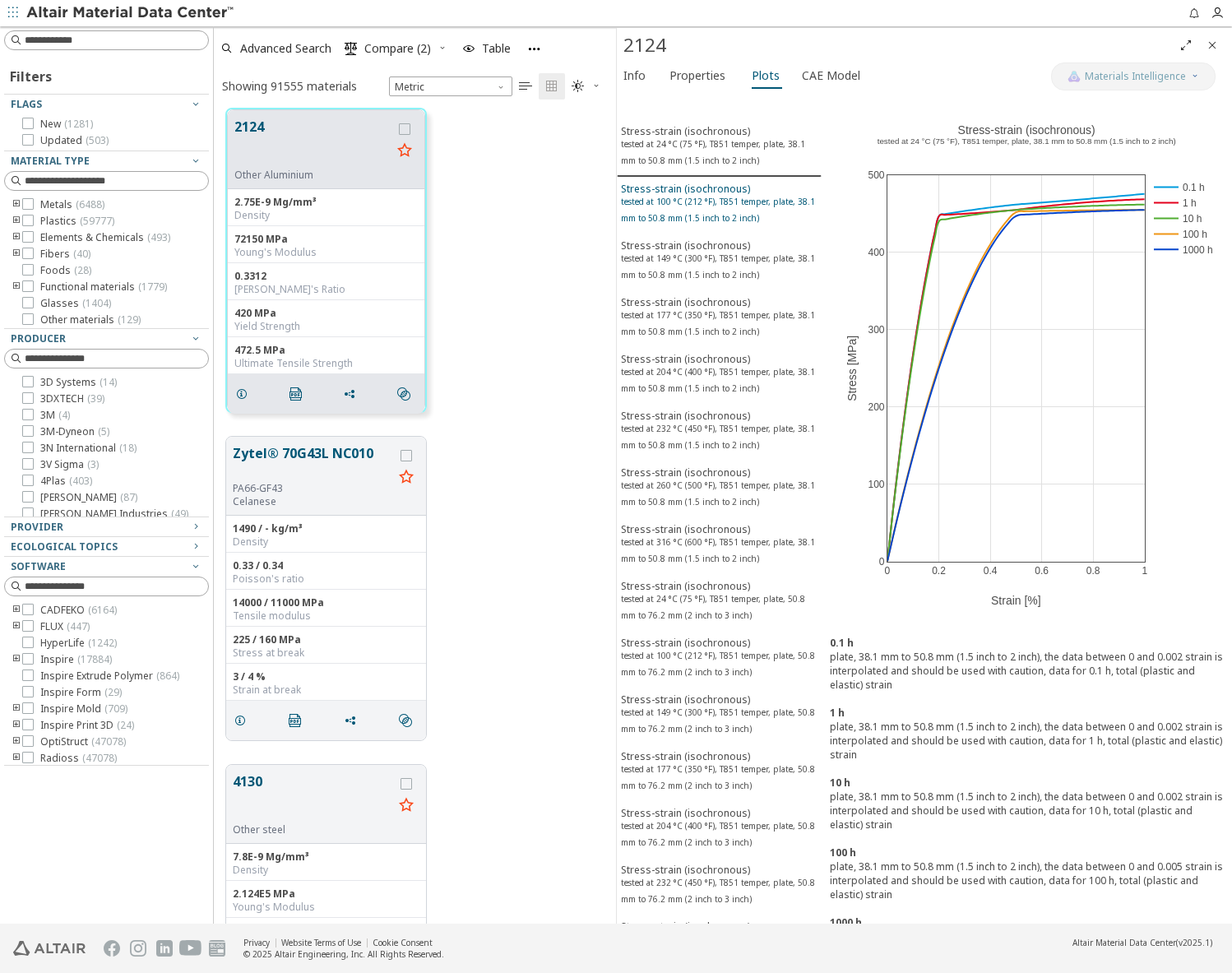
click at [685, 190] on div "Stress-strain (isochronous) tested at 100 °C (212 °F), T851 temper, plate, 38.1…" at bounding box center [719, 205] width 197 height 47
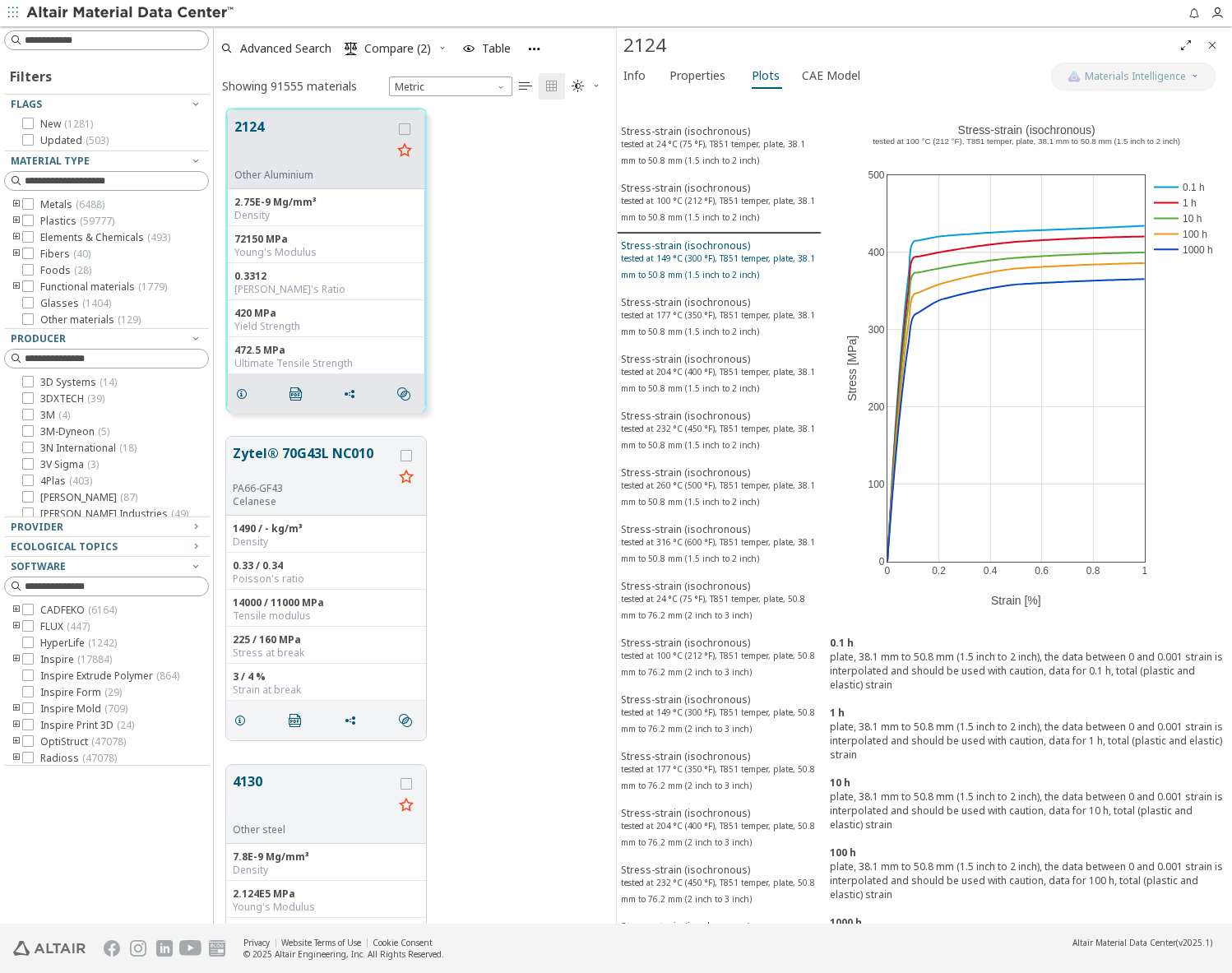
click at [694, 263] on sup "tested at 149 °C (300 °F), T851 temper, plate, 38.1 mm to 50.8 mm (1.5 inch to …" at bounding box center [718, 266] width 194 height 28
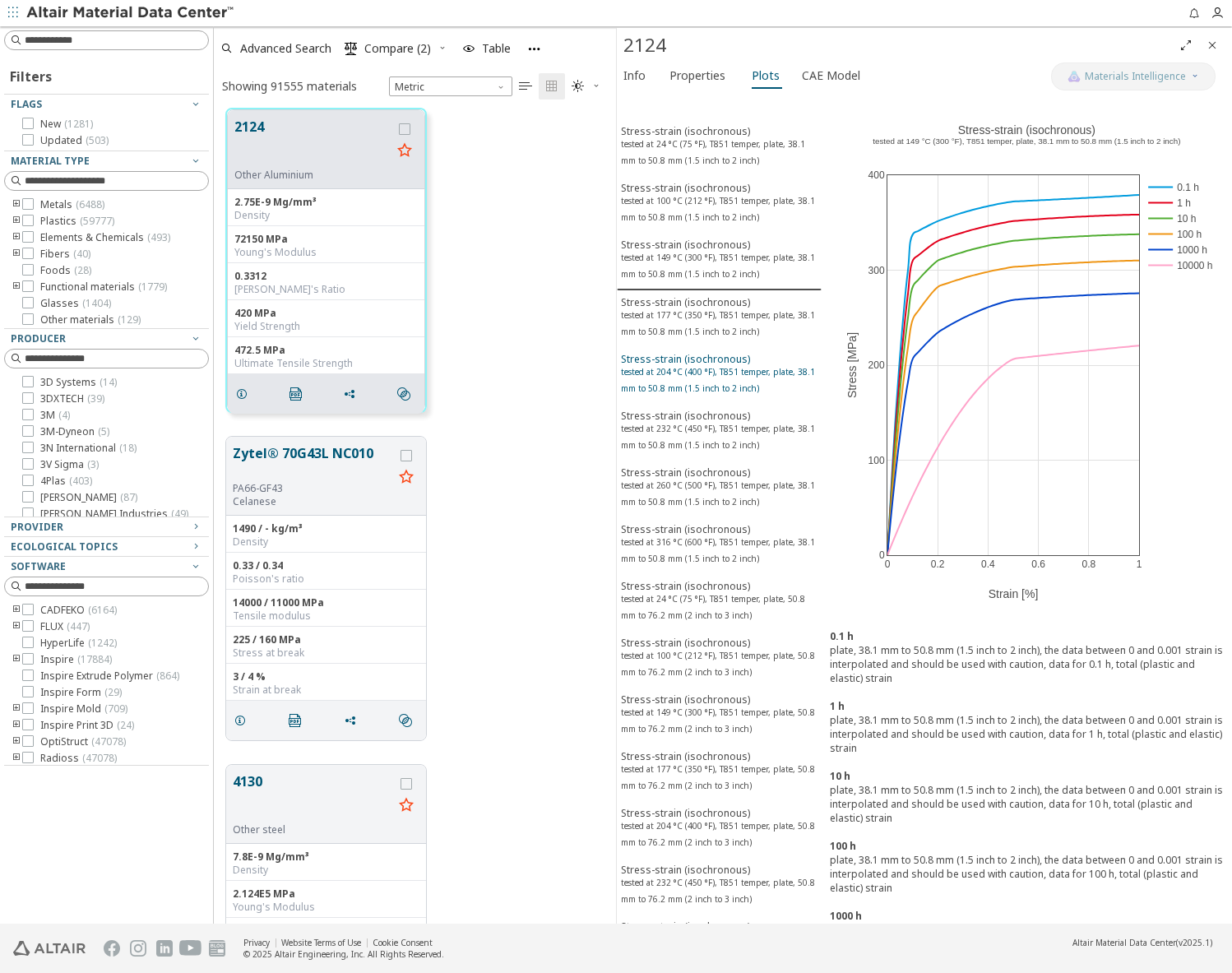
click at [700, 349] on button "Stress-strain (isochronous) tested at 204 °C (400 °F), T851 temper, plate, 38.1…" at bounding box center [719, 375] width 205 height 57
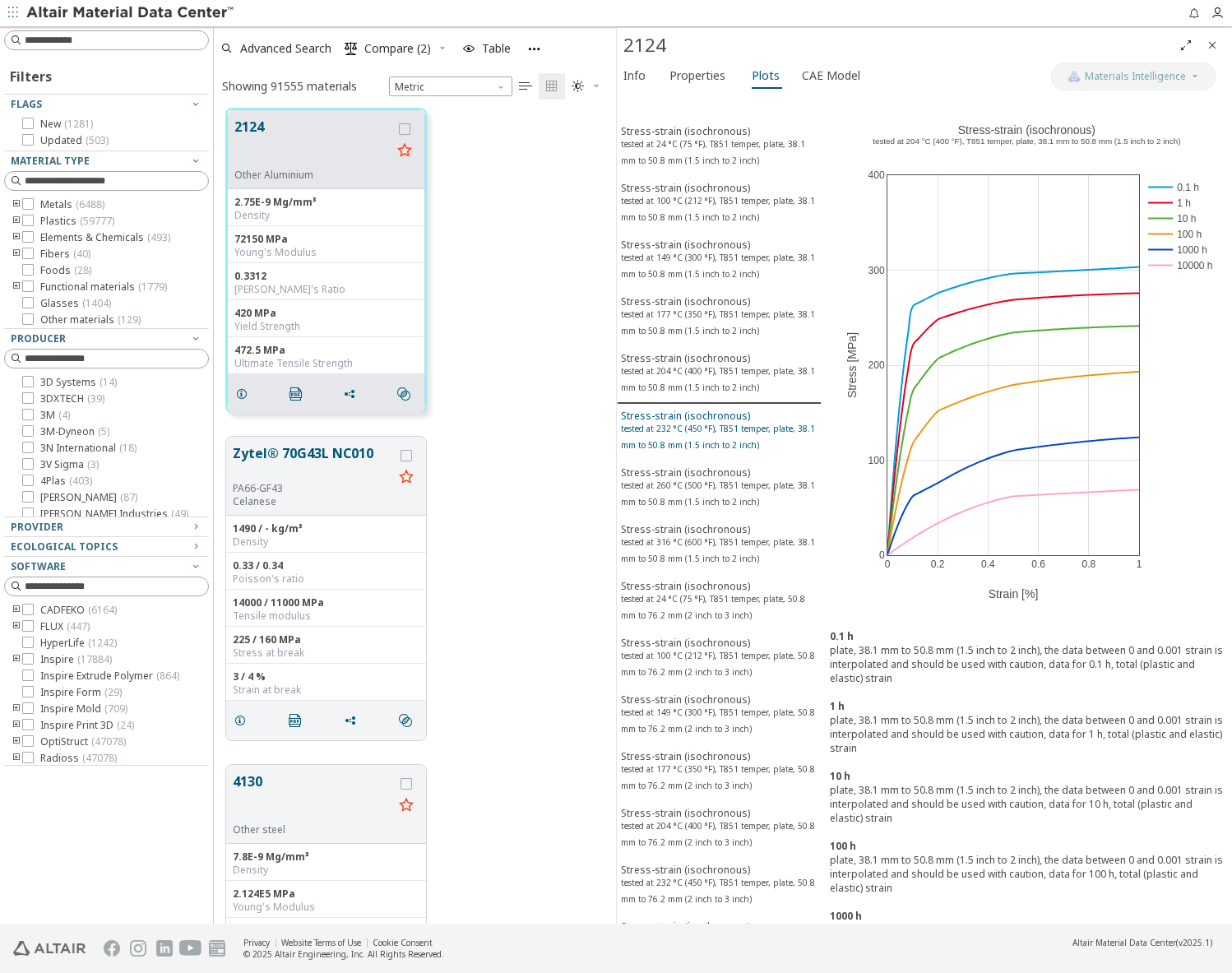
click at [702, 409] on div "Stress-strain (isochronous) tested at 232 °C (450 °F), T851 temper, plate, 38.1…" at bounding box center [719, 433] width 197 height 47
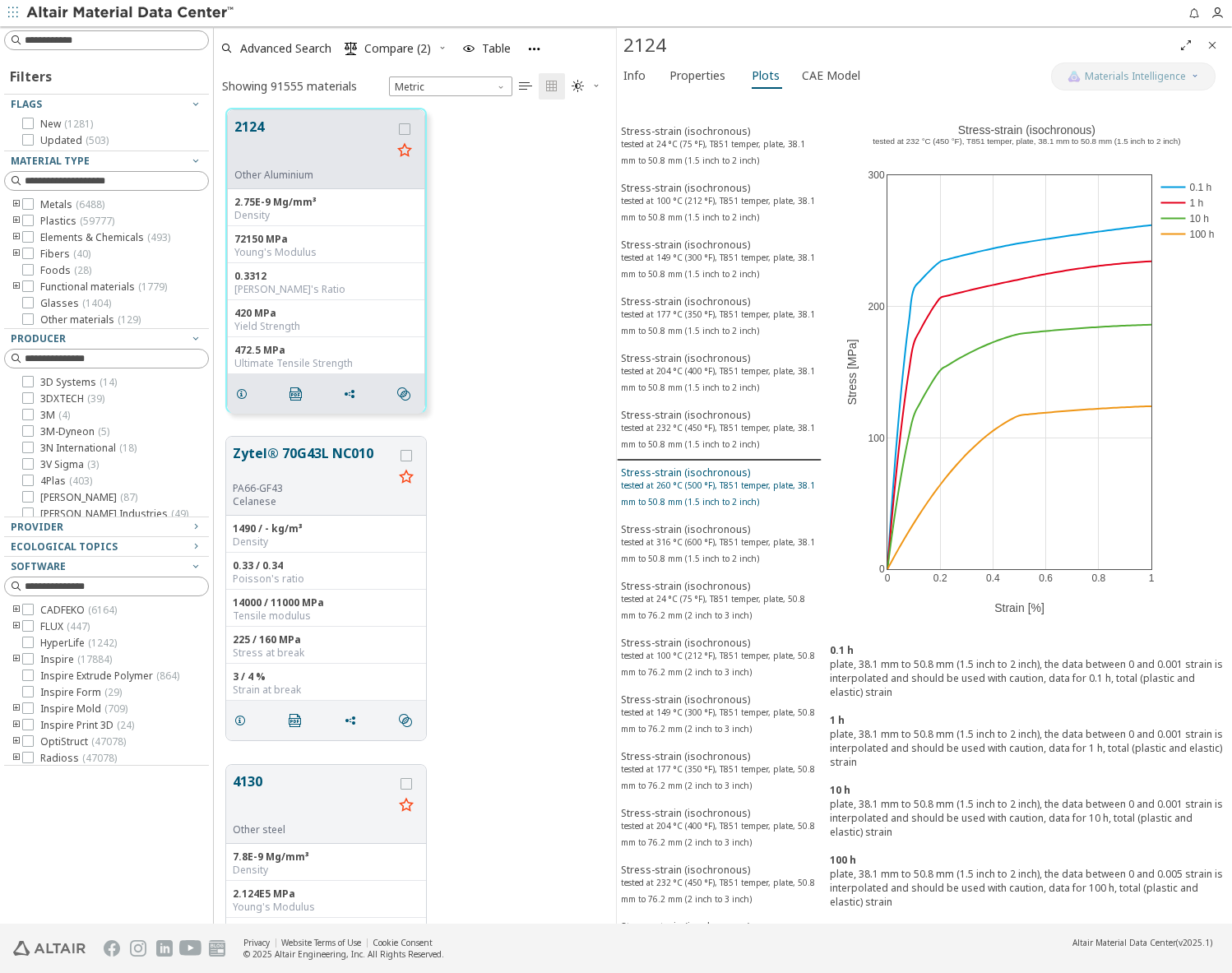
click at [705, 466] on div "Stress-strain (isochronous) tested at 260 °C (500 °F), T851 temper, plate, 38.1…" at bounding box center [719, 489] width 197 height 47
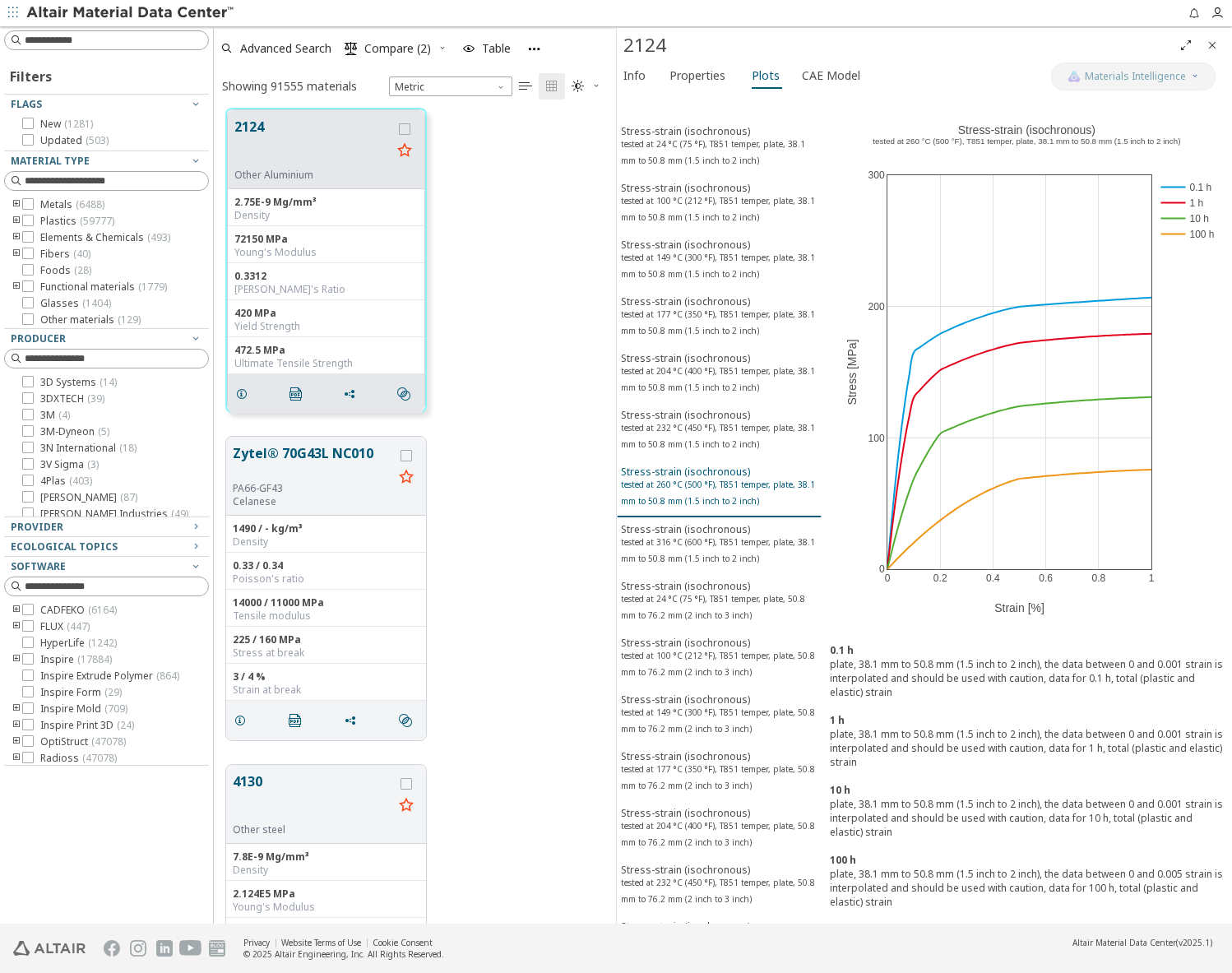
click at [700, 511] on div "Stress-strain (isochronous) tested at 260 °C (500 °F), T851 temper, plate, 38.1…" at bounding box center [719, 489] width 197 height 47
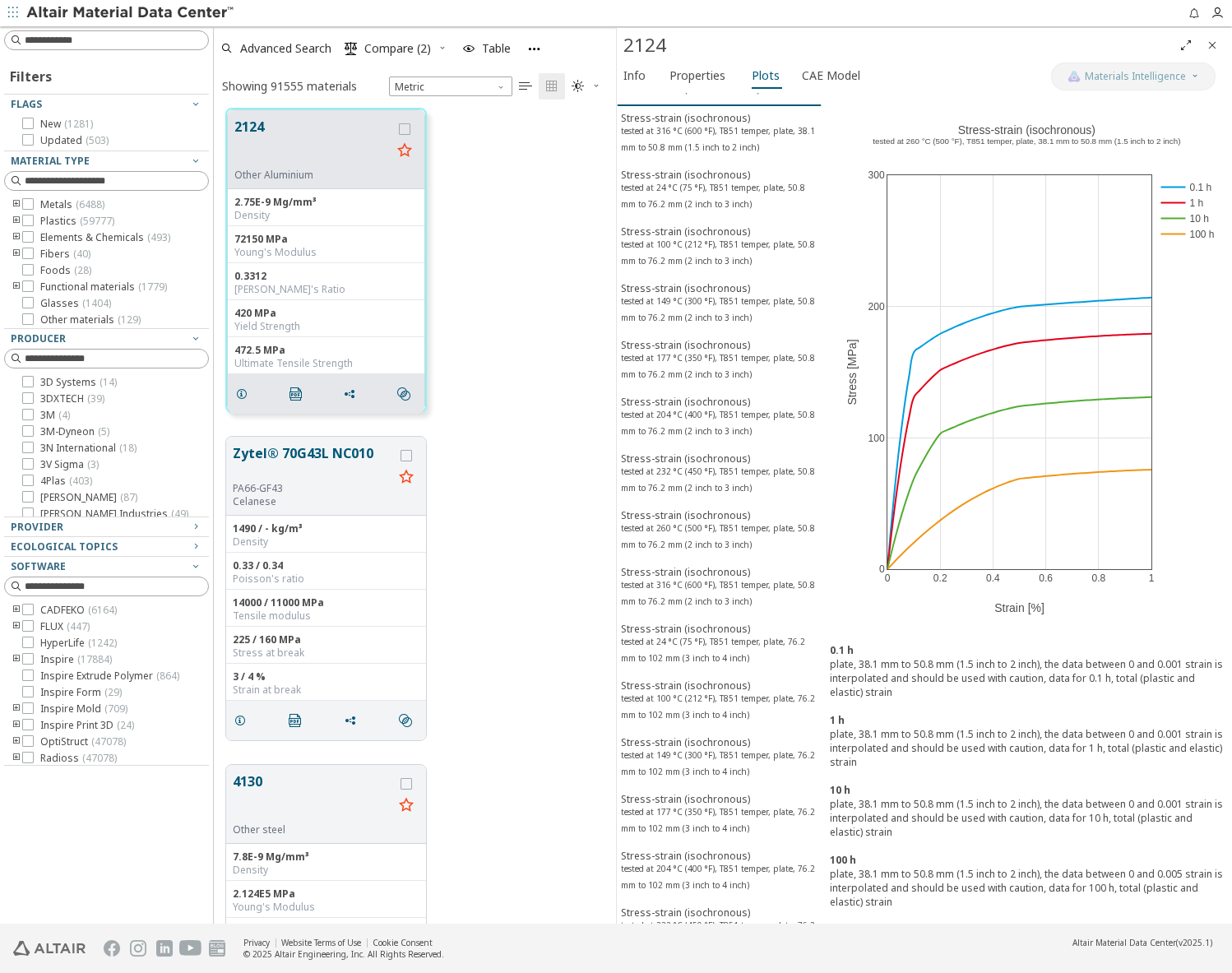
click at [700, 511] on div "Stress-strain (isochronous) tested at 260 °C (500 °F), T851 temper, plate, 50.8…" at bounding box center [719, 532] width 197 height 47
click at [693, 561] on button "Stress-strain (isochronous) tested at 316 °C (600 °F), T851 temper, plate, 50.8…" at bounding box center [719, 588] width 205 height 57
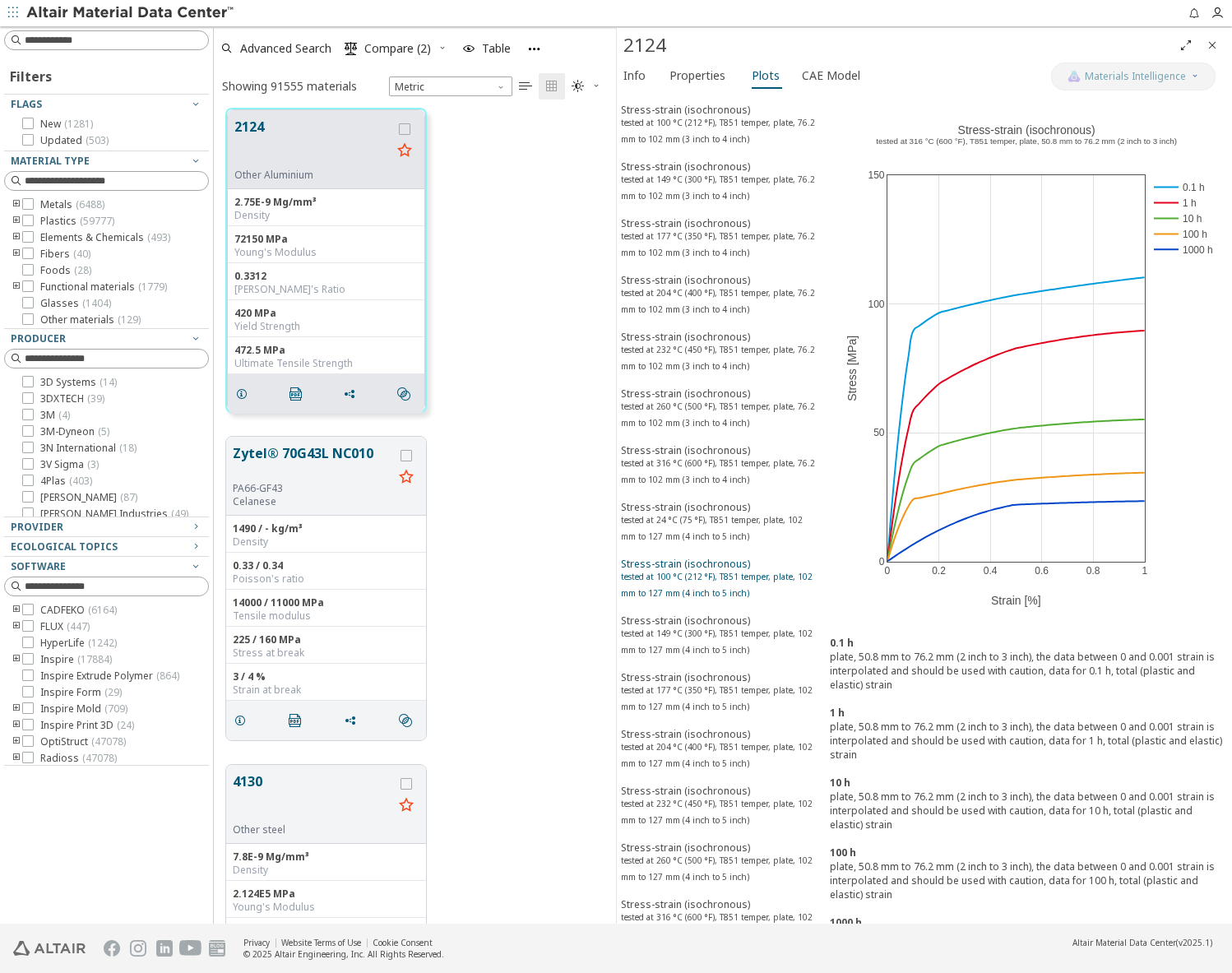
click at [693, 560] on div "Stress-strain (isochronous) tested at 100 °C (212 °F), T851 temper, plate, 102 …" at bounding box center [719, 581] width 197 height 47
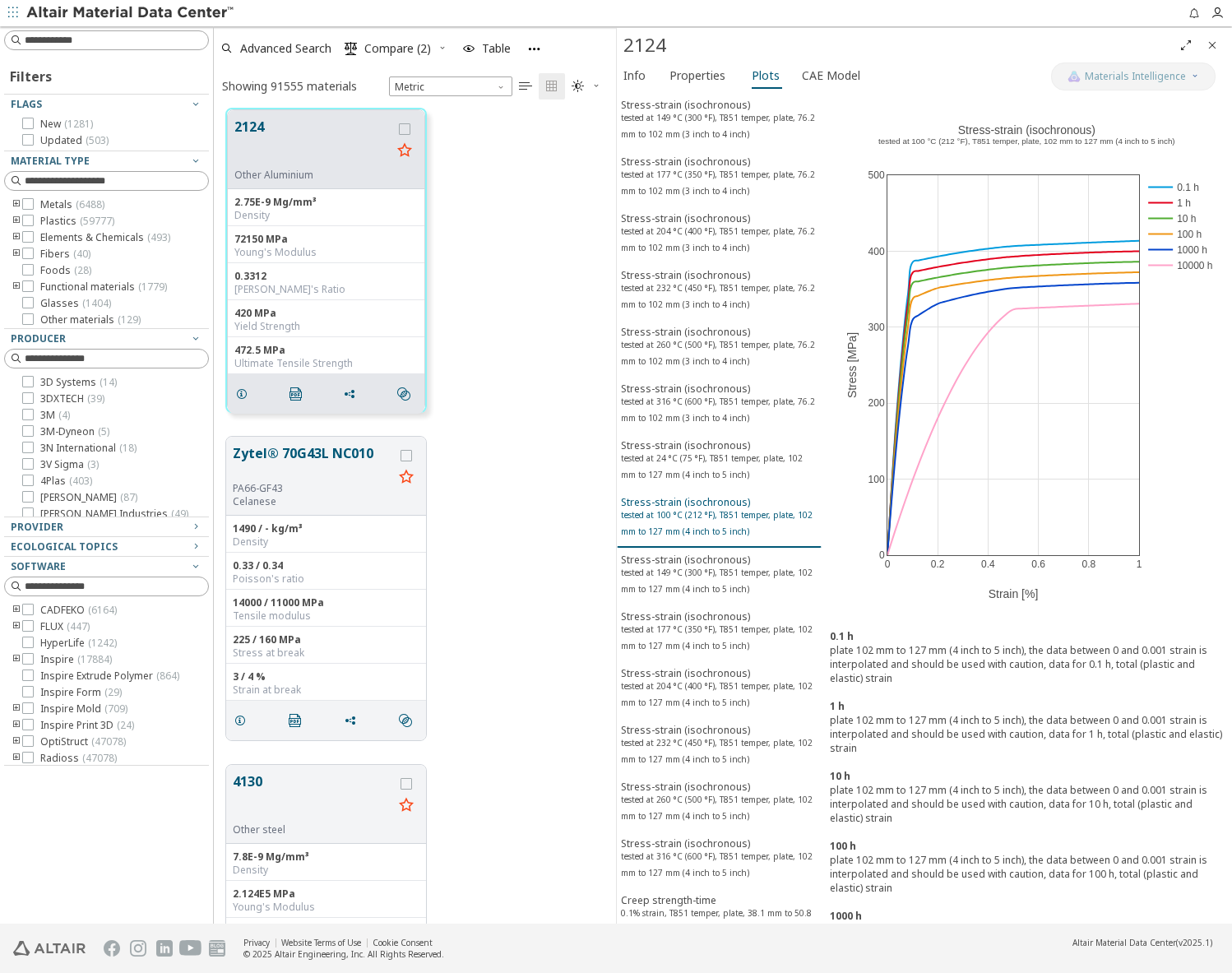
scroll to position [1397, 0]
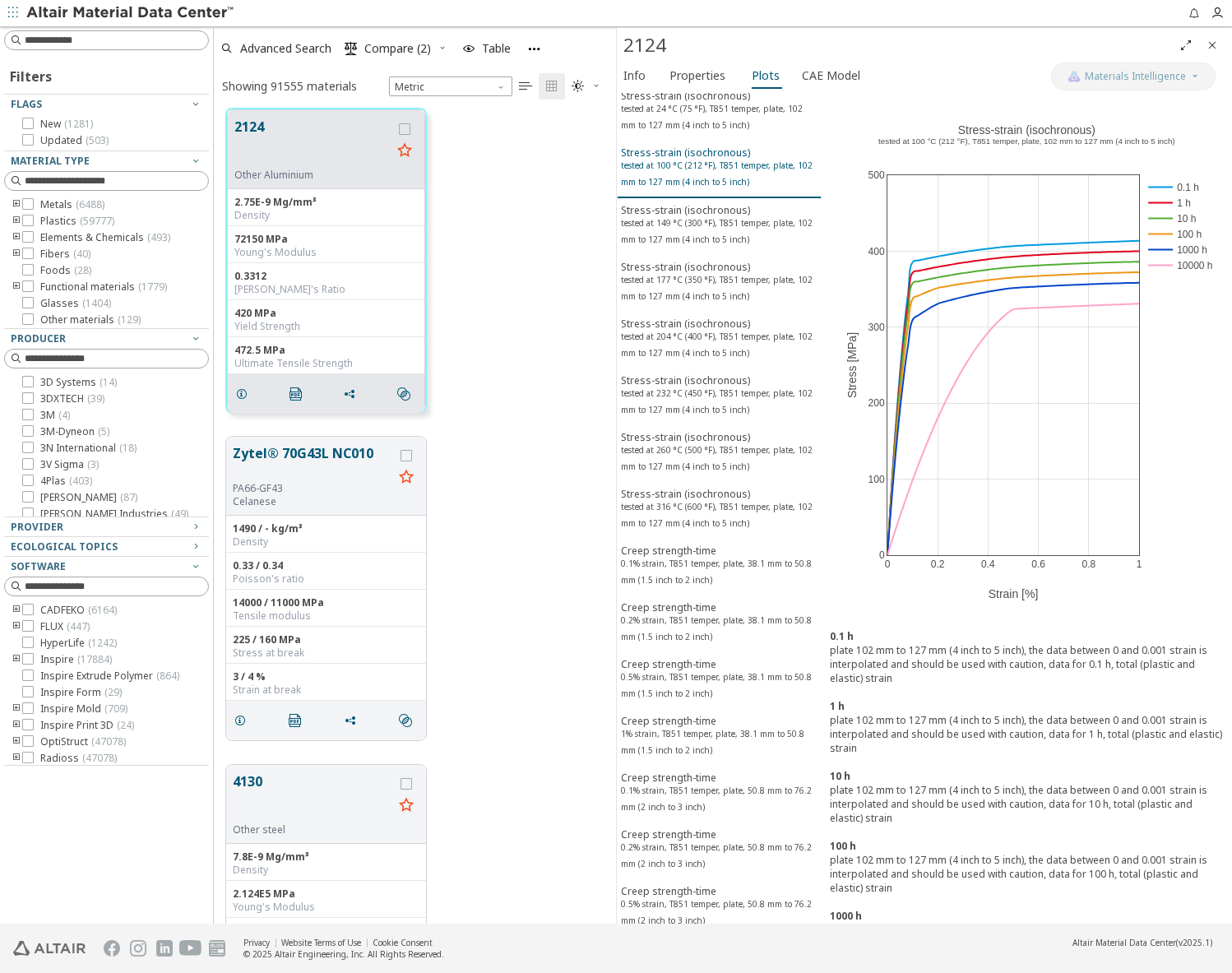
click at [694, 592] on button "Creep strength-time 0.1% strain, T851 temper, plate, 38.1 mm to 50.8 mm (1.5 in…" at bounding box center [719, 567] width 205 height 57
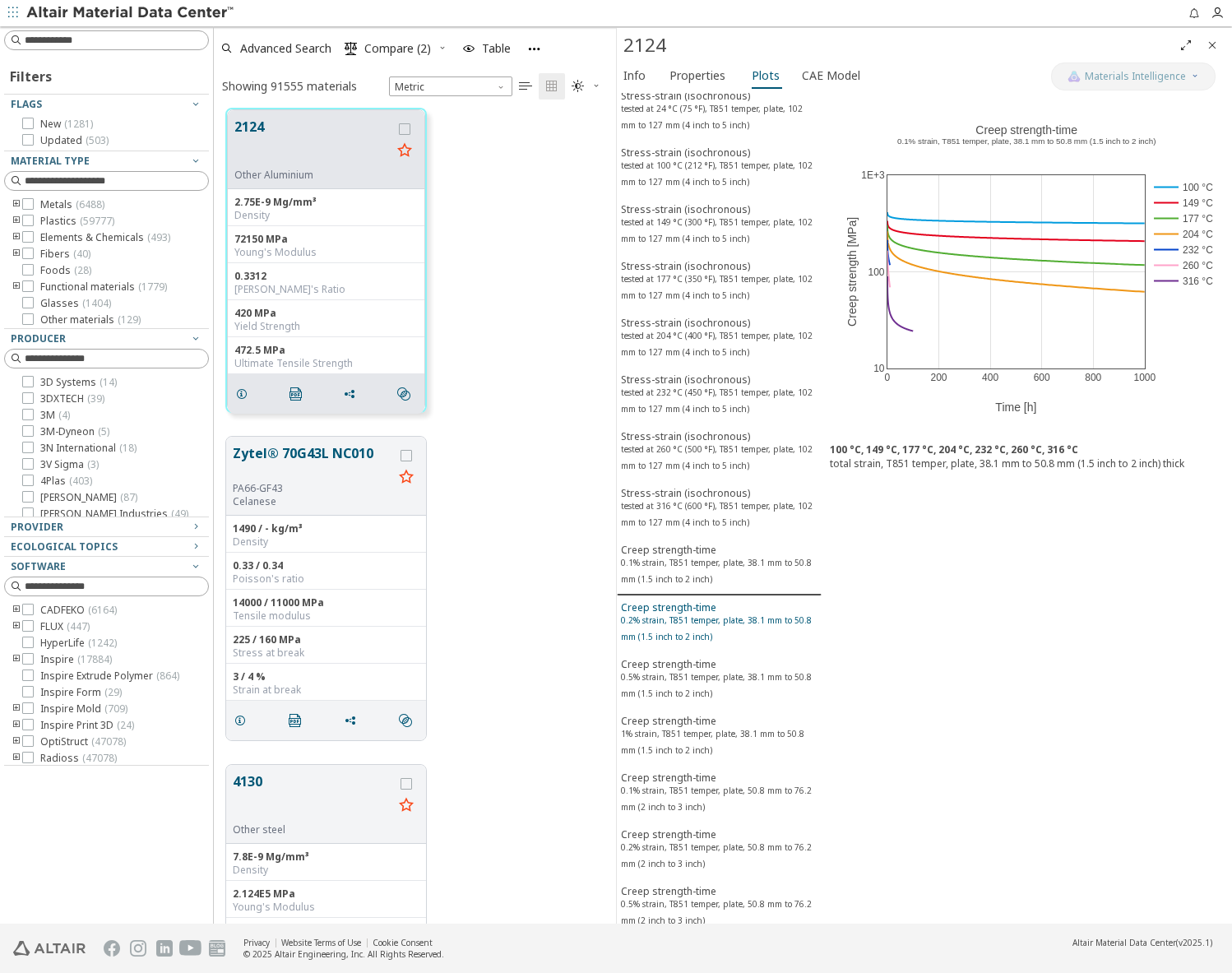
click at [689, 644] on div "Creep strength-time 0.2% strain, T851 temper, plate, 38.1 mm to 50.8 mm (1.5 in…" at bounding box center [719, 624] width 197 height 47
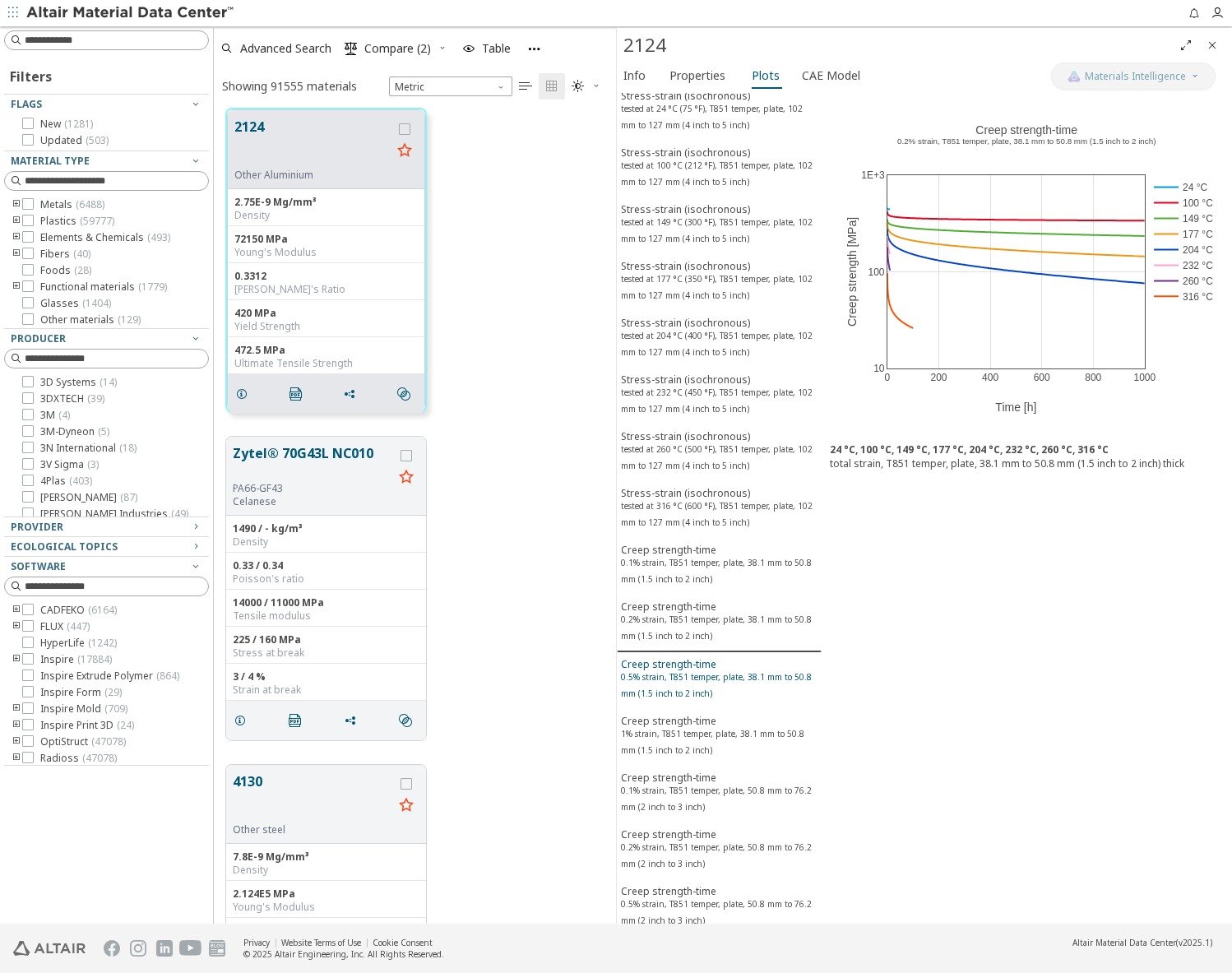
click at [695, 701] on div "Creep strength-time 0.5% strain, T851 temper, plate, 38.1 mm to 50.8 mm (1.5 in…" at bounding box center [719, 681] width 197 height 47
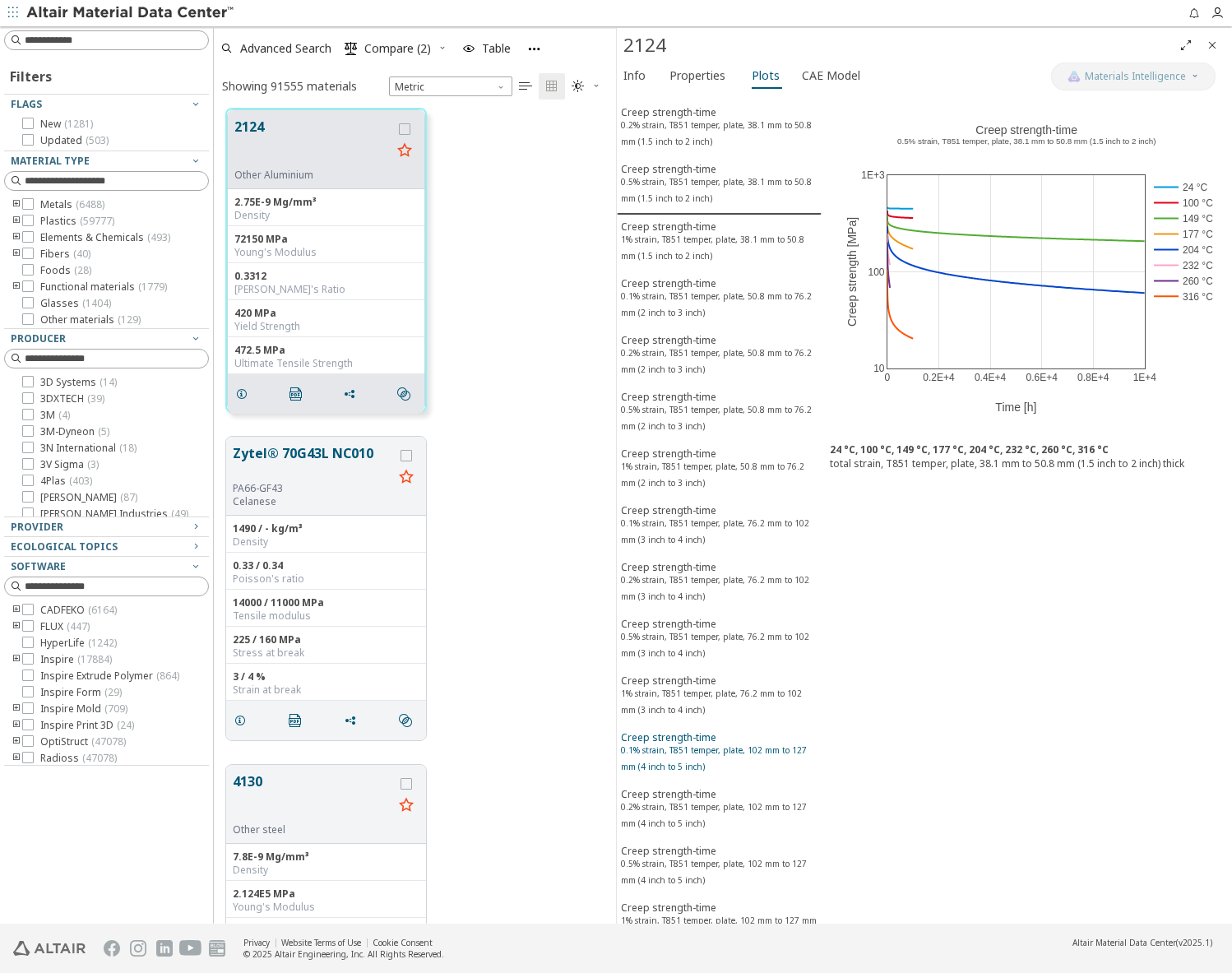
scroll to position [1974, 0]
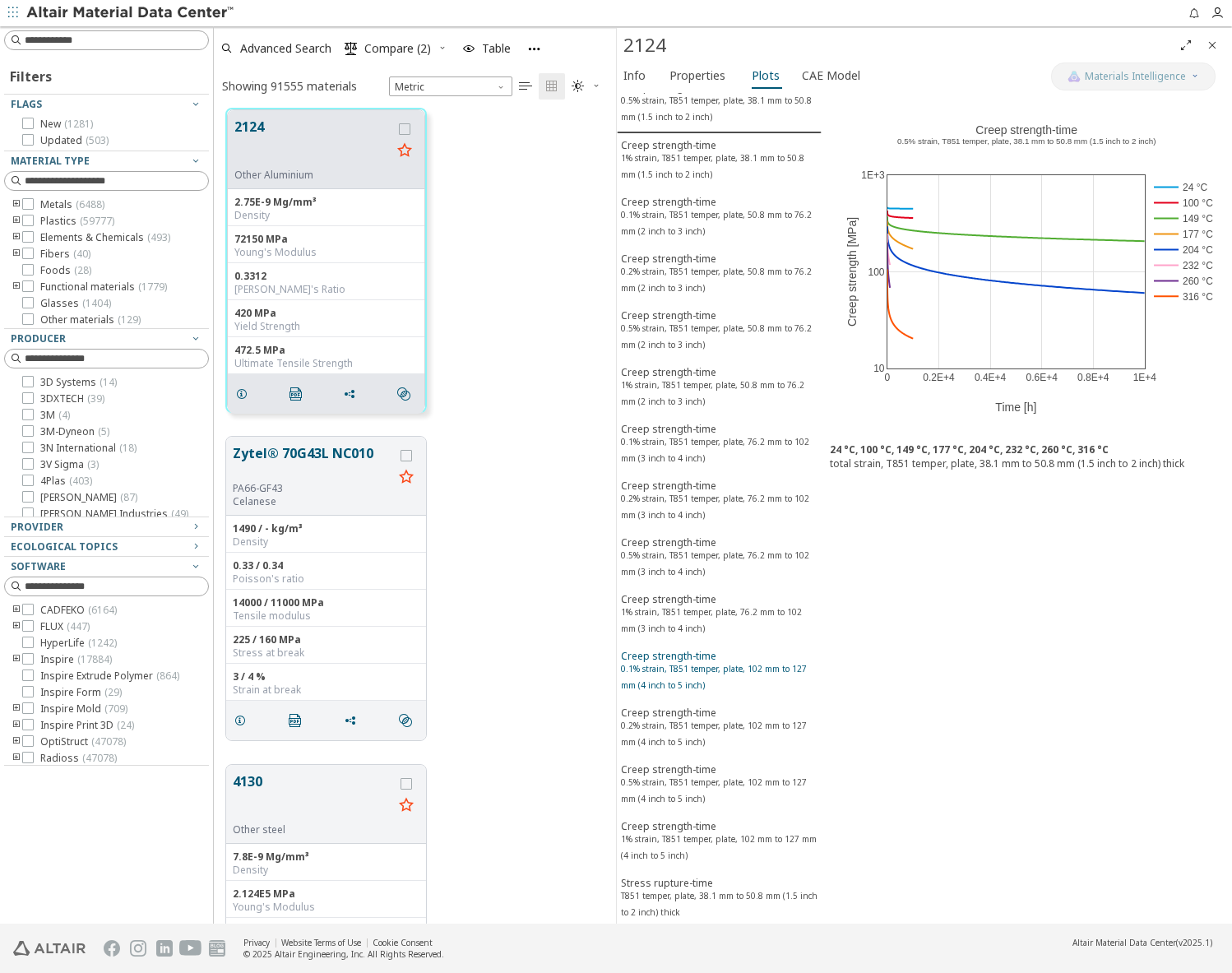
click at [695, 699] on button "Creep strength-time 0.1% strain, T851 temper, plate, 102 mm to 127 mm (4 inch t…" at bounding box center [719, 672] width 205 height 57
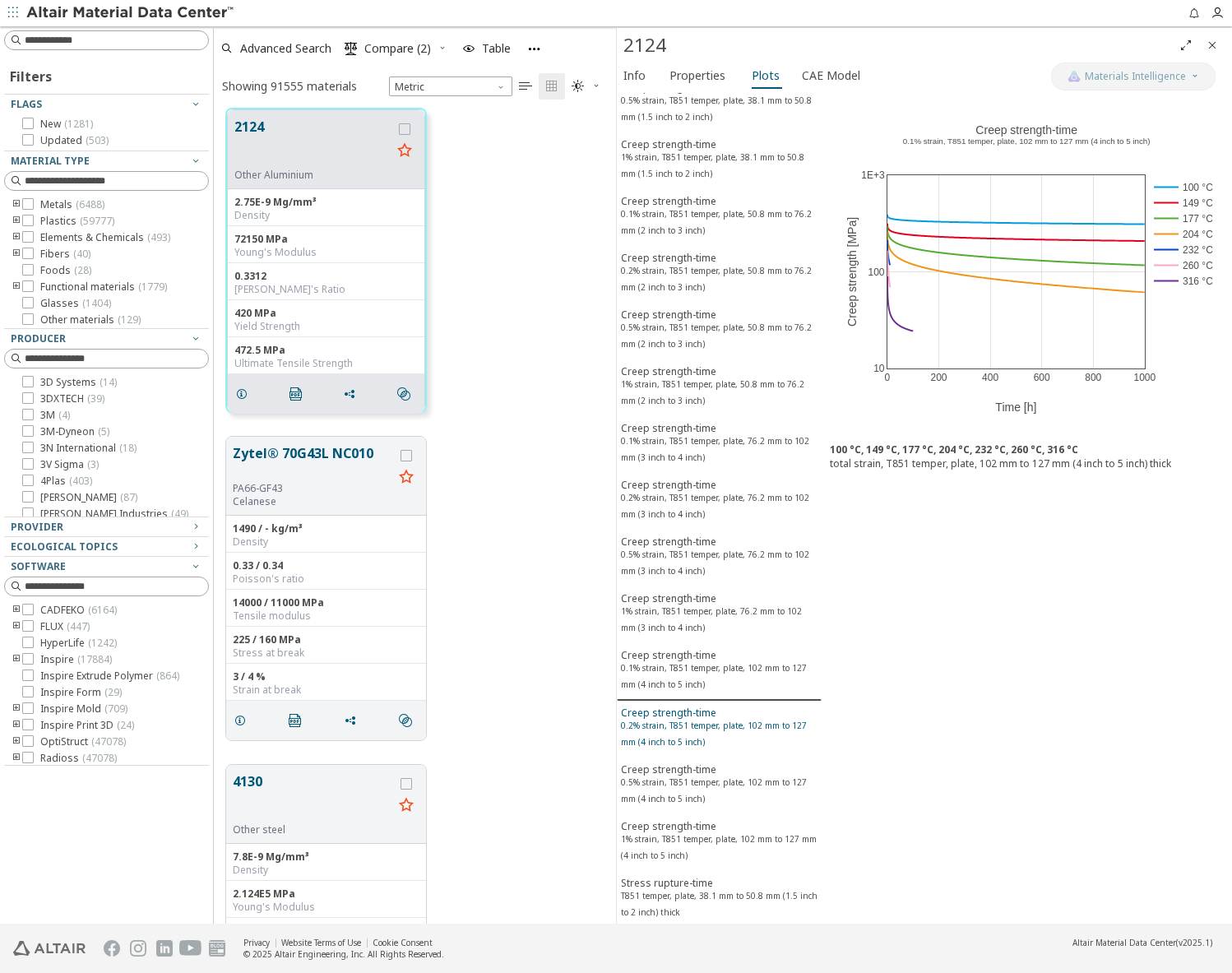
click at [703, 749] on div "Creep strength-time 0.2% strain, T851 temper, plate, 102 mm to 127 mm (4 inch t…" at bounding box center [719, 729] width 197 height 47
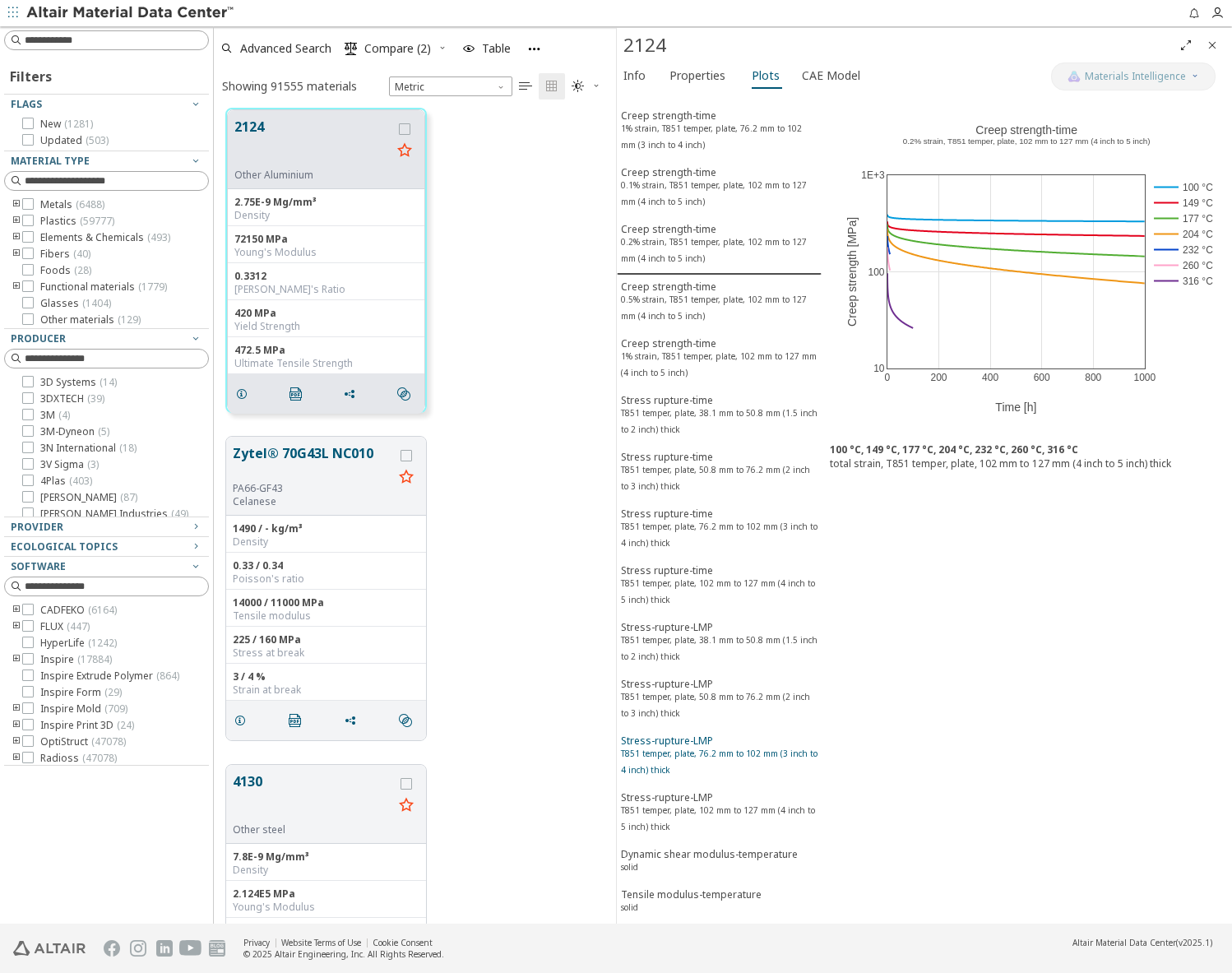
scroll to position [2468, 0]
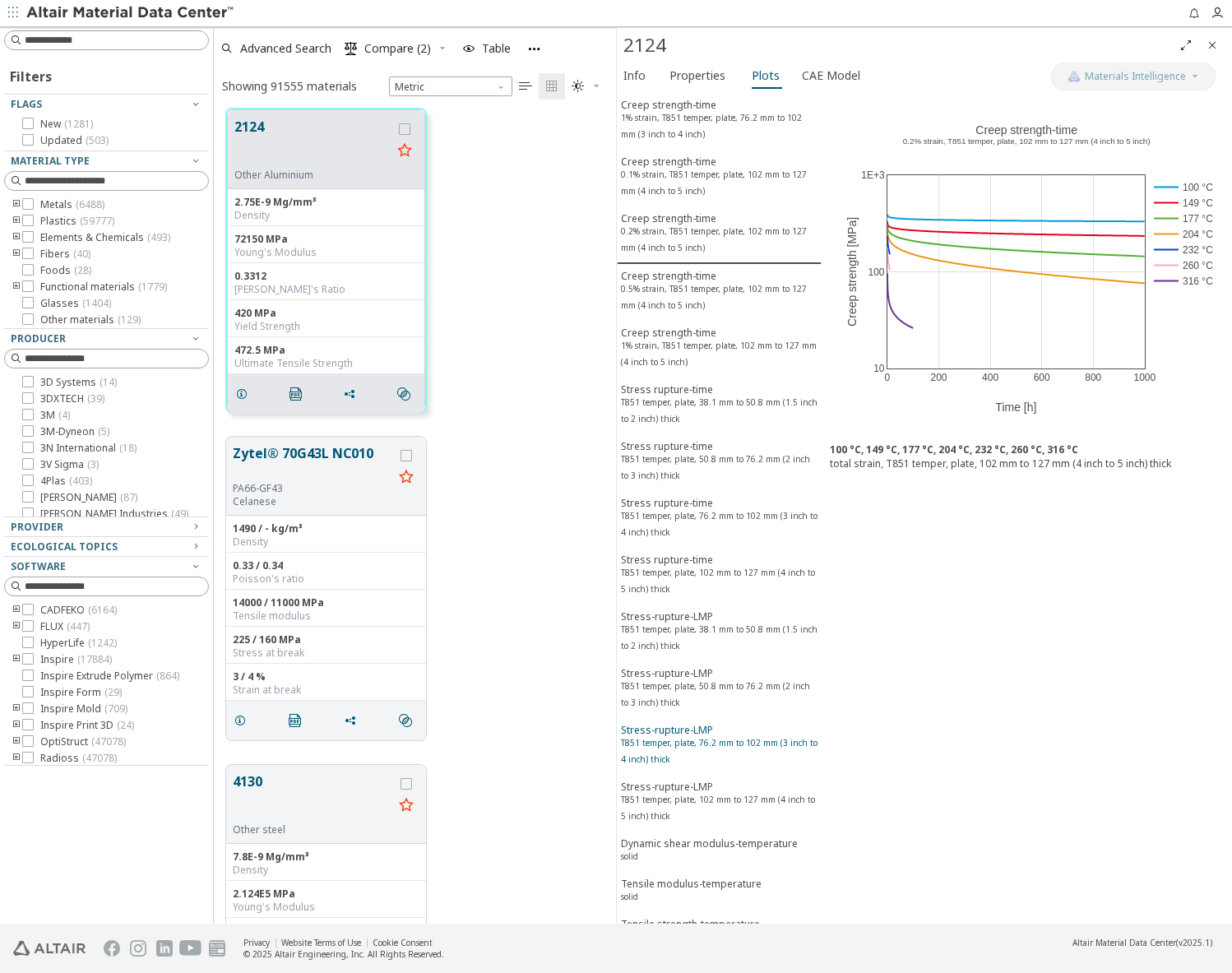
click at [704, 742] on sup "T851 temper, plate, 76.2 mm to 102 mm (3 inch to 4 inch) thick" at bounding box center [719, 750] width 197 height 28
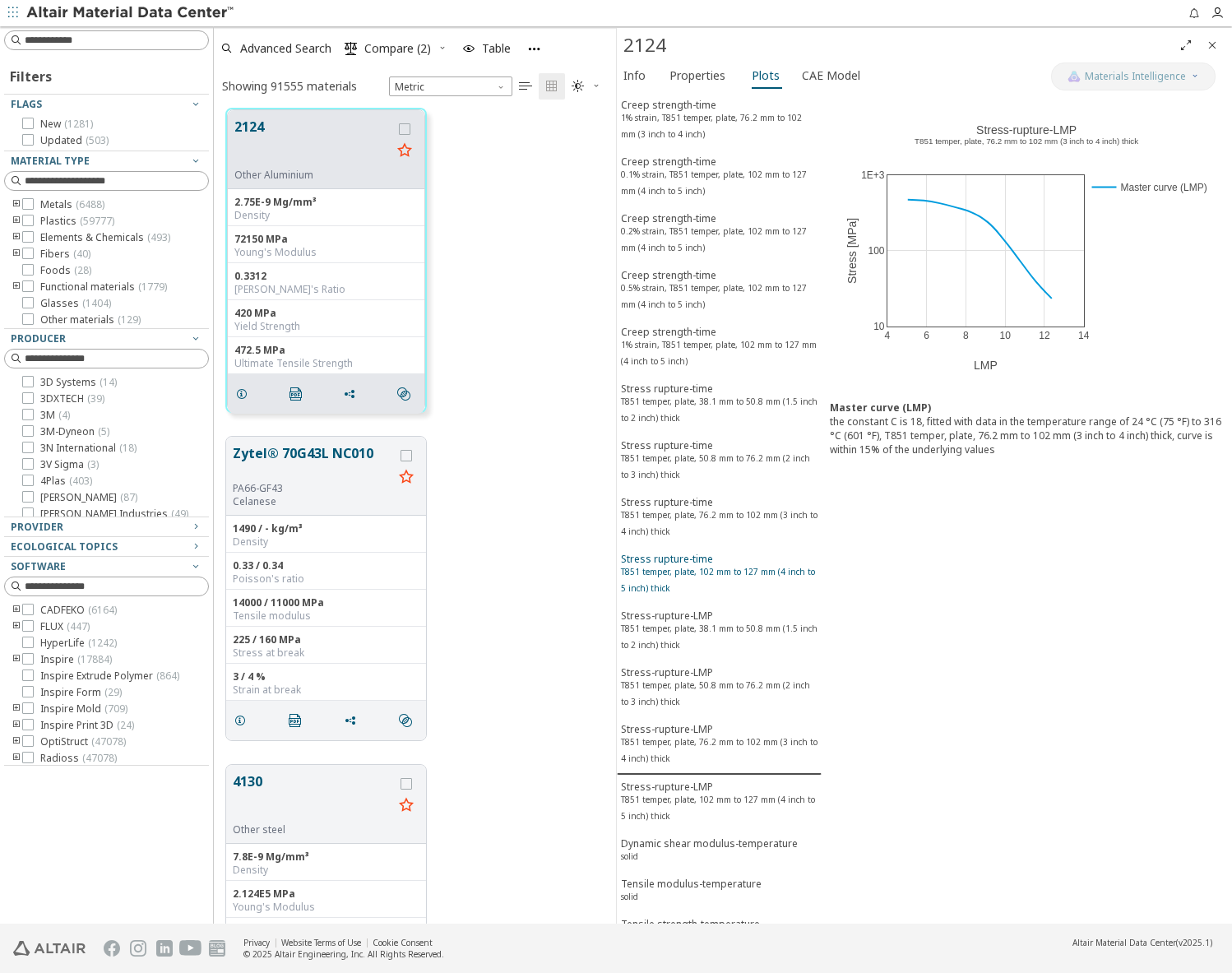
click at [704, 592] on div "Stress rupture-time T851 temper, plate, 102 mm to 127 mm (4 inch to 5 inch) thi…" at bounding box center [719, 576] width 197 height 47
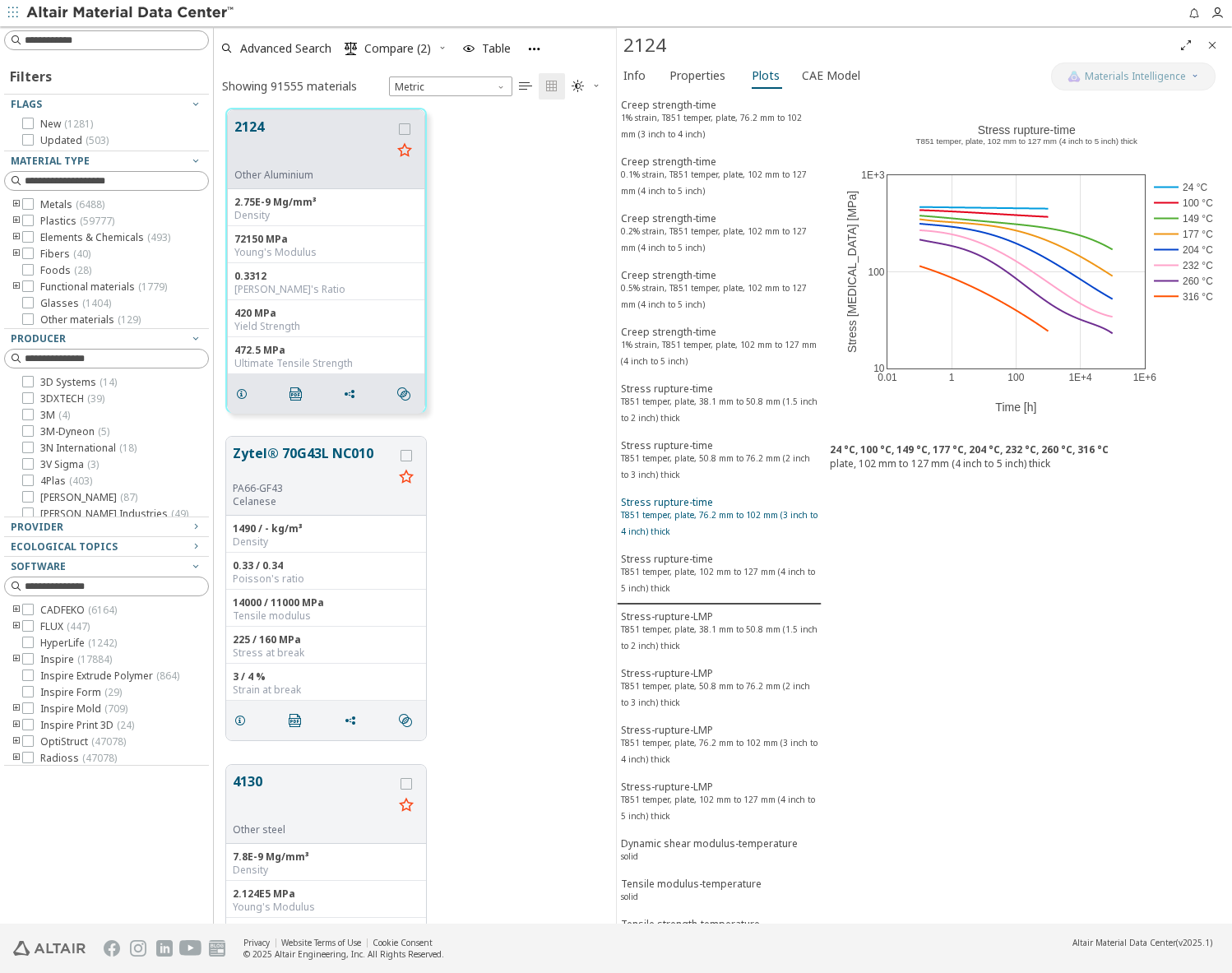
click at [709, 500] on div "Stress rupture-time T851 temper, plate, 76.2 mm to 102 mm (3 inch to 4 inch) th…" at bounding box center [719, 519] width 197 height 47
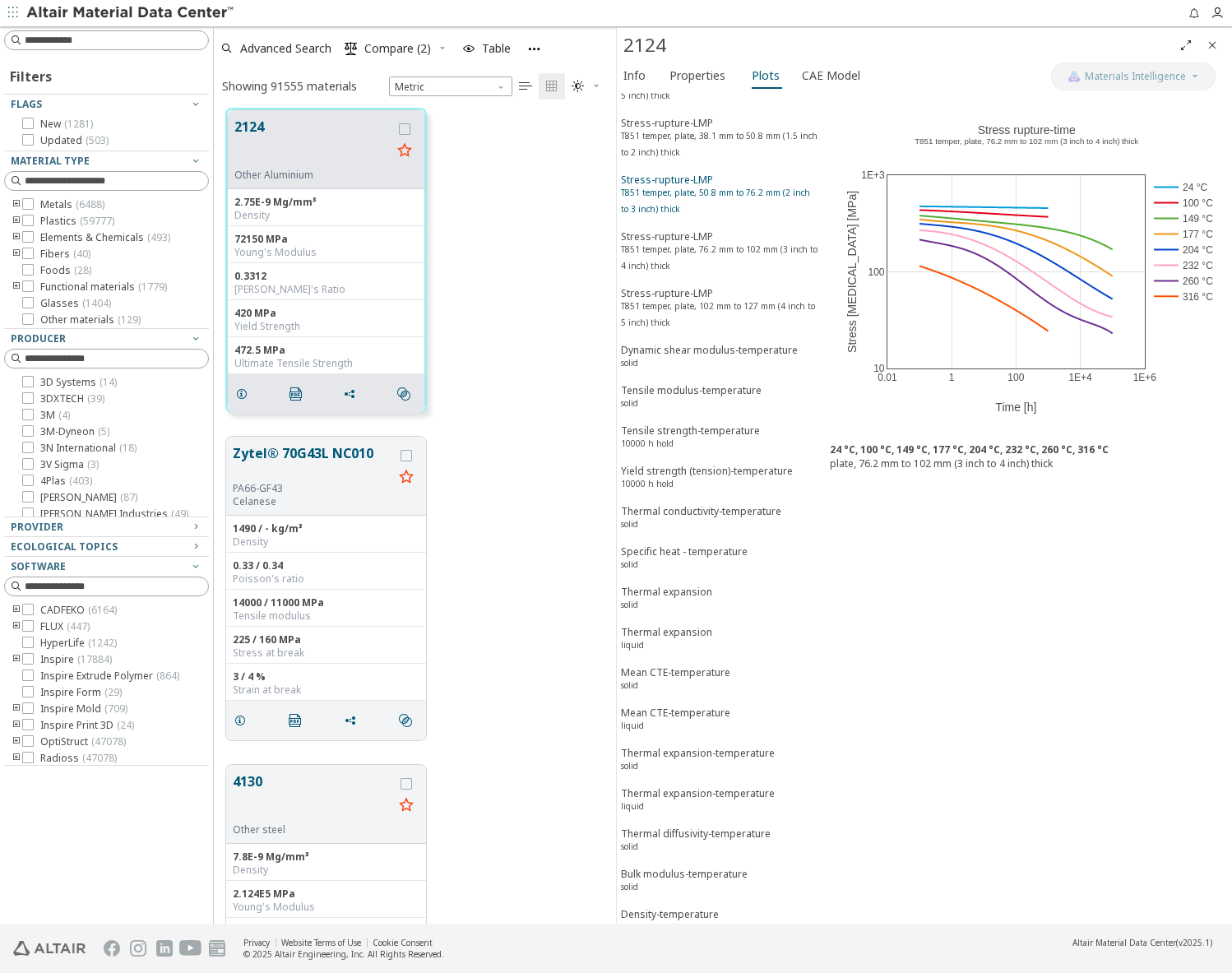
click at [721, 702] on button "Mean CTE-temperature liquid" at bounding box center [719, 722] width 205 height 41
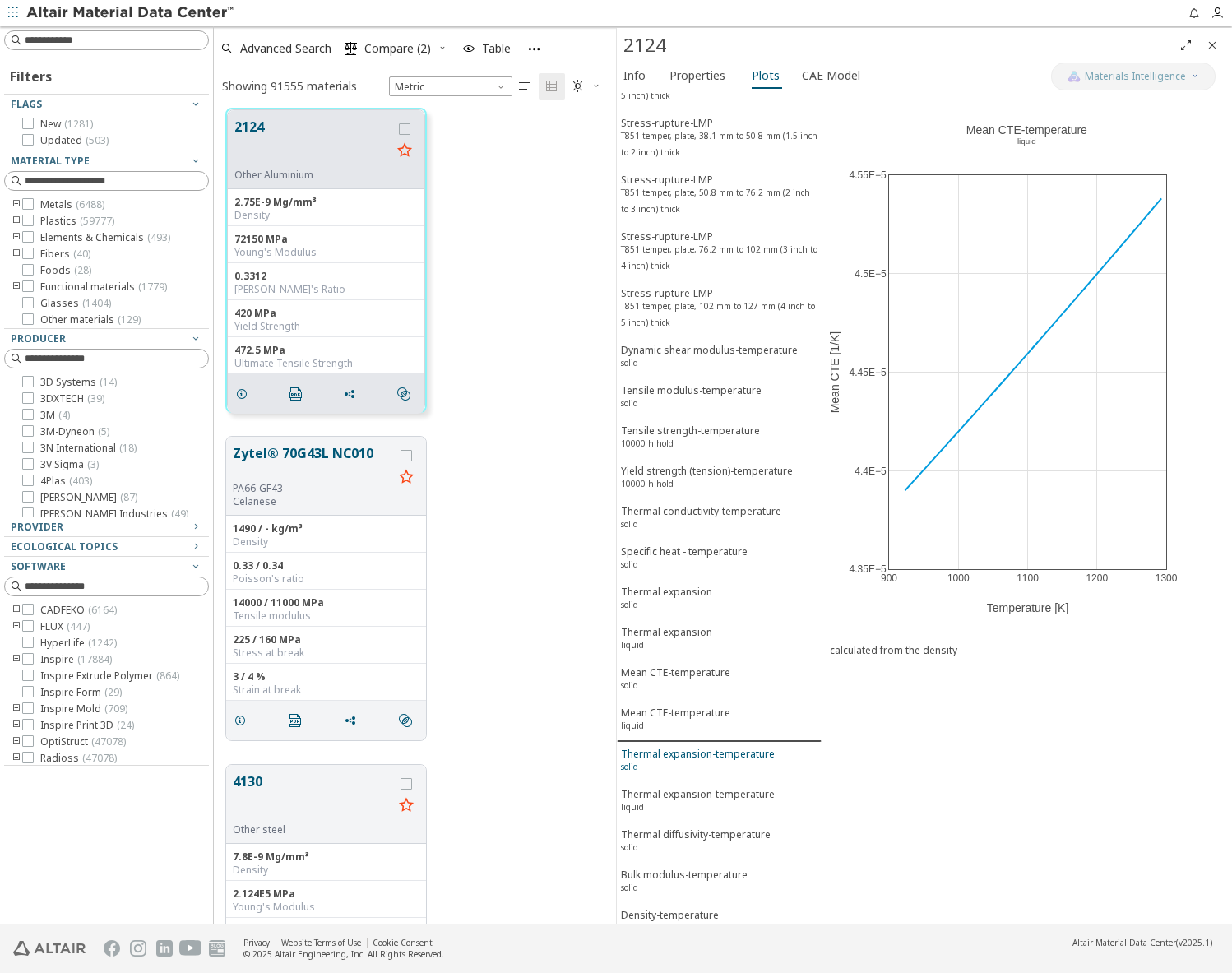
click at [721, 770] on div "Thermal expansion-temperature solid" at bounding box center [698, 762] width 154 height 30
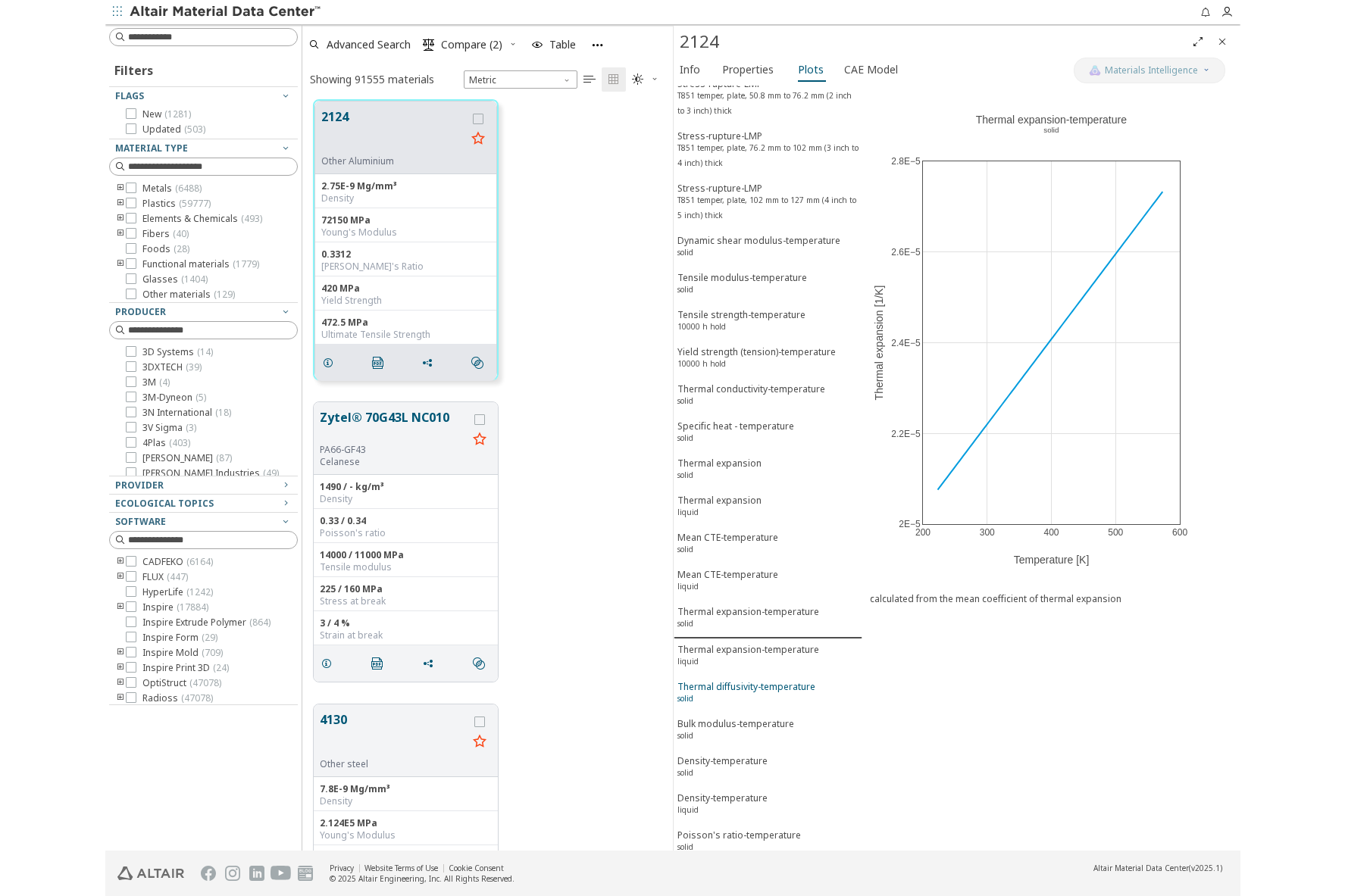
scroll to position [2819, 0]
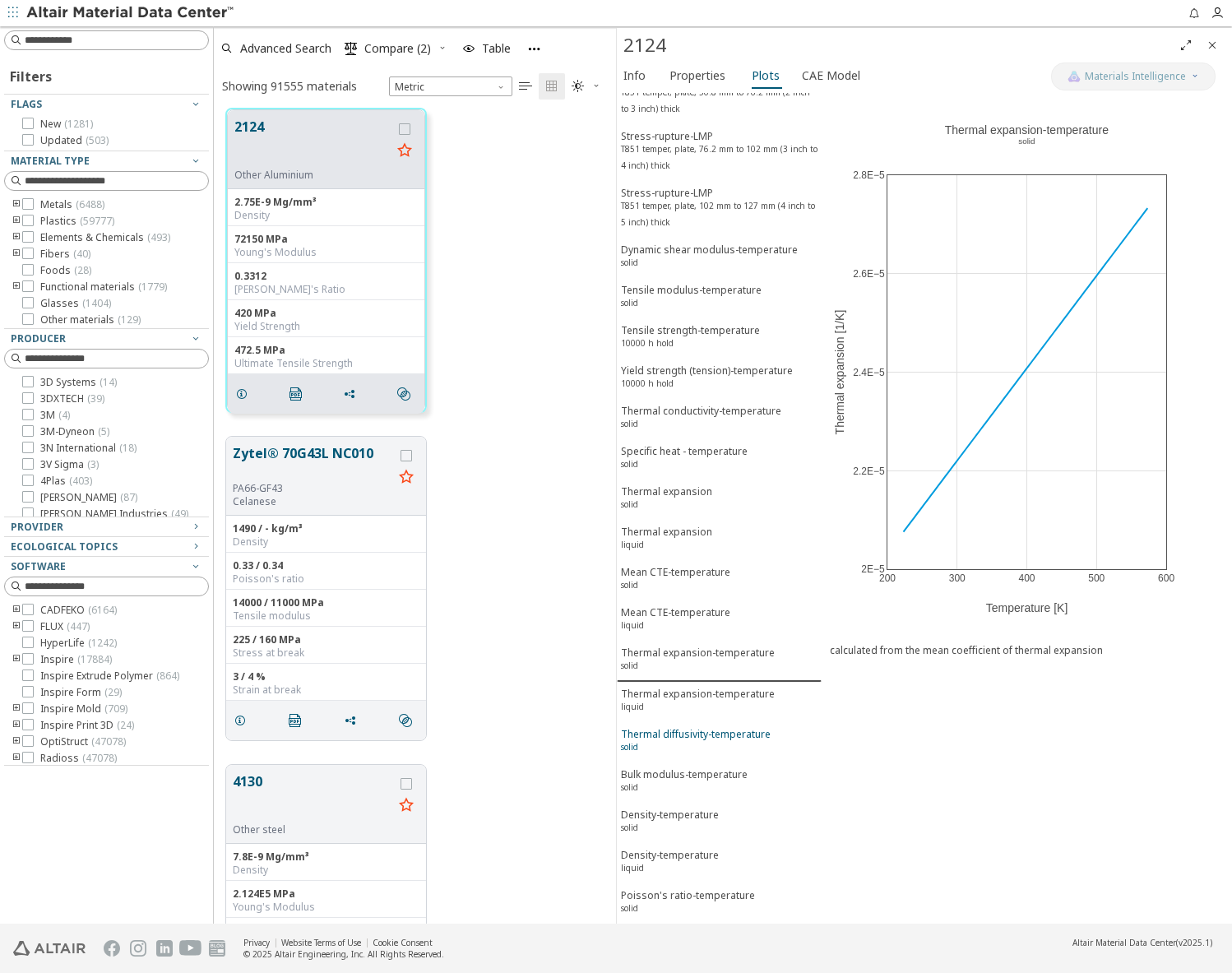
click at [719, 770] on div "Bulk modulus-temperature solid" at bounding box center [684, 783] width 127 height 30
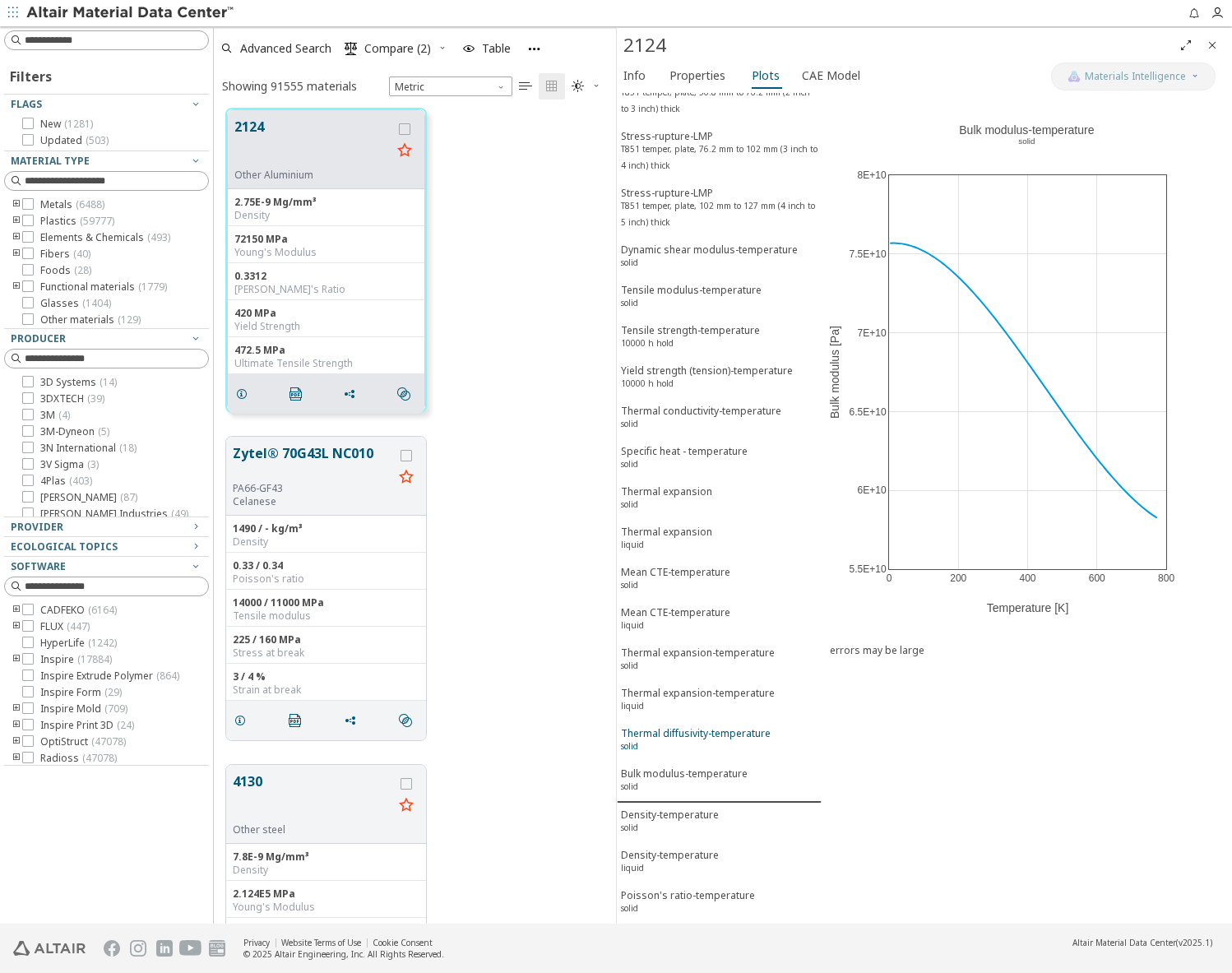
click at [691, 742] on div "Thermal diffusivity-temperature solid" at bounding box center [695, 742] width 149 height 30
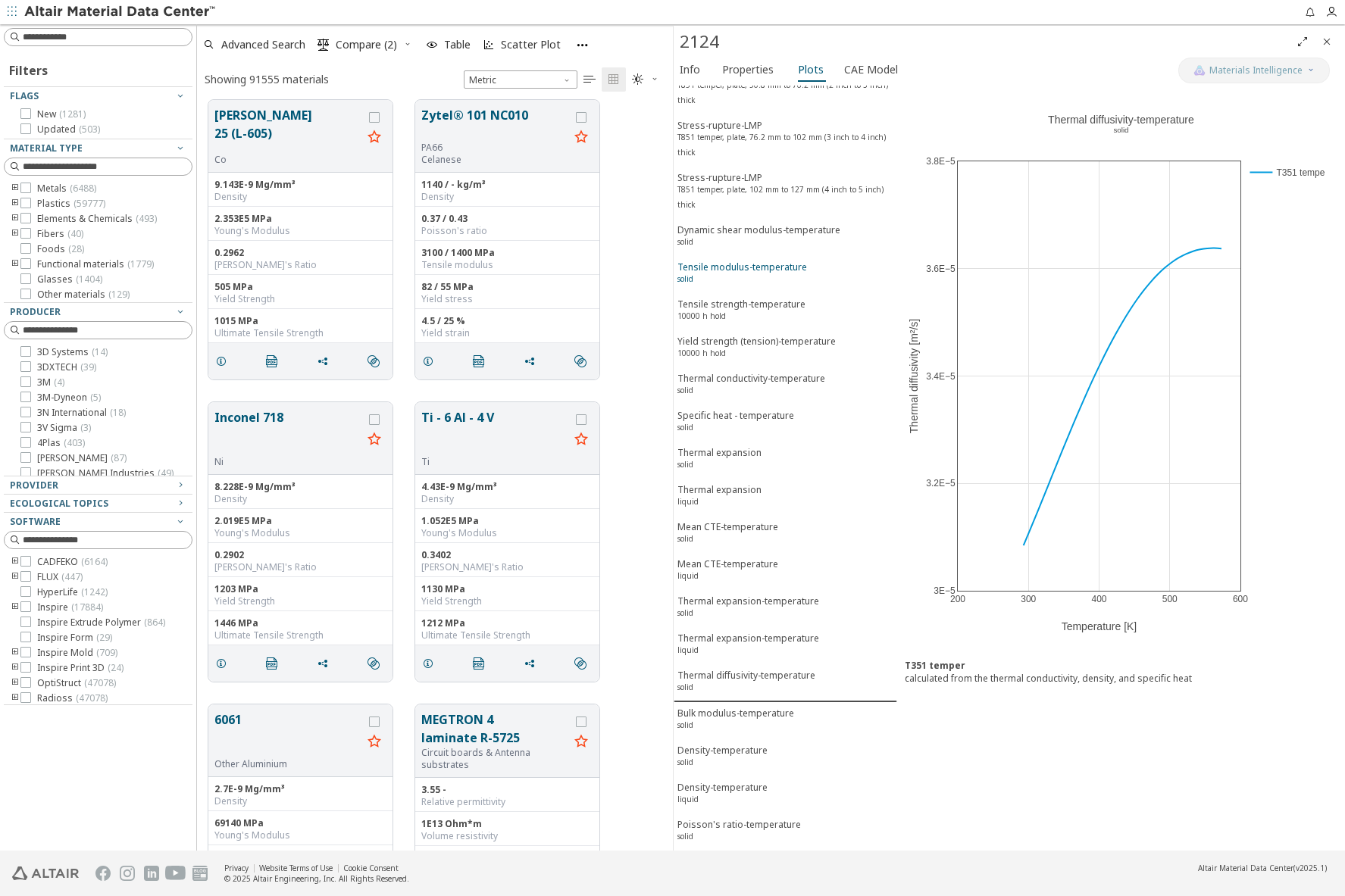
scroll to position [745, 464]
click at [459, 420] on button "Ti - 6 Al - 4 V" at bounding box center [495, 431] width 148 height 47
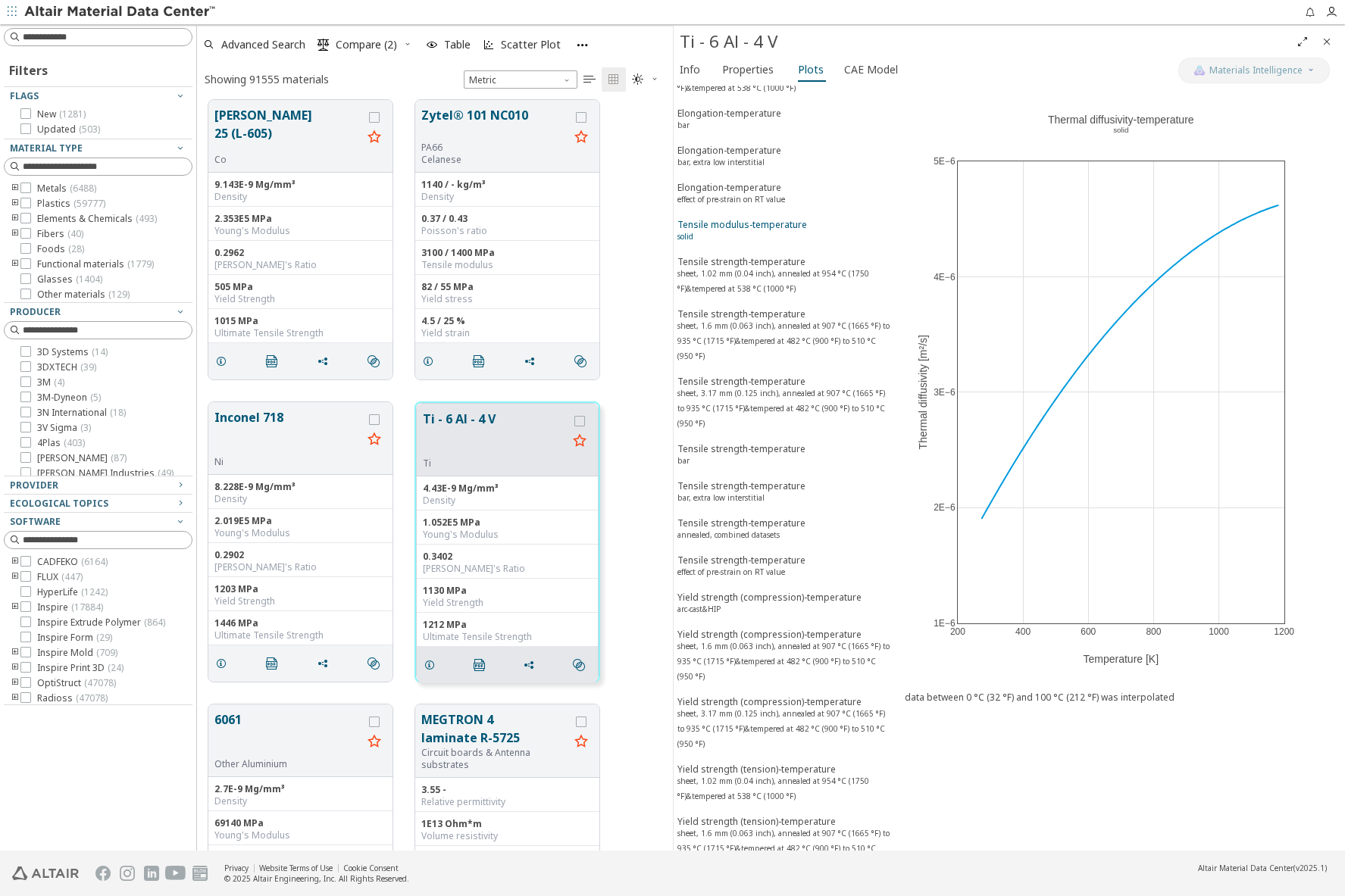
scroll to position [1424, 0]
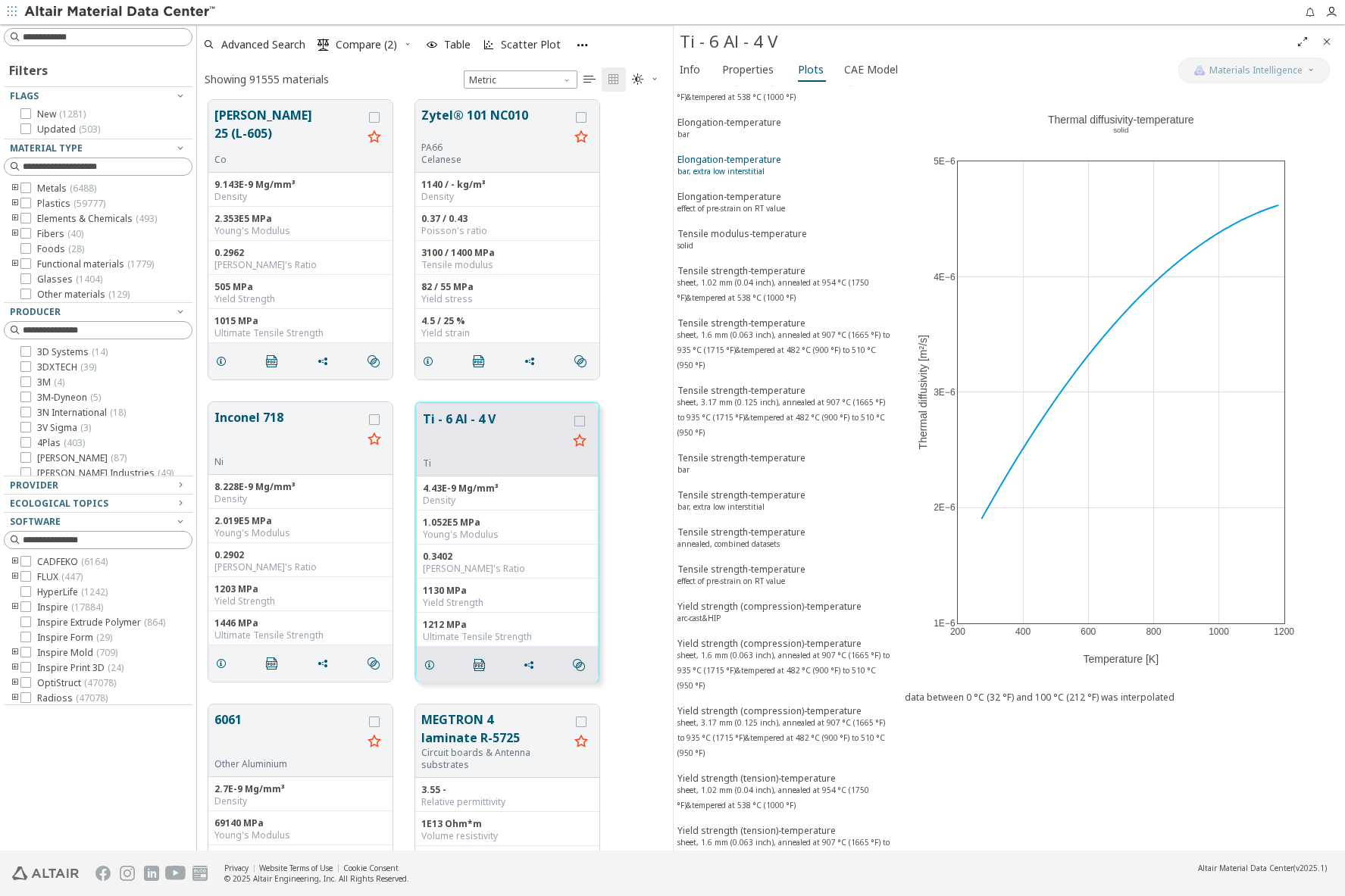
click at [739, 167] on sup "bar, extra low interstitial" at bounding box center [721, 171] width 87 height 11
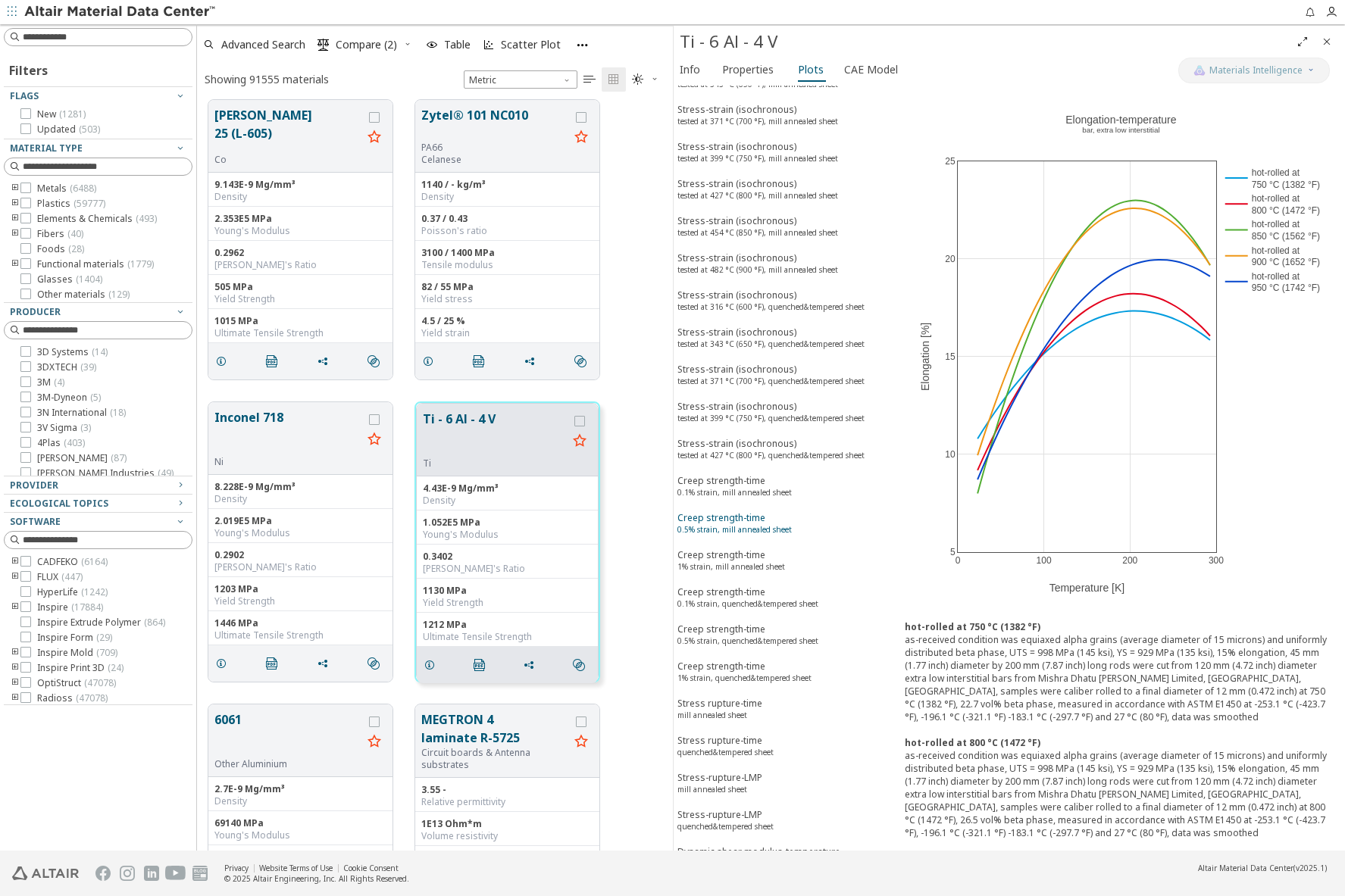
scroll to position [439, 0]
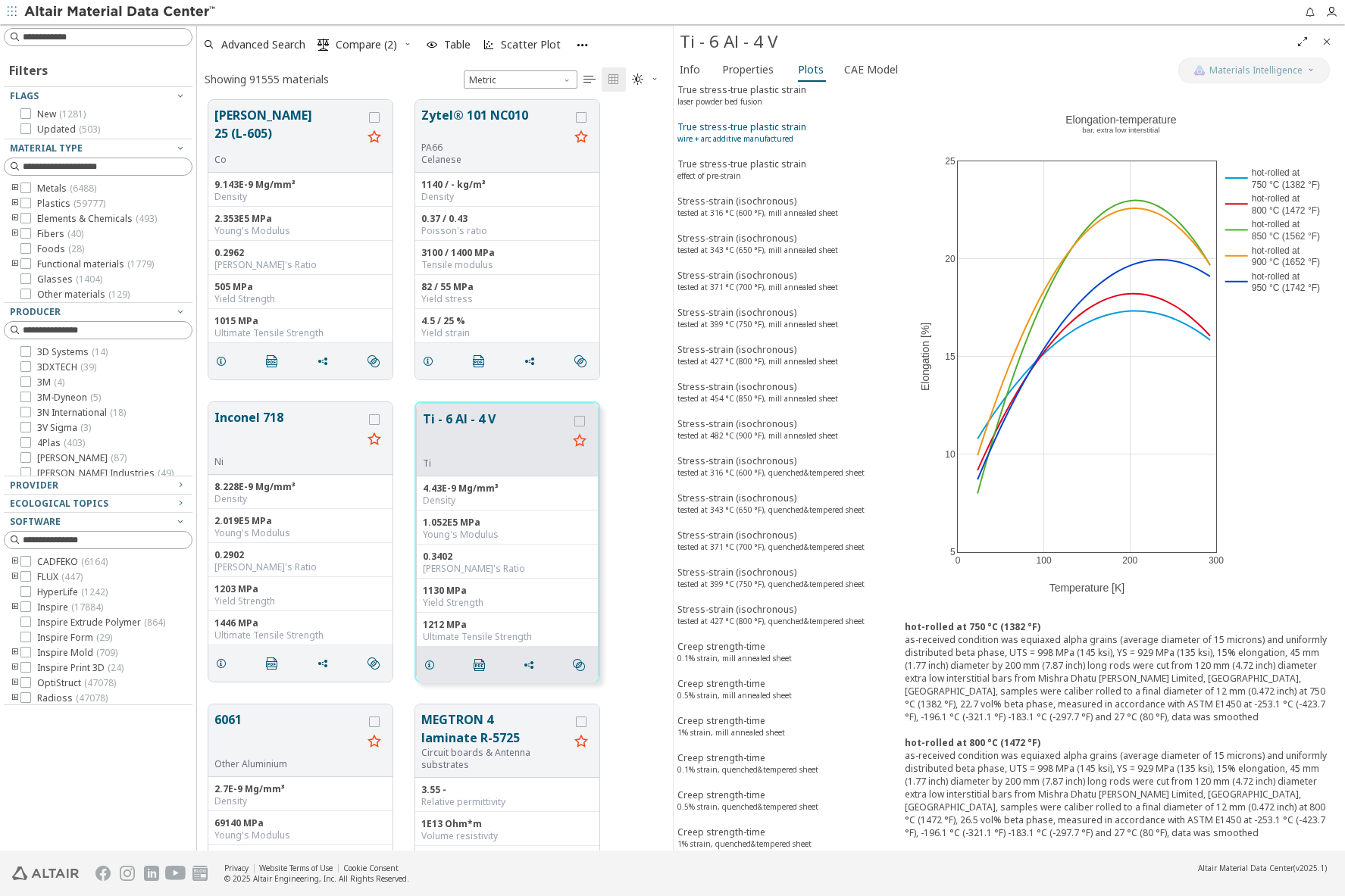
click at [714, 136] on sup "wire + arc additive manufactured" at bounding box center [735, 139] width 116 height 11
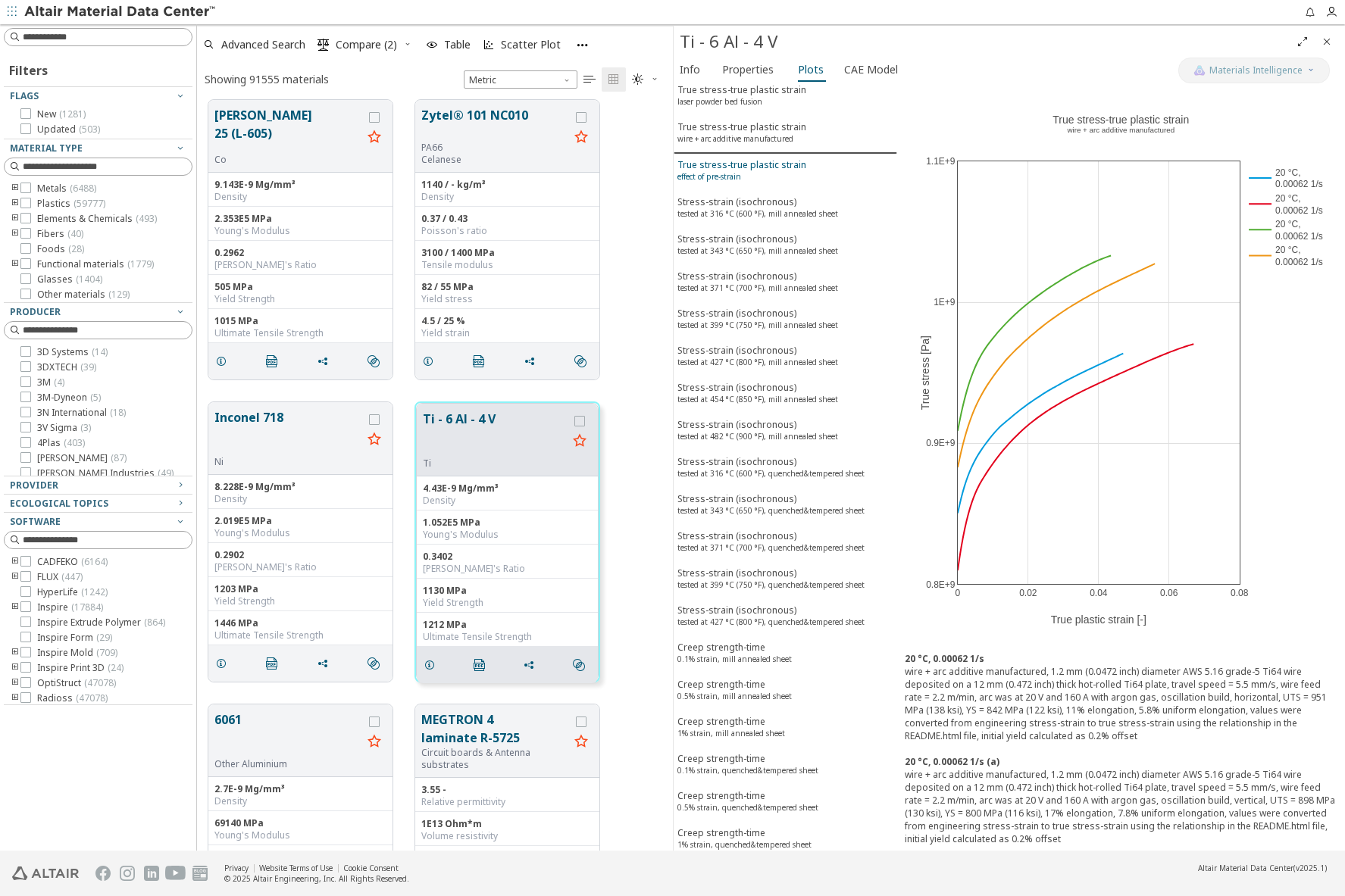
drag, startPoint x: 720, startPoint y: 163, endPoint x: 720, endPoint y: 187, distance: 24.0
click at [720, 163] on div "True stress-true plastic strain effect of pre-strain" at bounding box center [742, 173] width 129 height 28
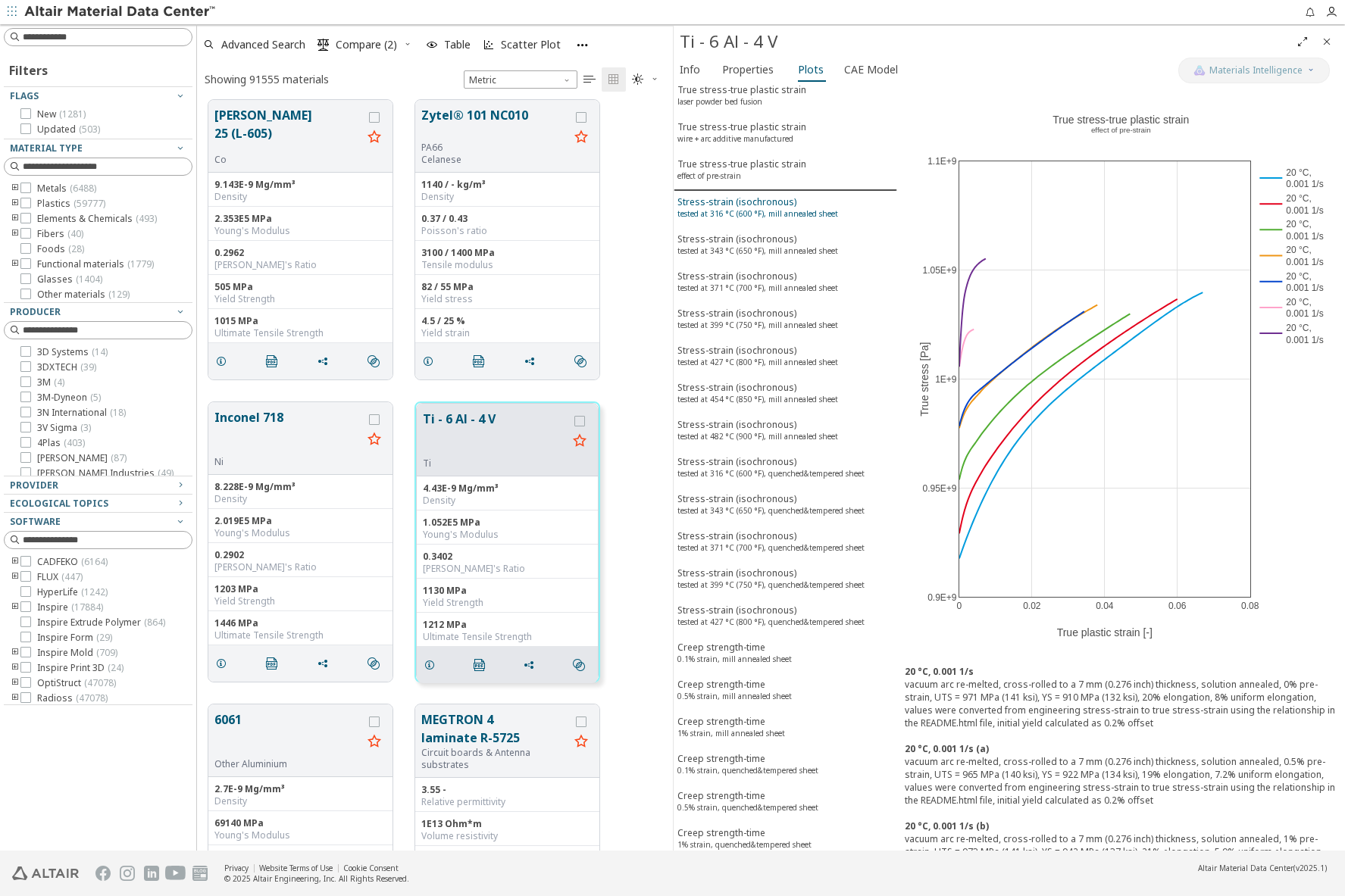
click at [721, 203] on div "Stress-strain (isochronous) tested at 316 °C (600 °F), mill annealed sheet" at bounding box center [758, 210] width 161 height 28
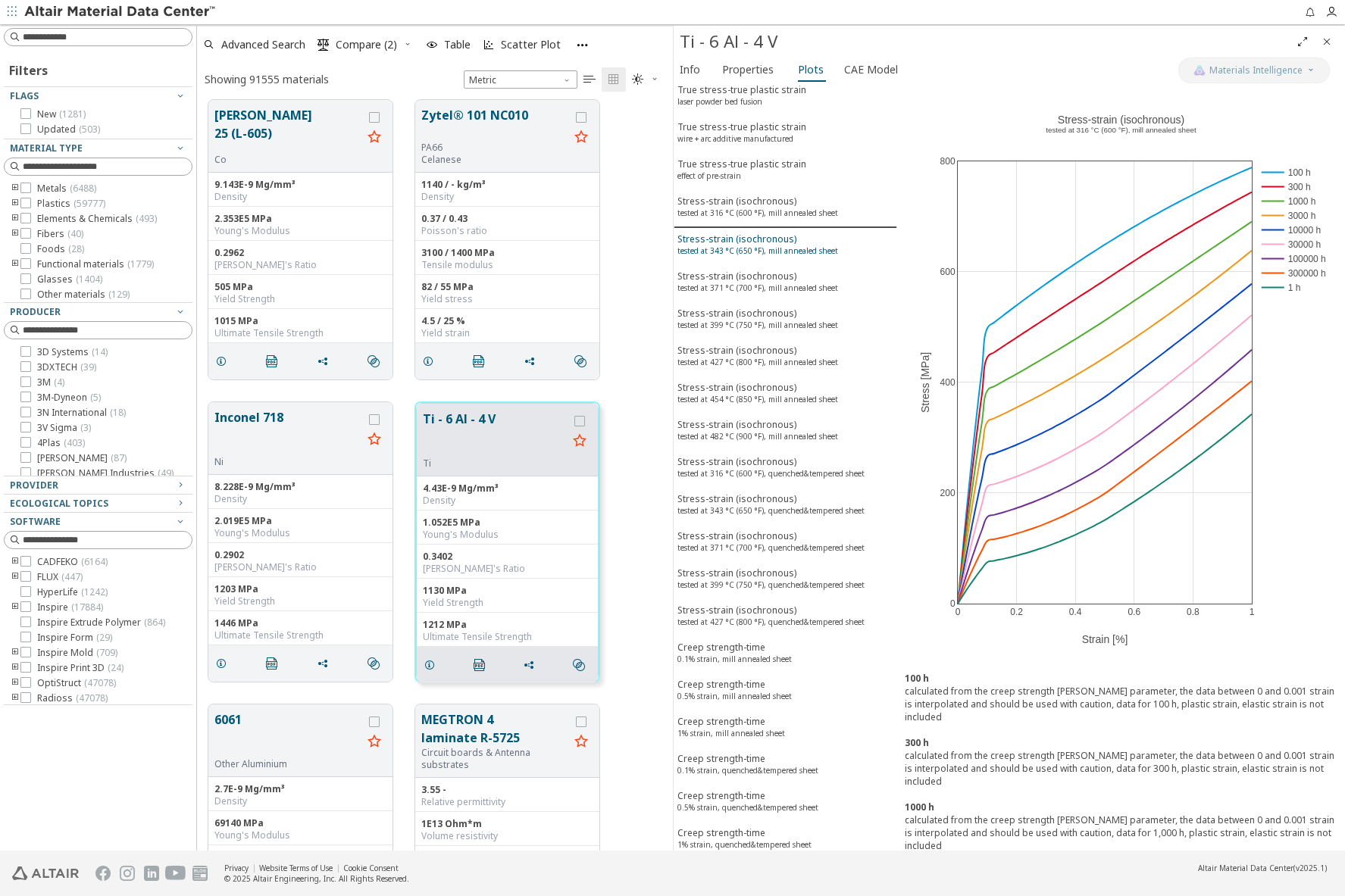
click at [716, 237] on div "Stress-strain (isochronous) tested at 343 °C (650 °F), mill annealed sheet" at bounding box center [758, 246] width 161 height 28
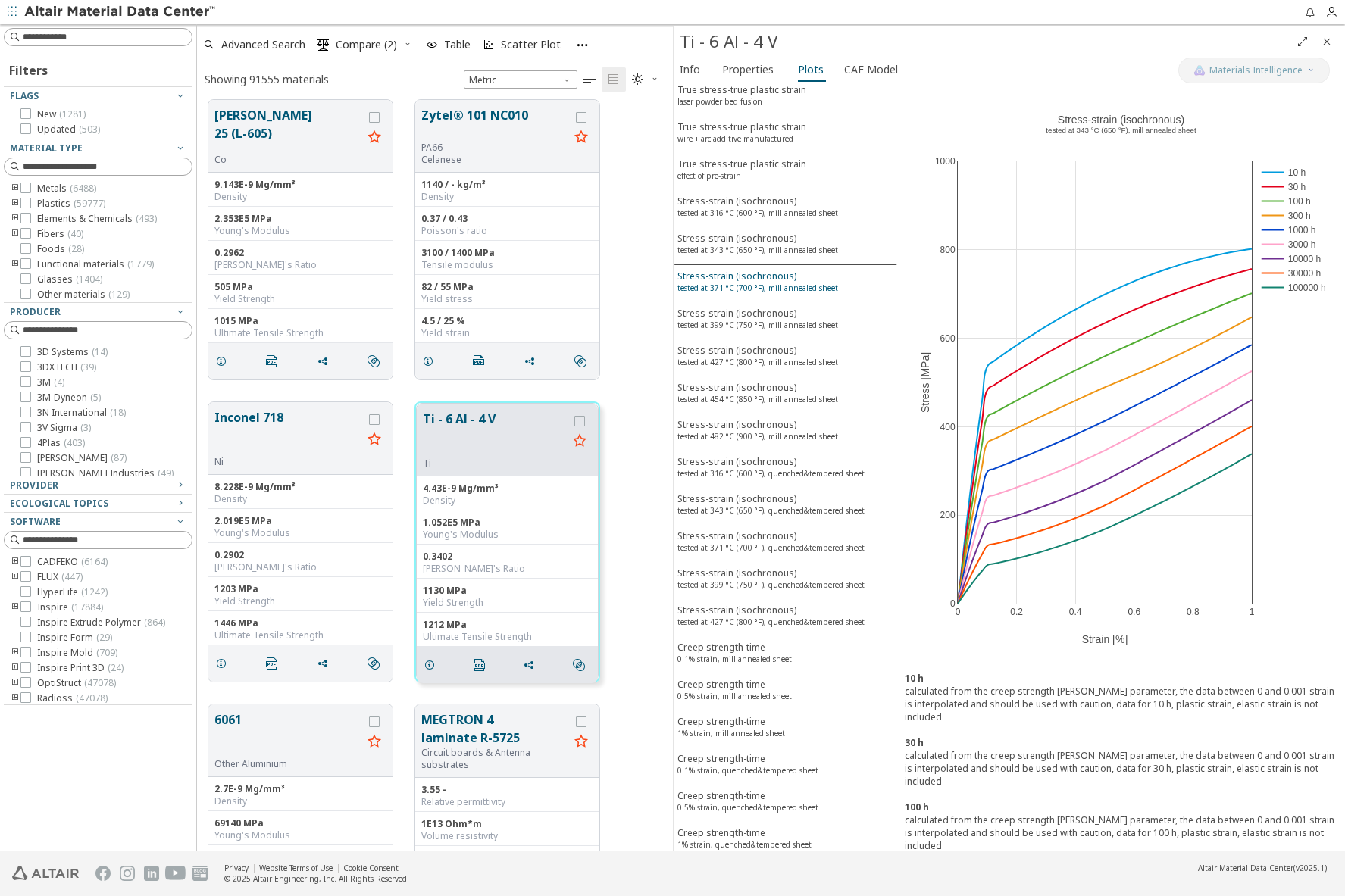
click at [711, 284] on sup "tested at 371 °C (700 °F), mill annealed sheet" at bounding box center [758, 288] width 161 height 11
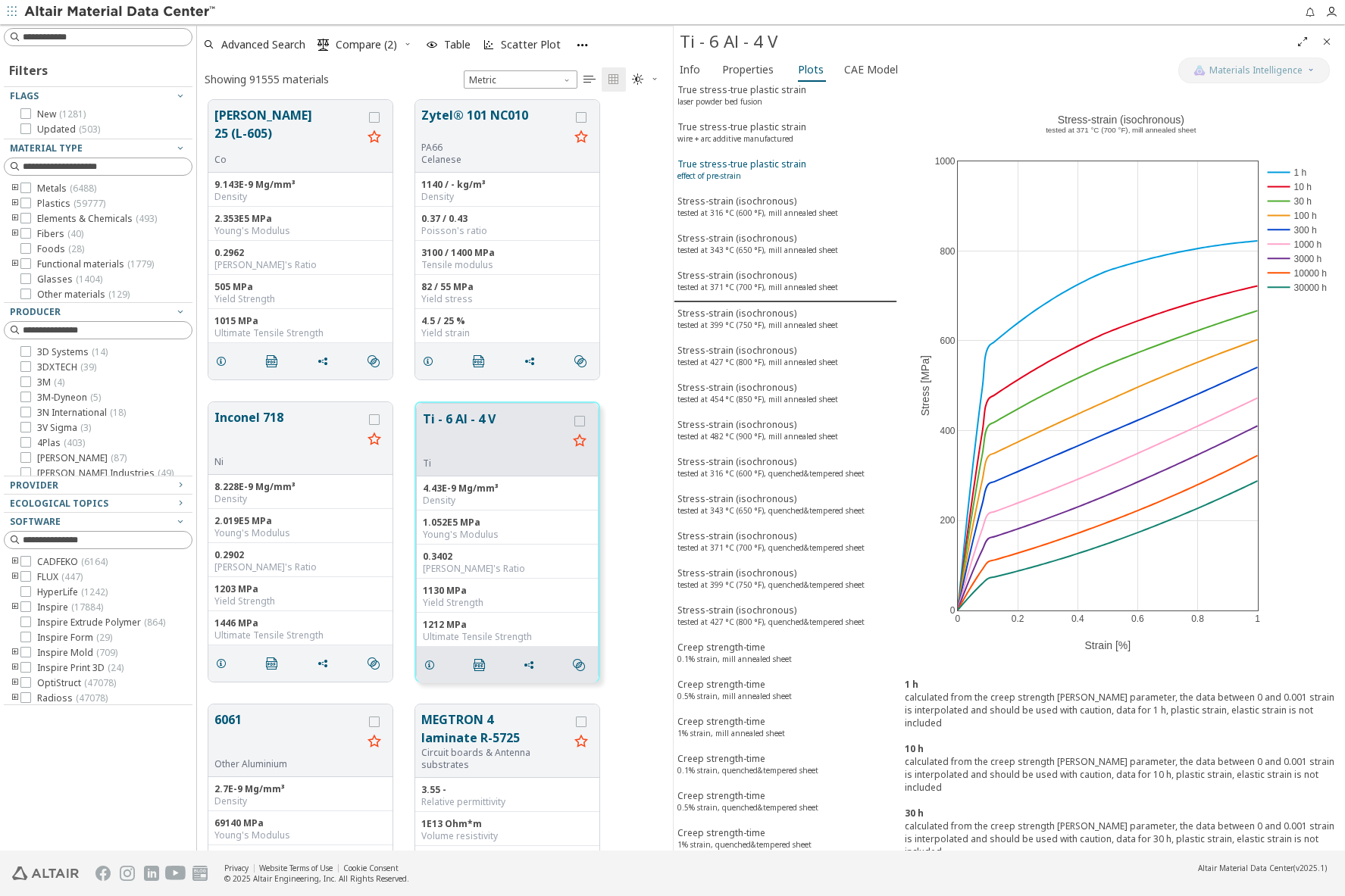
click at [736, 154] on button "True stress-true plastic strain effect of pre-strain" at bounding box center [786, 172] width 224 height 37
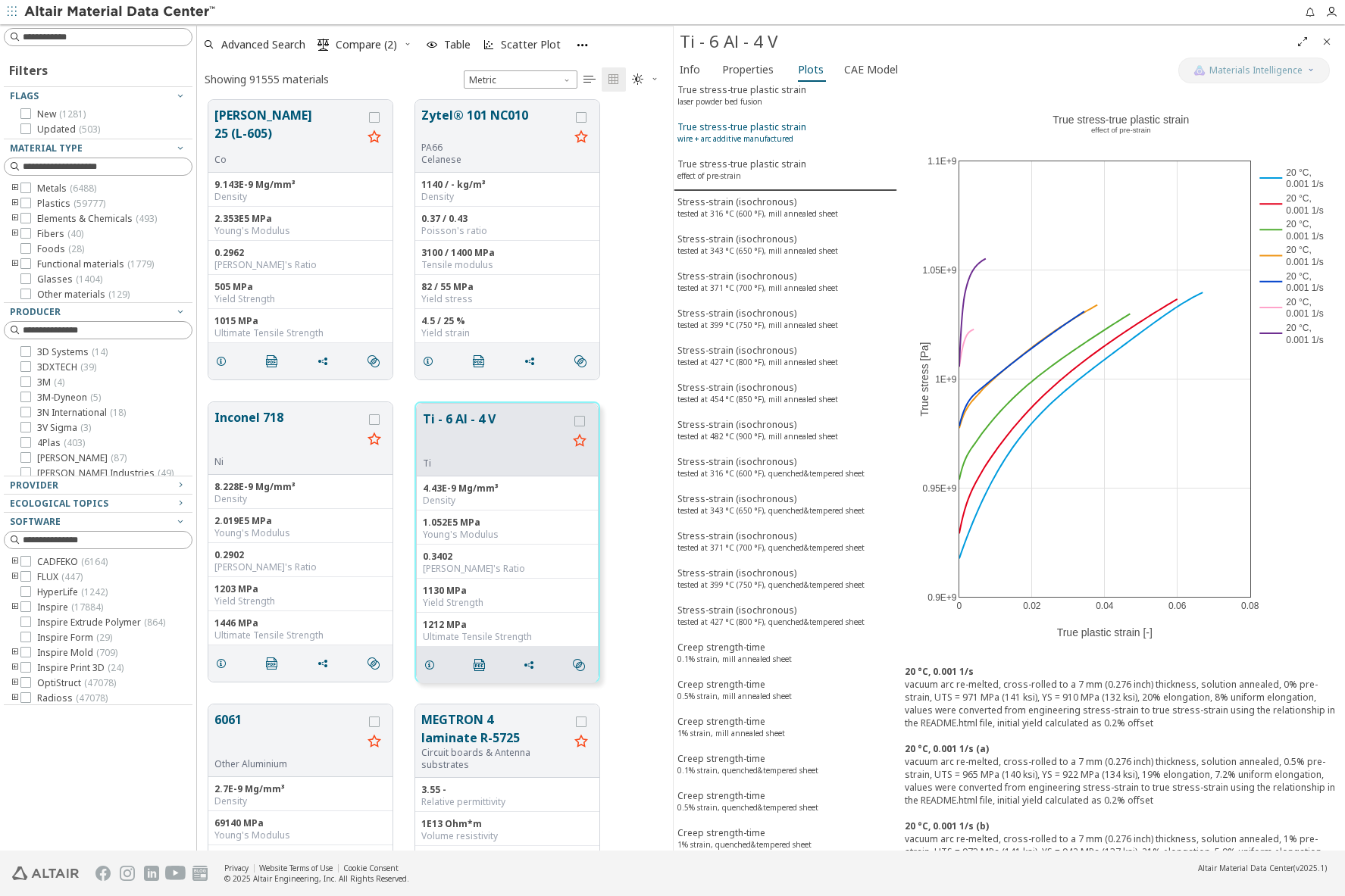
click at [736, 134] on sup "wire + arc additive manufactured" at bounding box center [735, 139] width 116 height 11
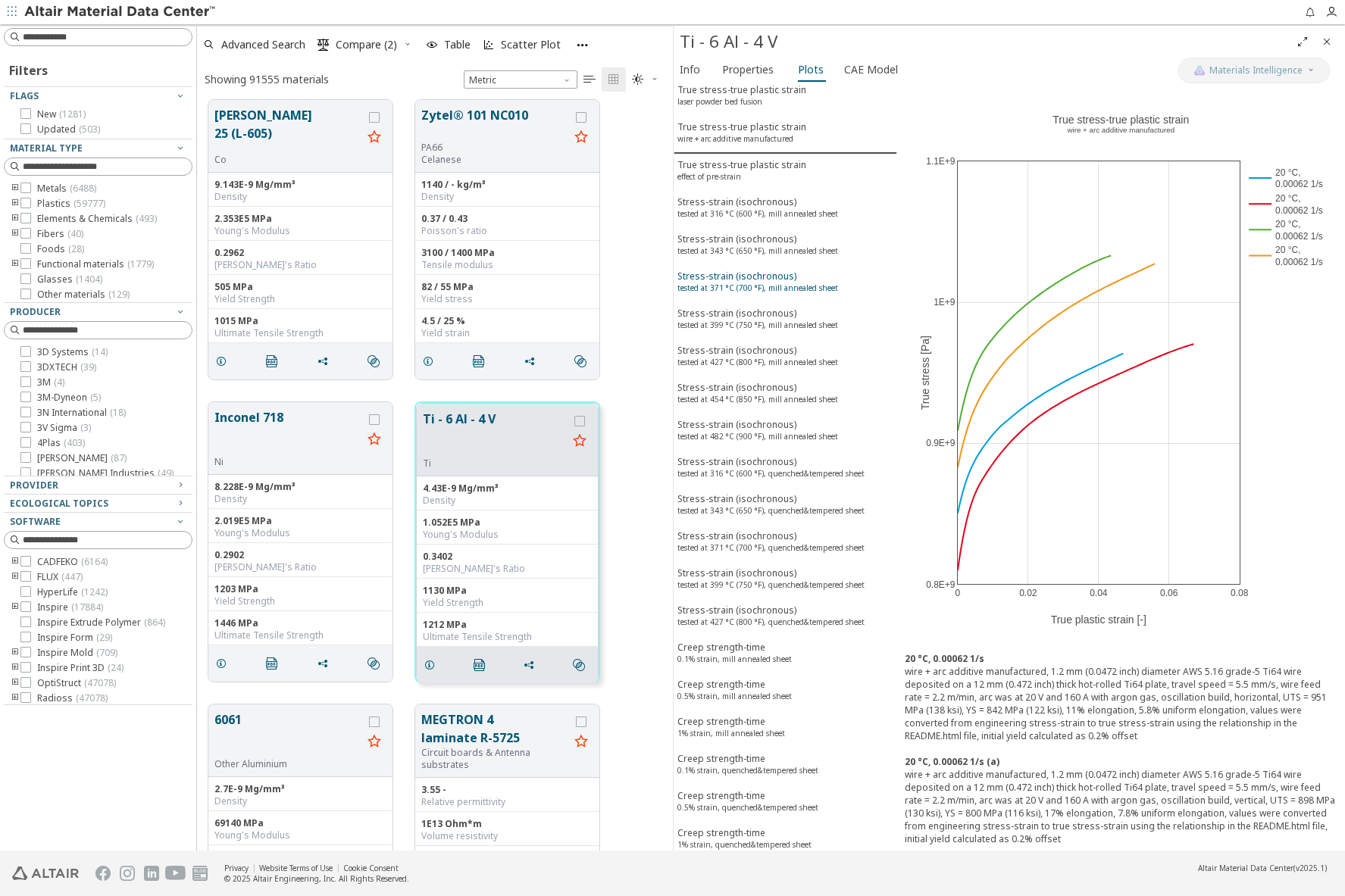
click at [742, 292] on sup "tested at 371 °C (700 °F), mill annealed sheet" at bounding box center [758, 288] width 161 height 11
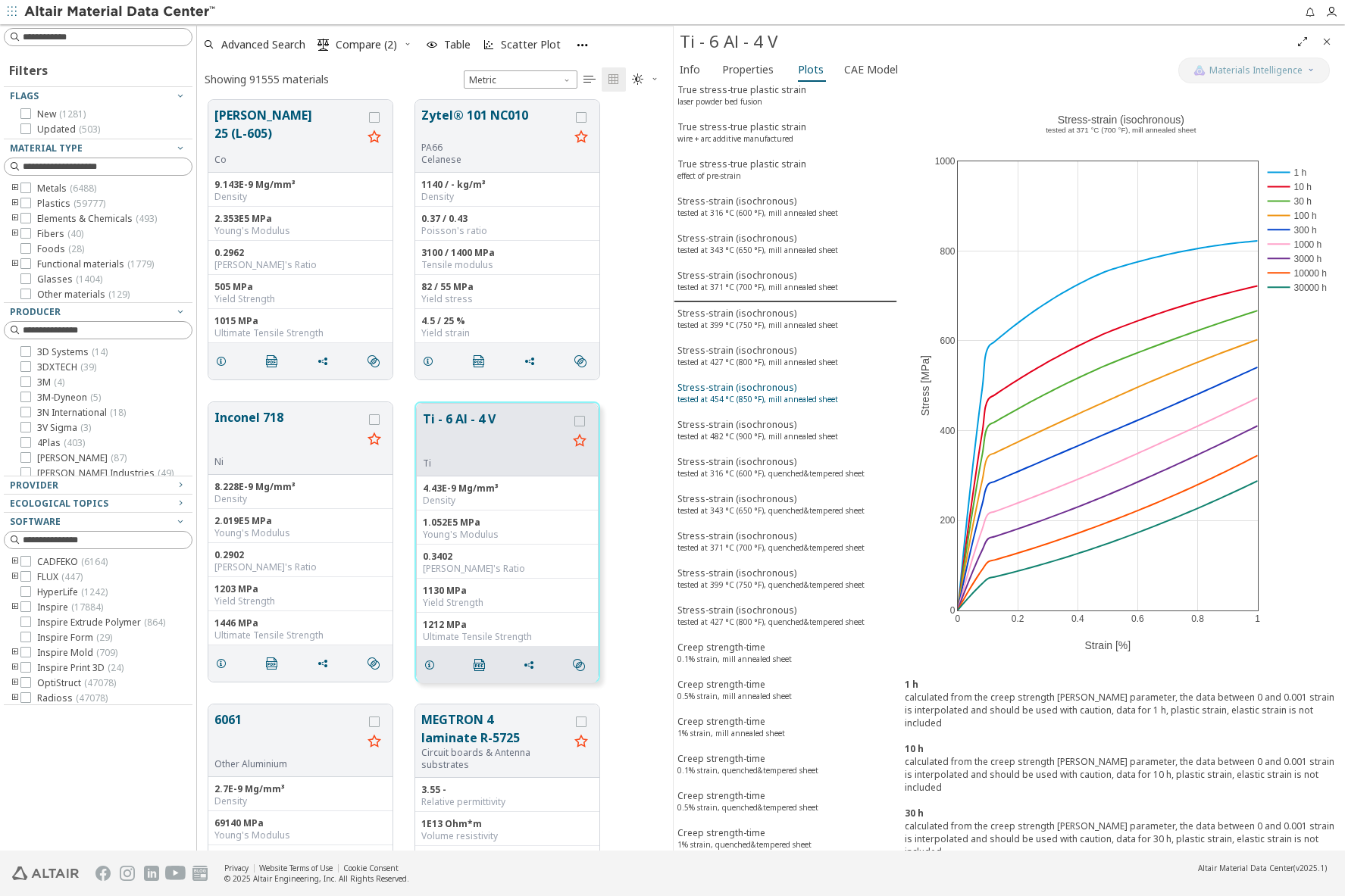
click at [756, 402] on sup "tested at 454 °C (850 °F), mill annealed sheet" at bounding box center [758, 399] width 161 height 11
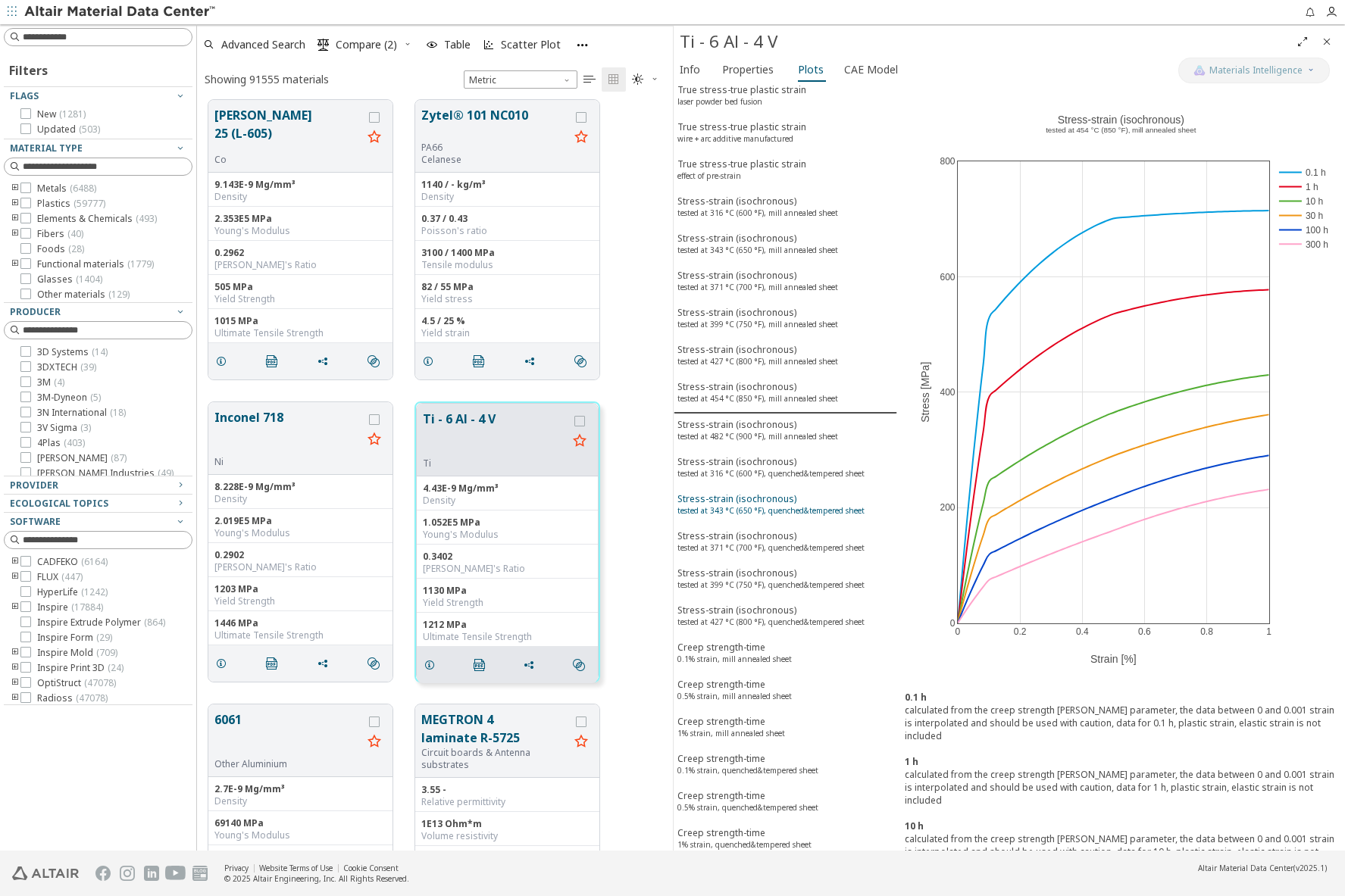
click at [763, 512] on sup "tested at 343 °C (650 °F), quenched&tempered sheet" at bounding box center [771, 511] width 187 height 11
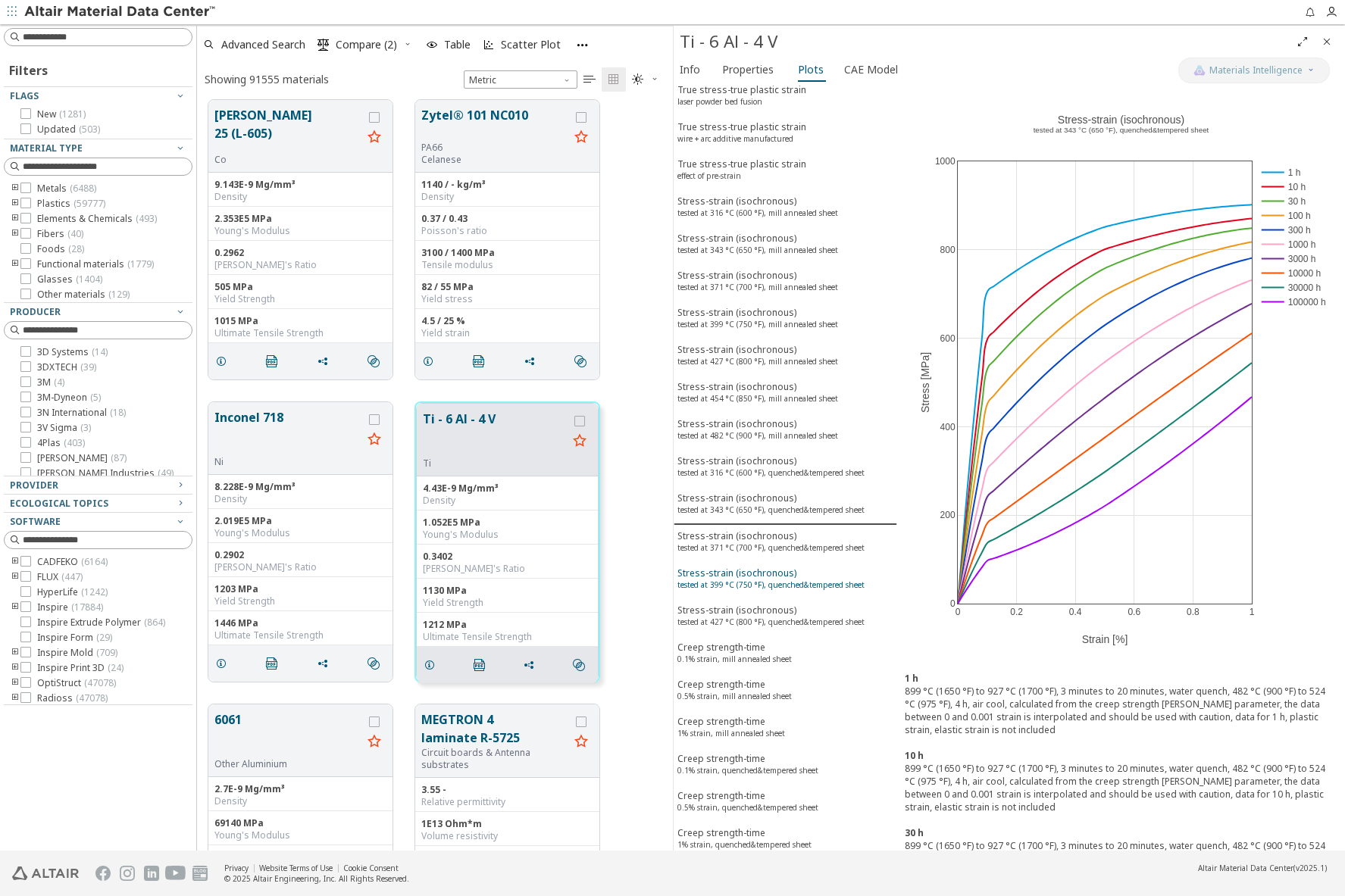
click at [764, 573] on div "Stress-strain (isochronous) tested at 399 °C (750 °F), quenched&tempered sheet" at bounding box center [771, 580] width 187 height 28
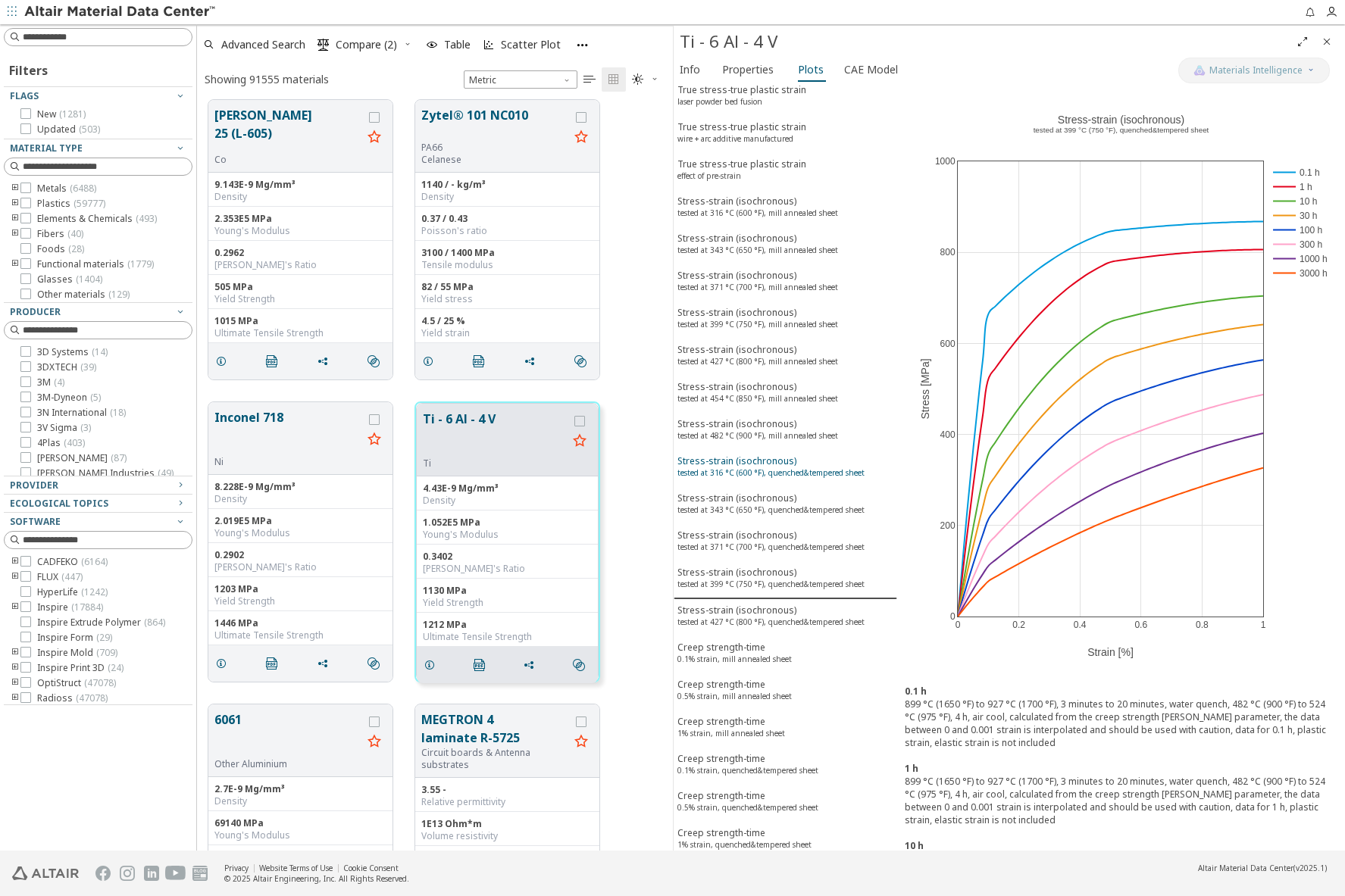
click at [759, 457] on div "Stress-strain (isochronous) tested at 316 °C (600 °F), quenched&tempered sheet" at bounding box center [771, 469] width 187 height 28
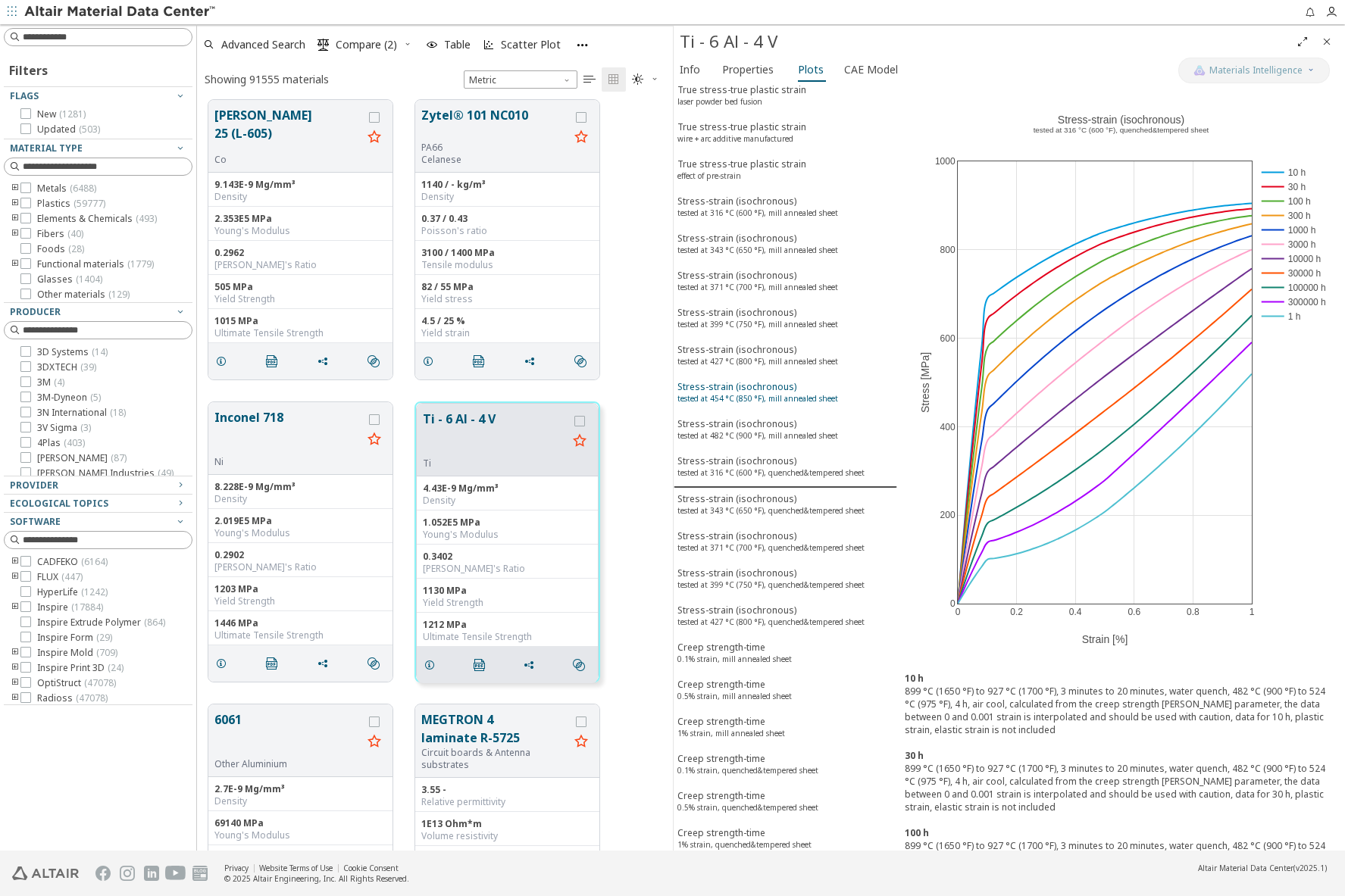
click at [758, 384] on div "Stress-strain (isochronous) tested at 454 °C (850 °F), mill annealed sheet" at bounding box center [758, 394] width 161 height 28
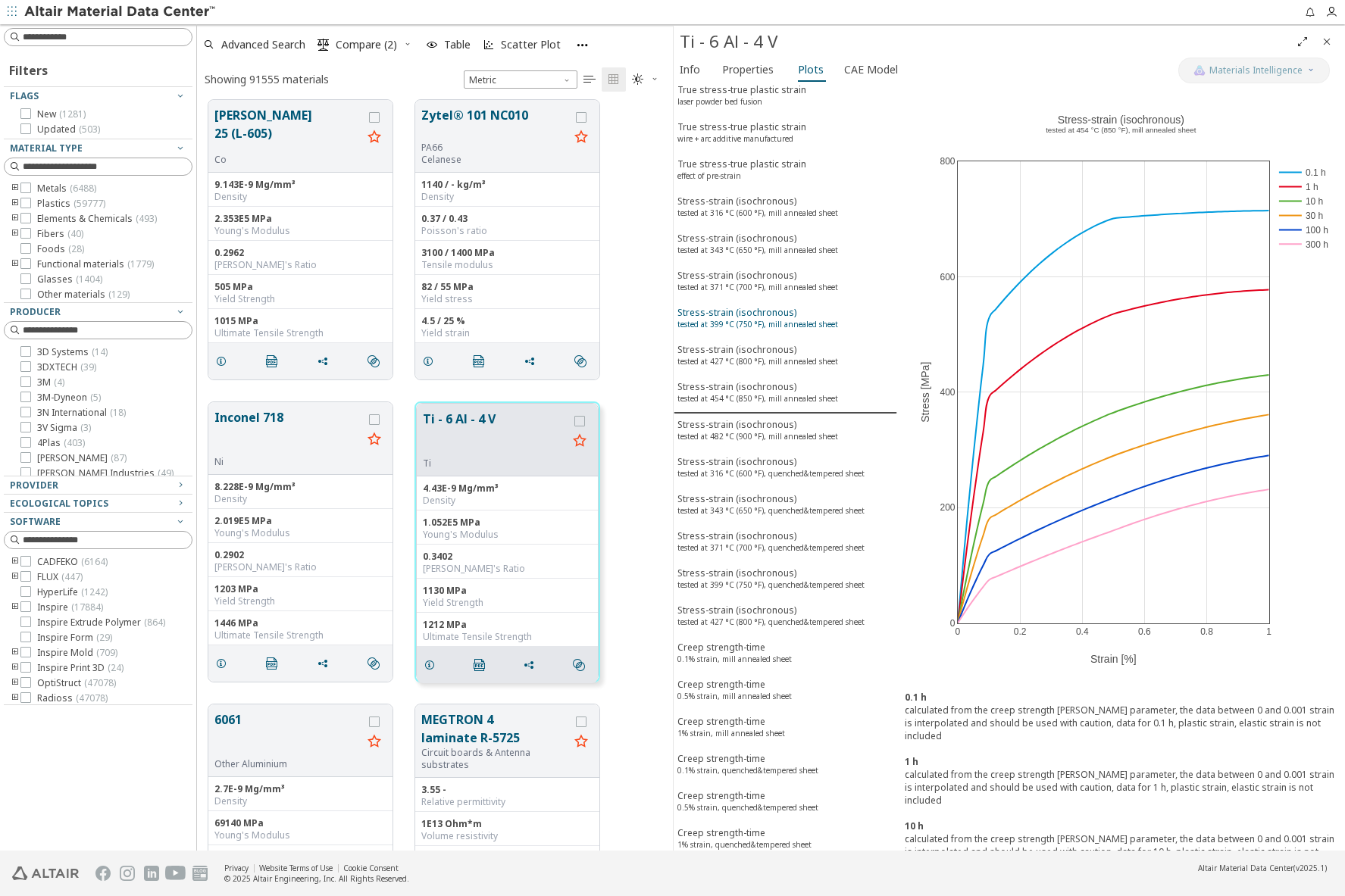
click at [752, 319] on sup "tested at 399 °C (750 °F), mill annealed sheet" at bounding box center [758, 324] width 161 height 11
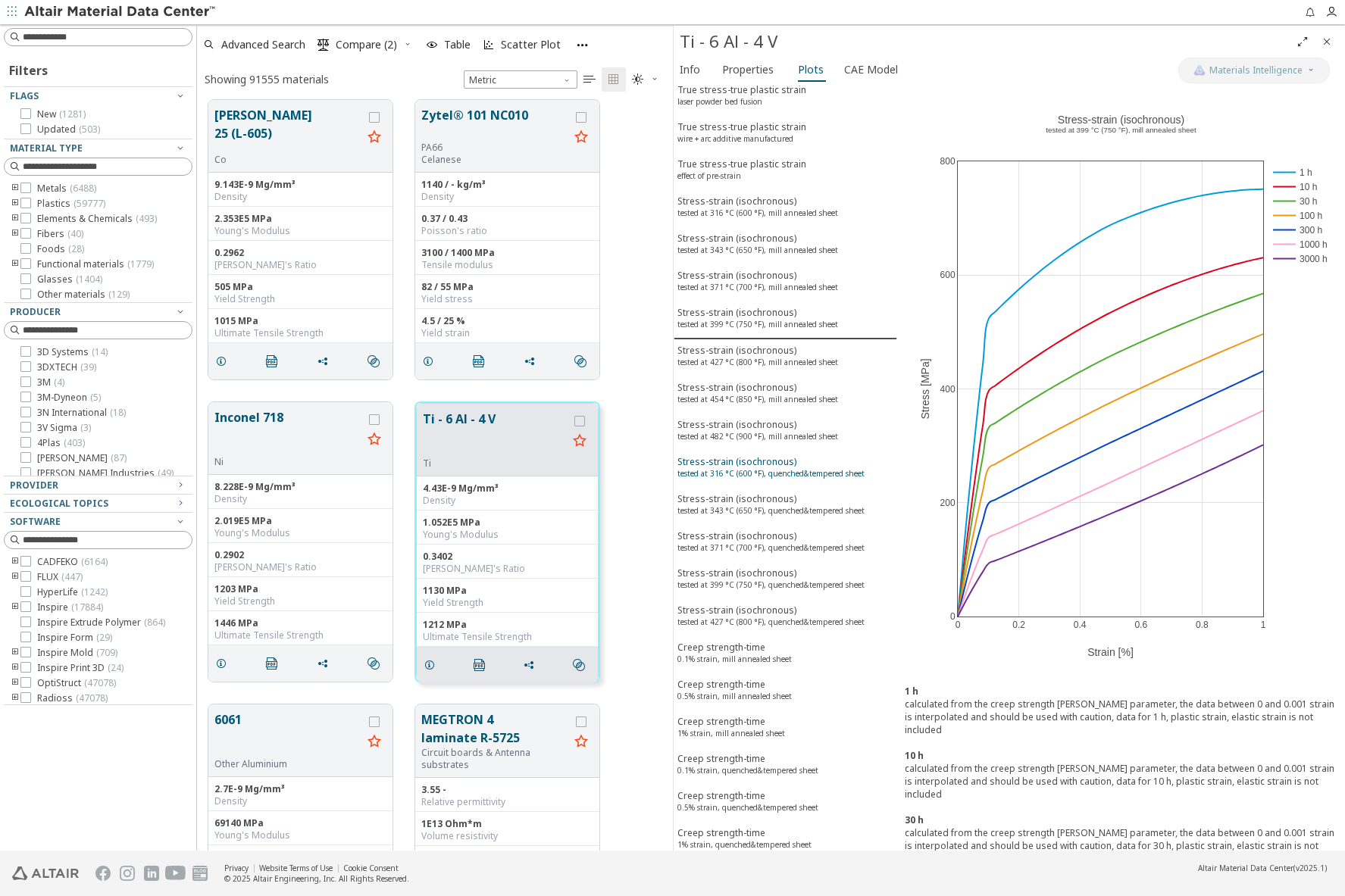
click at [767, 475] on sup "tested at 316 °C (600 °F), quenched&tempered sheet" at bounding box center [771, 473] width 187 height 11
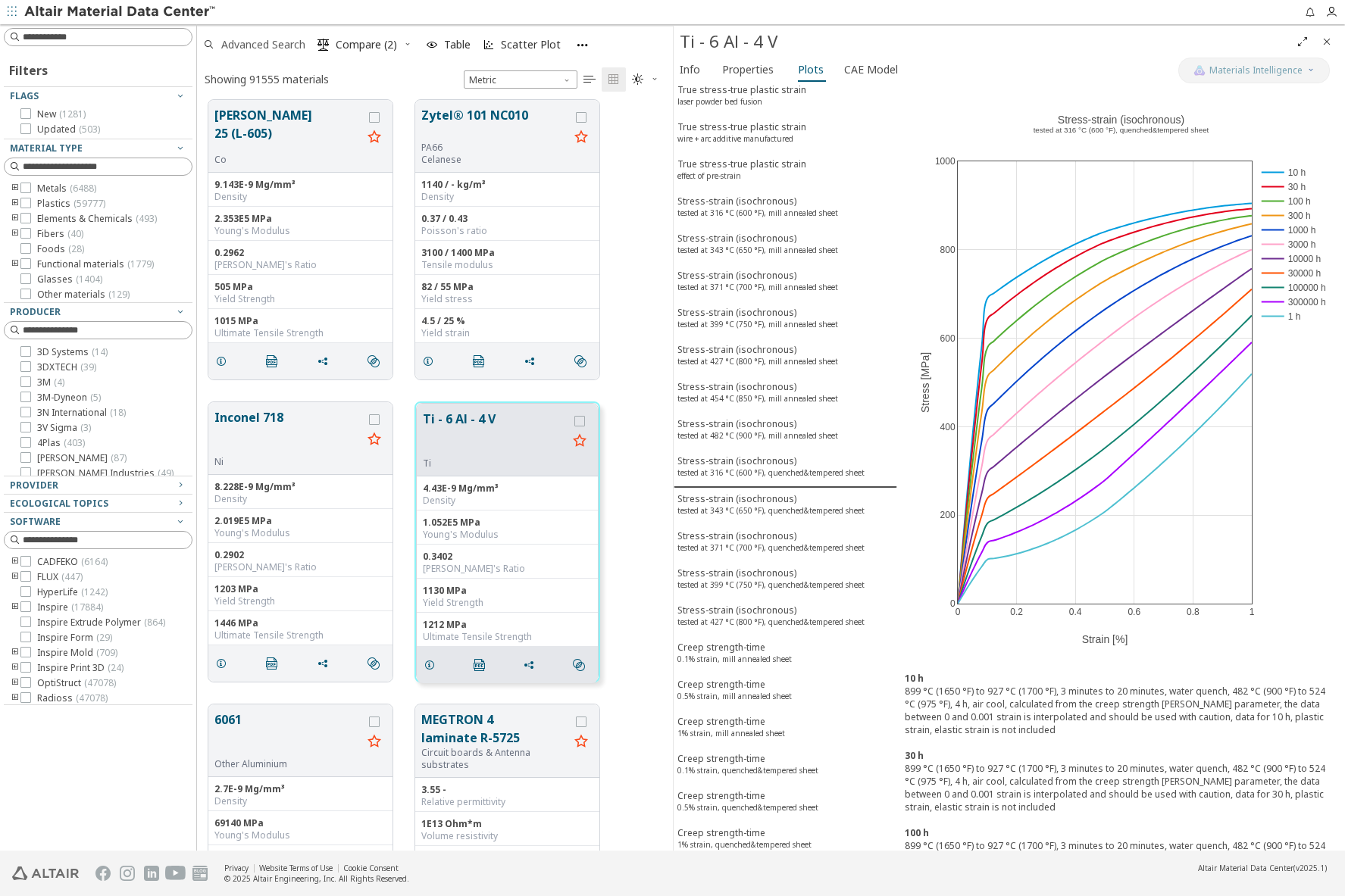
click at [265, 37] on span "Advanced Search" at bounding box center [253, 44] width 108 height 33
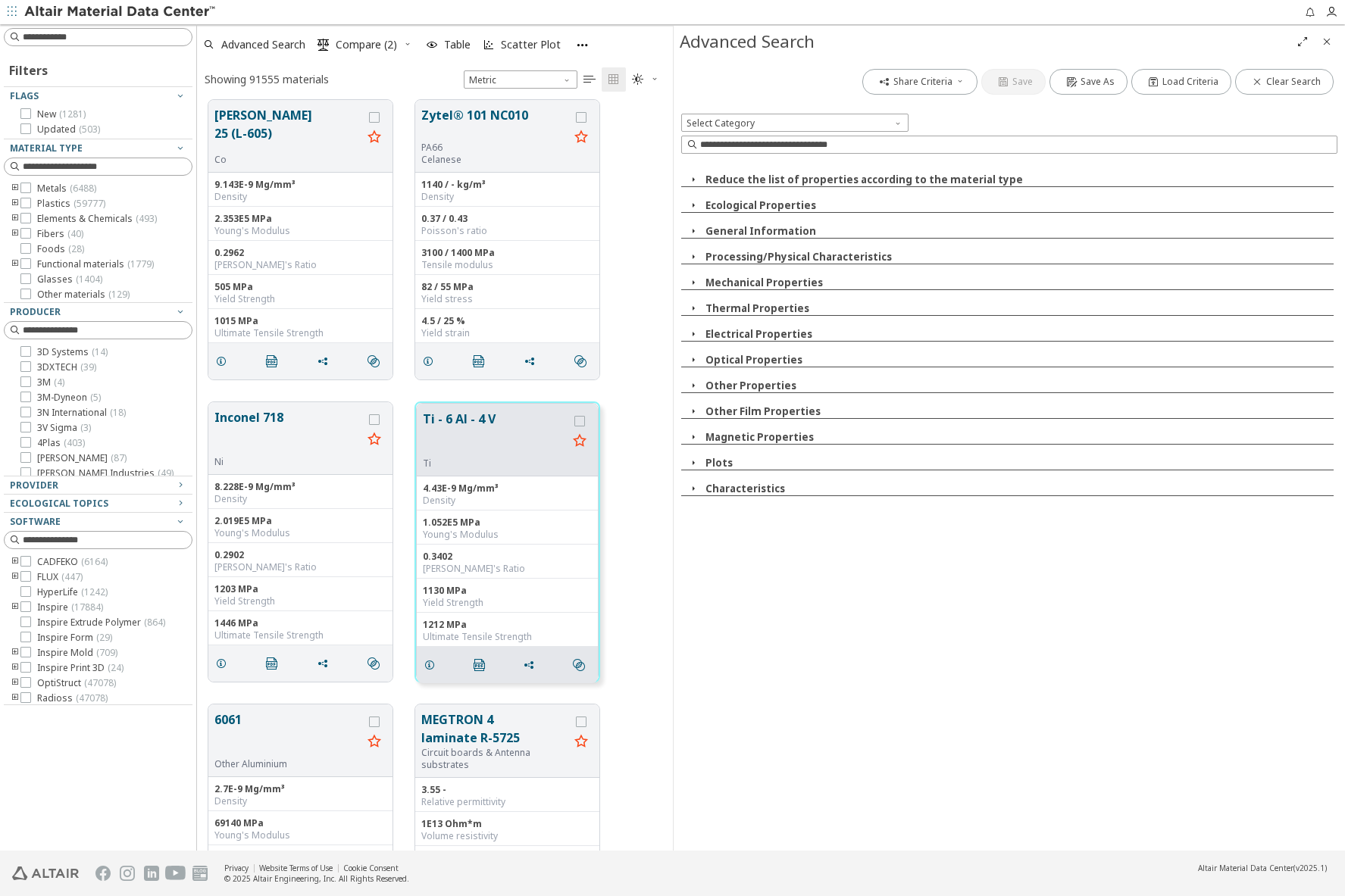
click at [712, 462] on button "Plots" at bounding box center [719, 463] width 27 height 14
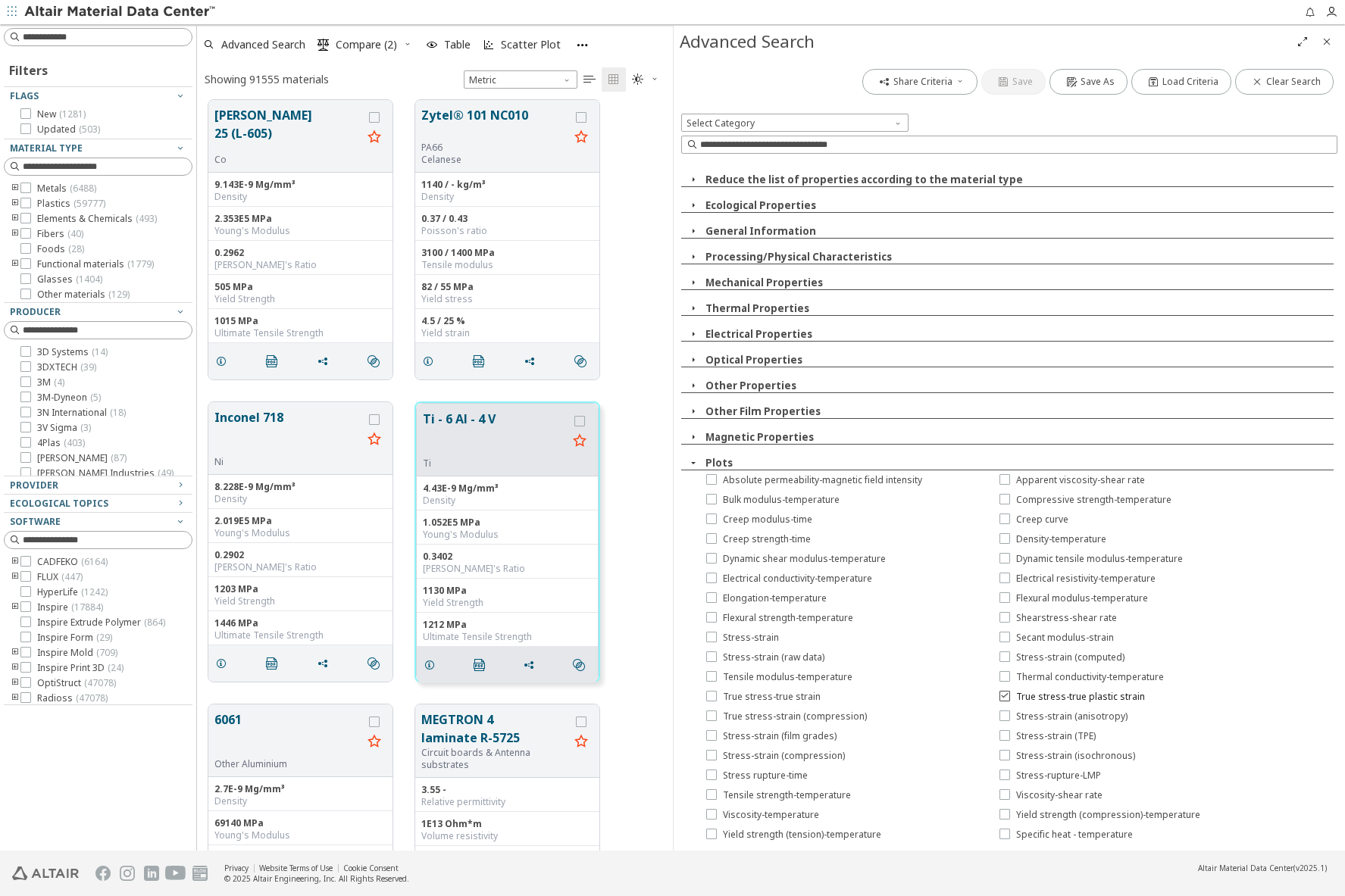
click at [1016, 701] on span "True stress-true plastic strain" at bounding box center [1081, 697] width 129 height 12
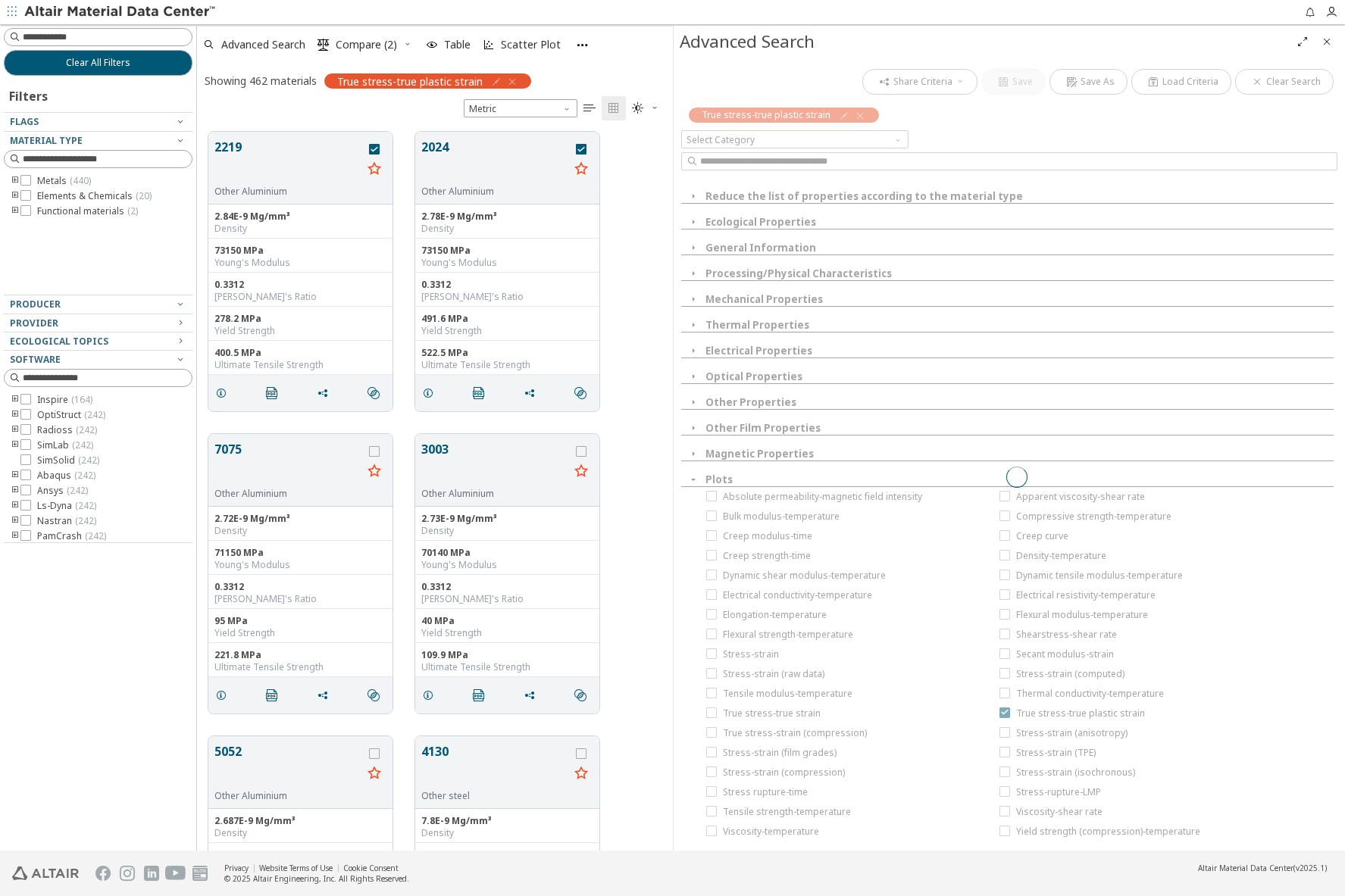
scroll to position [719, 464]
click at [230, 144] on button "2219" at bounding box center [288, 161] width 148 height 47
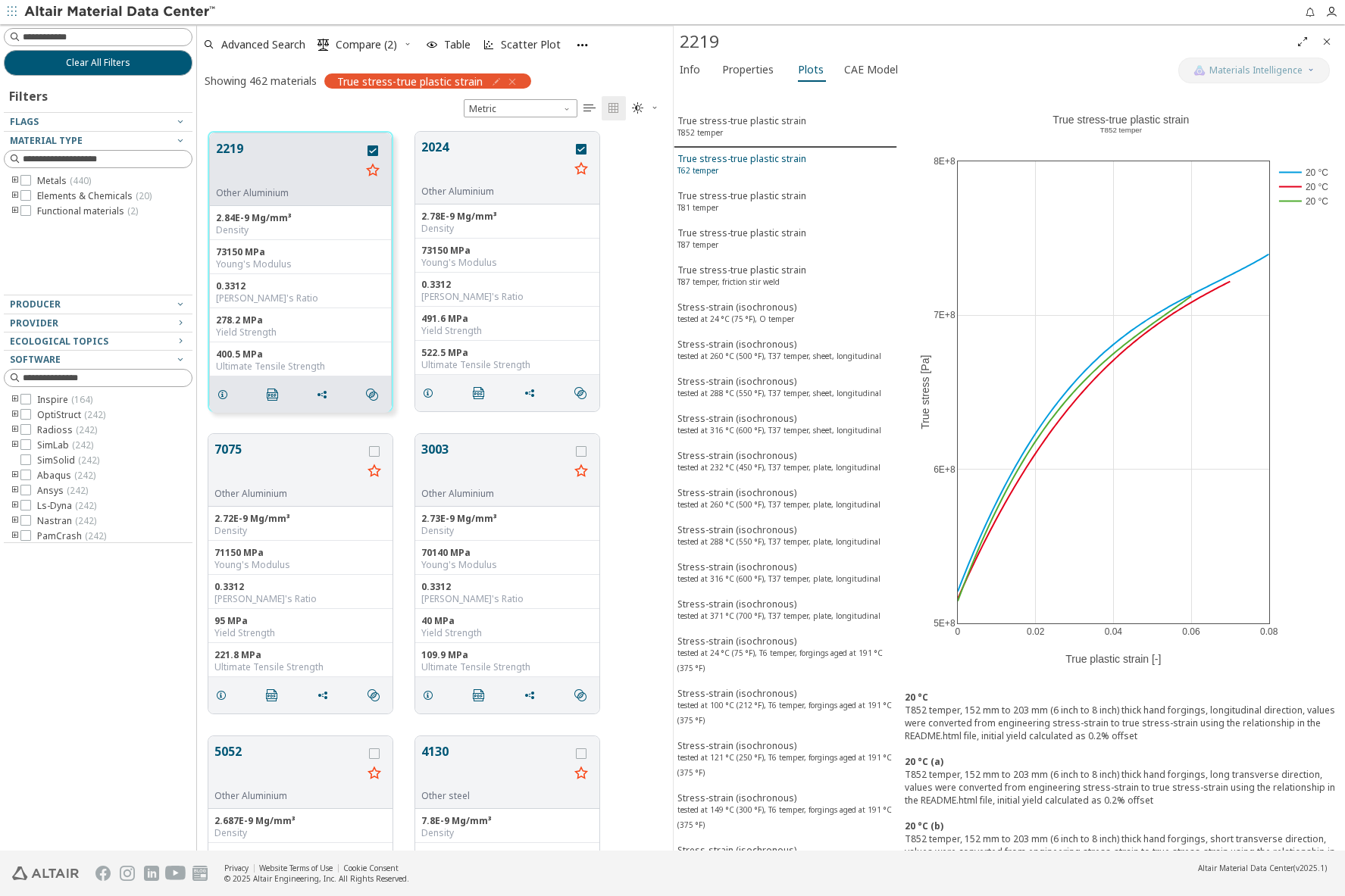
click at [734, 162] on div "True stress-true plastic strain T62 temper" at bounding box center [742, 166] width 129 height 28
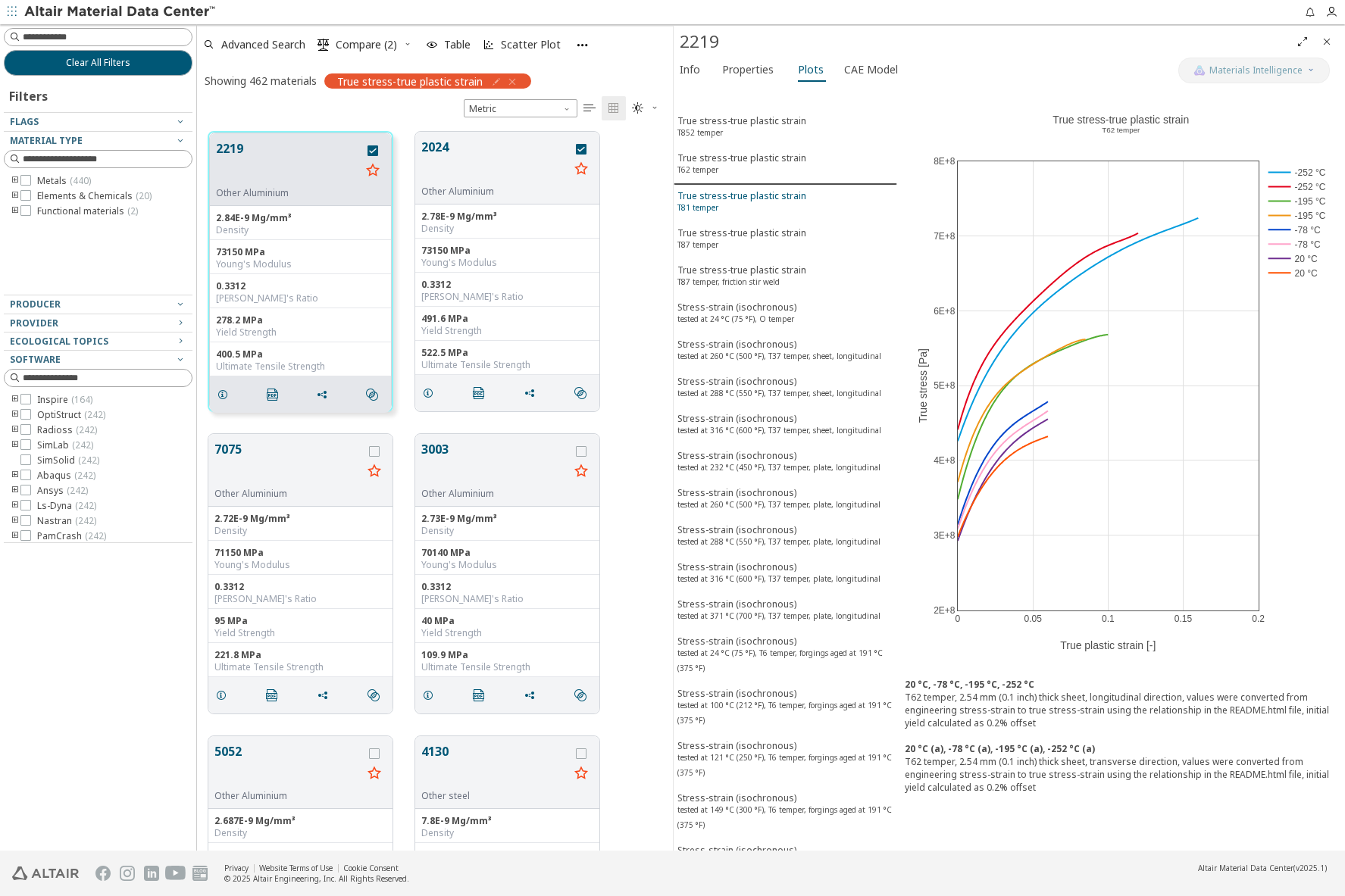
click at [725, 196] on div "True stress-true plastic strain T81 temper" at bounding box center [742, 204] width 129 height 28
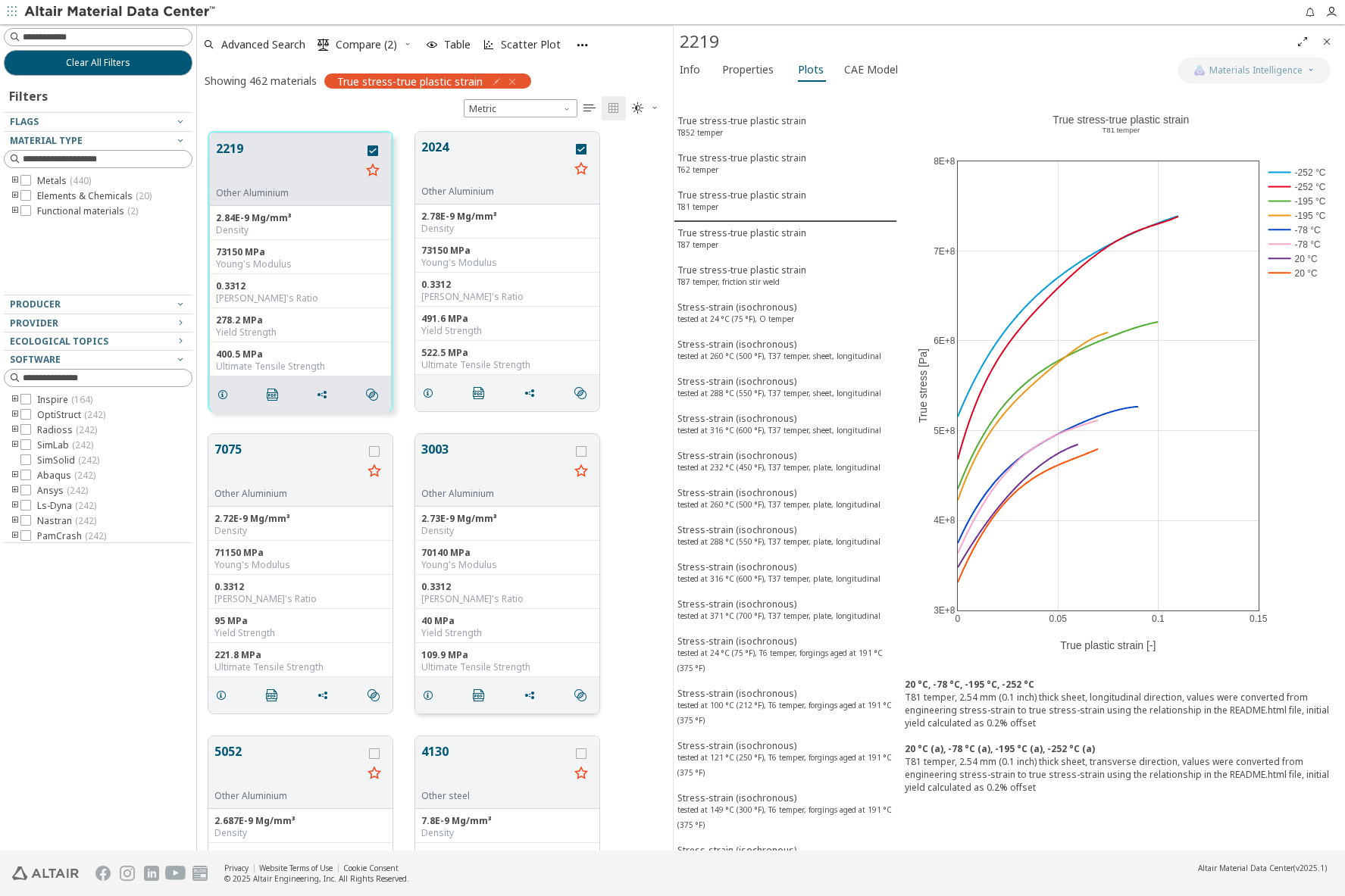
click at [438, 454] on button "3003" at bounding box center [495, 463] width 148 height 47
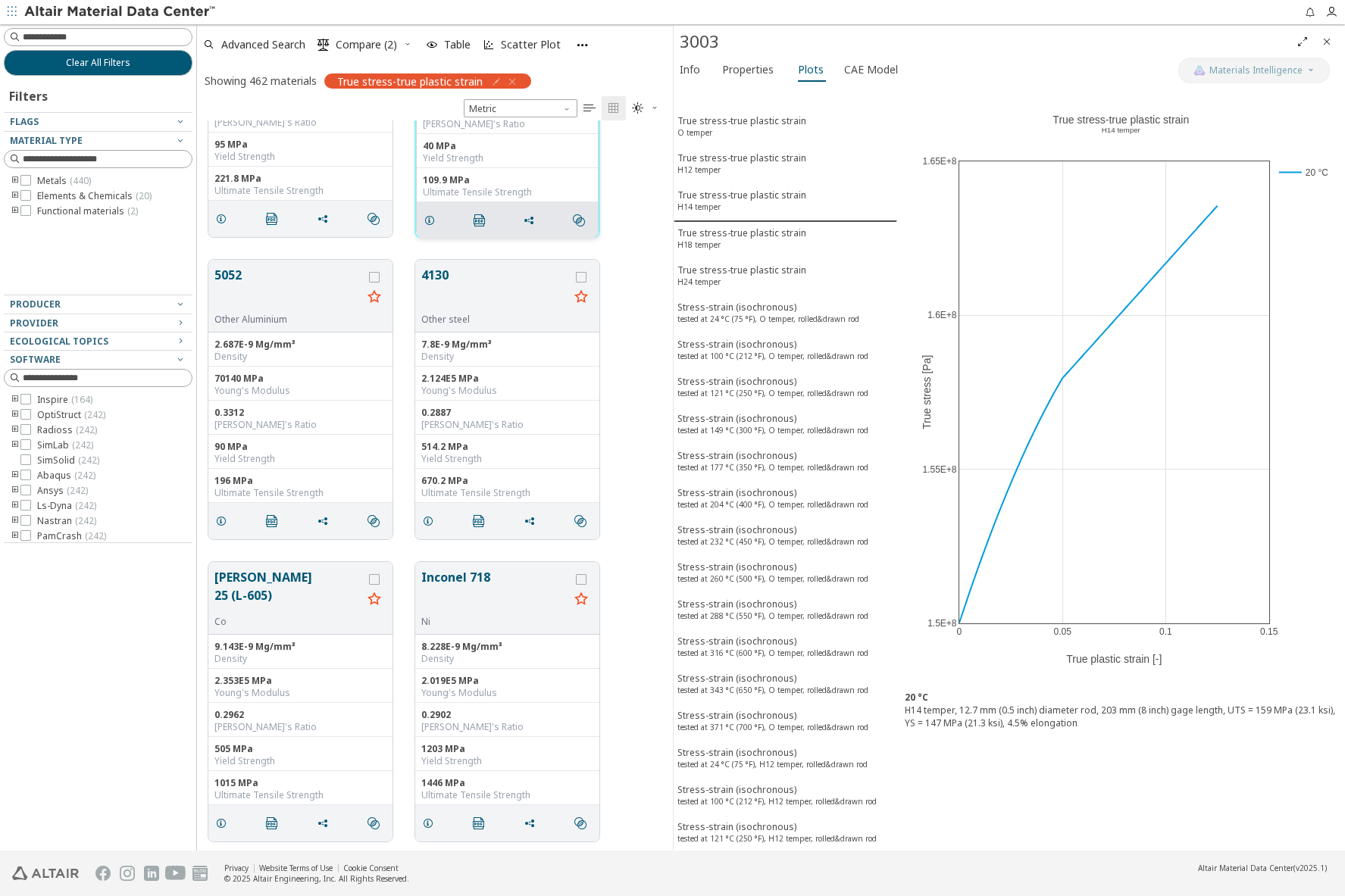
scroll to position [530, 0]
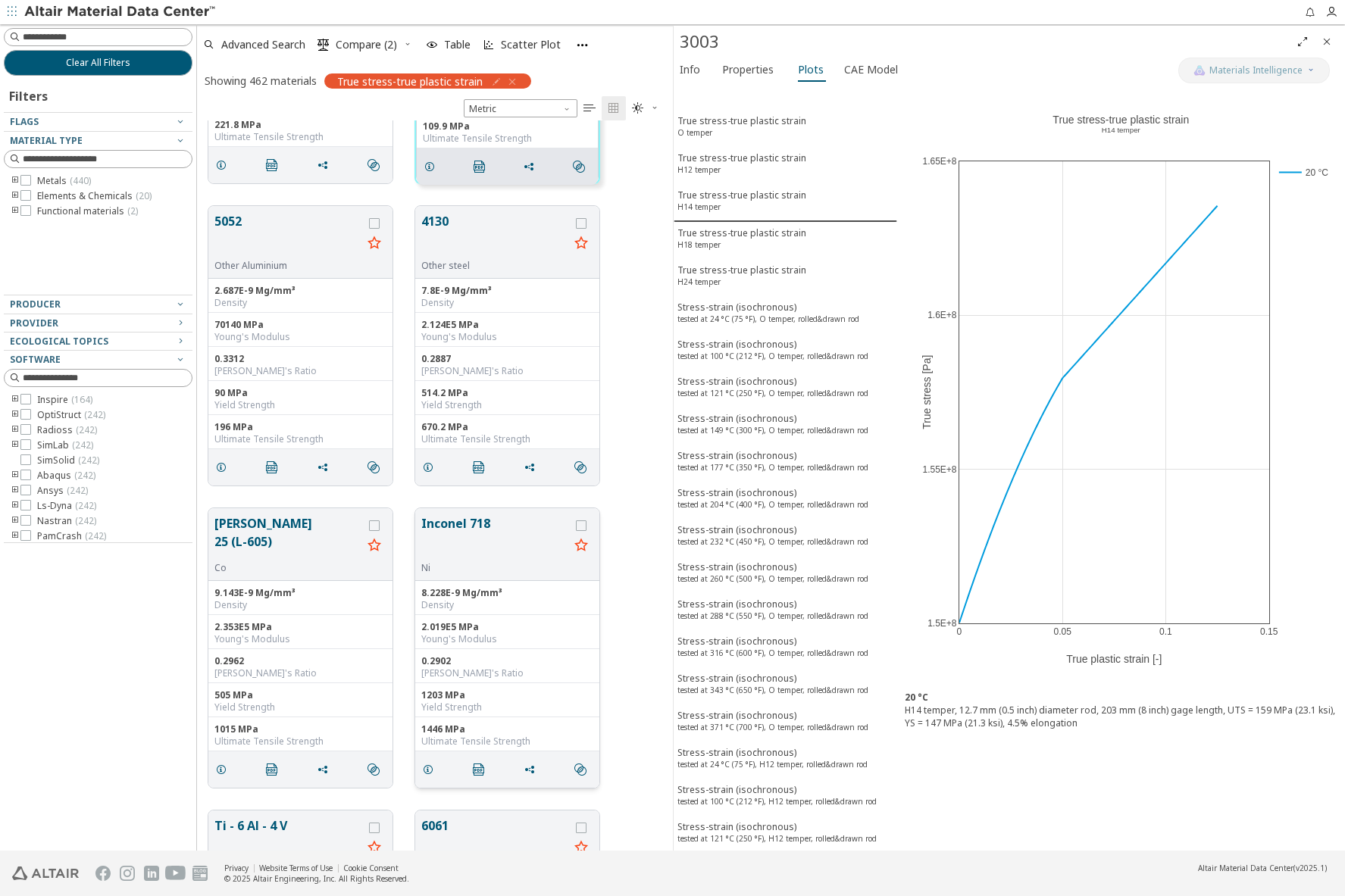
click at [446, 524] on button "Inconel 718" at bounding box center [495, 538] width 148 height 47
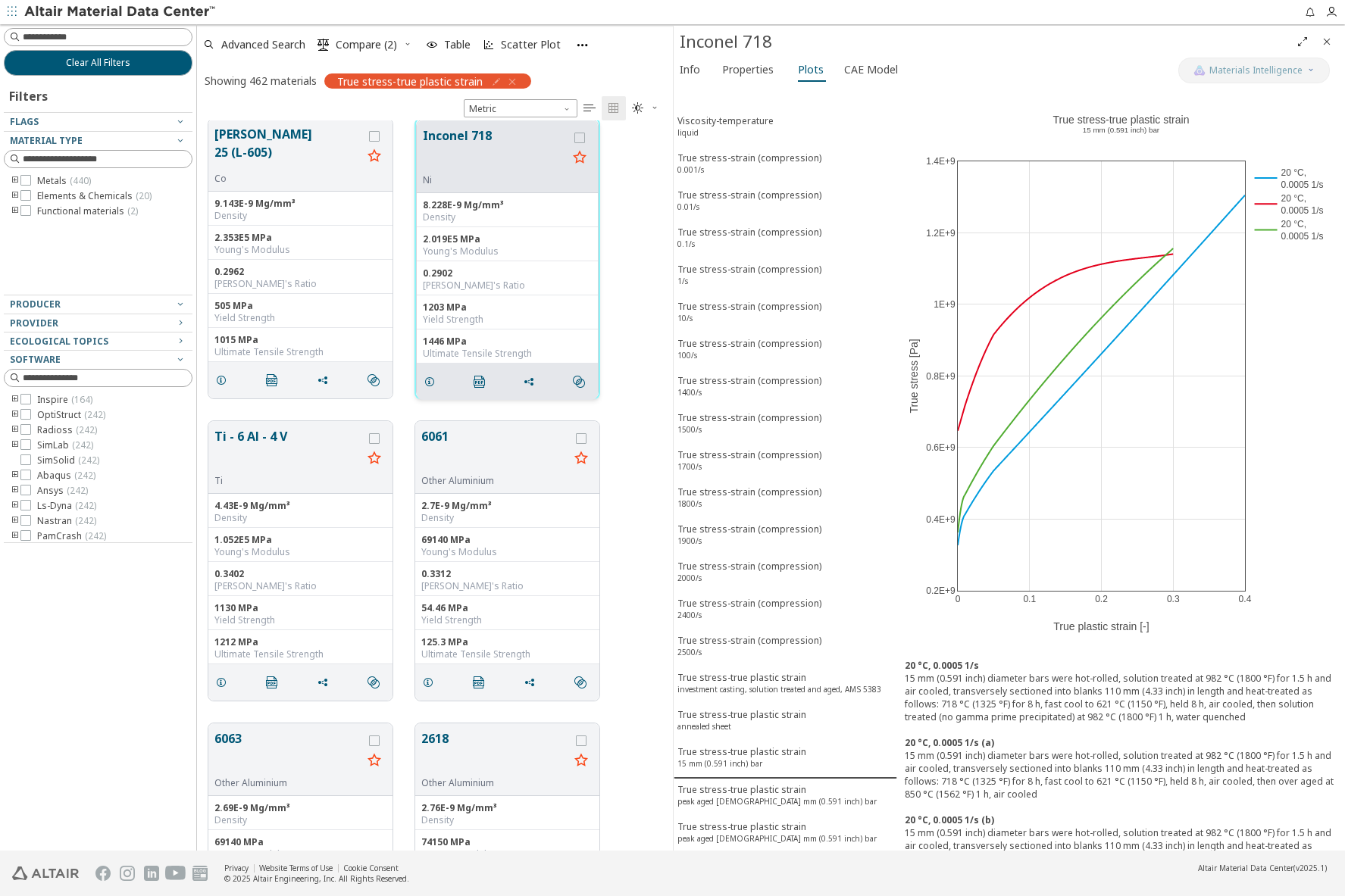
scroll to position [1061, 0]
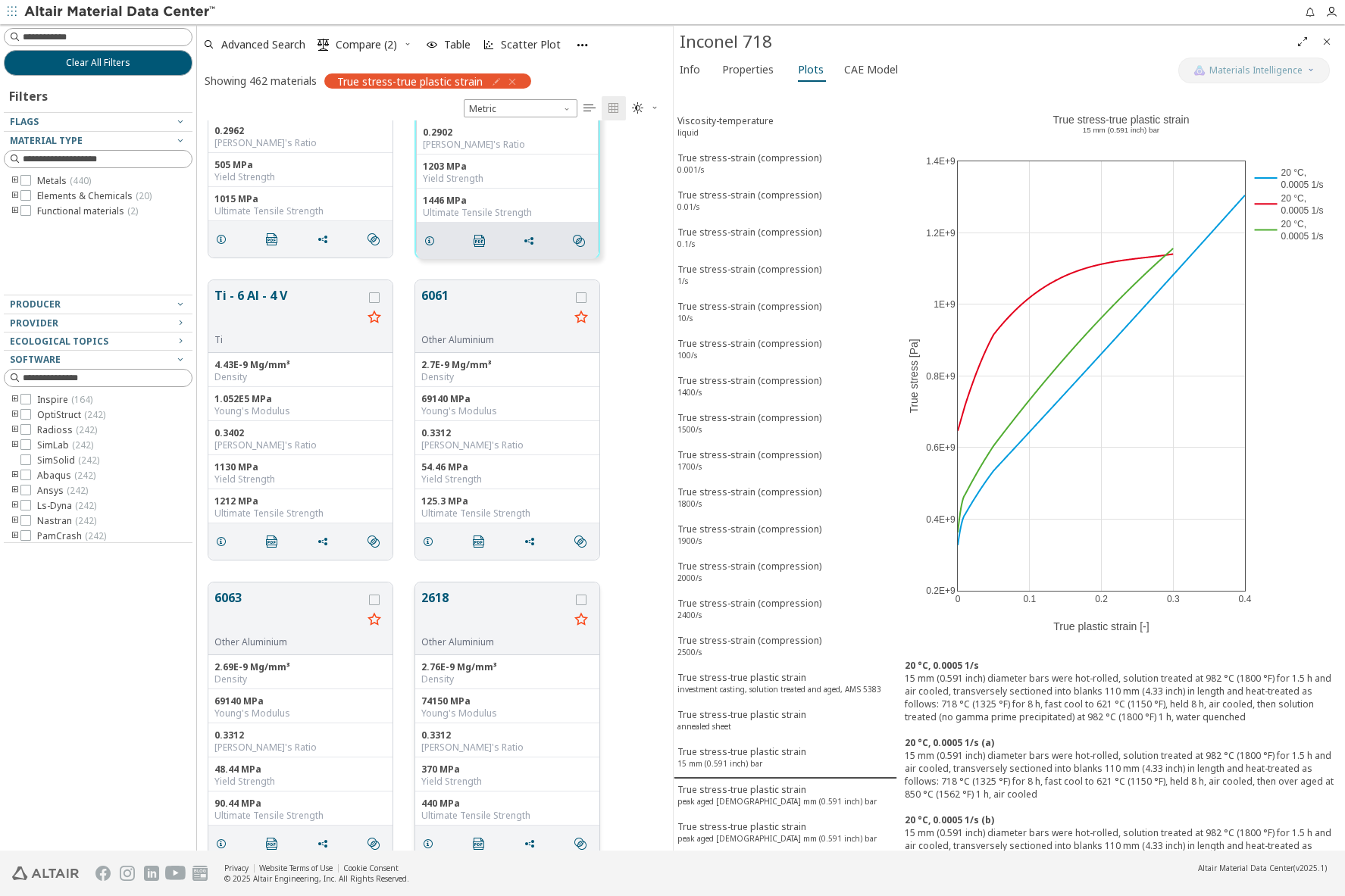
click at [435, 591] on button "2618" at bounding box center [495, 612] width 148 height 47
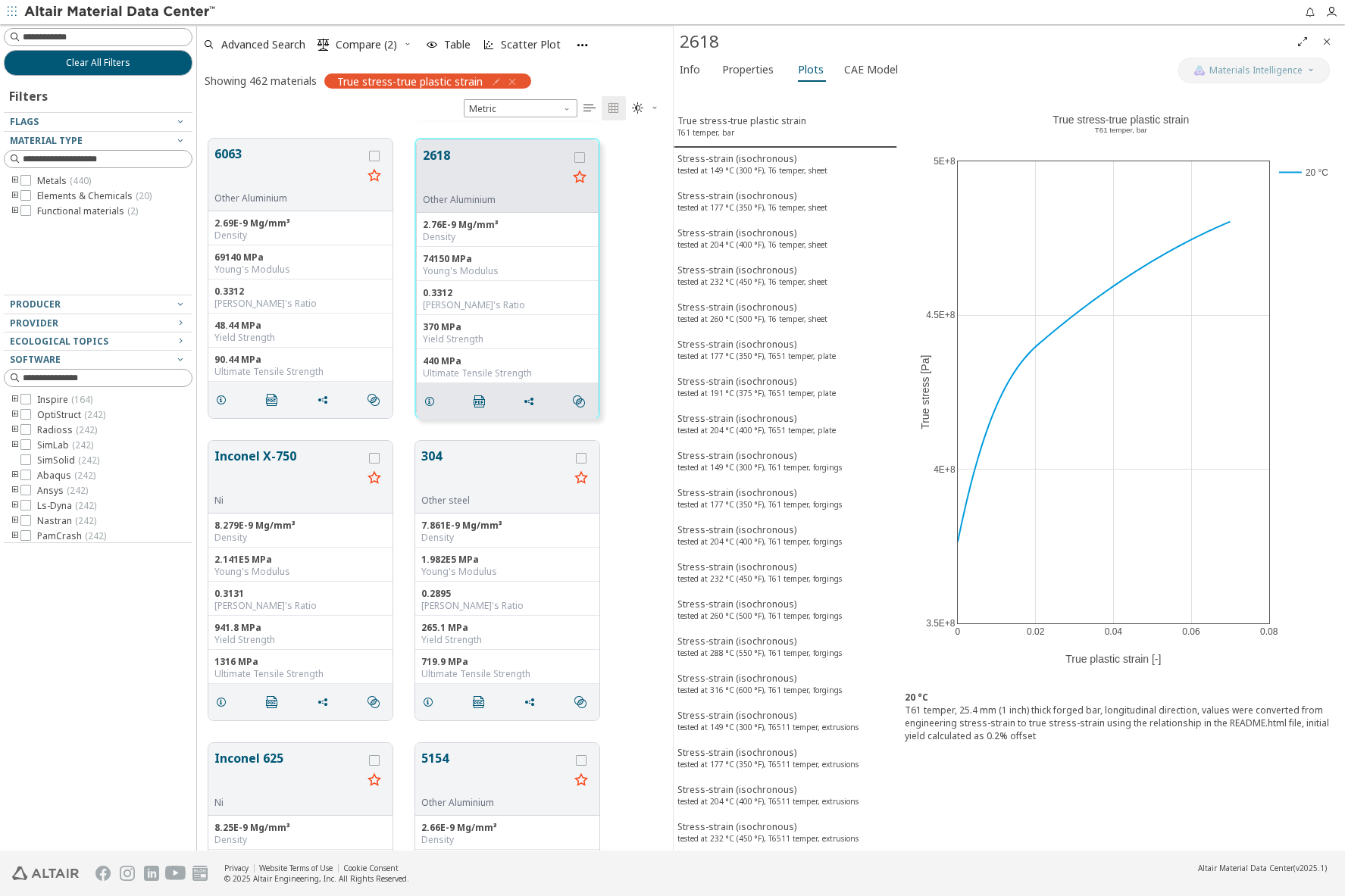
scroll to position [1515, 0]
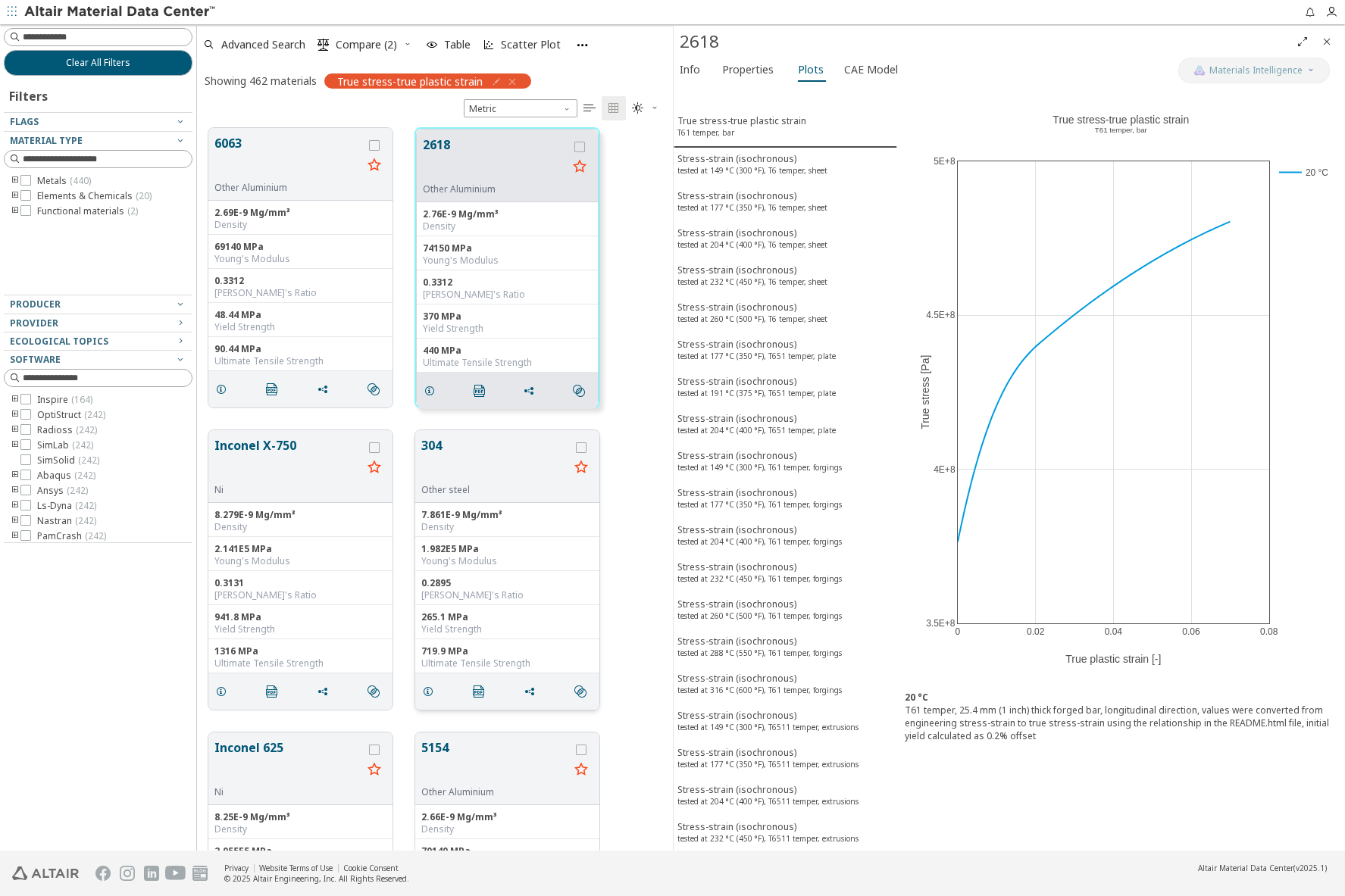
click at [435, 445] on button "304" at bounding box center [495, 460] width 148 height 47
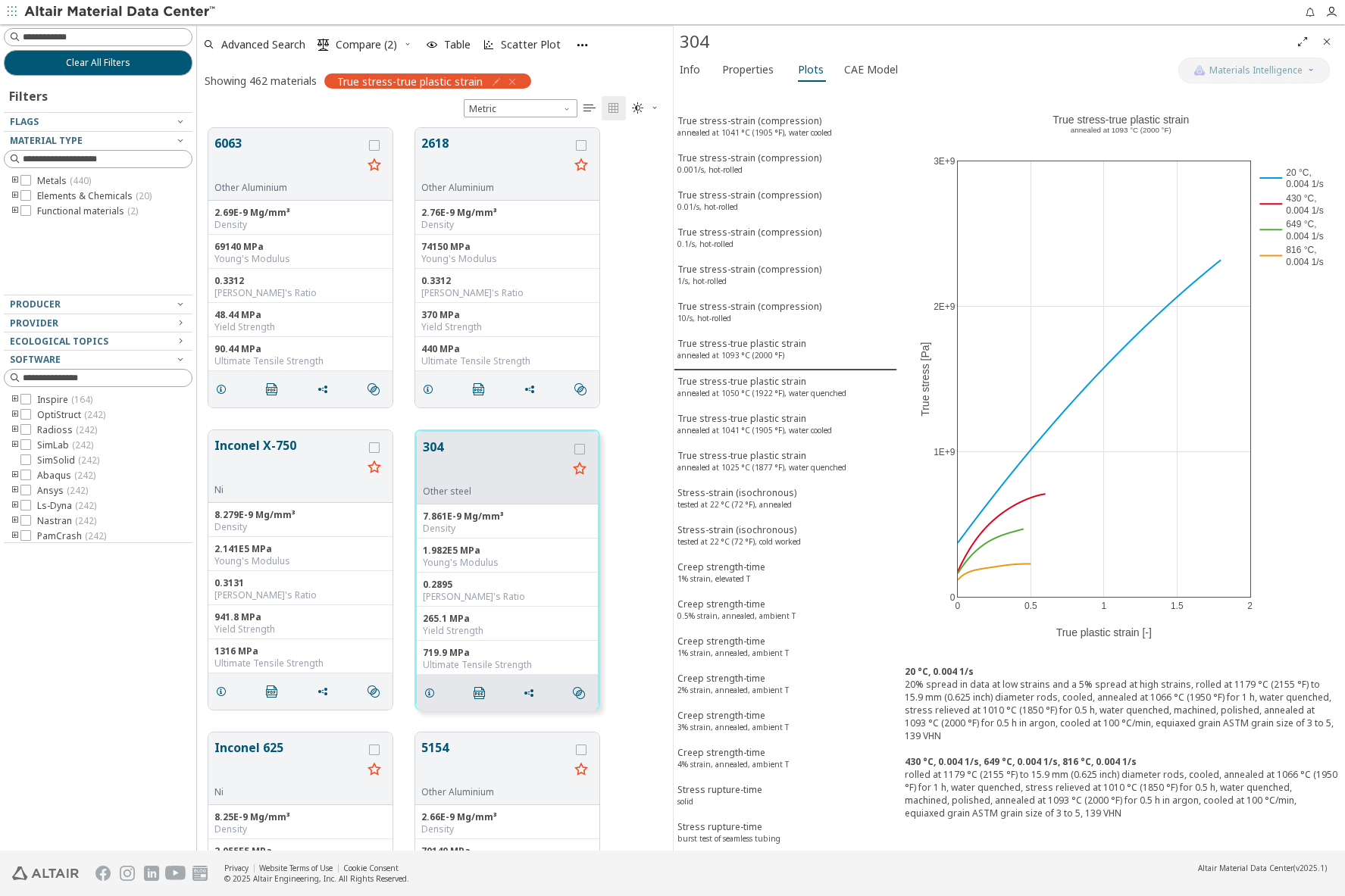
click at [1022, 32] on div "304" at bounding box center [985, 41] width 612 height 24
click at [137, 63] on button "Clear All Filters" at bounding box center [98, 62] width 189 height 26
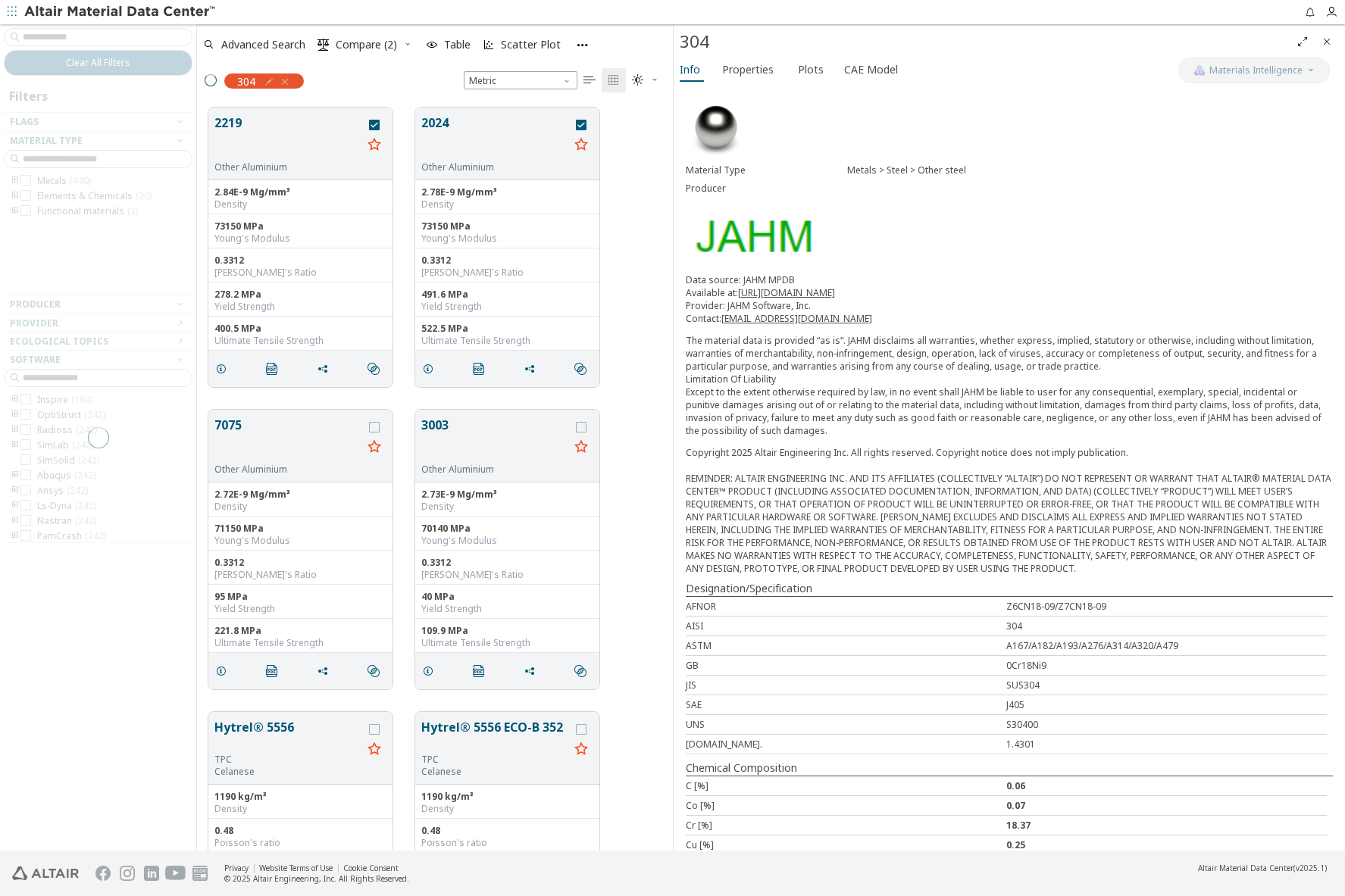
scroll to position [743, 464]
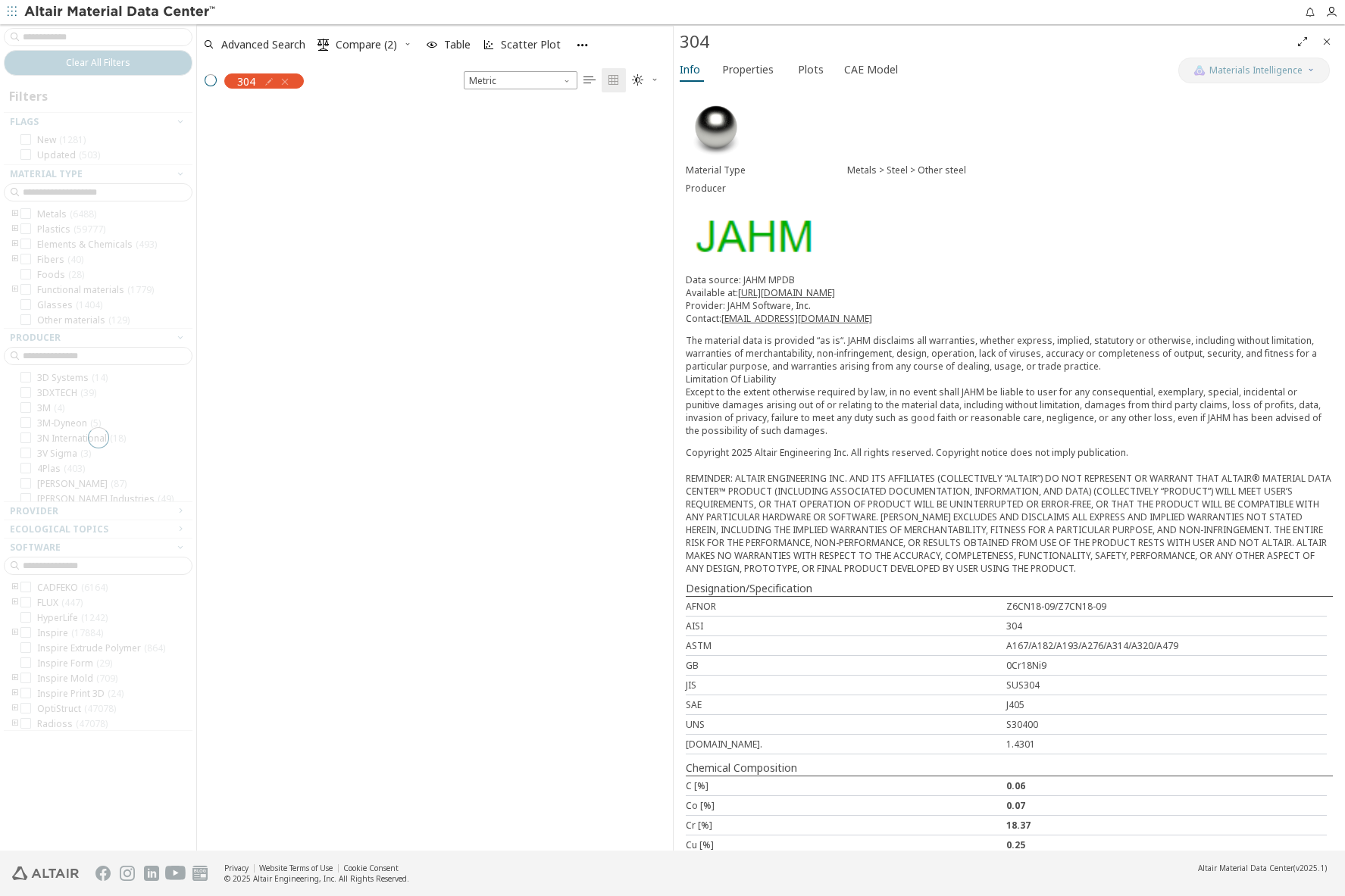
click at [285, 82] on div "304" at bounding box center [253, 80] width 114 height 32
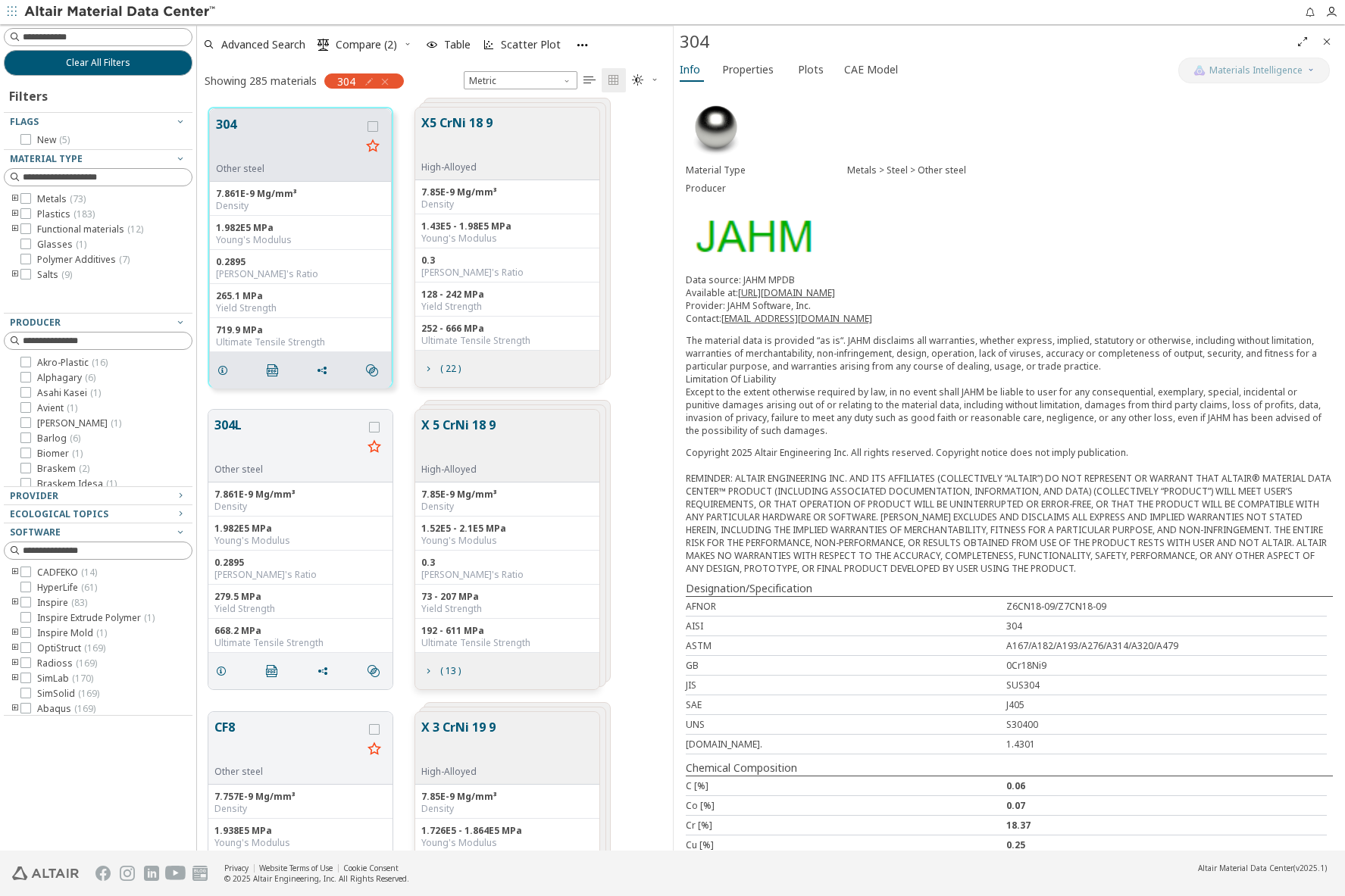
click at [388, 79] on icon "button" at bounding box center [385, 82] width 12 height 12
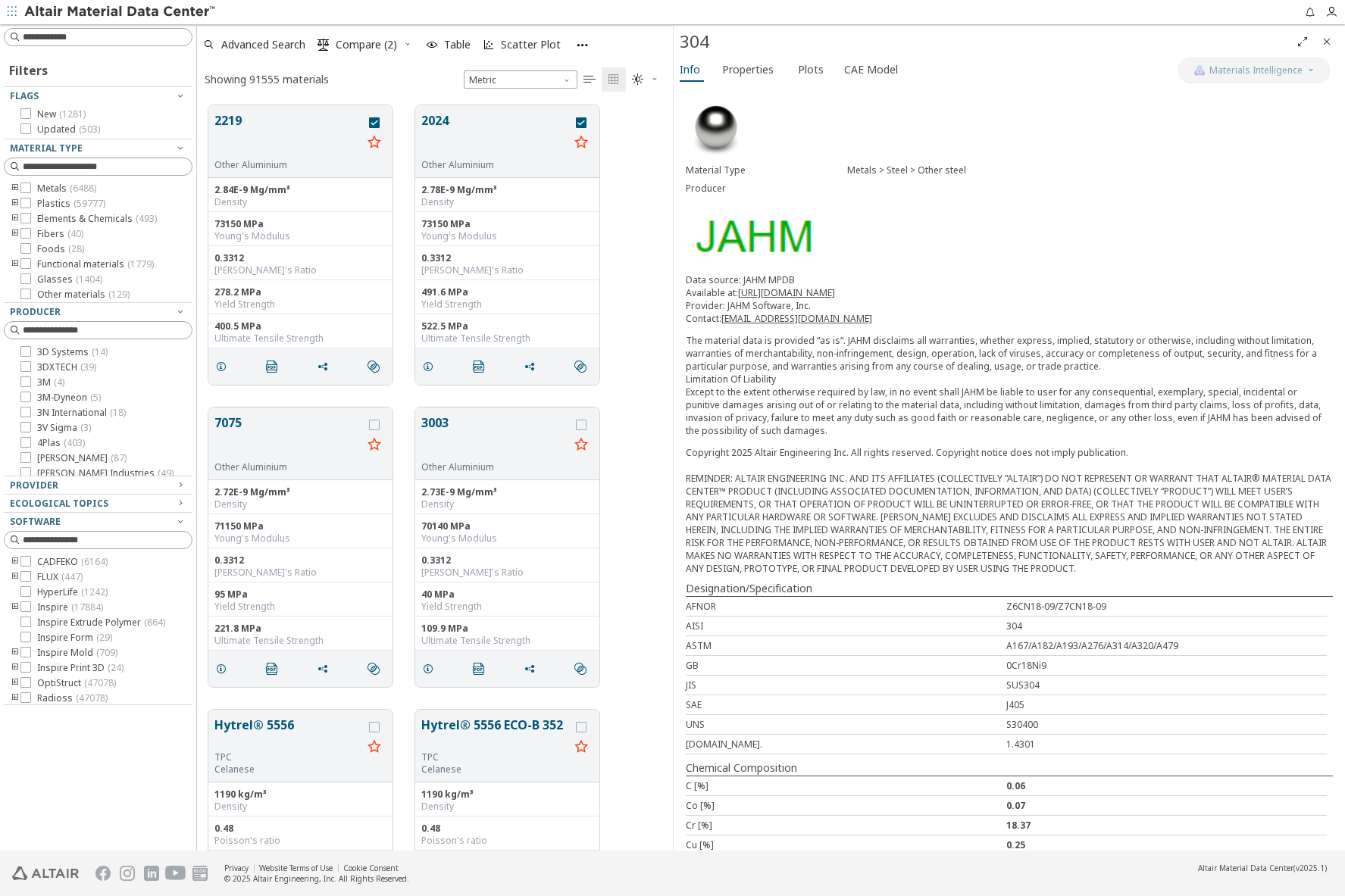
scroll to position [745, 464]
click at [259, 728] on button "Hytrel® 5556" at bounding box center [288, 734] width 148 height 36
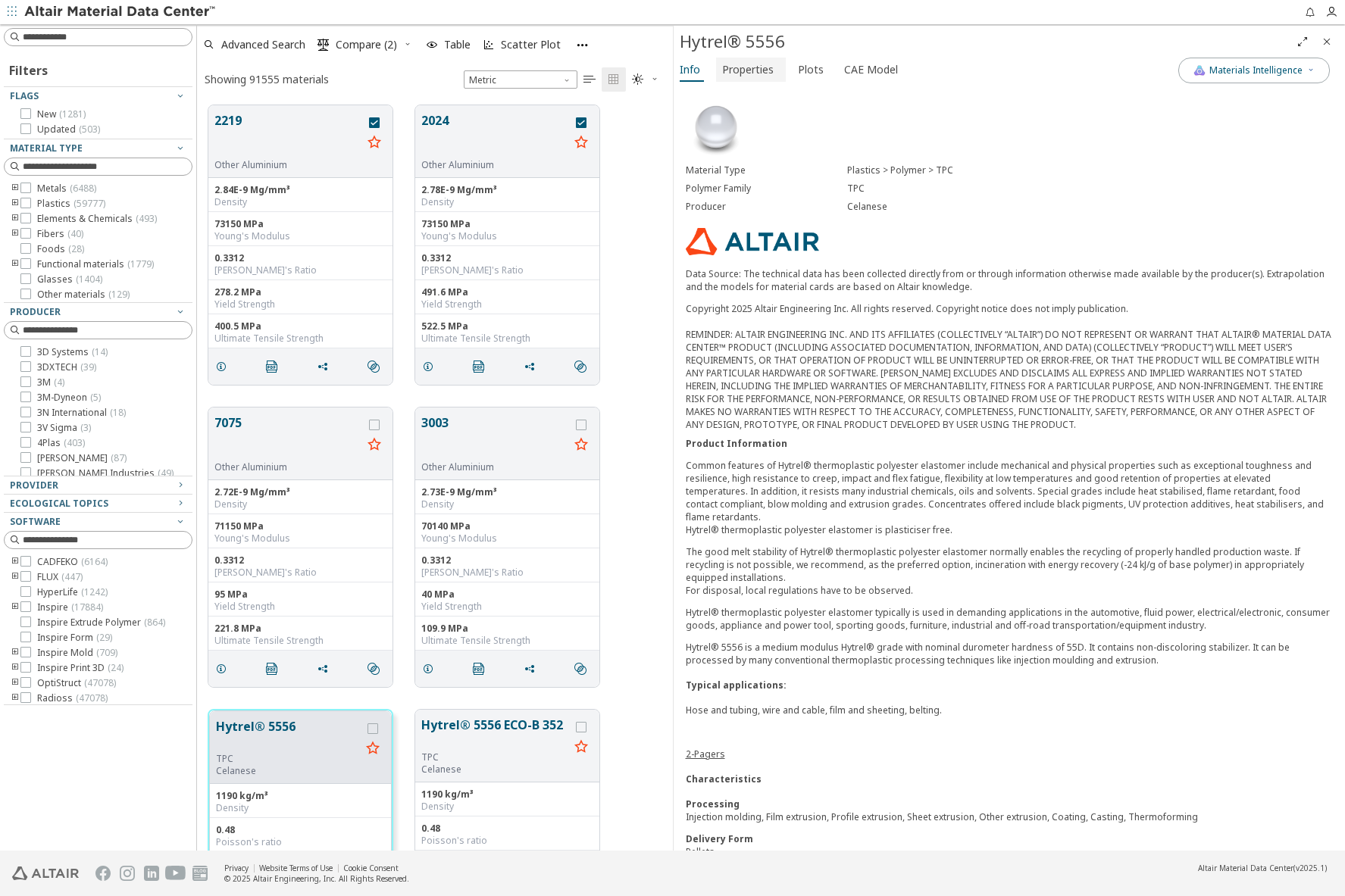
click at [750, 68] on span "Properties" at bounding box center [748, 69] width 51 height 24
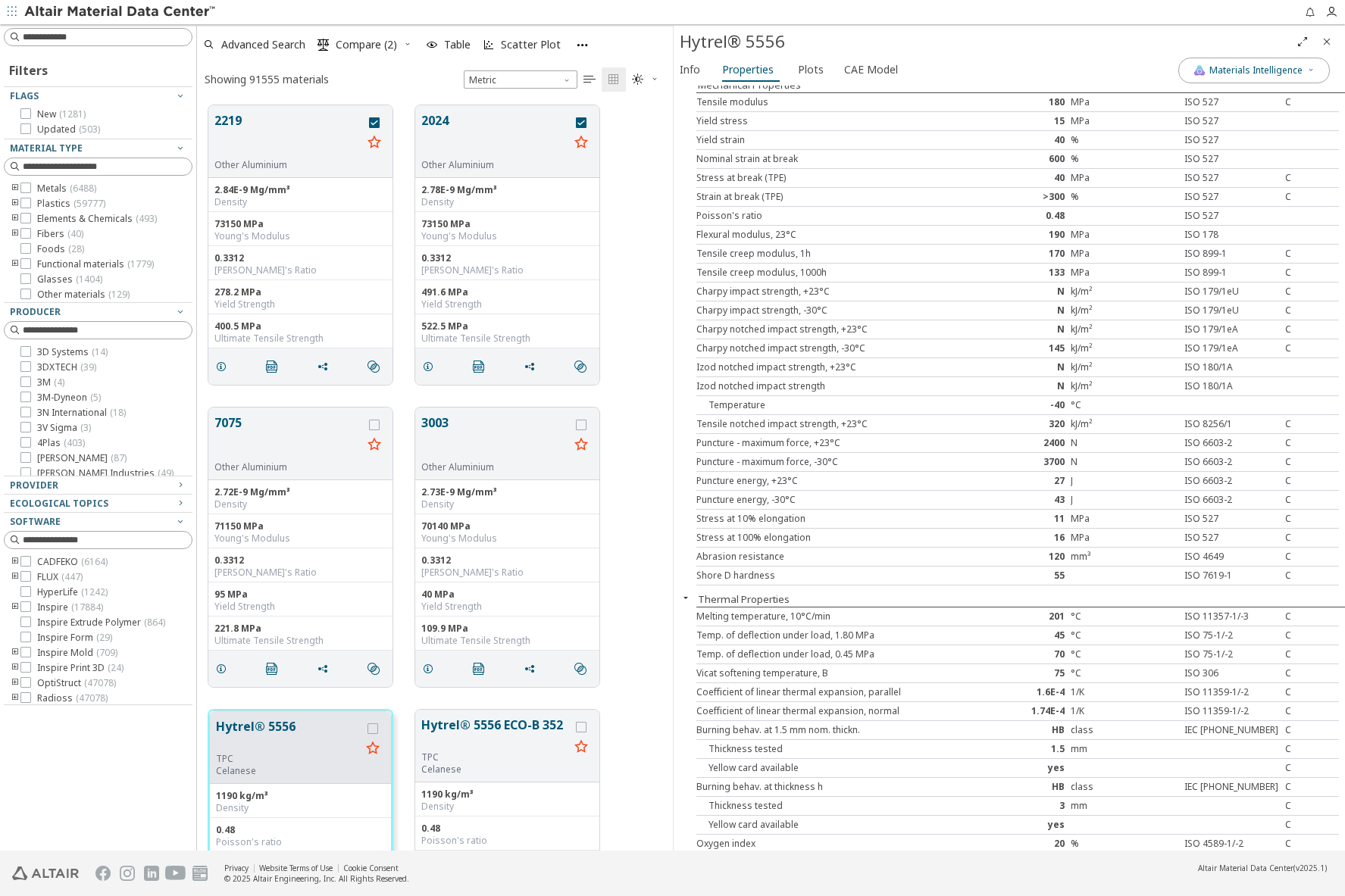
scroll to position [303, 0]
click at [999, 44] on div "Hytrel® 5556" at bounding box center [985, 41] width 612 height 24
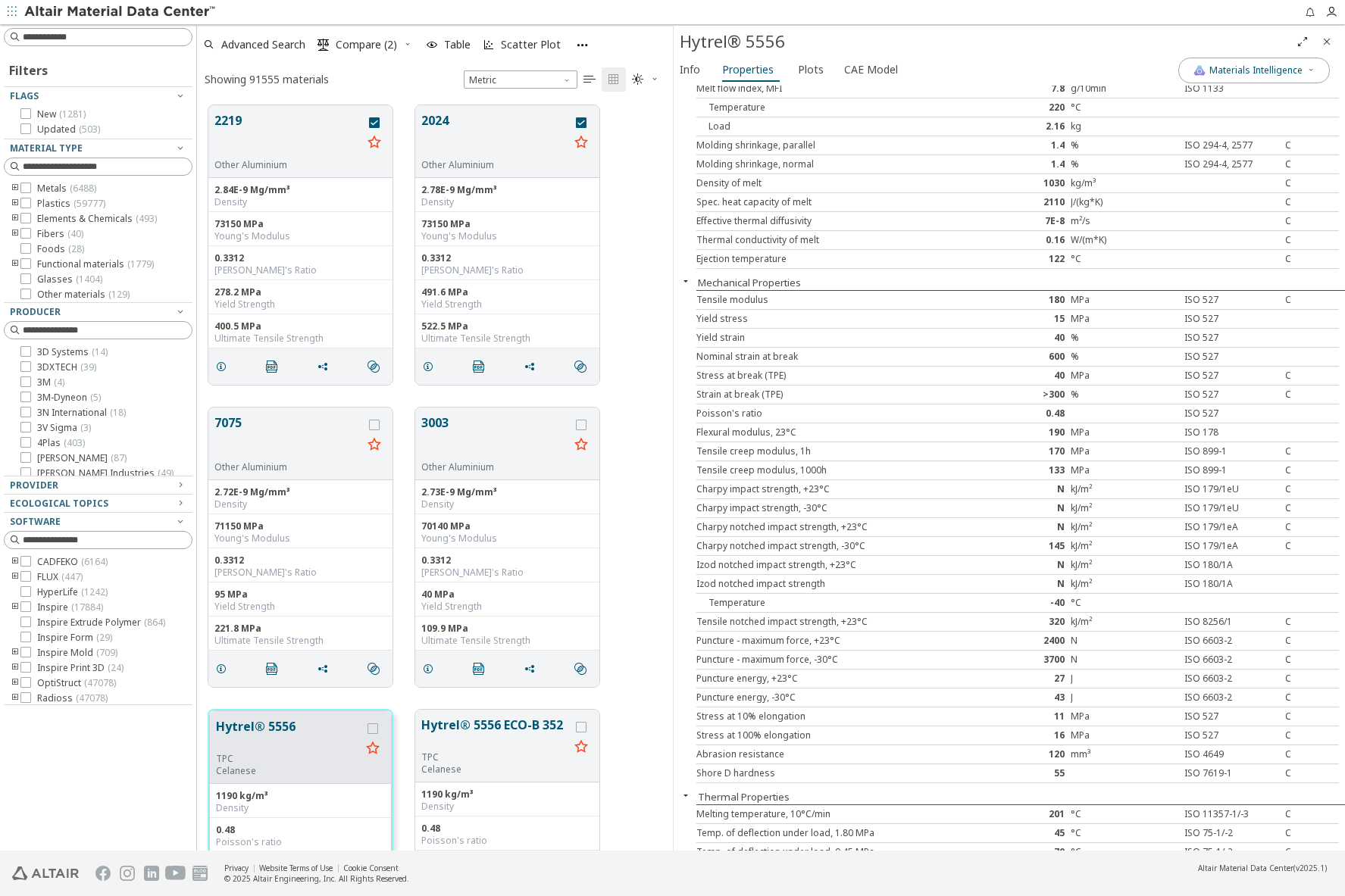
scroll to position [97, 0]
